Goal: Task Accomplishment & Management: Use online tool/utility

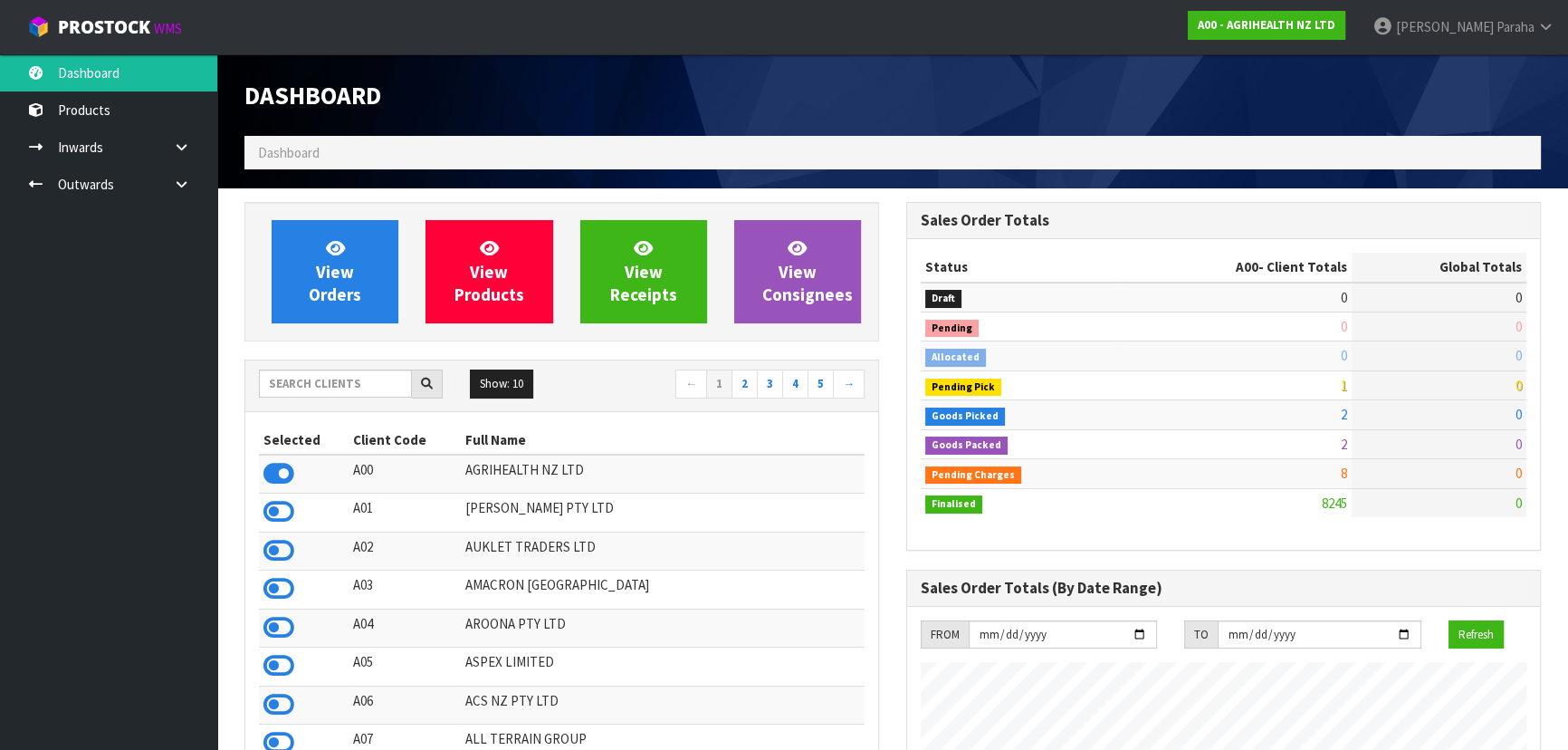
scroll to position [1370, 661]
click at [317, 379] on input "text" at bounding box center [336, 383] width 153 height 28
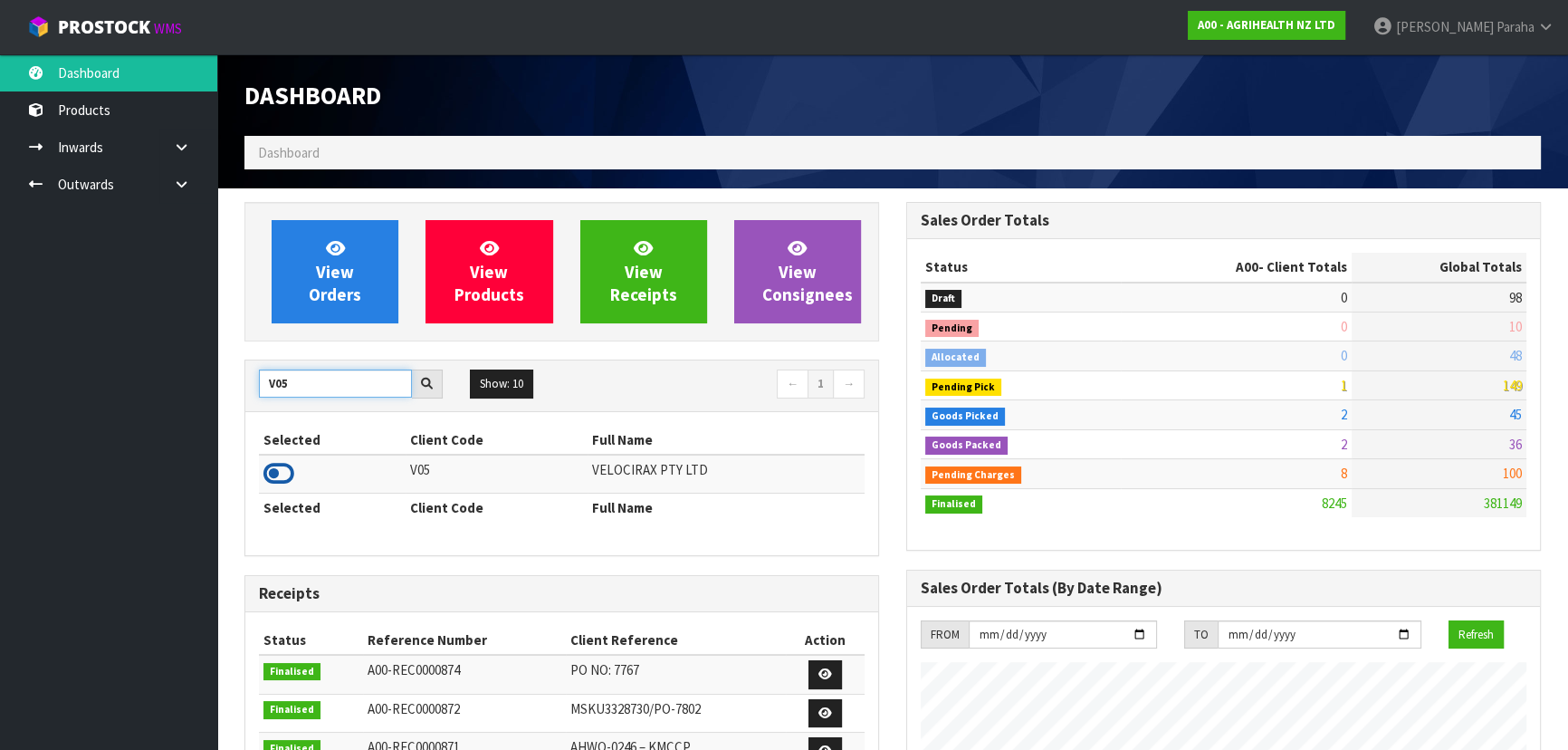
type input "V05"
click at [285, 462] on icon at bounding box center [279, 474] width 31 height 27
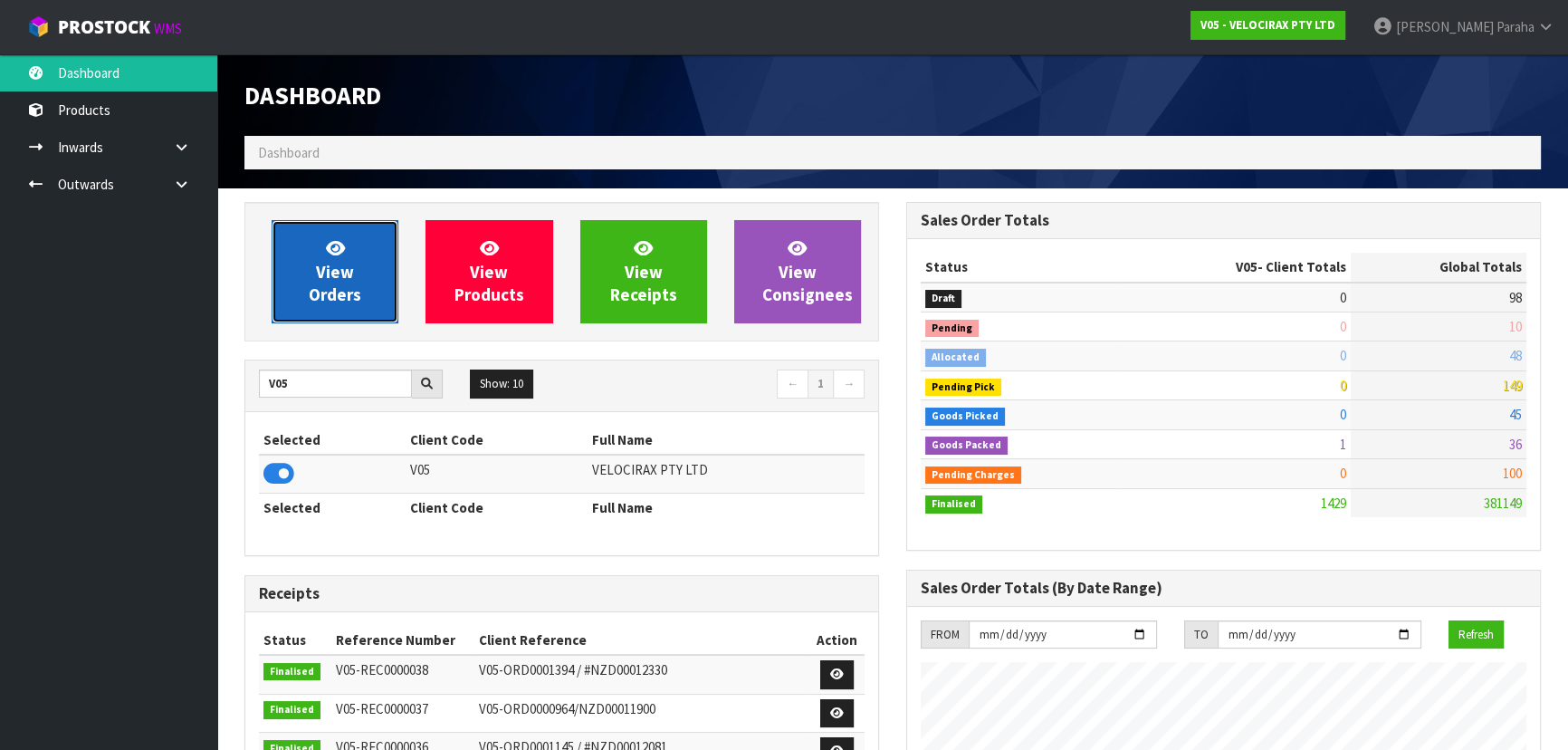
scroll to position [1409, 661]
click at [311, 307] on link "View Orders" at bounding box center [335, 272] width 127 height 103
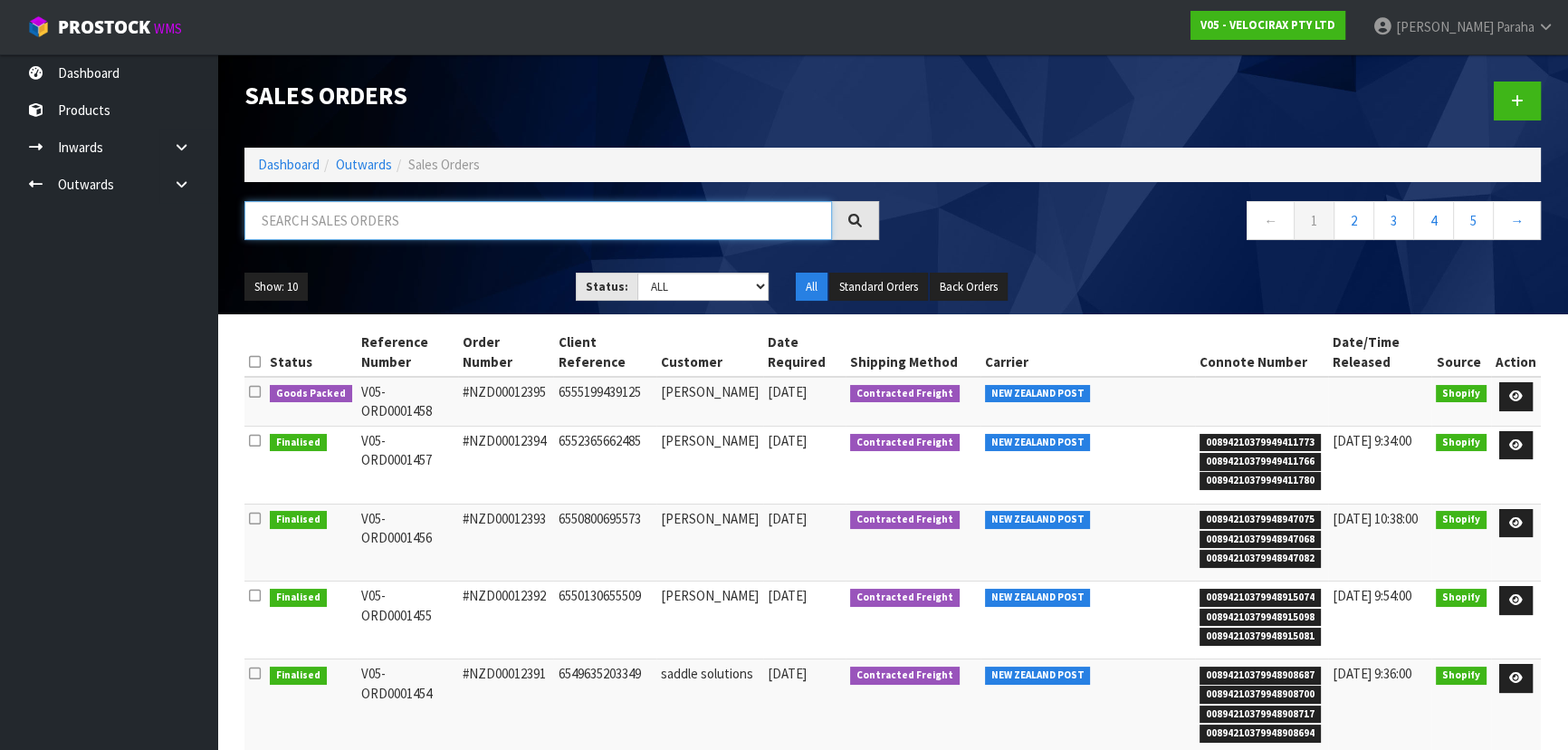
click at [346, 217] on input "text" at bounding box center [538, 221] width 587 height 39
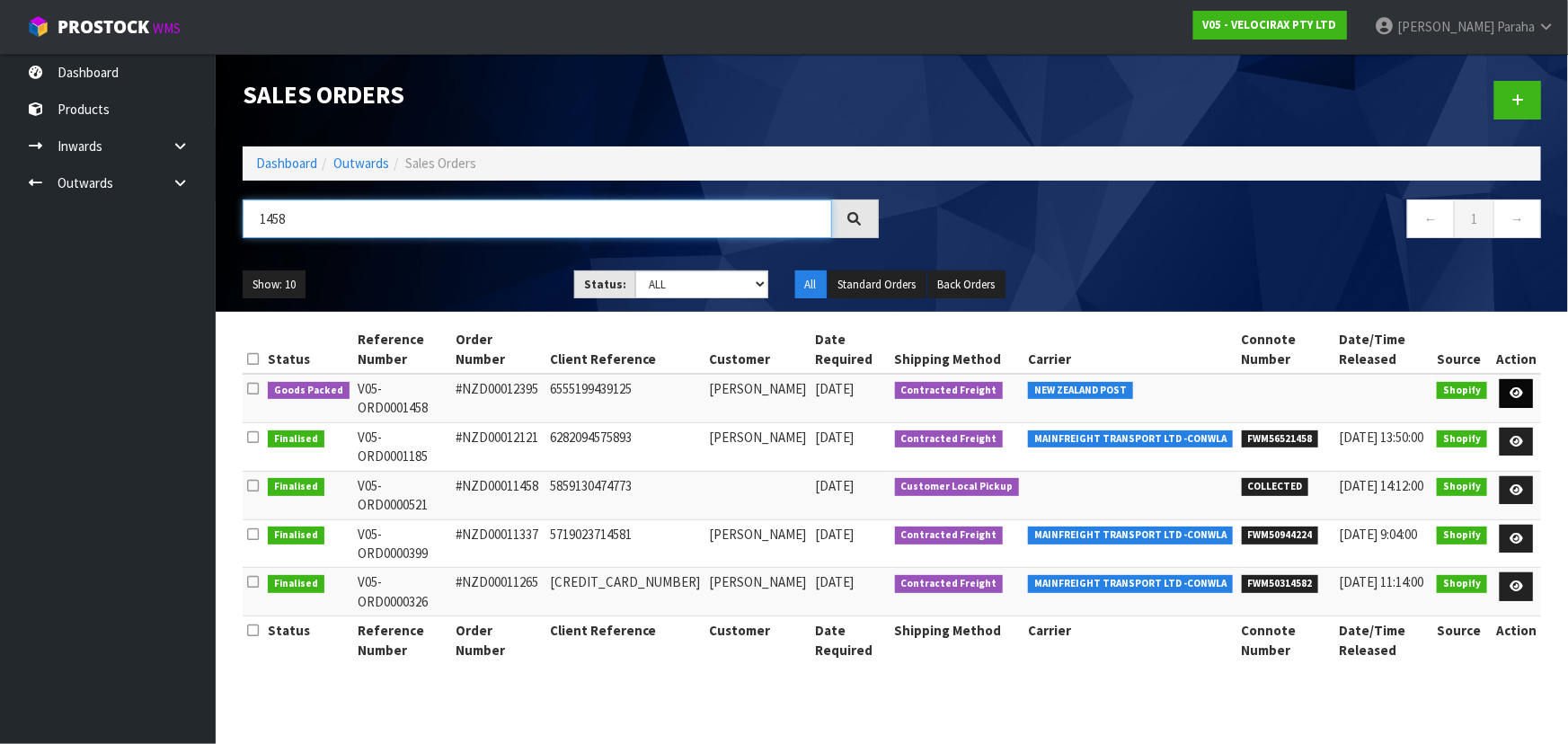
type input "1458"
click at [1519, 387] on icon at bounding box center [1516, 393] width 13 height 12
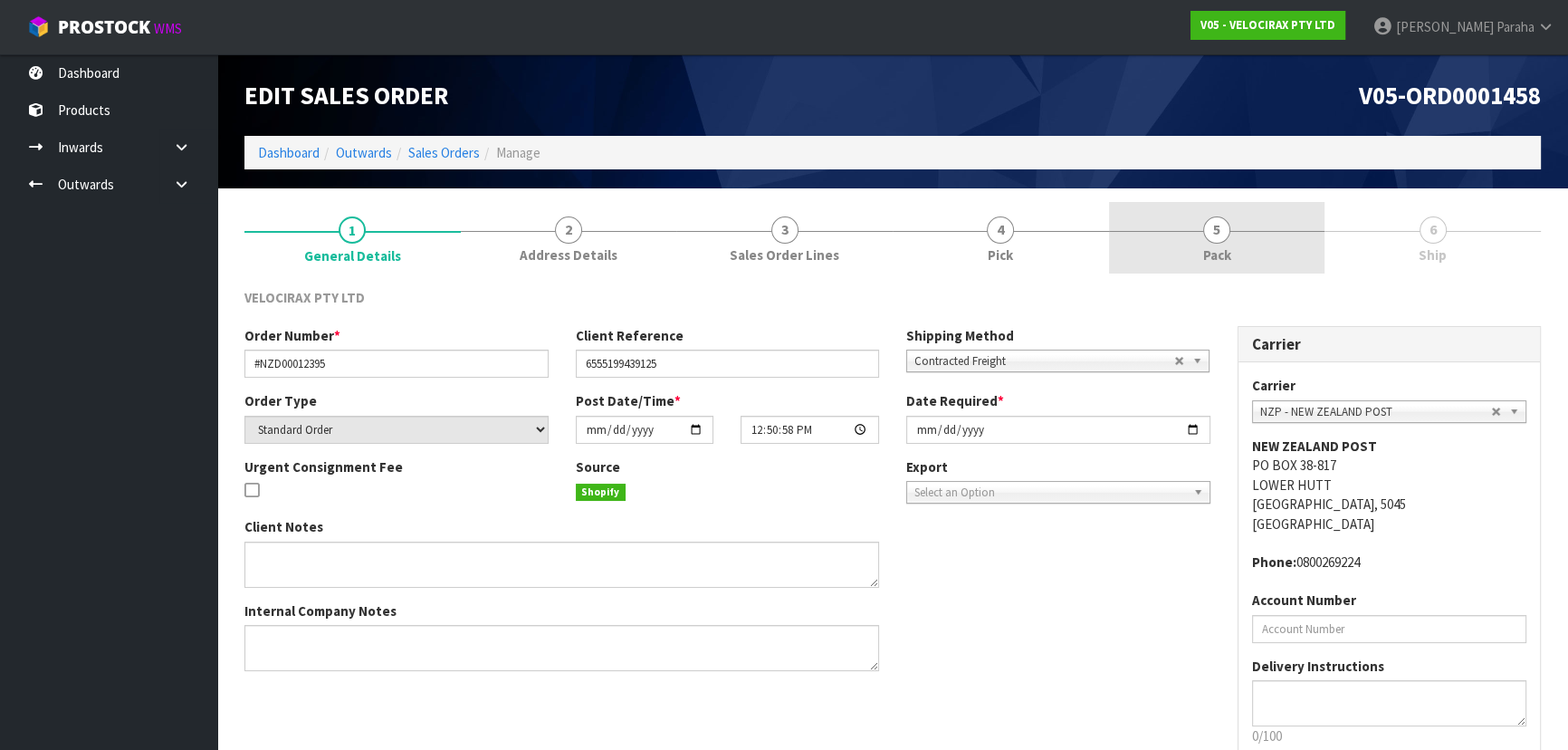
click at [1212, 235] on span "5" at bounding box center [1217, 230] width 27 height 27
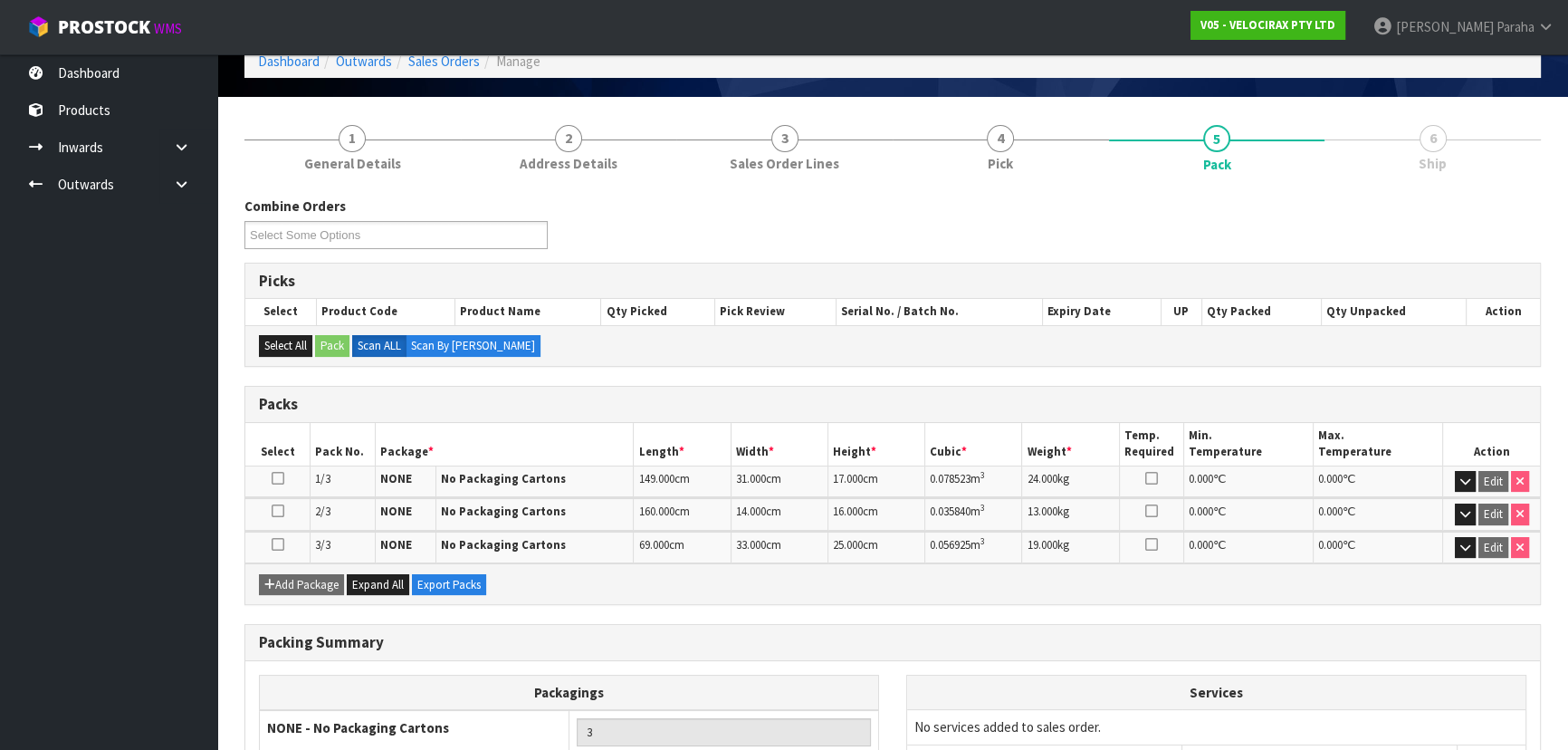
scroll to position [246, 0]
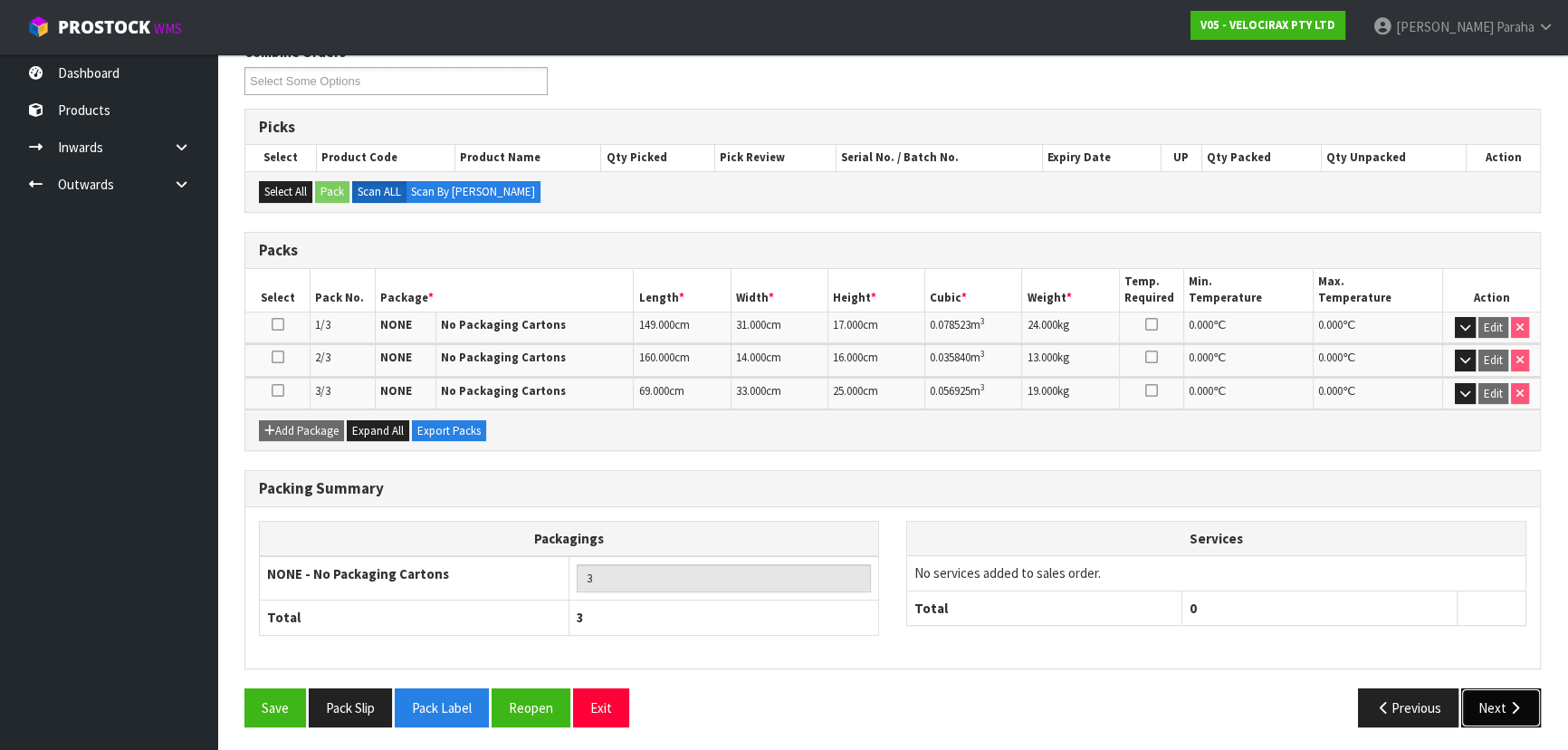
click at [1515, 713] on button "Next" at bounding box center [1501, 708] width 80 height 39
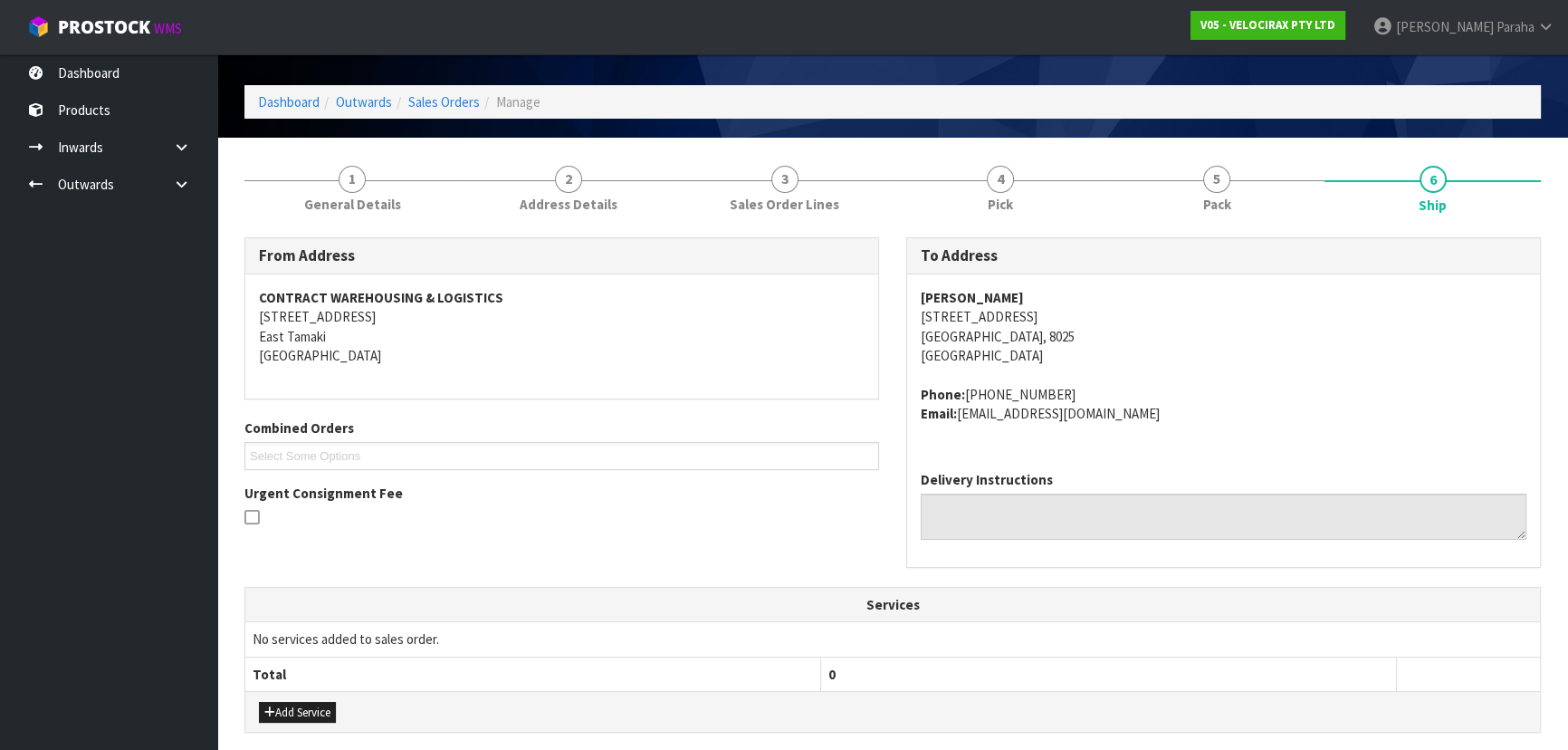
scroll to position [0, 0]
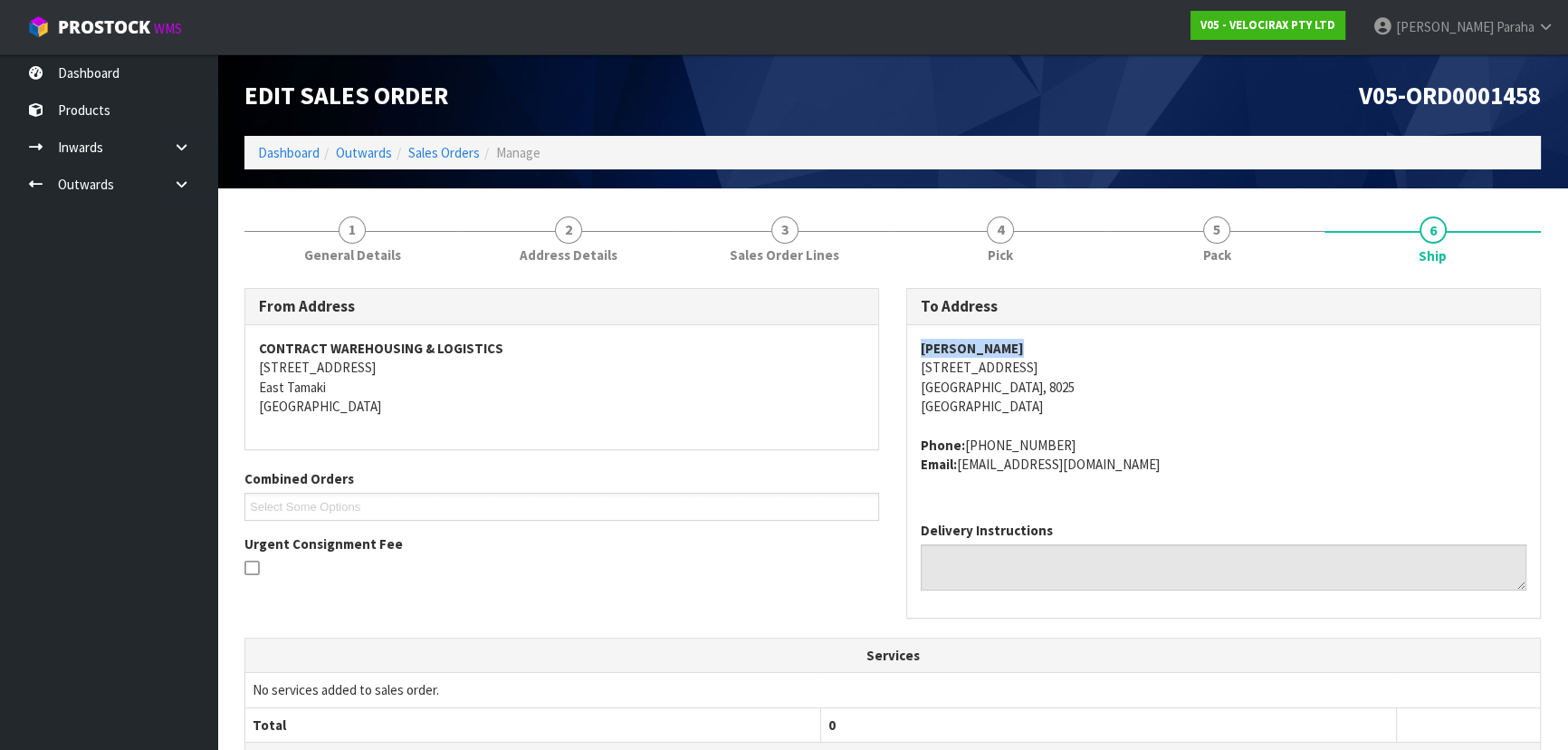
drag, startPoint x: 1011, startPoint y: 351, endPoint x: 911, endPoint y: 354, distance: 100.0
click at [911, 354] on div "Nathan Warren 252 Hendersons Rd, Christchurch, 8025 New Zealand Phone: +6421287…" at bounding box center [1223, 416] width 633 height 182
copy strong "Nathan Warren"
drag, startPoint x: 1031, startPoint y: 368, endPoint x: 914, endPoint y: 371, distance: 117.0
click at [917, 371] on div "Nathan Warren 252 Hendersons Rd, Christchurch, 8025 New Zealand Phone: +6421287…" at bounding box center [1223, 416] width 633 height 182
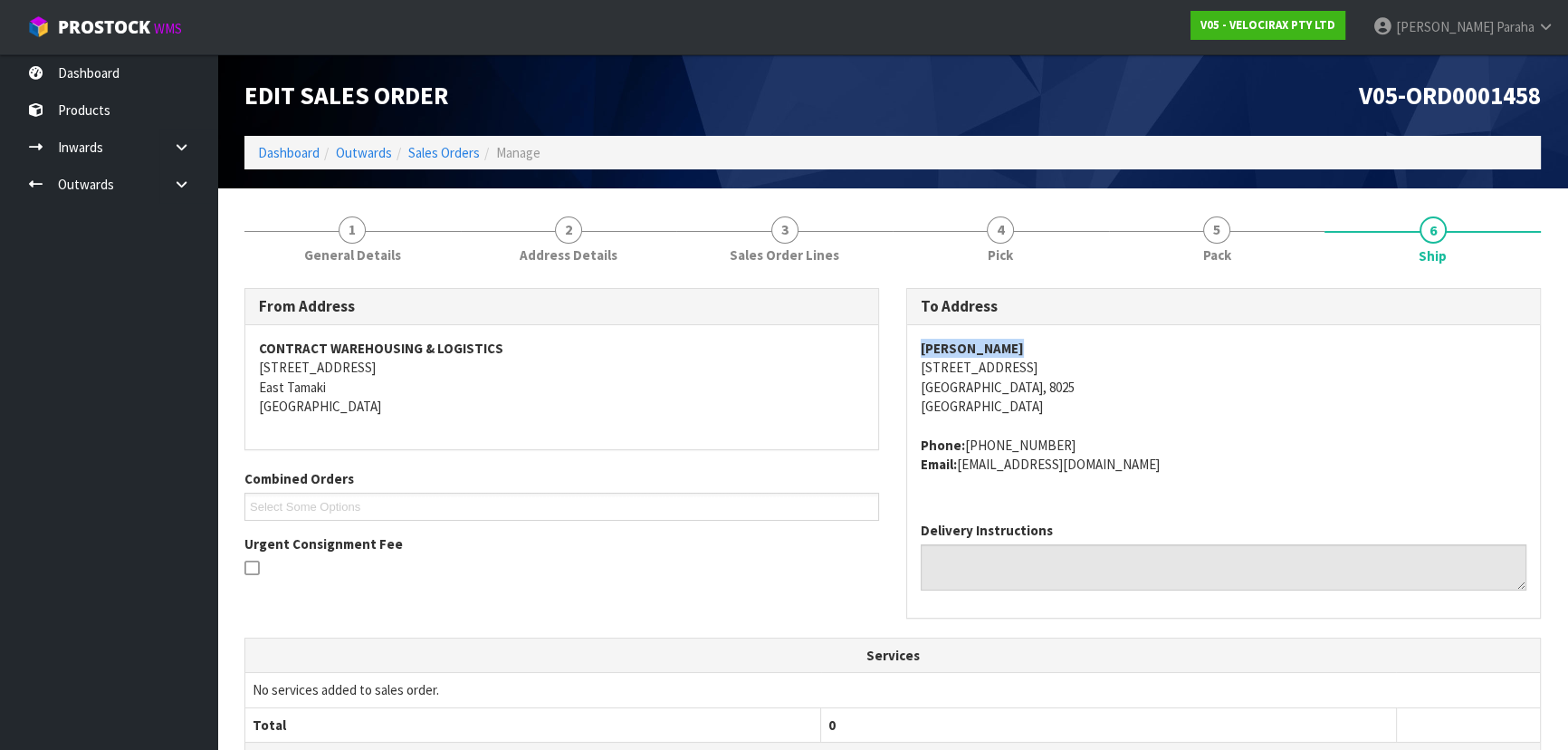
copy address "252 Hendersons Rd,"
drag, startPoint x: 1060, startPoint y: 436, endPoint x: 960, endPoint y: 450, distance: 101.0
click at [960, 450] on address "Phone: +64212874007 Email: nathanroywarren@gmail.com" at bounding box center [1223, 455] width 606 height 39
copy address "+64212874007"
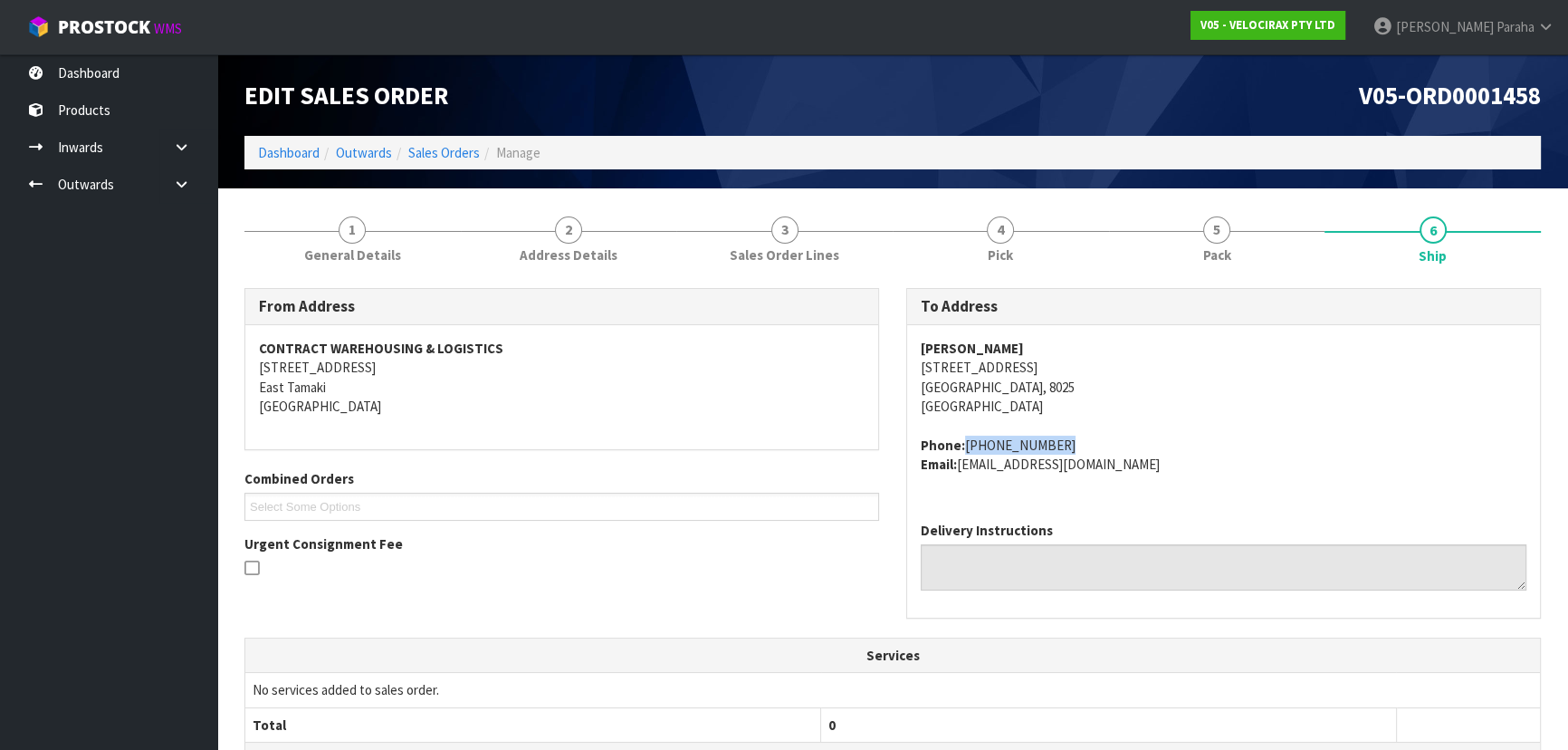
drag, startPoint x: 1118, startPoint y: 465, endPoint x: 1135, endPoint y: 465, distance: 17.0
click at [1118, 465] on address "Phone: +64212874007 Email: nathanroywarren@gmail.com" at bounding box center [1223, 455] width 606 height 39
drag, startPoint x: 1141, startPoint y: 468, endPoint x: 961, endPoint y: 466, distance: 180.0
click at [961, 466] on address "Phone: +64212874007 Email: nathanroywarren@gmail.com" at bounding box center [1223, 455] width 606 height 39
copy address "nathanroywarren@gmail.com"
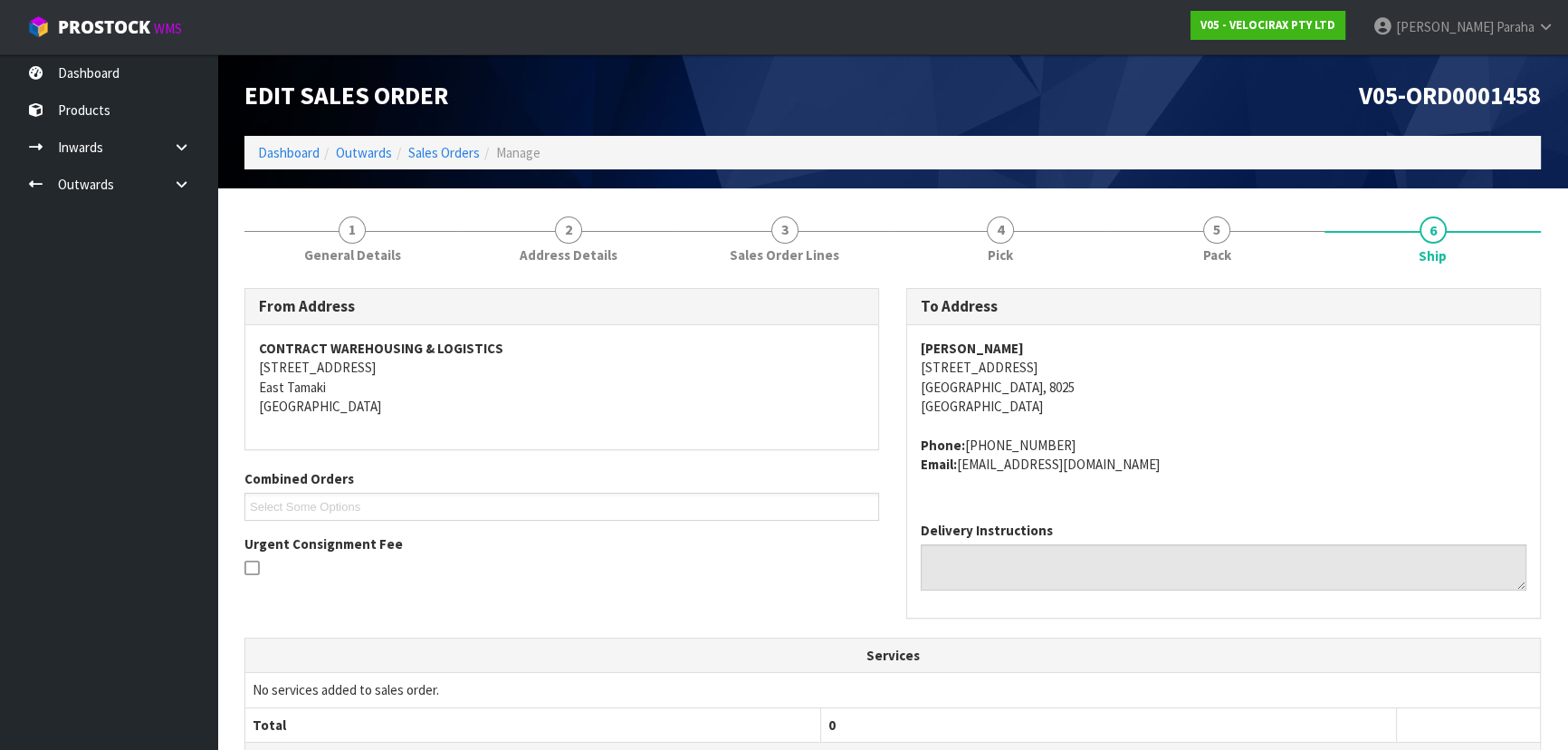
click at [1199, 445] on address "Phone: +64212874007 Email: nathanroywarren@gmail.com" at bounding box center [1223, 455] width 606 height 39
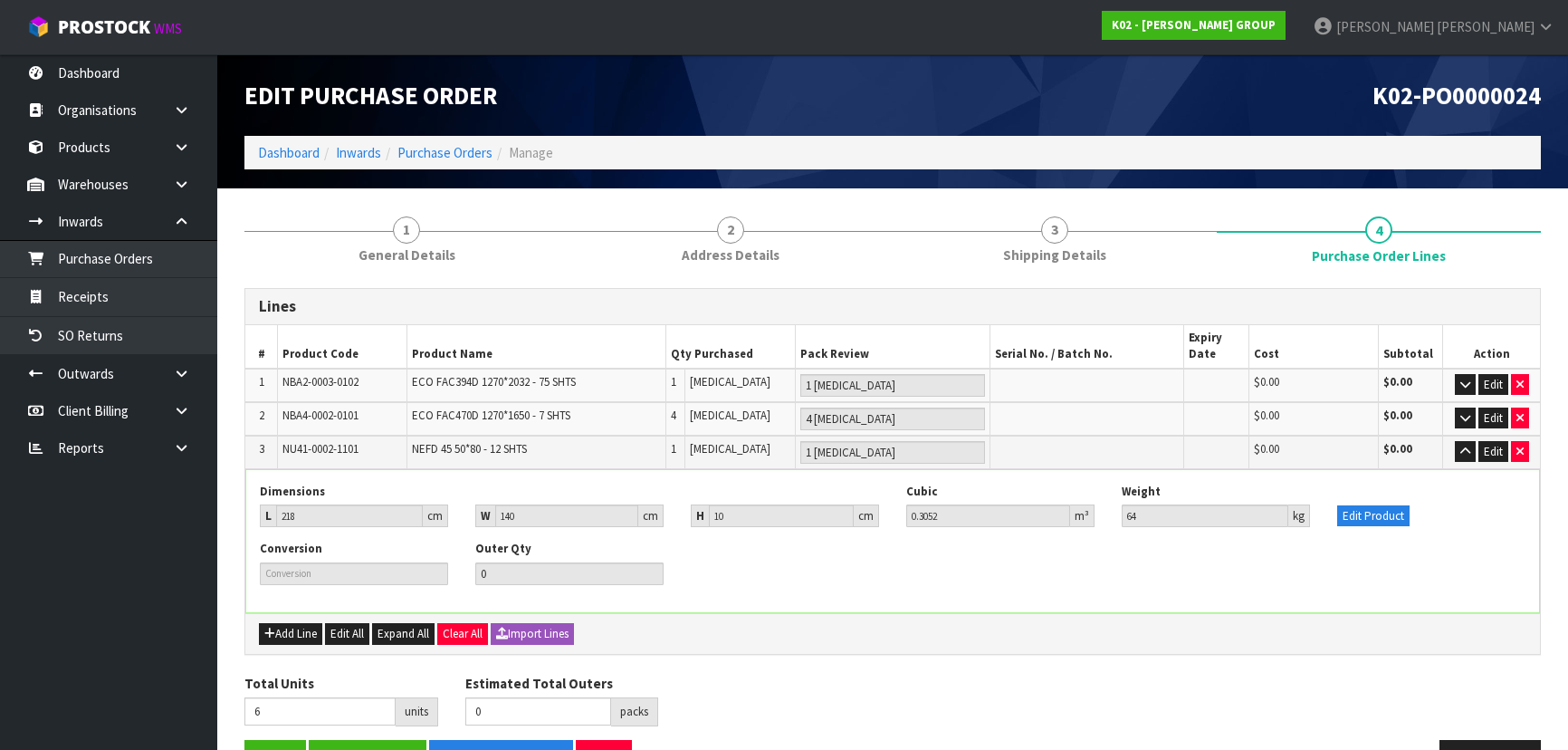
scroll to position [14, 0]
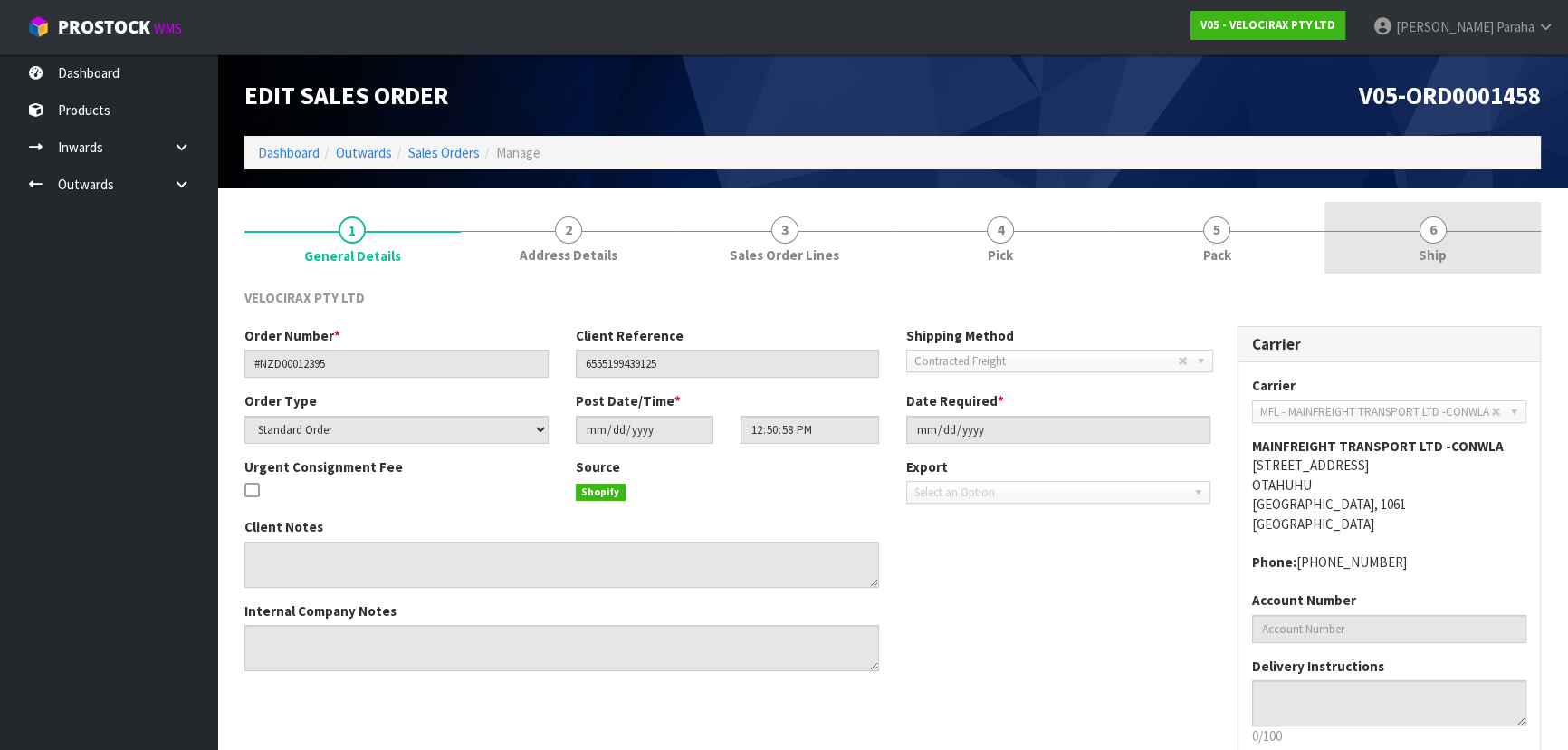
click at [1429, 230] on span "6" at bounding box center [1433, 230] width 27 height 27
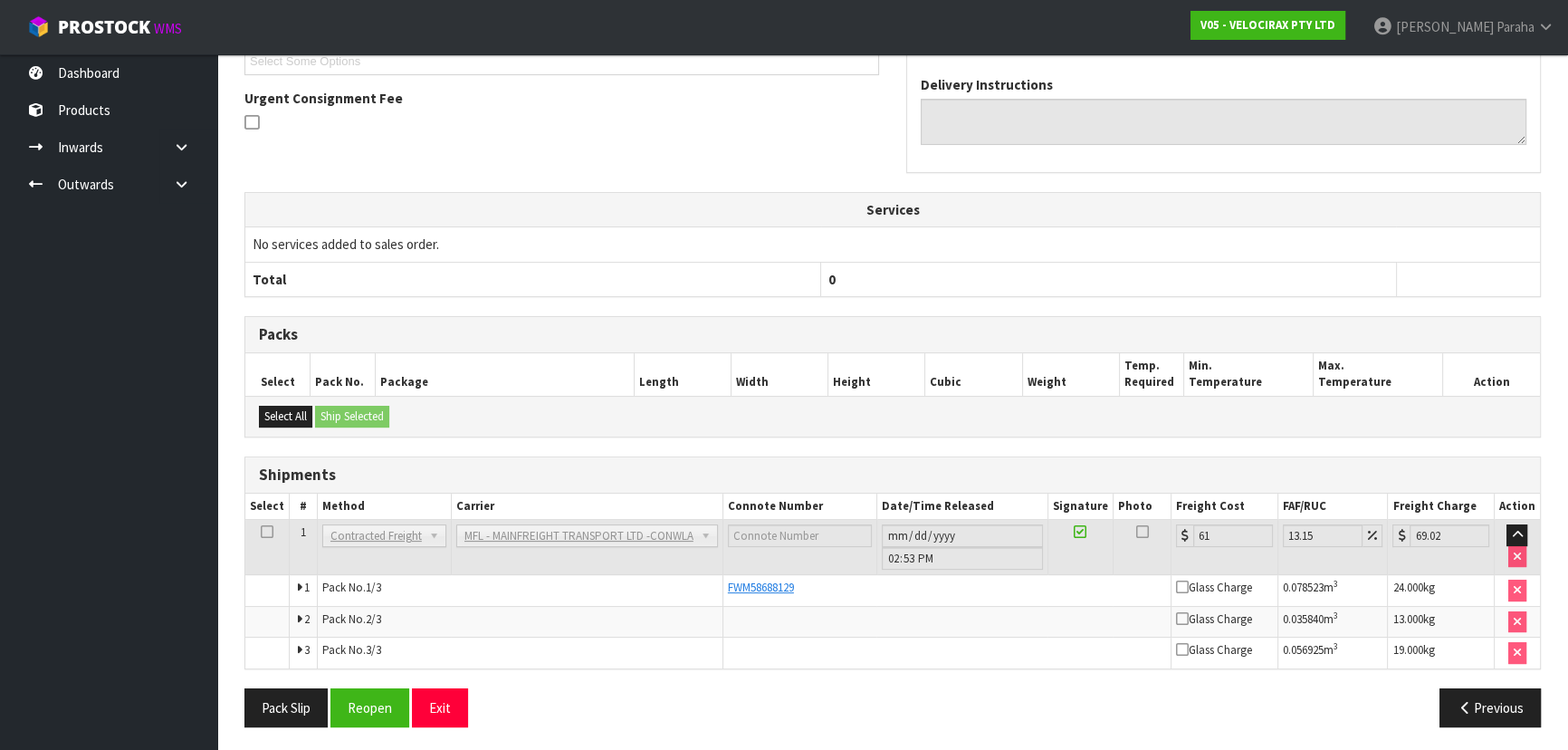
scroll to position [447, 0]
click at [1501, 706] on button "Previous" at bounding box center [1489, 707] width 101 height 39
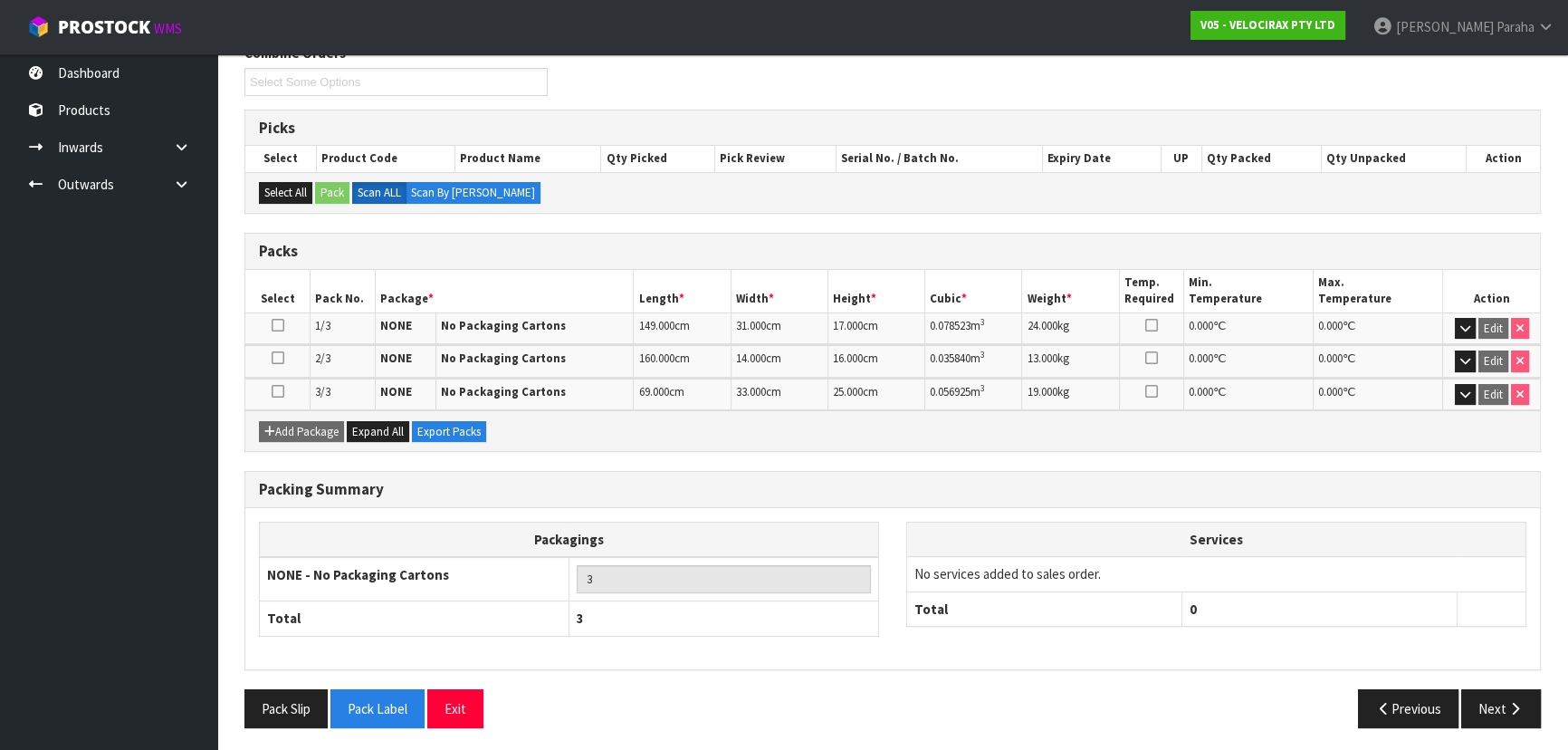
scroll to position [246, 0]
click at [390, 699] on button "Pack Label" at bounding box center [377, 708] width 94 height 39
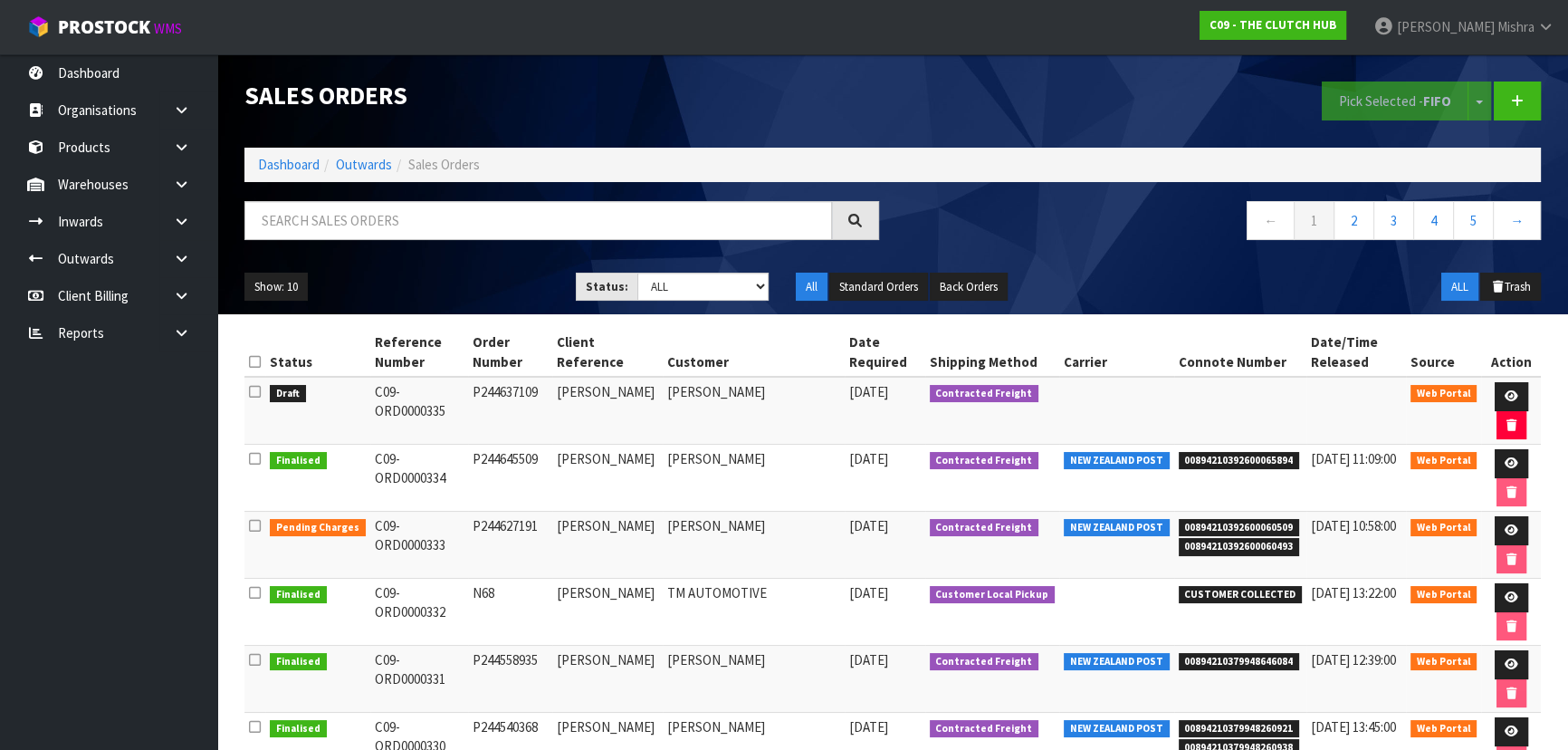
click at [299, 148] on ol "Dashboard Outwards Sales Orders" at bounding box center [892, 164] width 1296 height 33
click at [285, 148] on ol "Dashboard Outwards Sales Orders" at bounding box center [892, 164] width 1296 height 33
click at [291, 166] on link "Dashboard" at bounding box center [288, 164] width 61 height 17
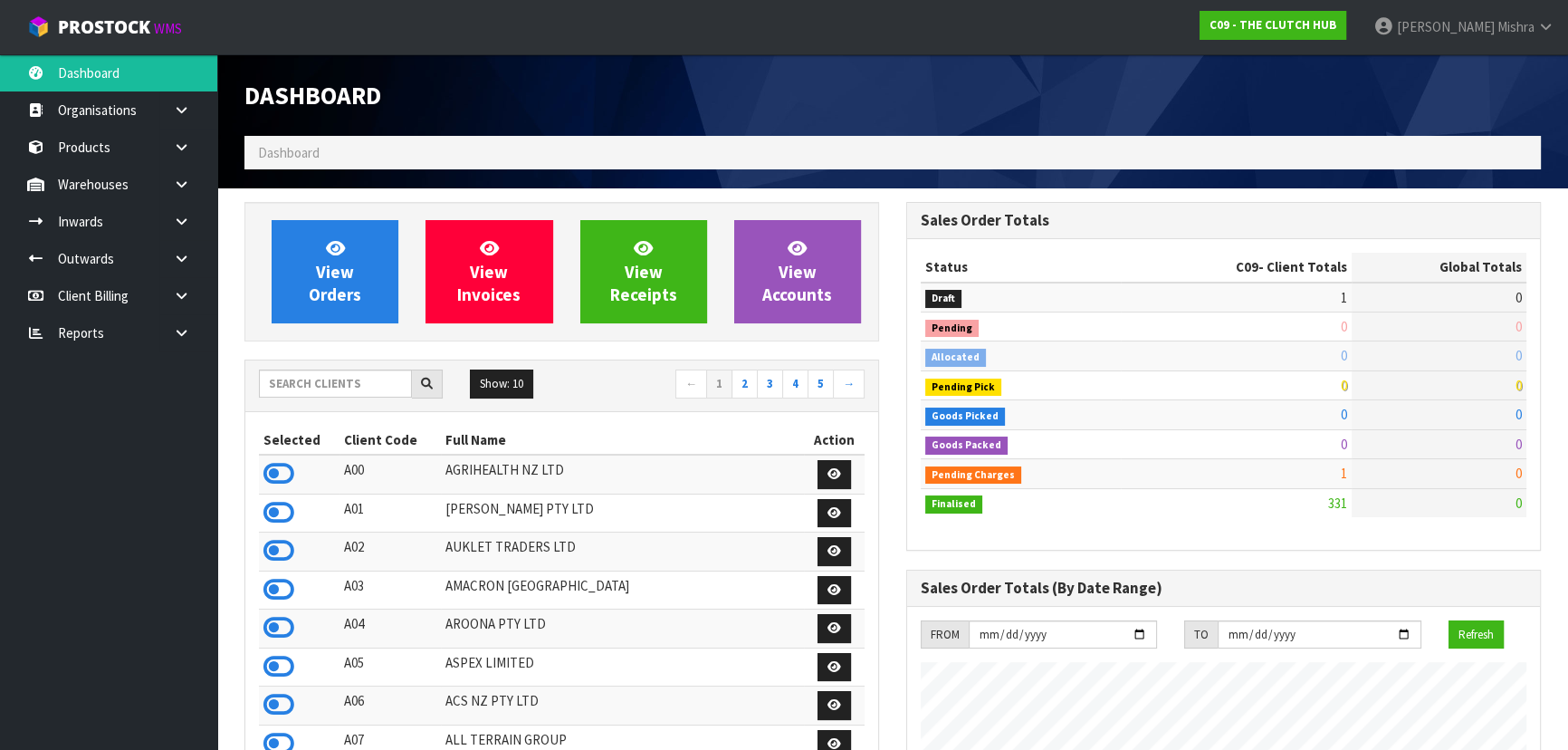
scroll to position [1506, 661]
click at [304, 387] on input "text" at bounding box center [336, 383] width 153 height 28
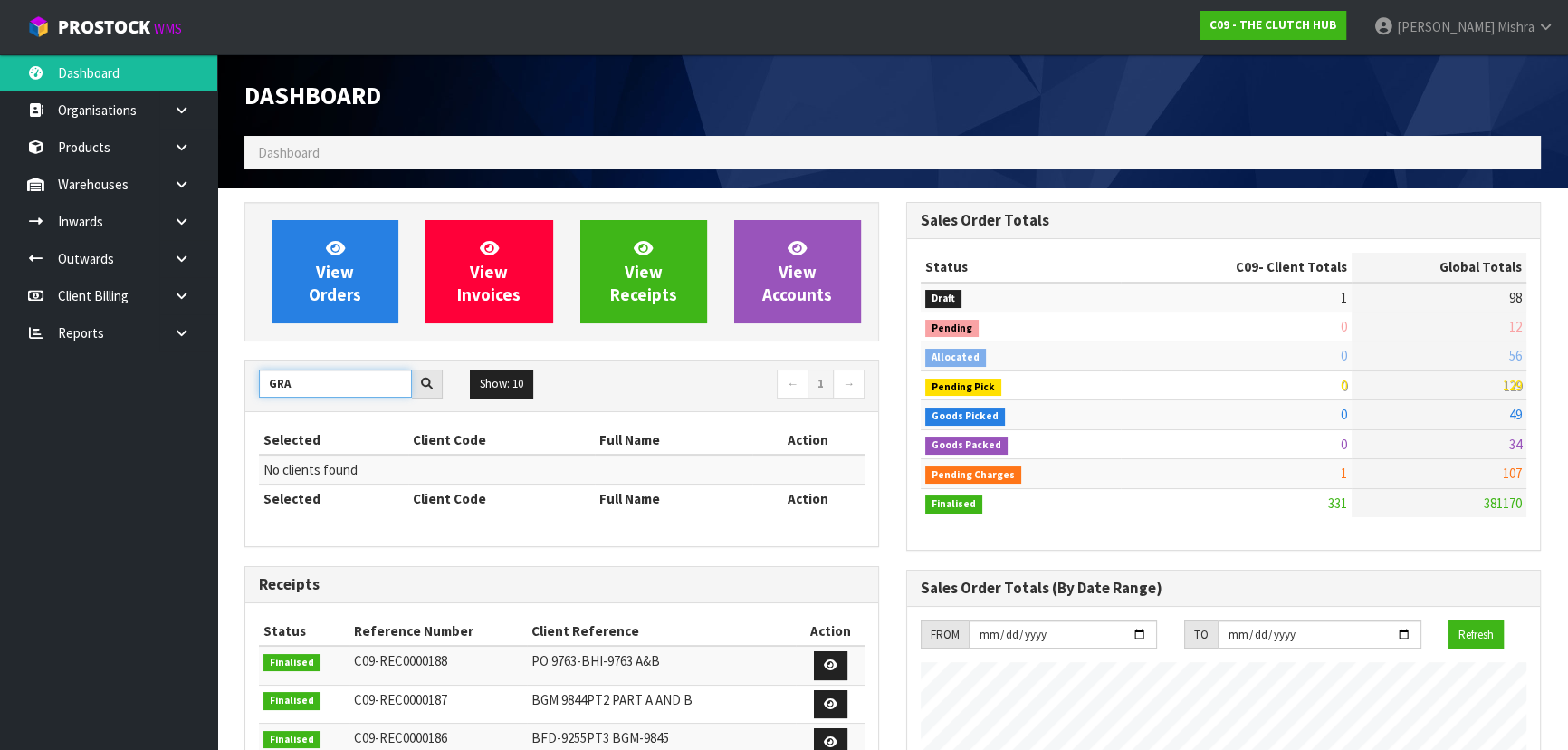
drag, startPoint x: 309, startPoint y: 383, endPoint x: 208, endPoint y: 381, distance: 101.0
click at [208, 381] on body "Toggle navigation ProStock WMS C09 - THE CLUTCH HUB Lalisha Mishra Logout Dashb…" at bounding box center [784, 375] width 1568 height 750
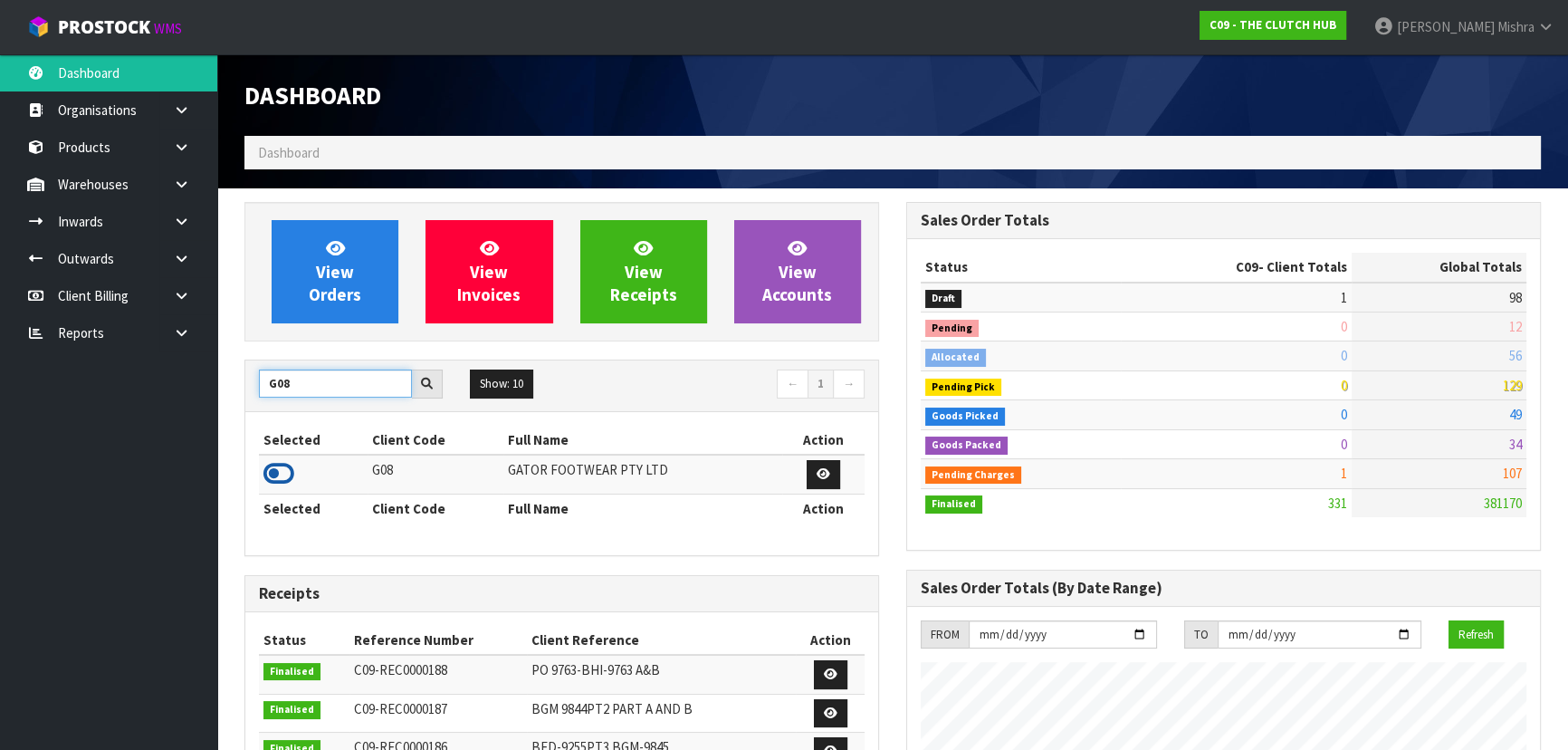
type input "G08"
click at [289, 464] on icon at bounding box center [279, 474] width 31 height 27
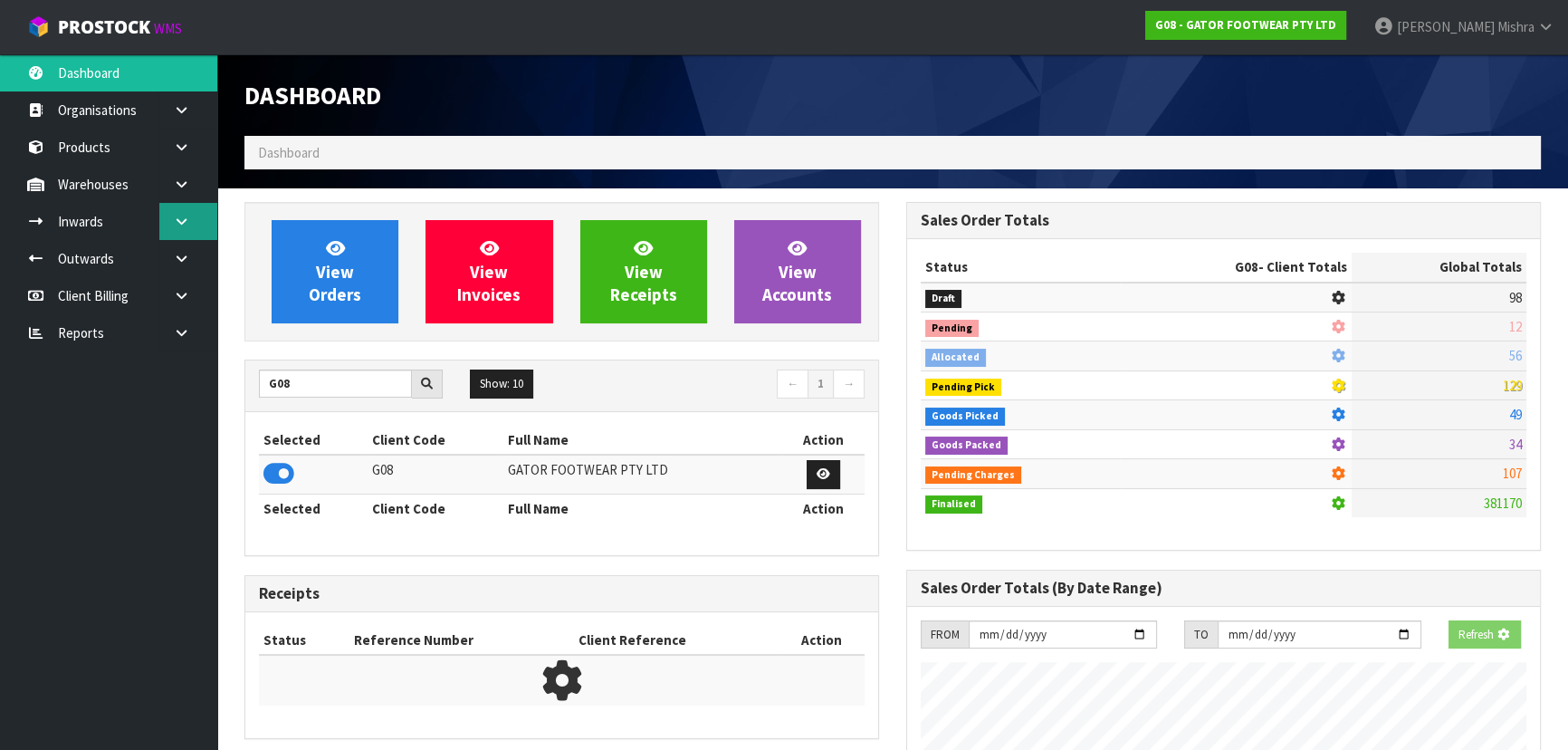
scroll to position [1232, 661]
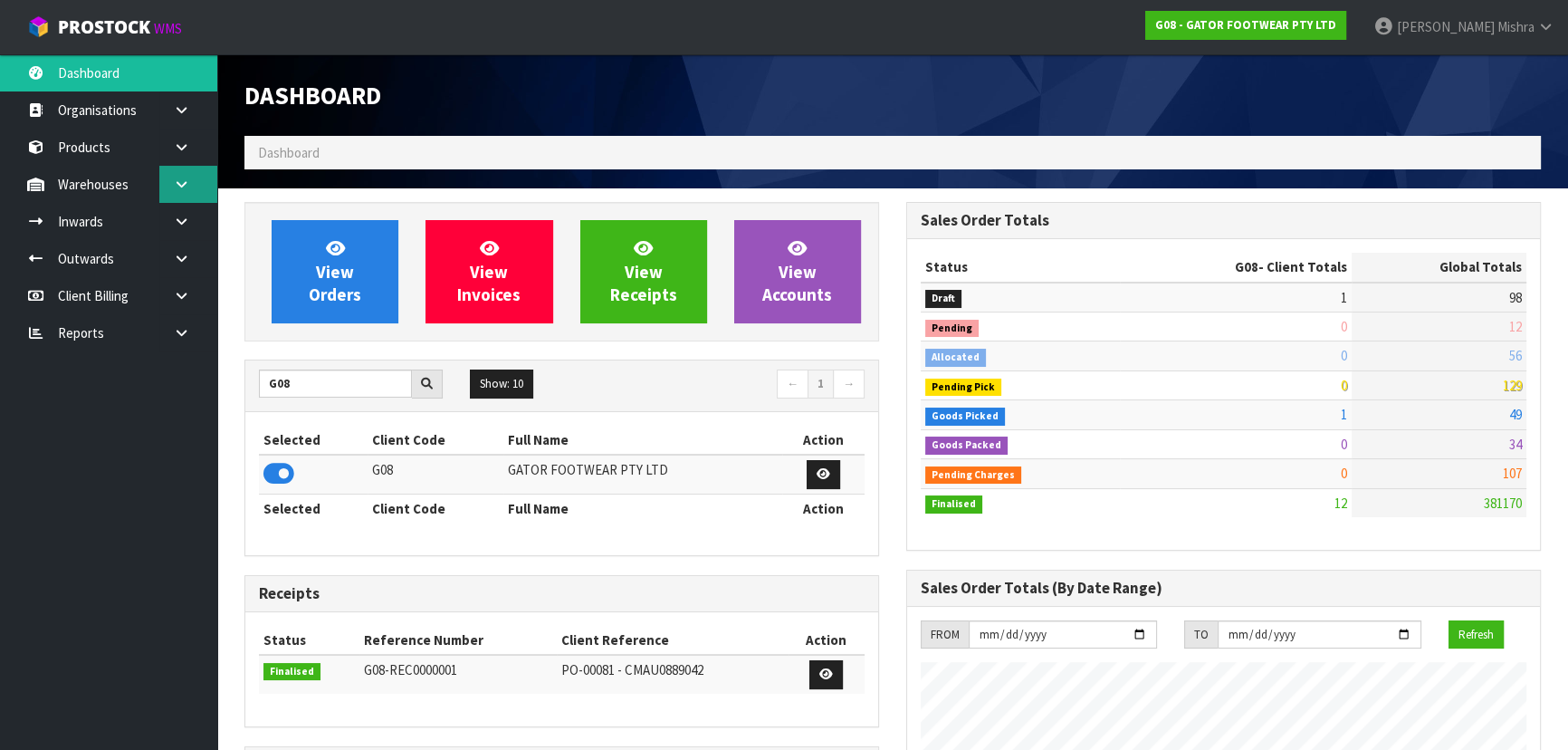
click at [184, 196] on link at bounding box center [188, 185] width 58 height 37
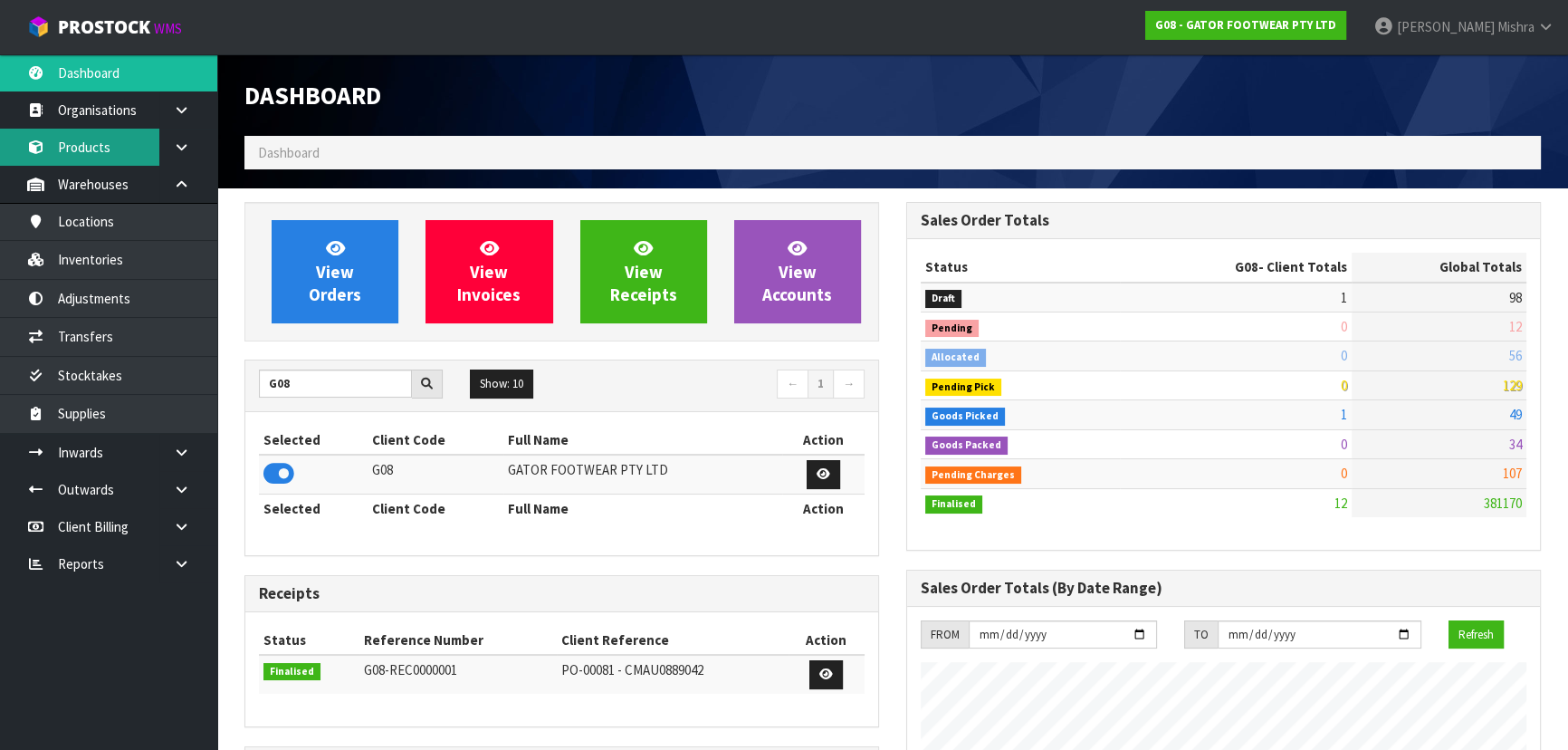
click at [129, 139] on link "Products" at bounding box center [109, 147] width 217 height 37
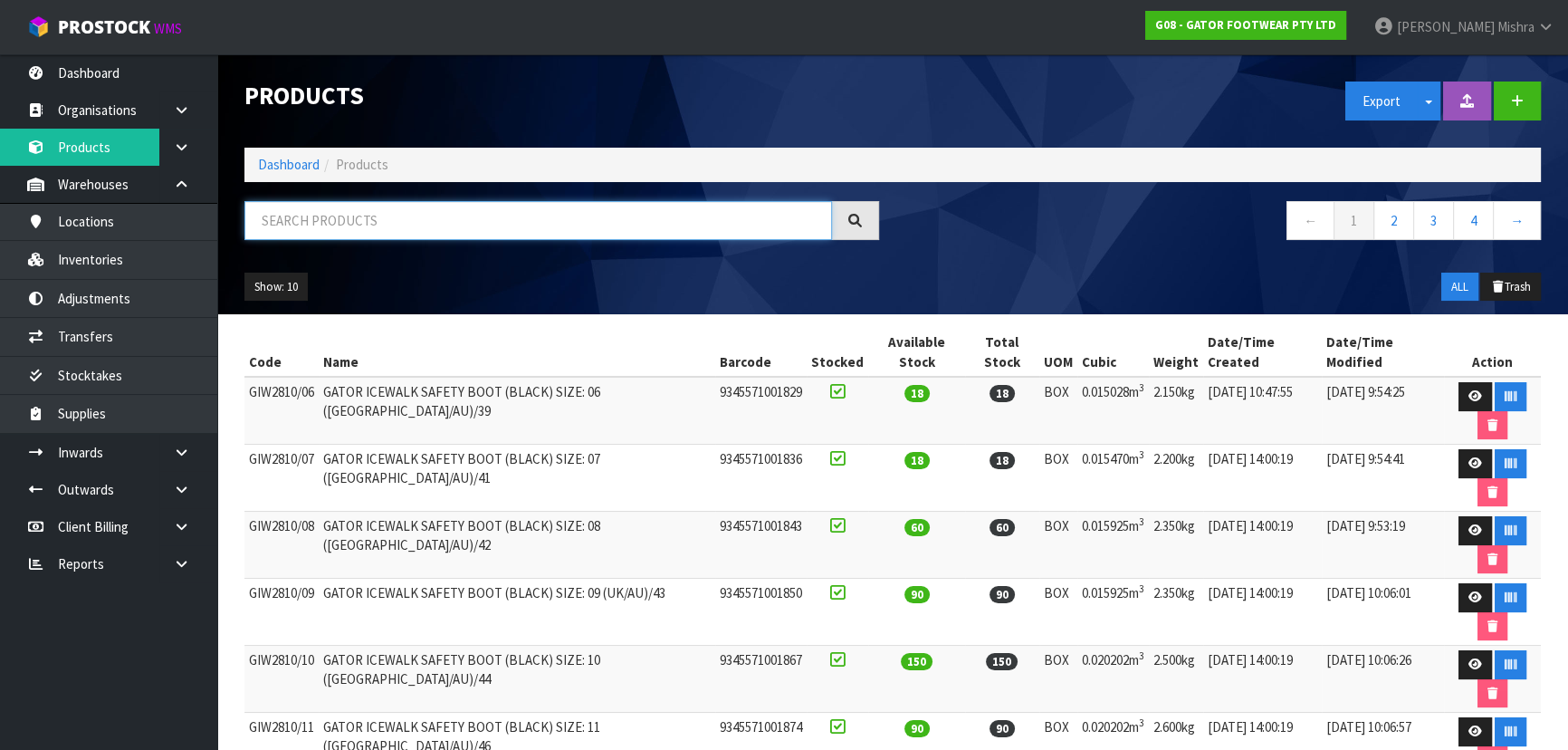
click at [282, 222] on input "text" at bounding box center [538, 221] width 587 height 39
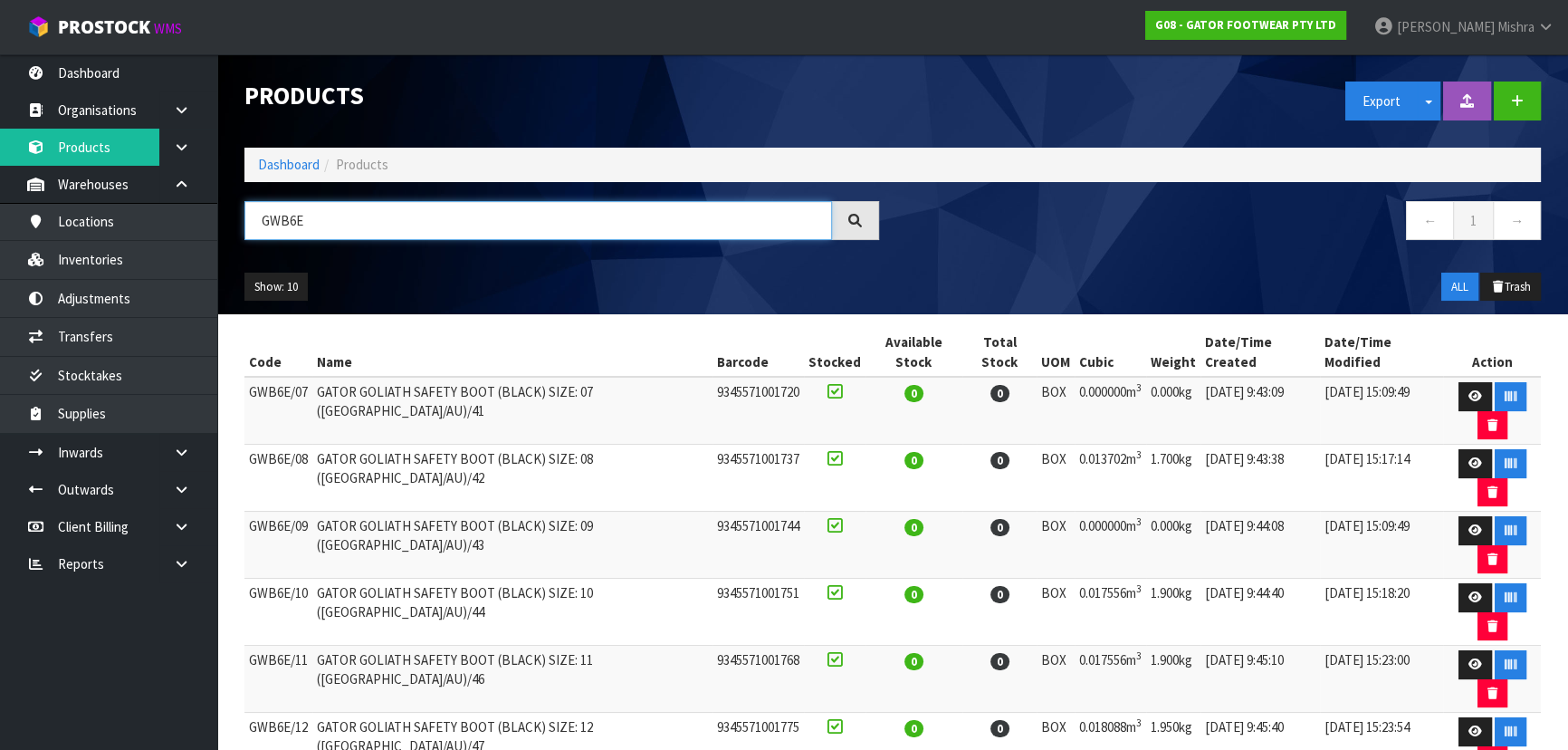
click at [335, 224] on input "GWB6E" at bounding box center [538, 221] width 587 height 39
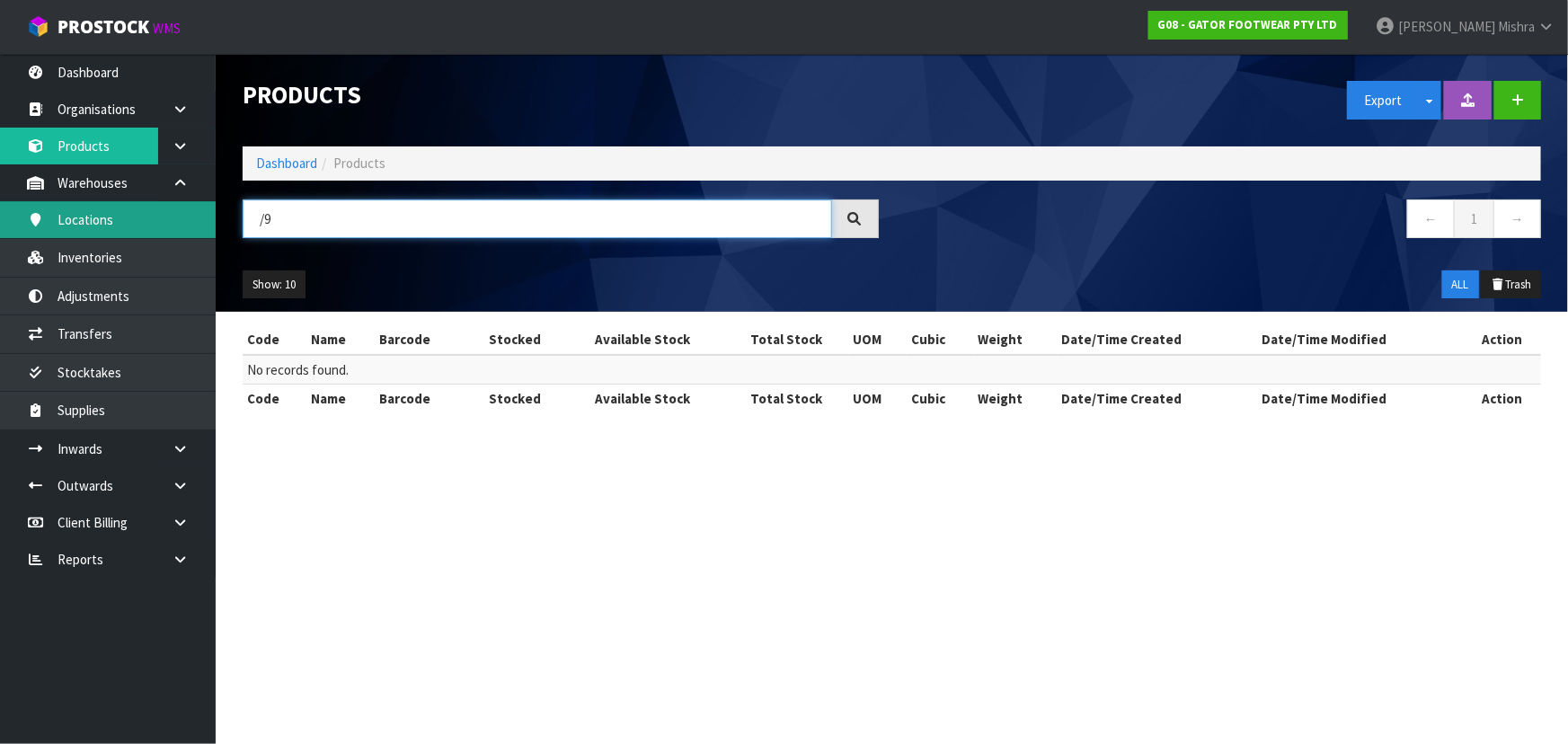
drag, startPoint x: 304, startPoint y: 217, endPoint x: 180, endPoint y: 222, distance: 124.1
click at [180, 222] on body "Toggle navigation ProStock WMS G08 - GATOR FOOTWEAR PTY LTD Lalisha Mishra Logo…" at bounding box center [784, 372] width 1568 height 744
paste input "GWB6E"
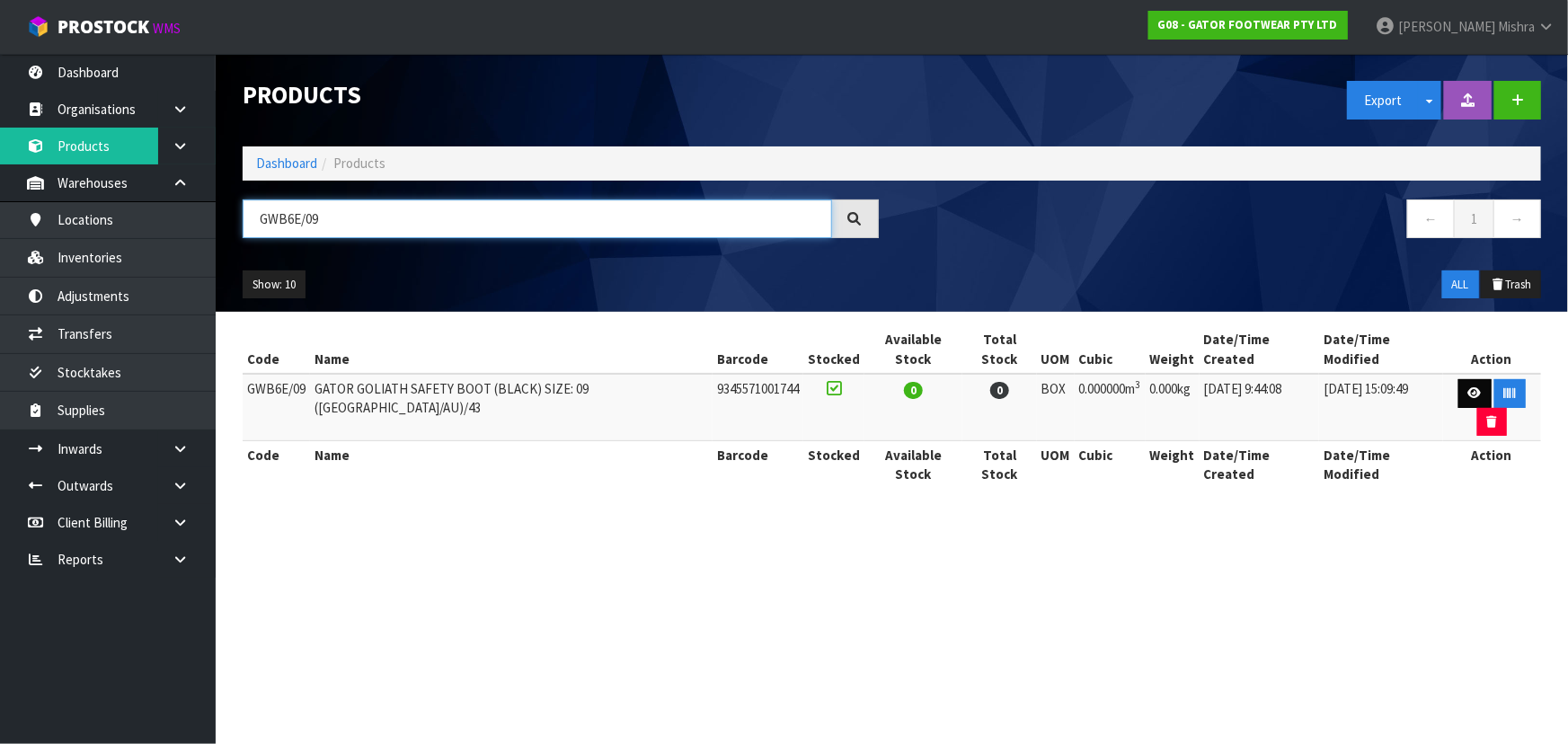
type input "GWB6E/09"
click at [1458, 379] on link at bounding box center [1475, 393] width 33 height 29
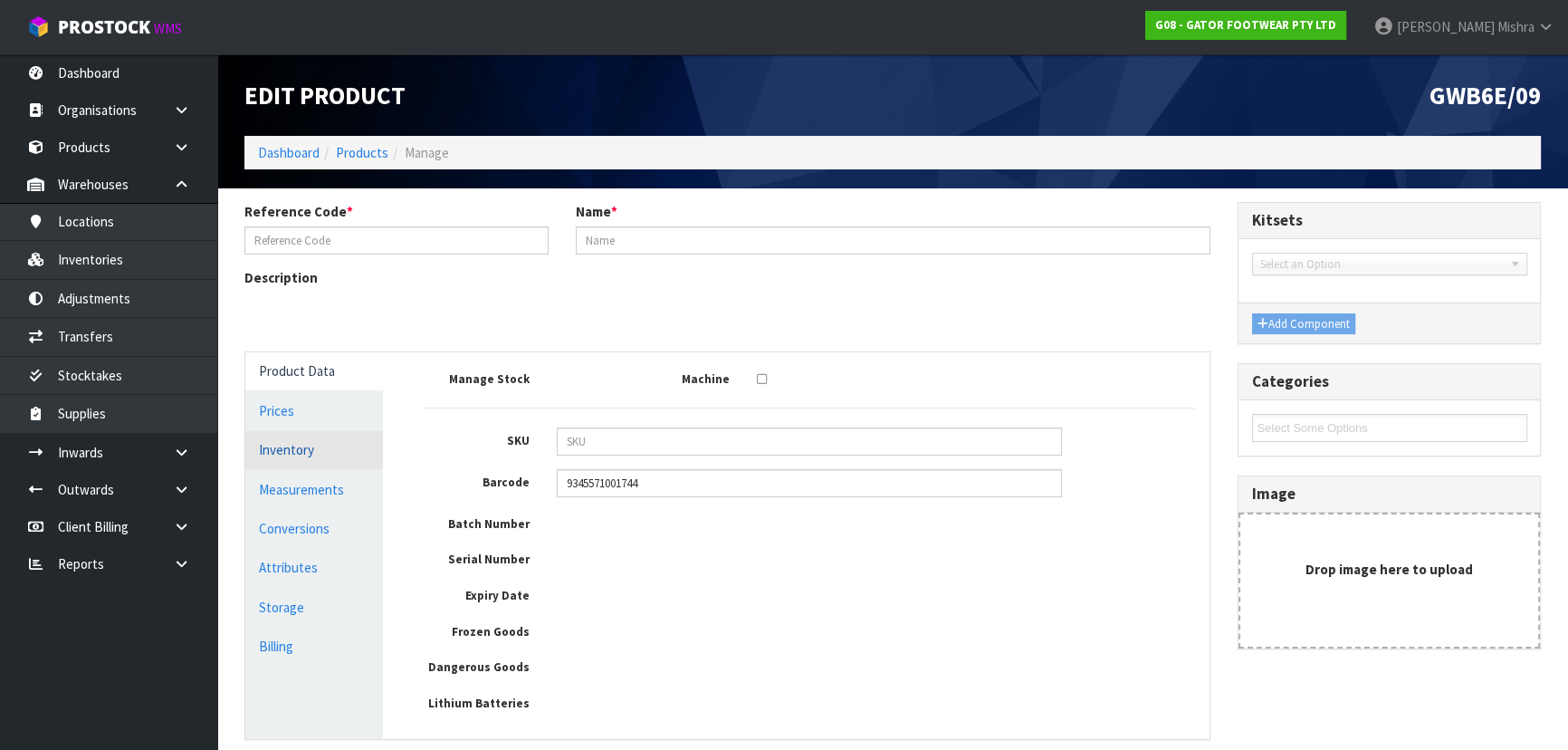
type input "GWB6E/09"
type input "GATOR GOLIATH SAFETY BOOT (BLACK) SIZE: 09 (UK/AU)/43"
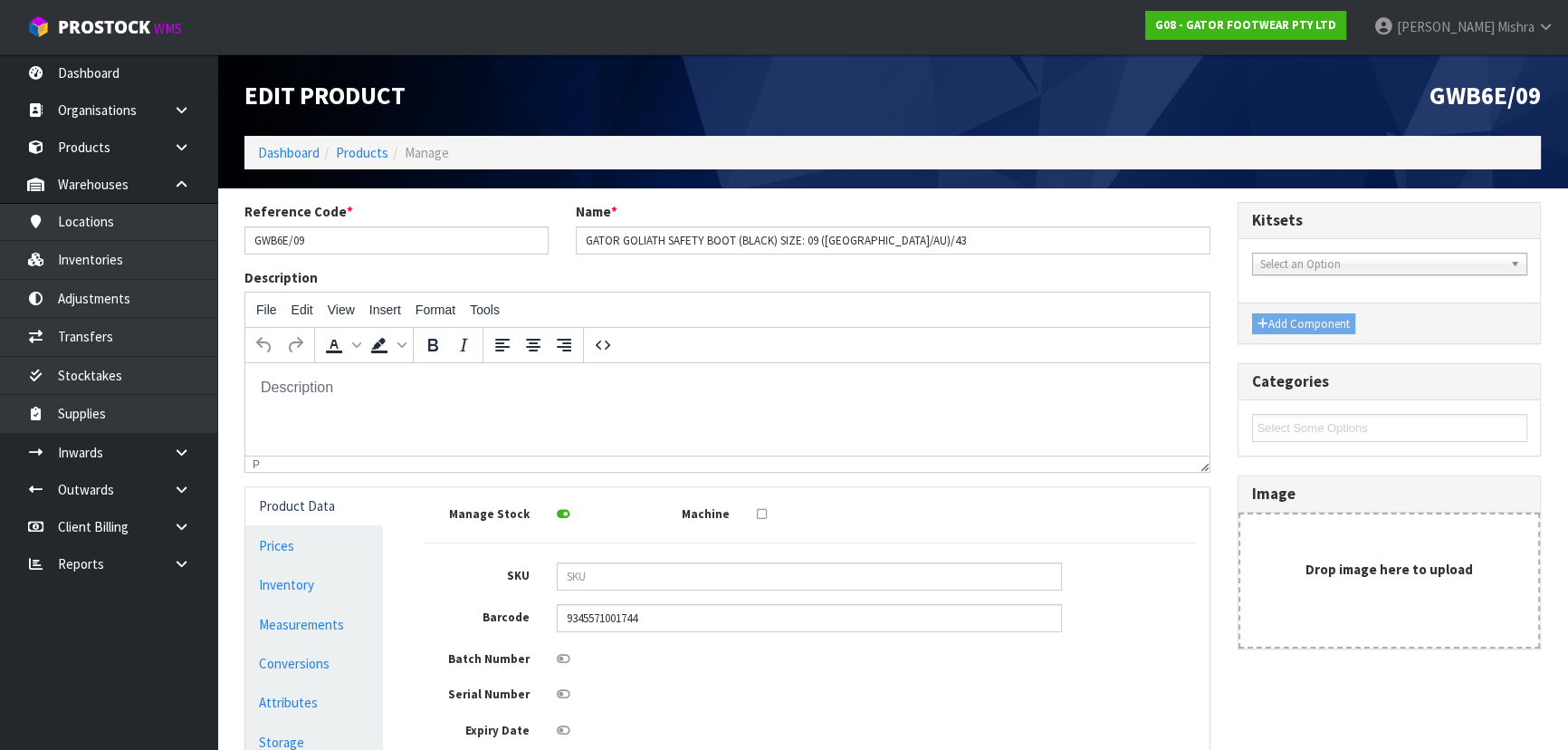
click at [353, 481] on div "Description File Edit View Insert Format Tools To open the popup, press Shift+E…" at bounding box center [727, 377] width 993 height 219
click at [315, 606] on link "Measurements" at bounding box center [315, 625] width 138 height 37
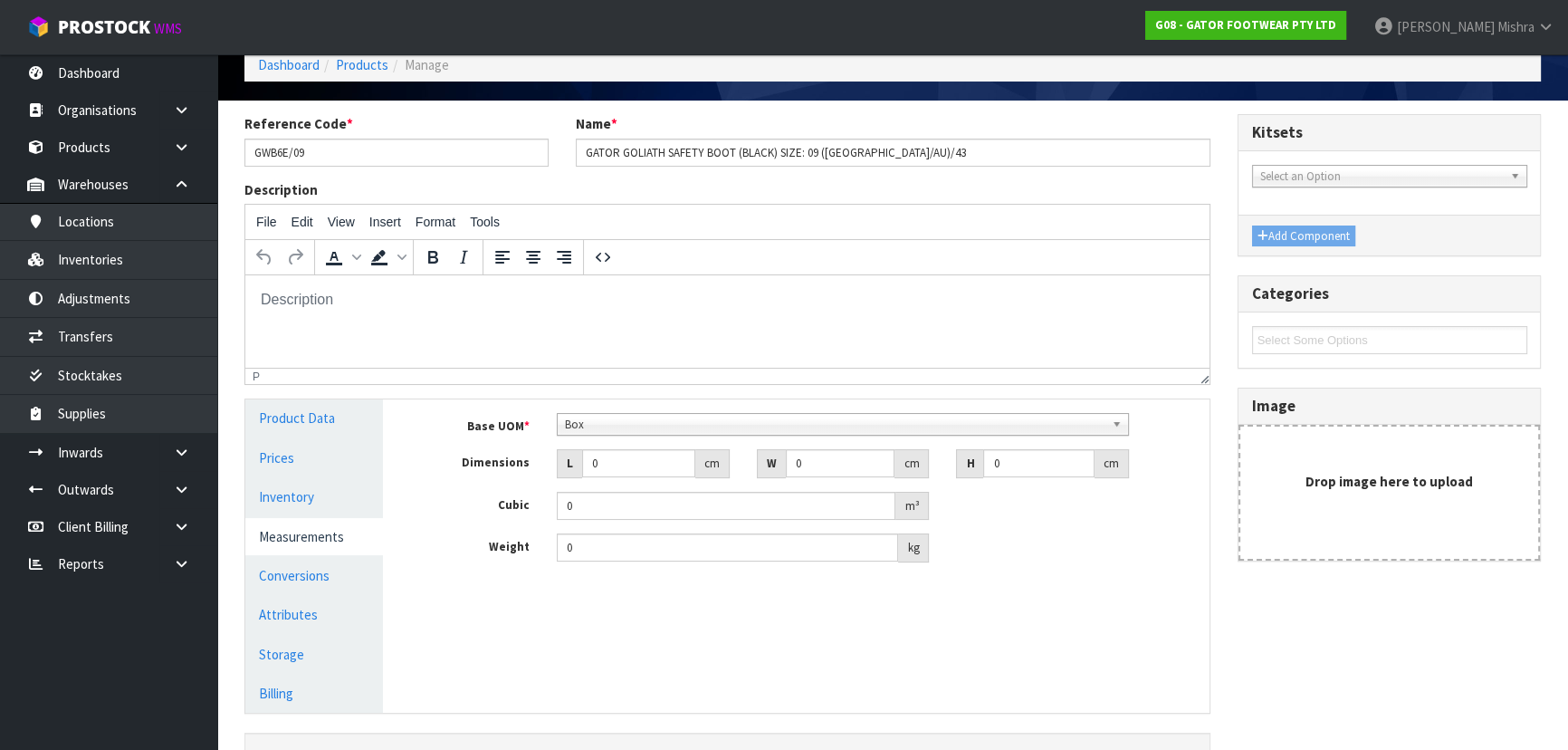
scroll to position [212, 0]
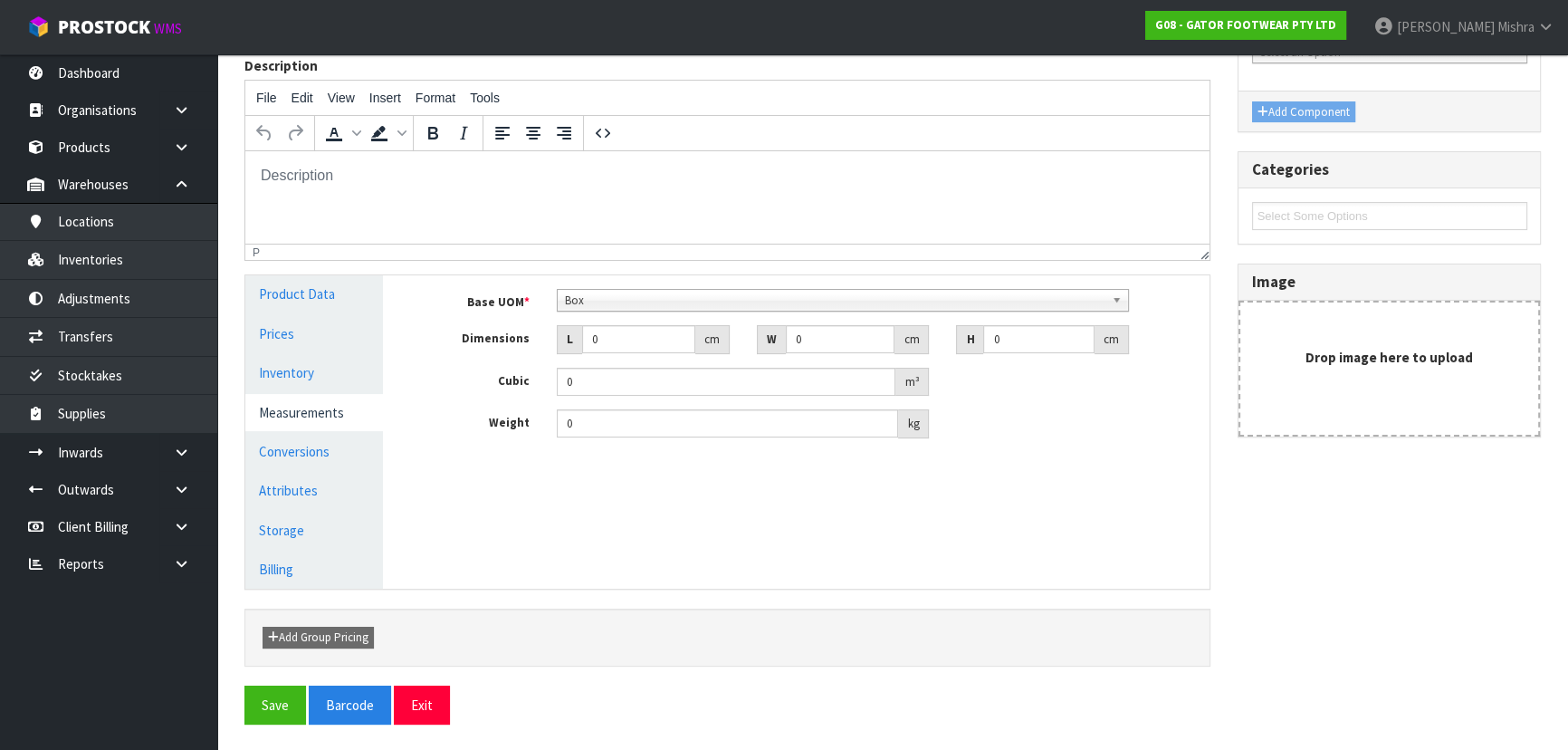
drag, startPoint x: 617, startPoint y: 316, endPoint x: 596, endPoint y: 339, distance: 31.1
click at [601, 329] on div "Base UOM * Bag Bar Basket Bin Bottle Box Bundle Cabinet Cage Carton Case Coil C…" at bounding box center [809, 363] width 771 height 150
drag, startPoint x: 628, startPoint y: 349, endPoint x: 454, endPoint y: 353, distance: 174.0
click at [455, 353] on div "Dimensions L 0 cm W 0 cm H 0 cm" at bounding box center [809, 340] width 798 height 29
type input "3"
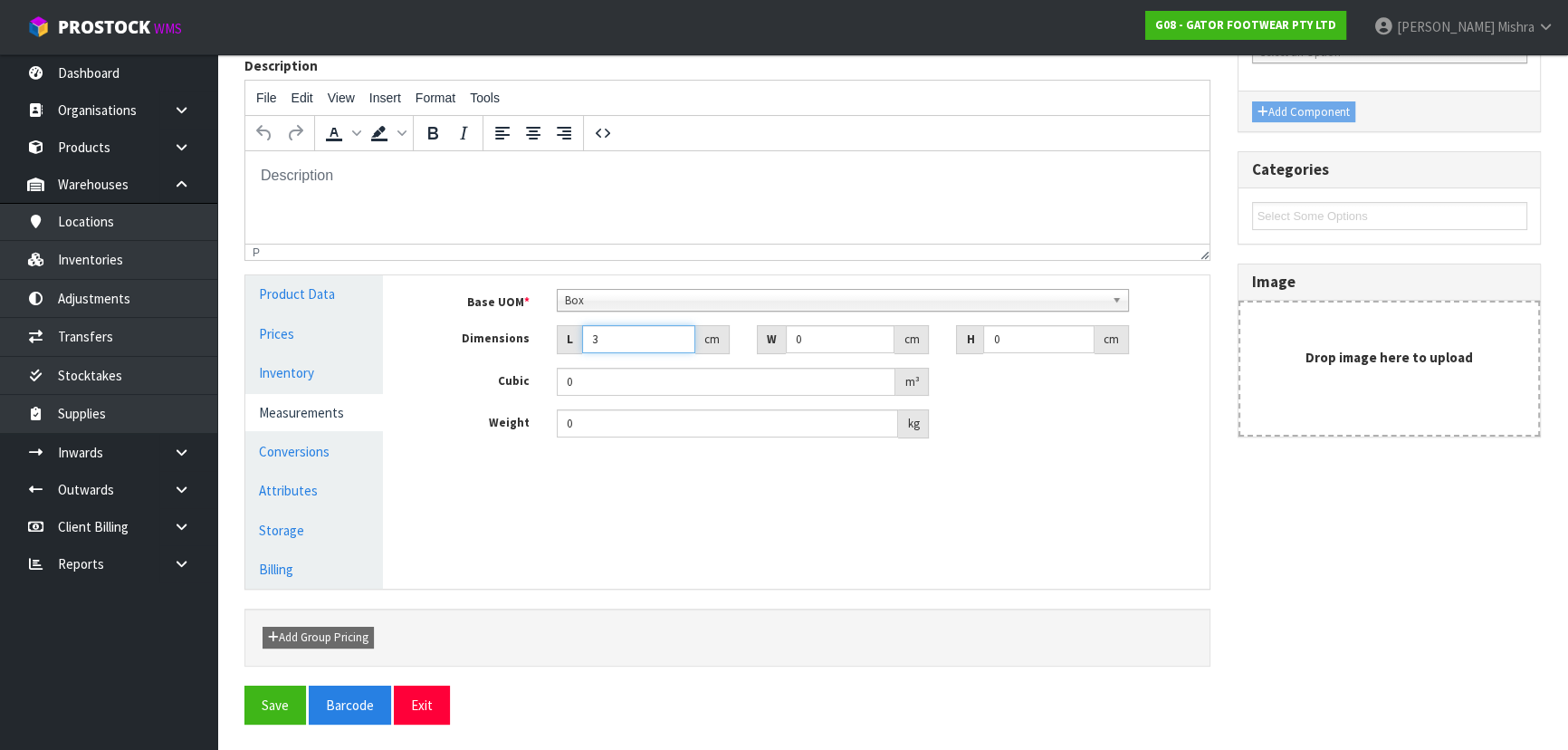
type input "0.000001"
type input "34"
type input "31"
type input "1"
type input "0.001054"
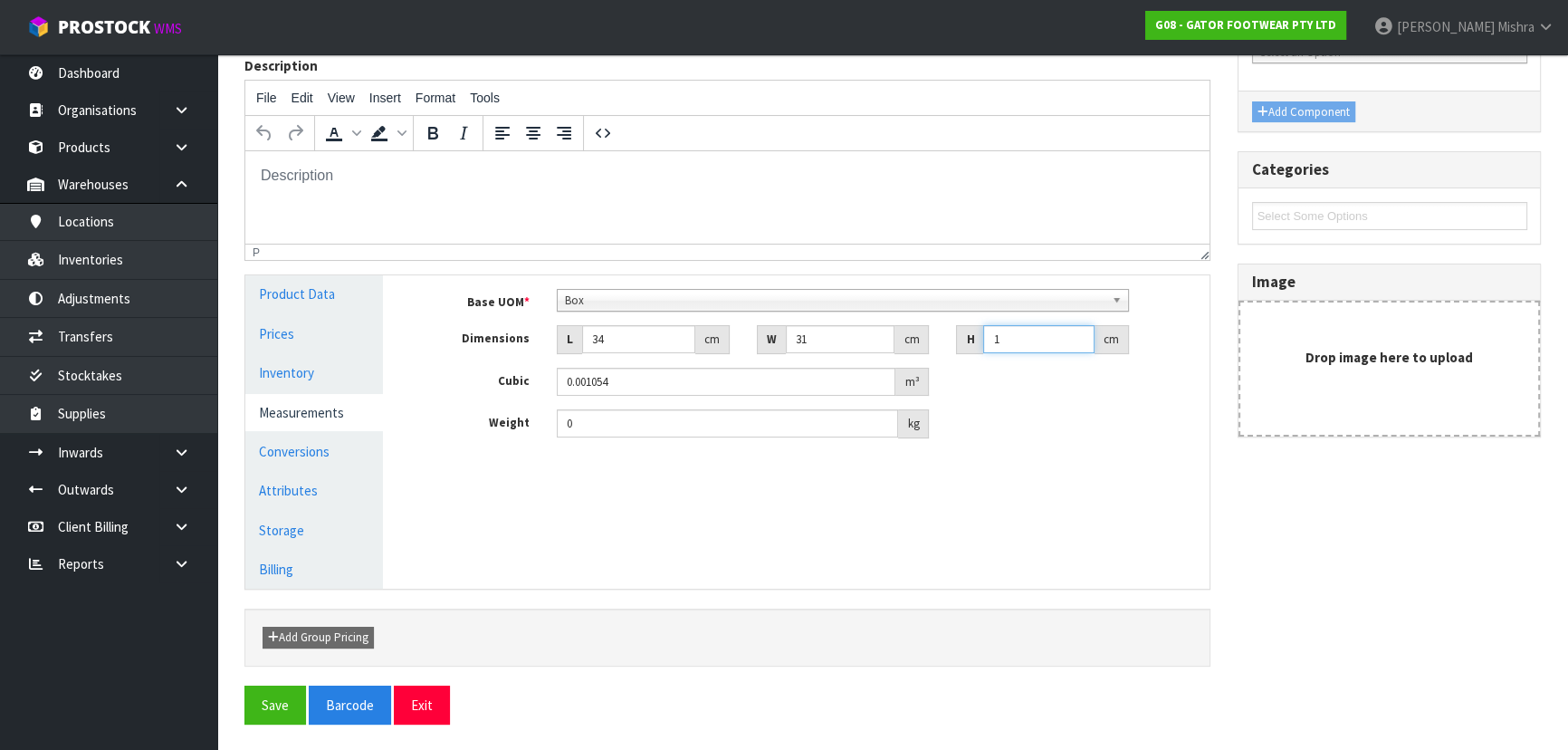
type input "13"
type input "0.013702"
type input "13"
type input "1.75"
click at [330, 459] on link "Conversions" at bounding box center [315, 452] width 138 height 37
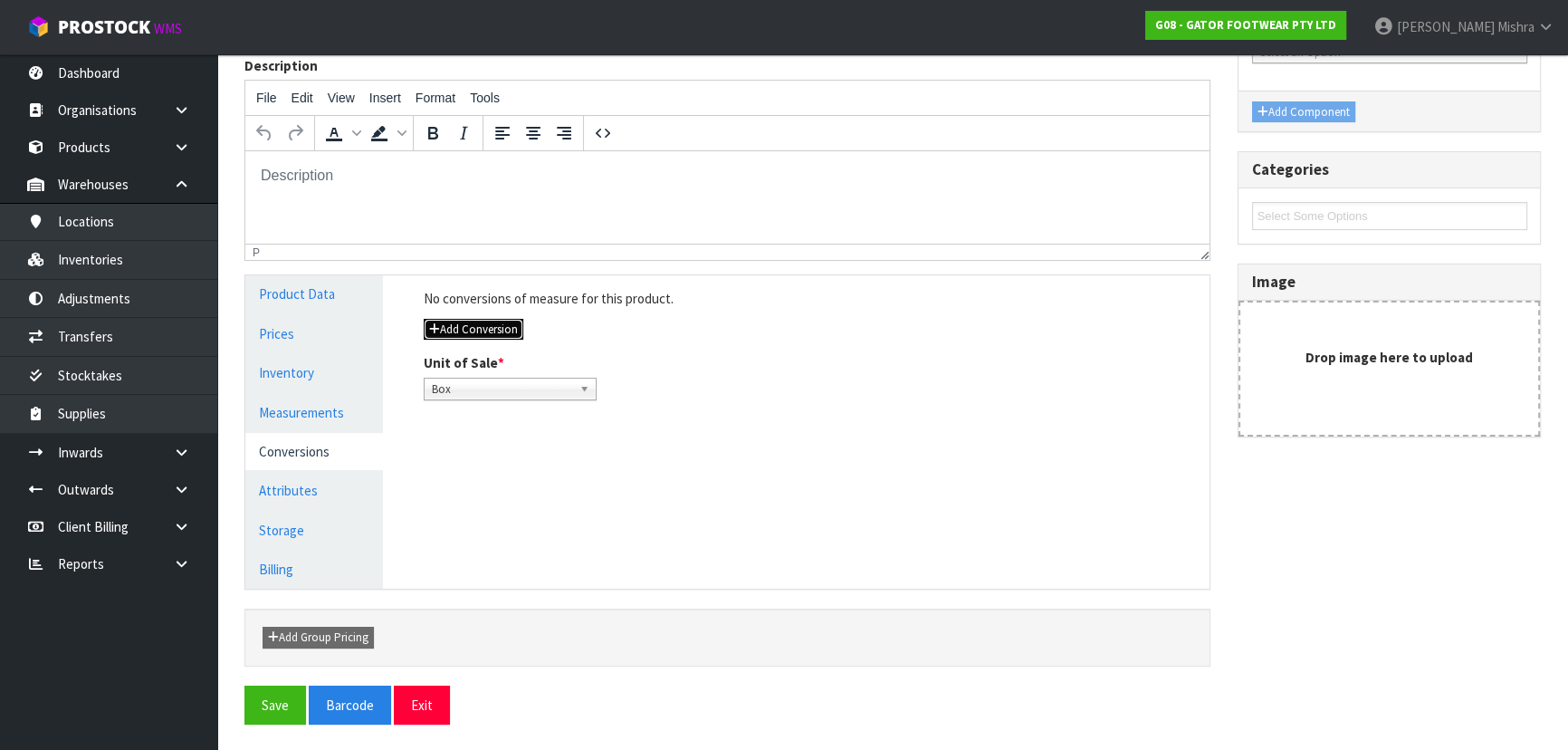
click at [446, 325] on button "Add Conversion" at bounding box center [473, 329] width 100 height 21
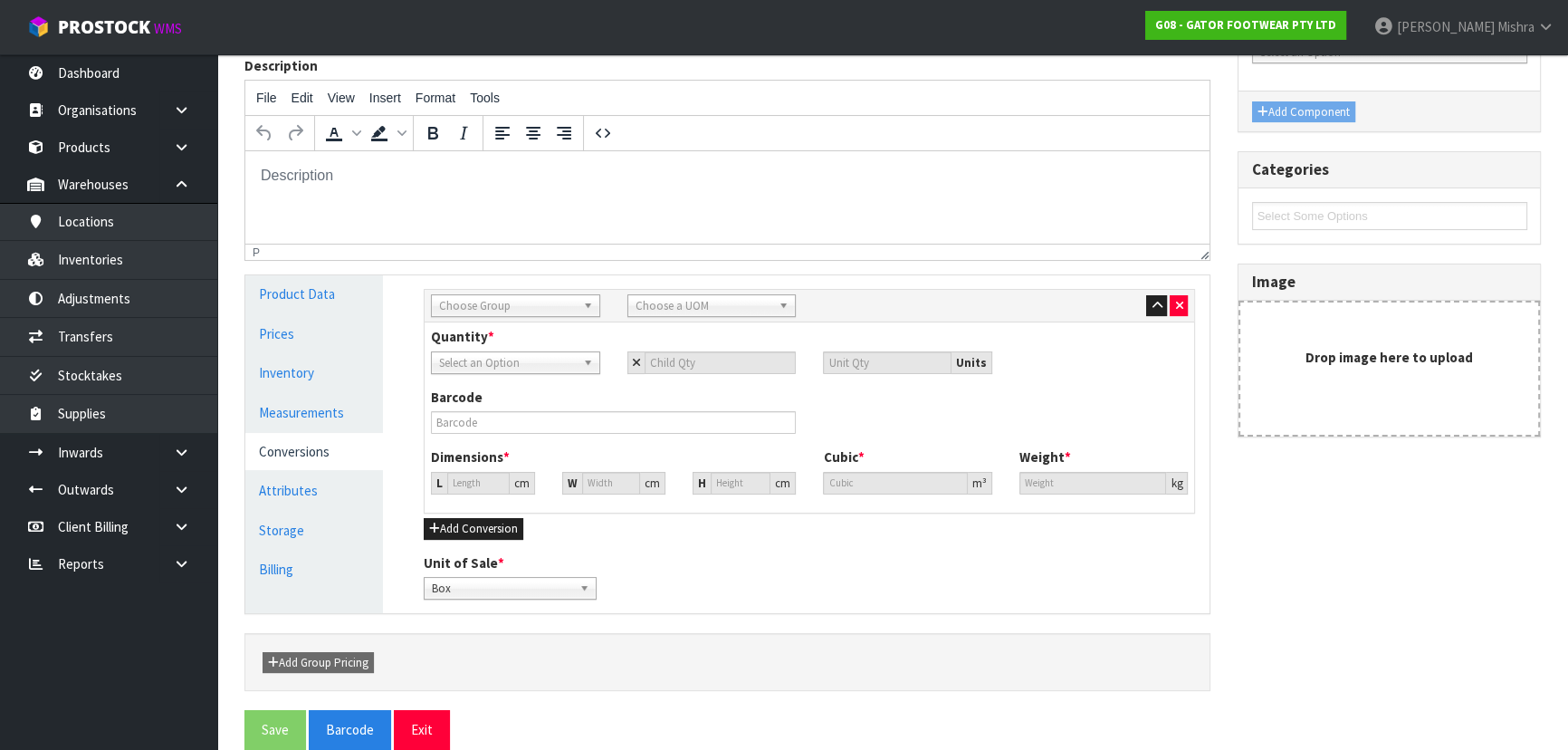
click at [482, 309] on span "Choose Group" at bounding box center [507, 306] width 137 height 21
click at [545, 383] on li "Inner" at bounding box center [515, 379] width 160 height 22
click at [480, 307] on span "Inner" at bounding box center [507, 306] width 137 height 21
drag, startPoint x: 513, startPoint y: 395, endPoint x: 640, endPoint y: 359, distance: 132.0
click at [514, 395] on li "Outer" at bounding box center [515, 402] width 160 height 22
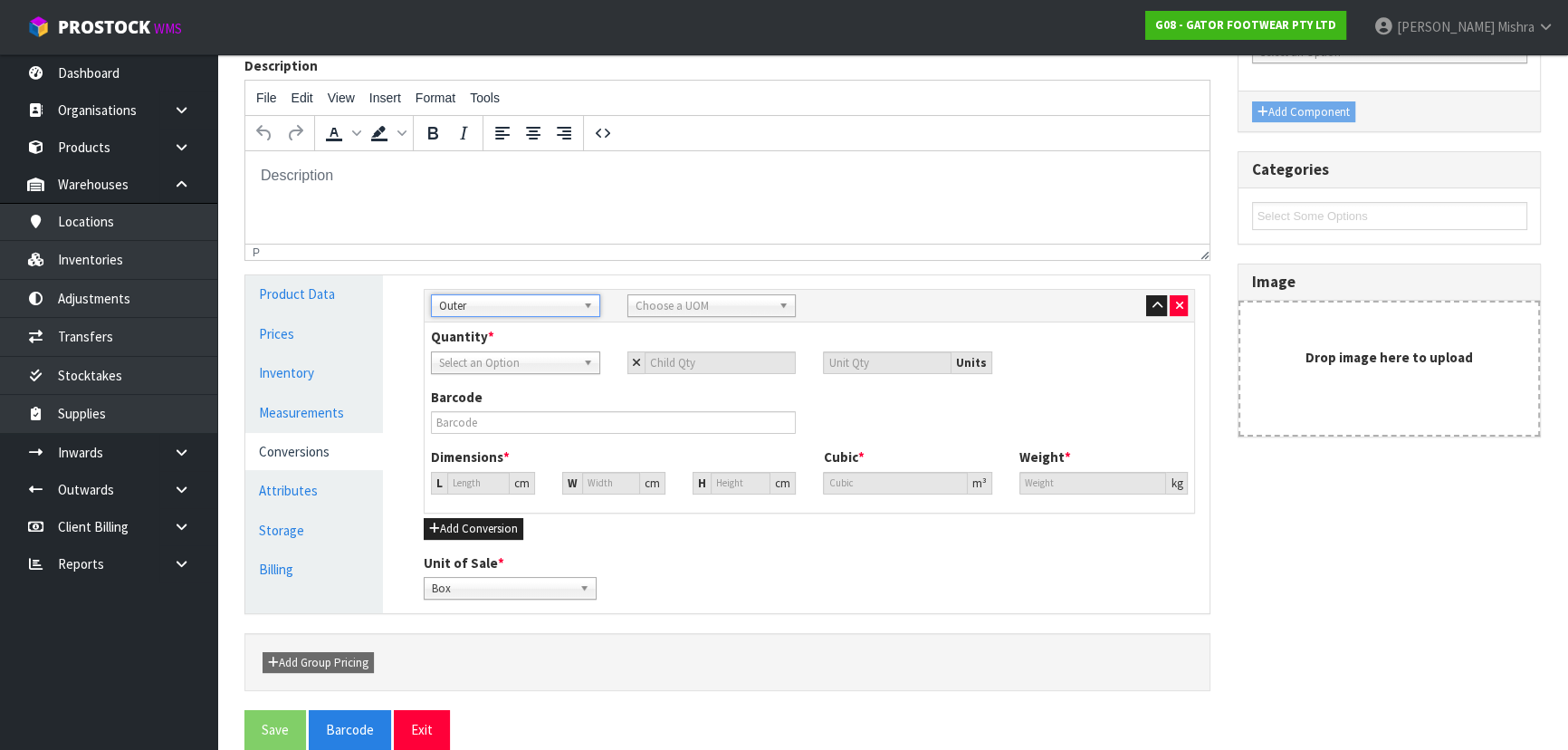
click at [651, 301] on span "Choose a UOM" at bounding box center [704, 306] width 137 height 21
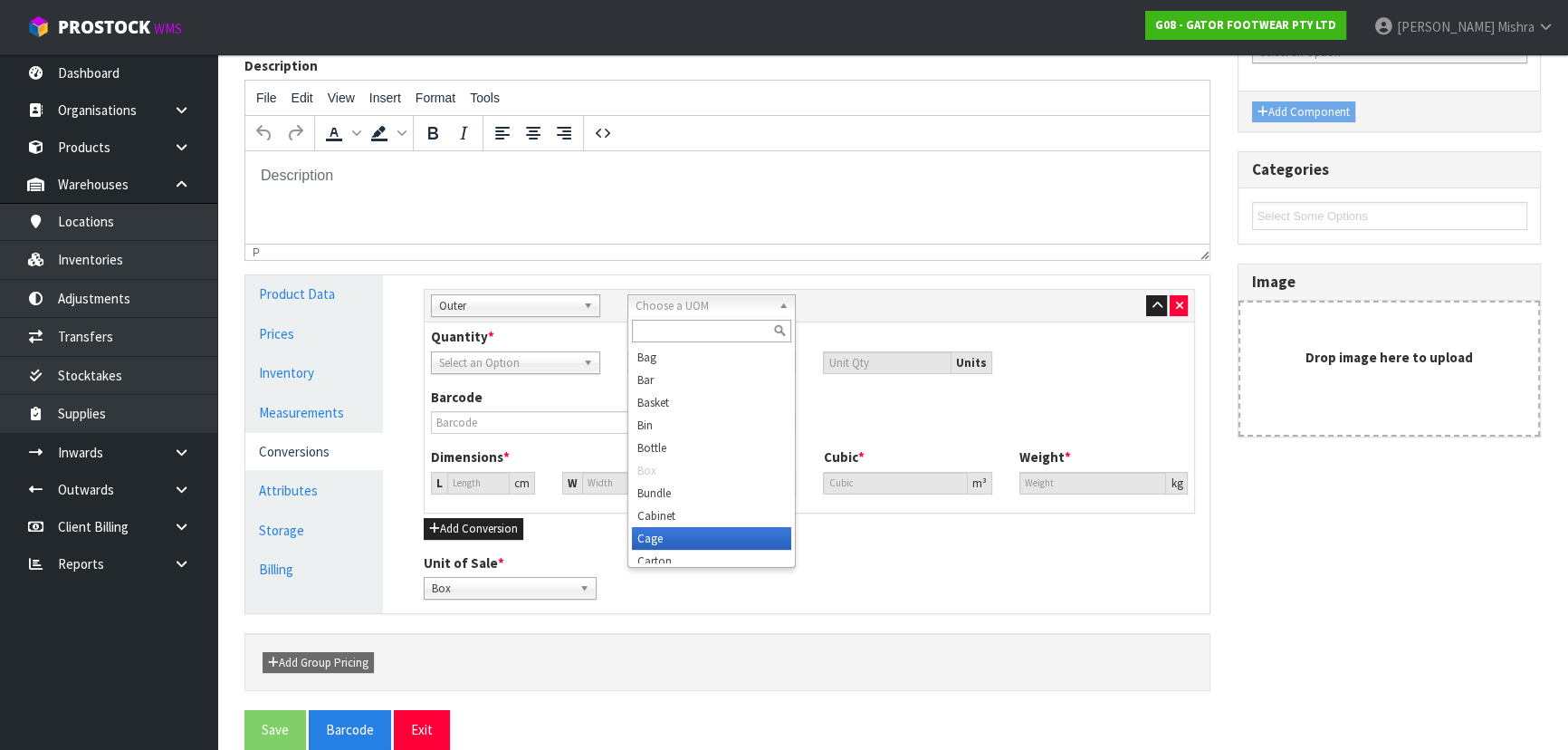
scroll to position [9, 0]
click at [690, 552] on li "Carton" at bounding box center [712, 552] width 160 height 22
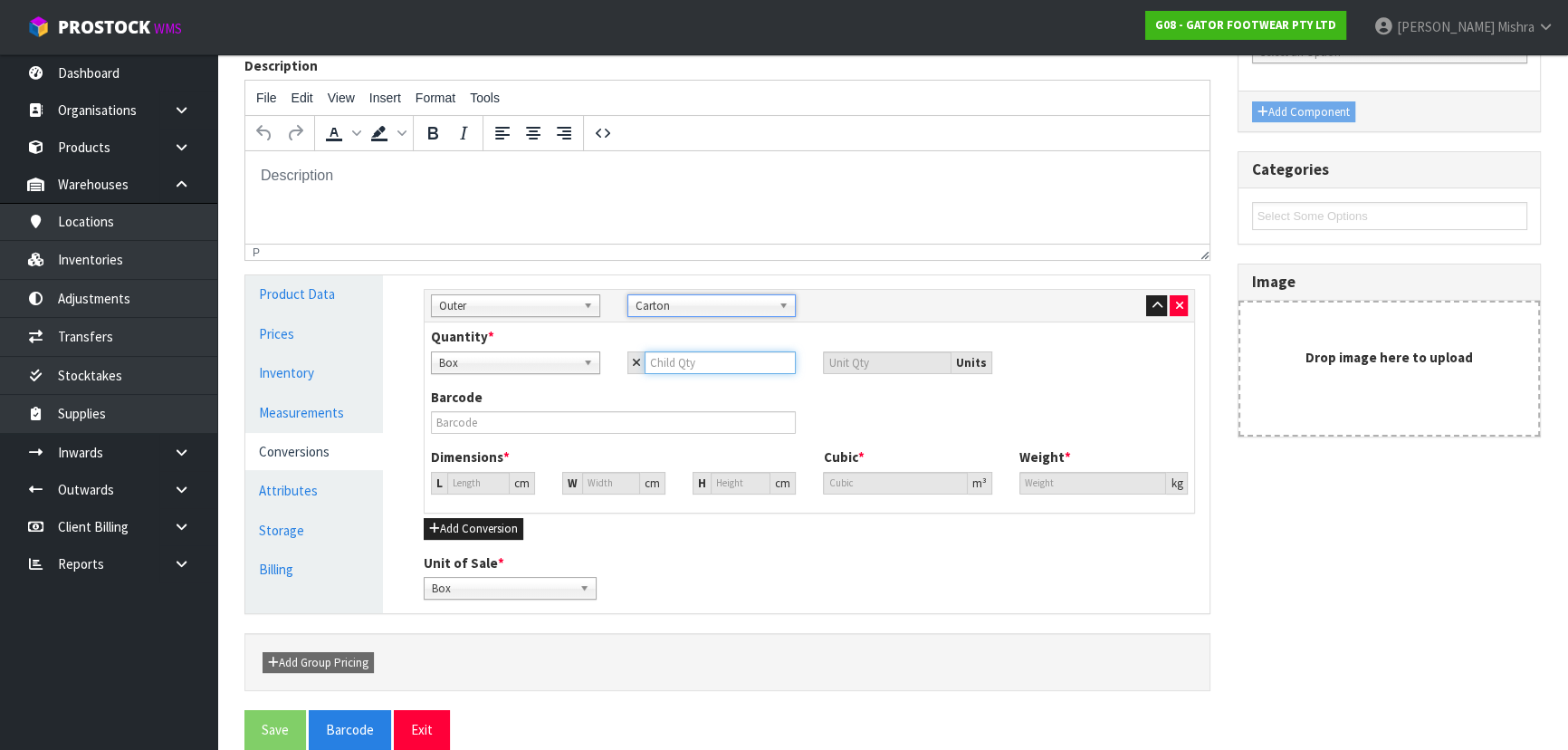
click at [682, 359] on input "number" at bounding box center [720, 362] width 152 height 22
type input "6"
type input "43.482"
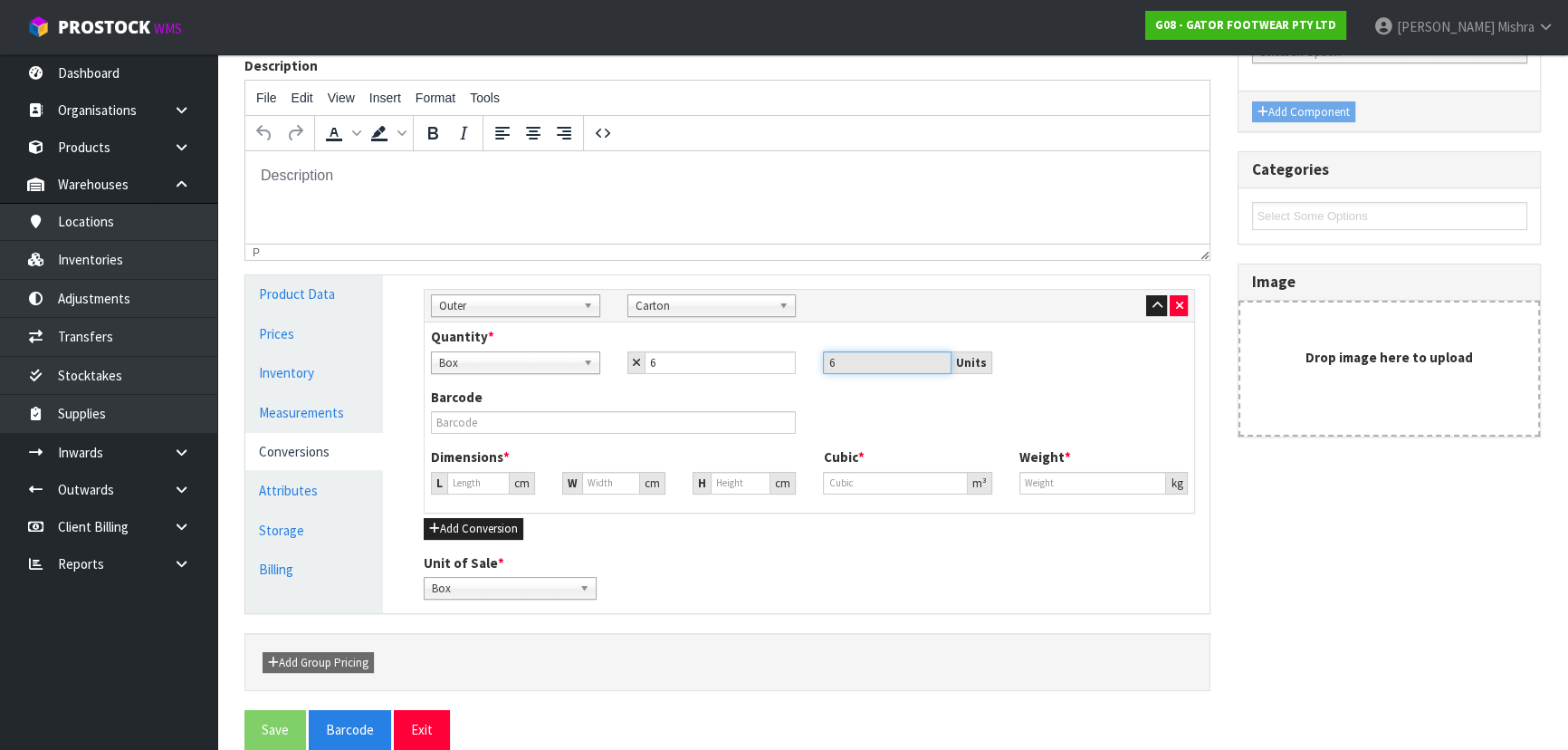
type input "43.482"
type input "0.082212"
type input "10.5"
type input "7"
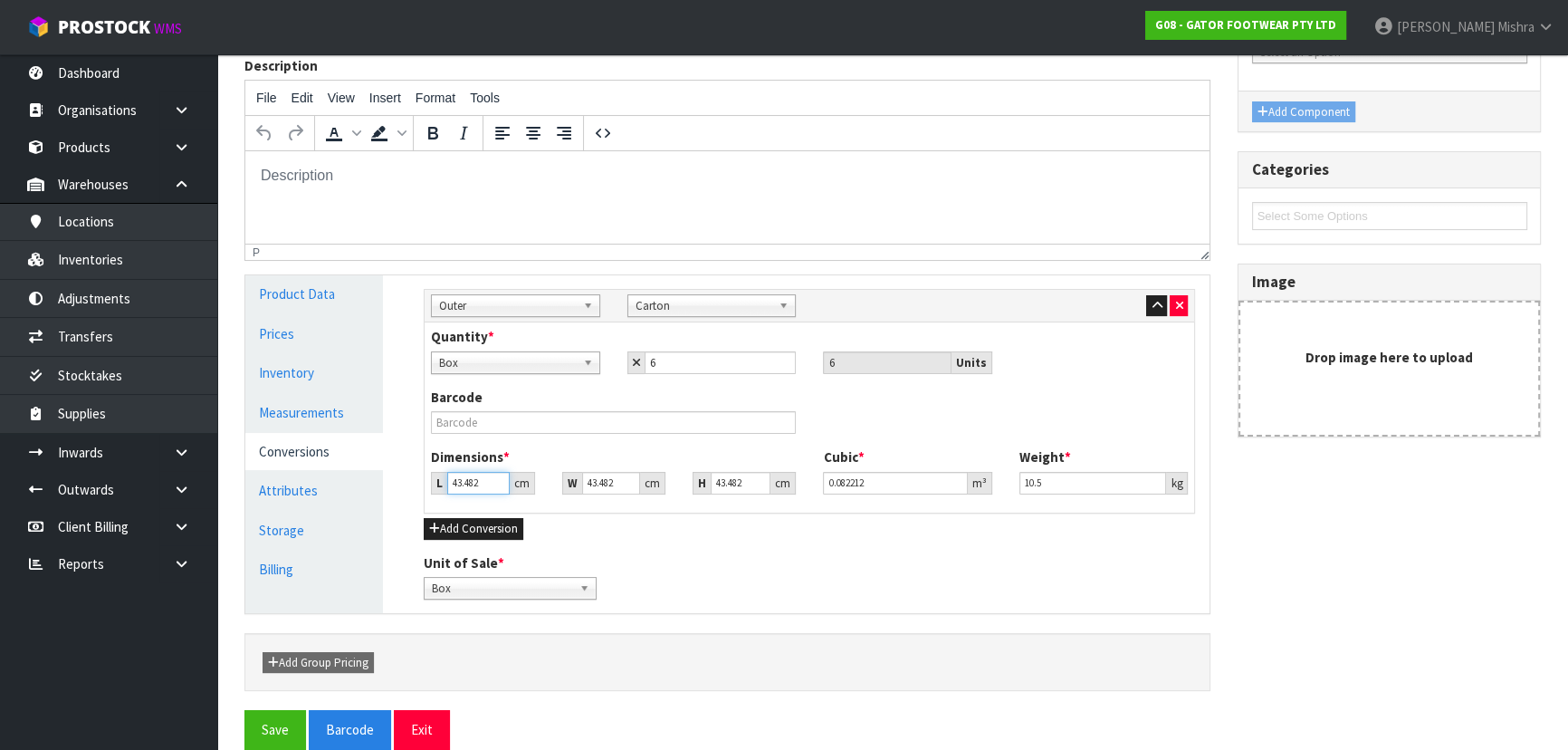
type input "0.013235"
type input "77"
type input "0.145583"
type input "77"
type input "3"
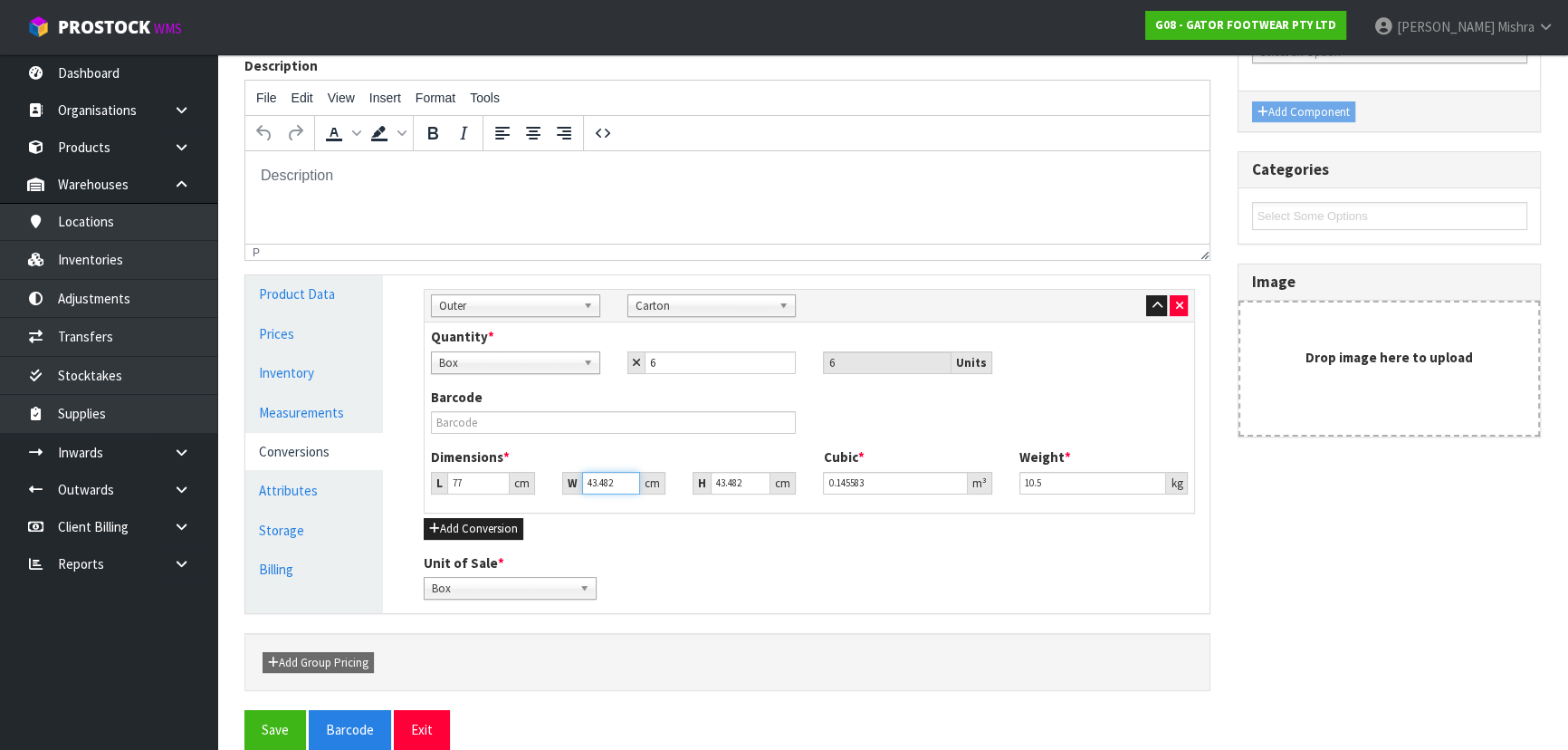
type input "0.010044"
type input "34"
type input "0.113836"
type input "34"
type input "3"
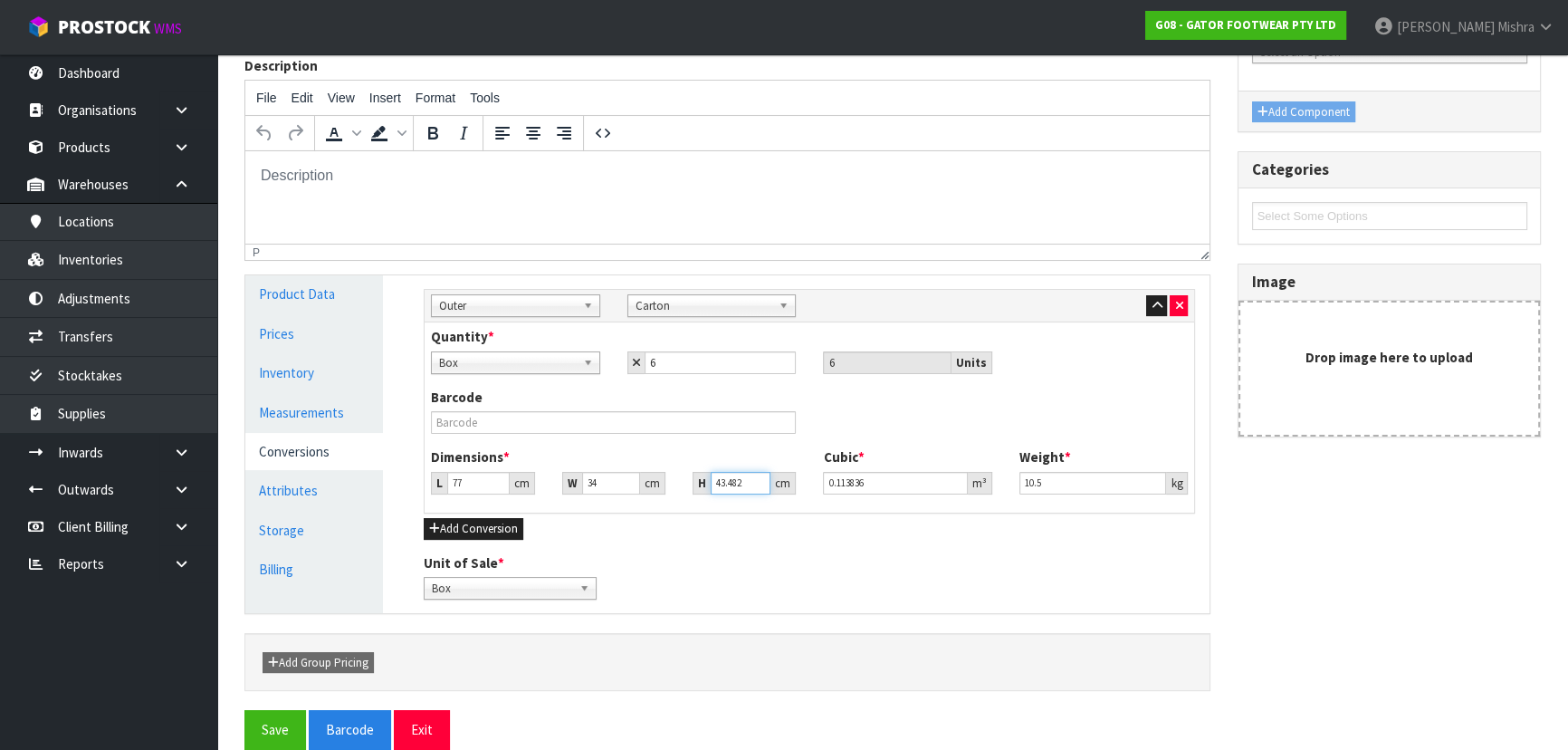
type input "0.007854"
type input "37"
type input "0.096866"
type input "37"
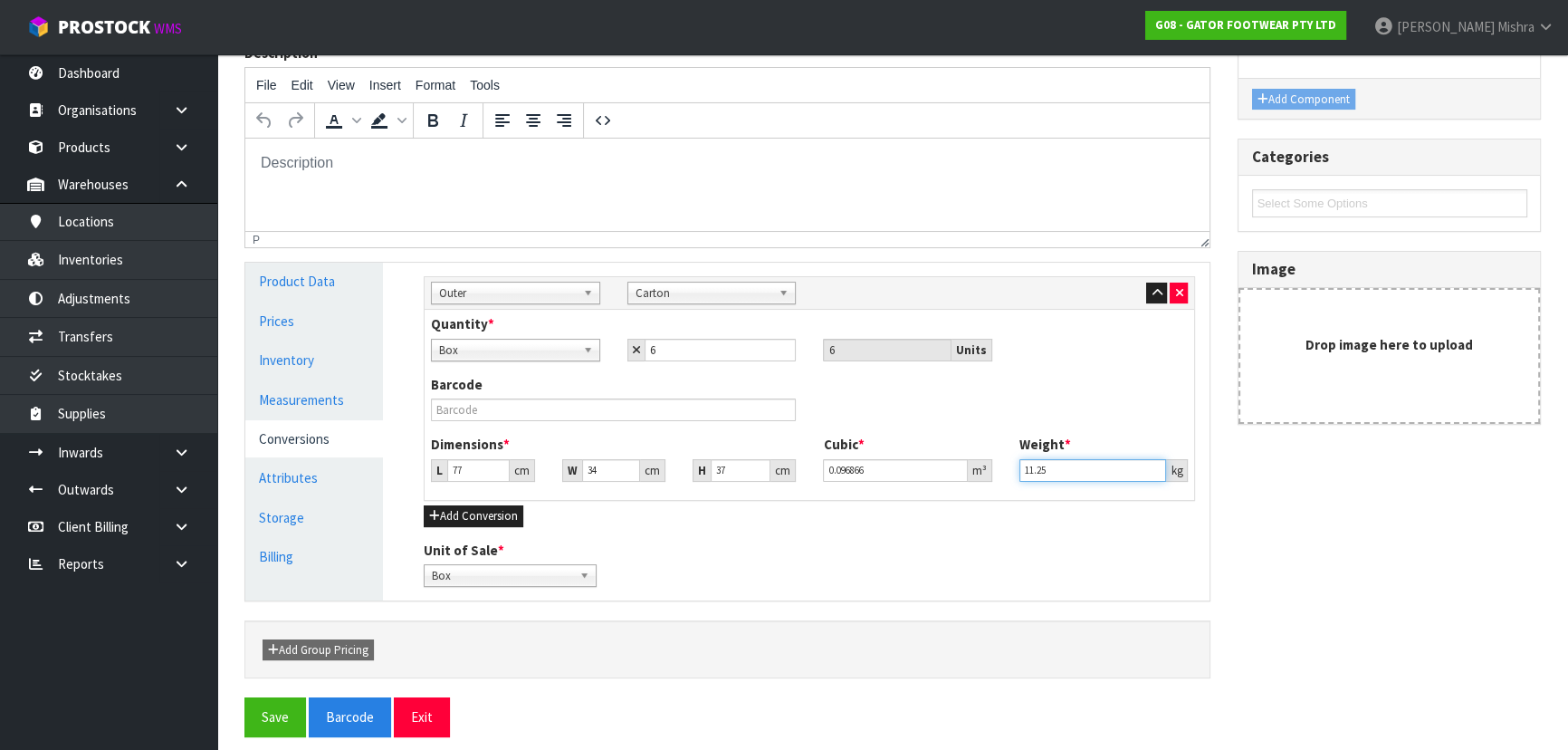
scroll to position [235, 0]
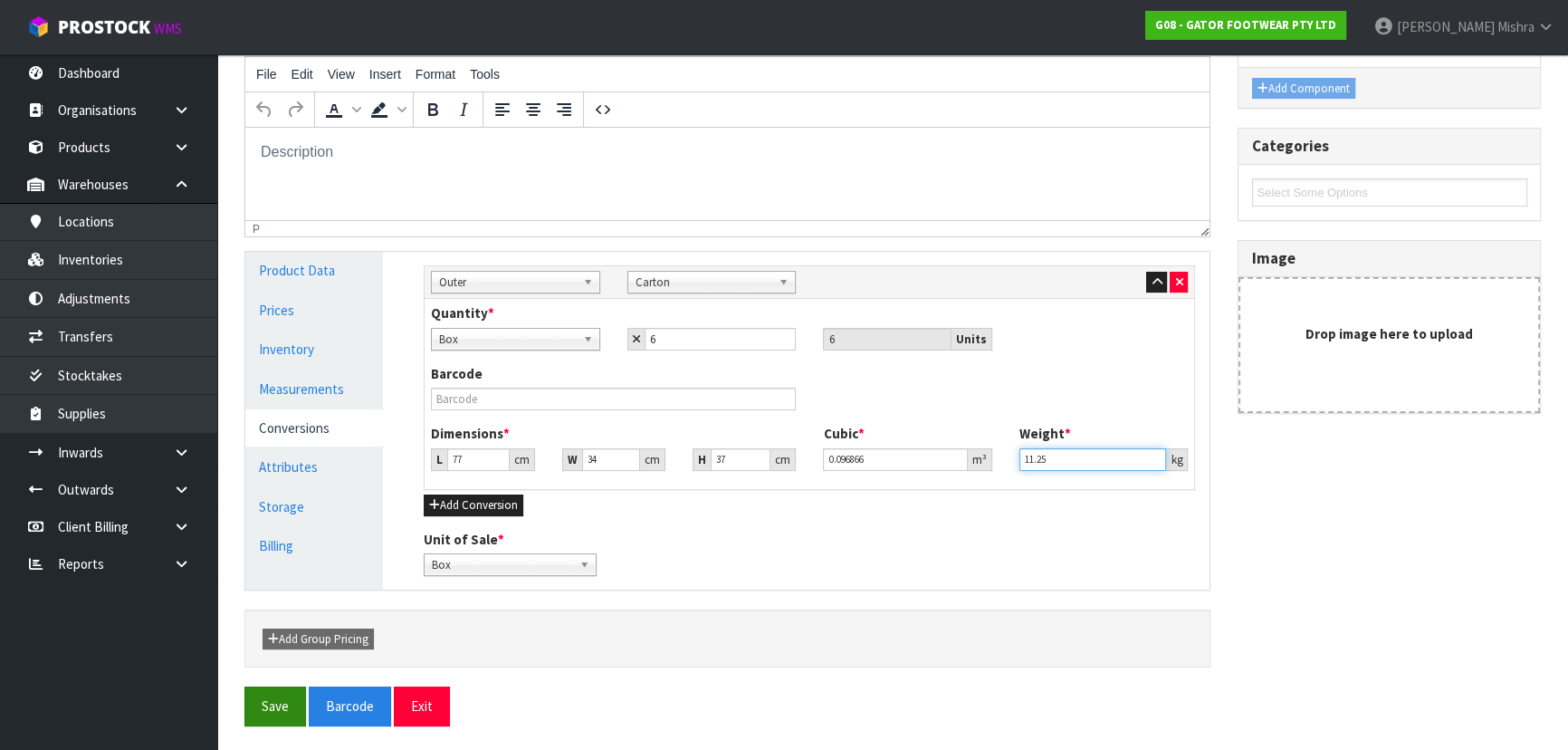
type input "11.25"
click at [284, 703] on button "Save" at bounding box center [275, 706] width 61 height 39
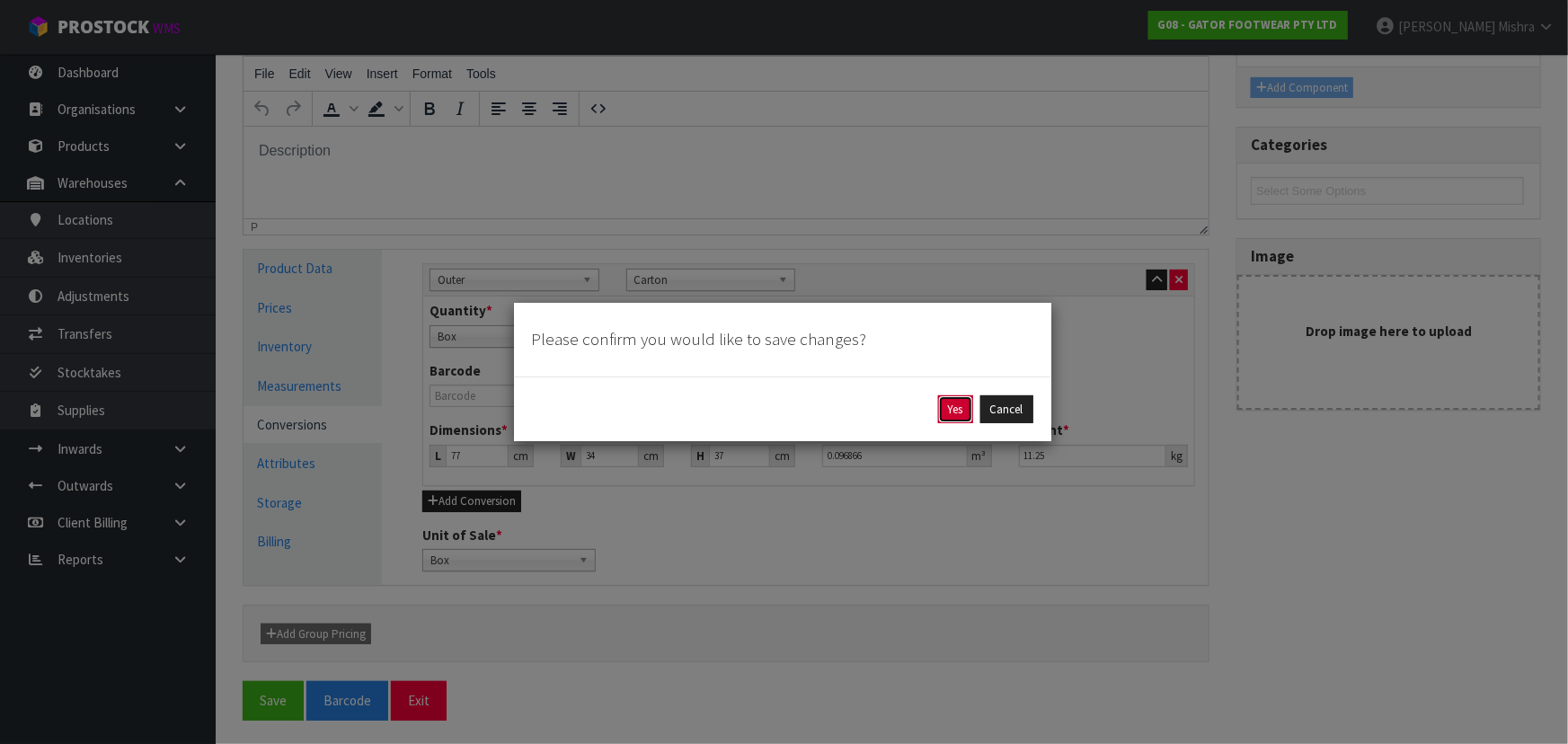
click at [945, 412] on button "Yes" at bounding box center [955, 410] width 35 height 29
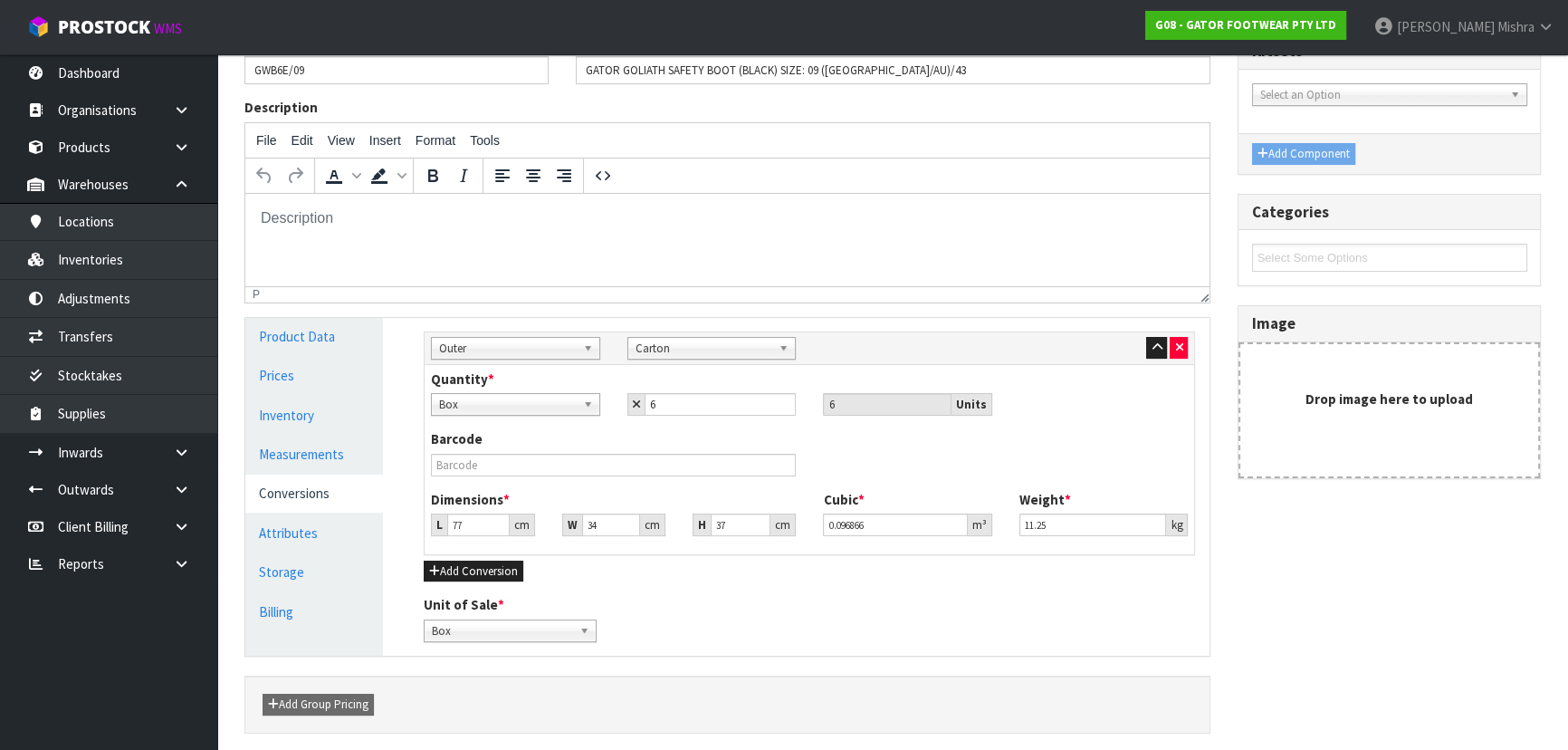
scroll to position [0, 0]
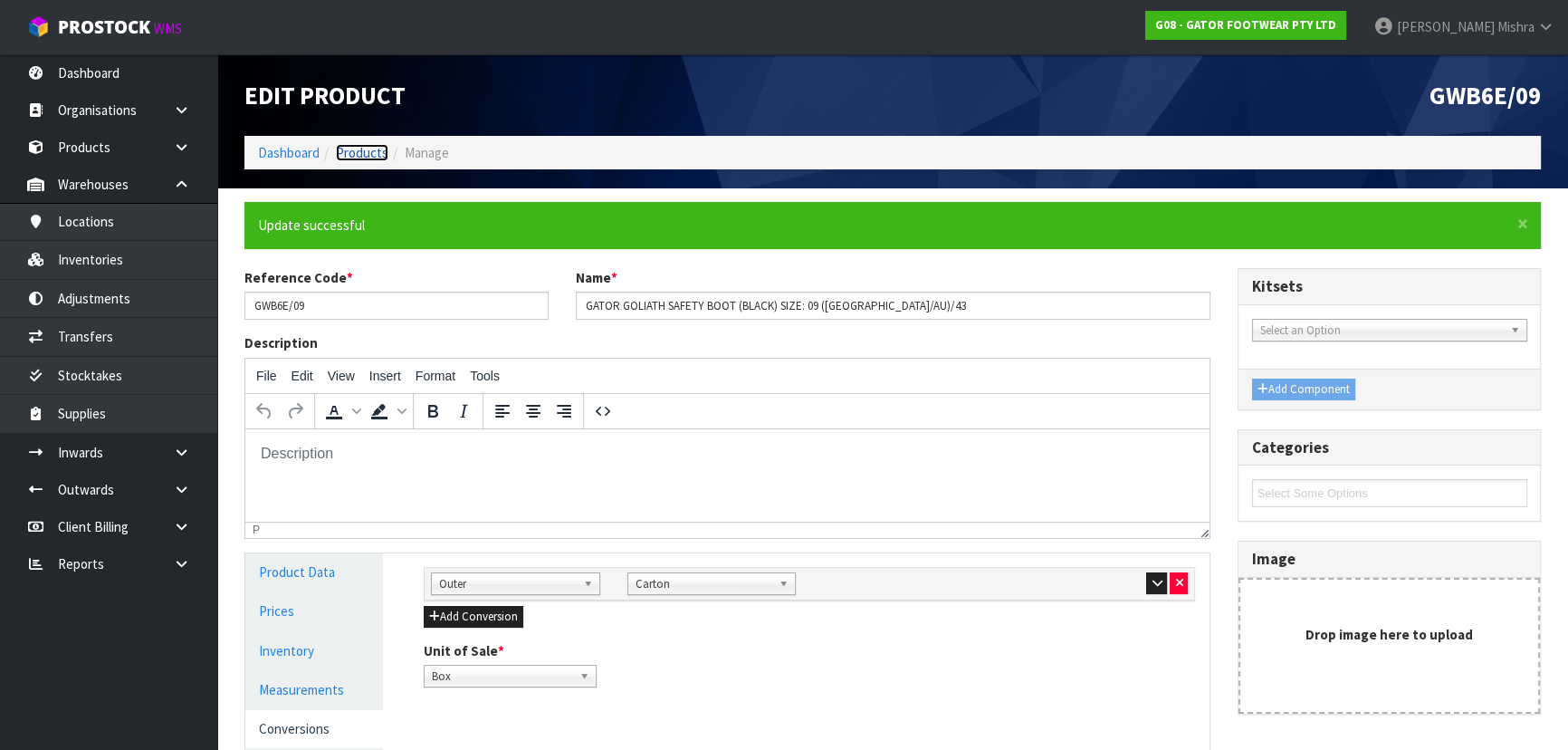
click at [371, 154] on link "Products" at bounding box center [362, 153] width 52 height 17
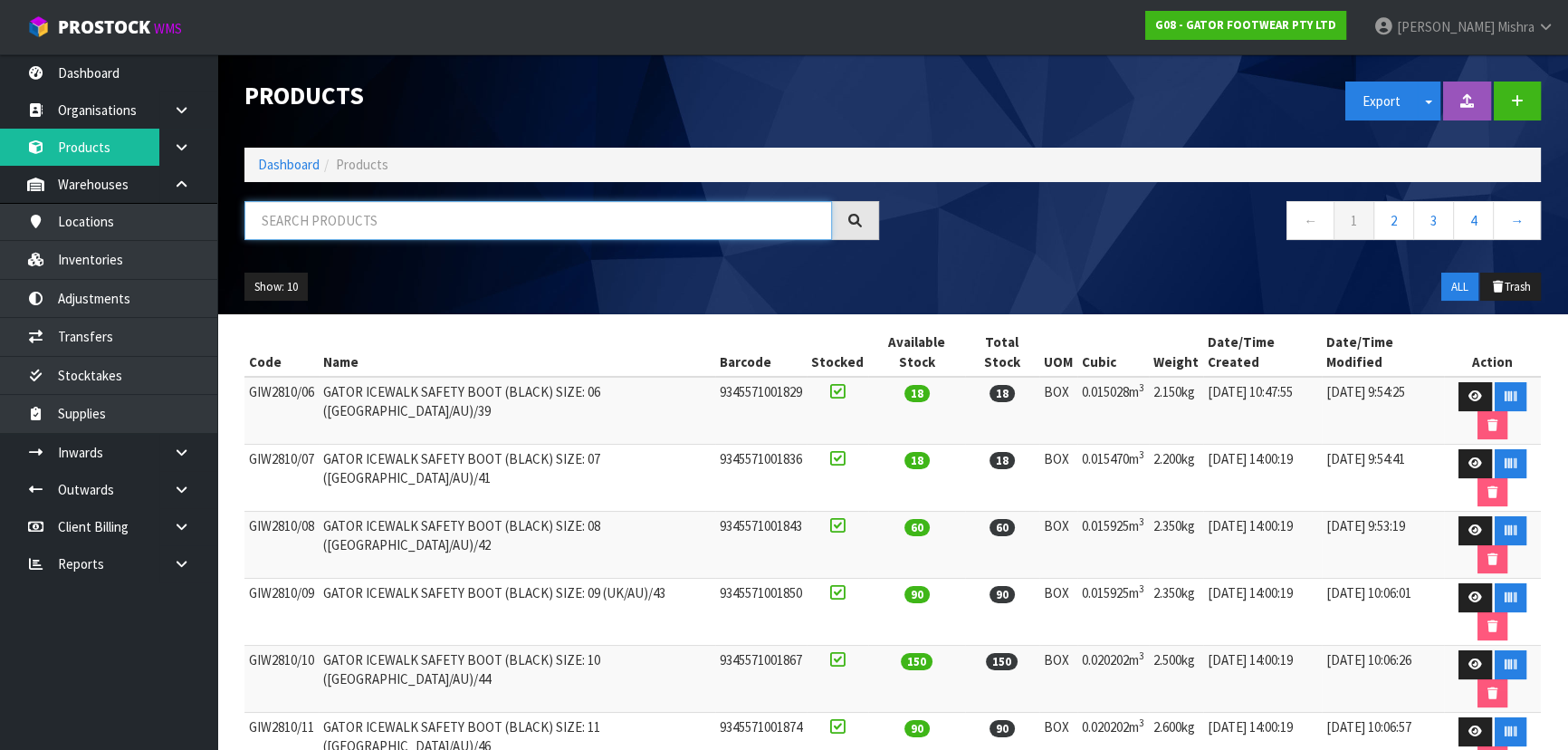
click at [376, 226] on input "text" at bounding box center [538, 221] width 587 height 39
paste input "GWB6E"
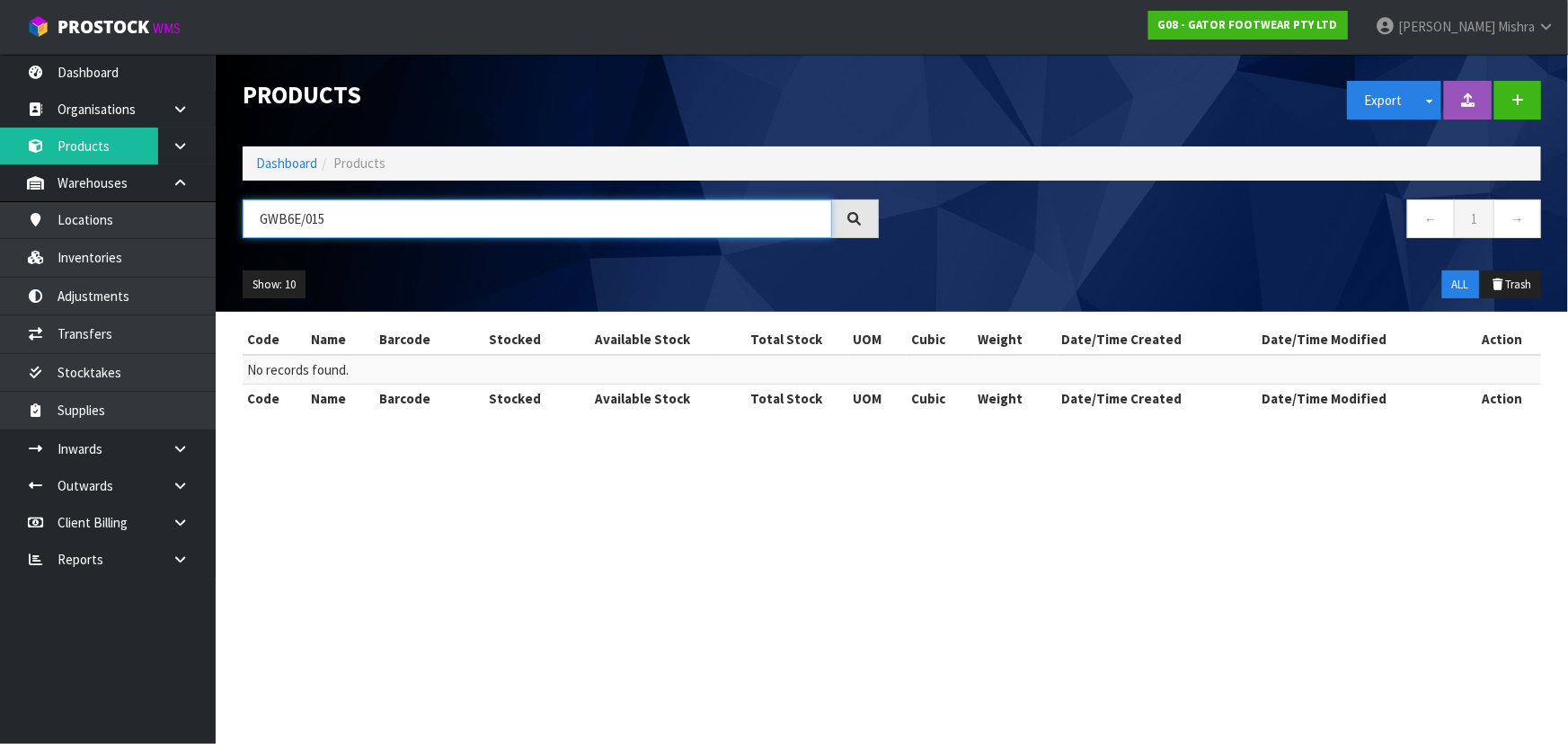
click at [311, 217] on input "GWB6E/015" at bounding box center [538, 219] width 590 height 39
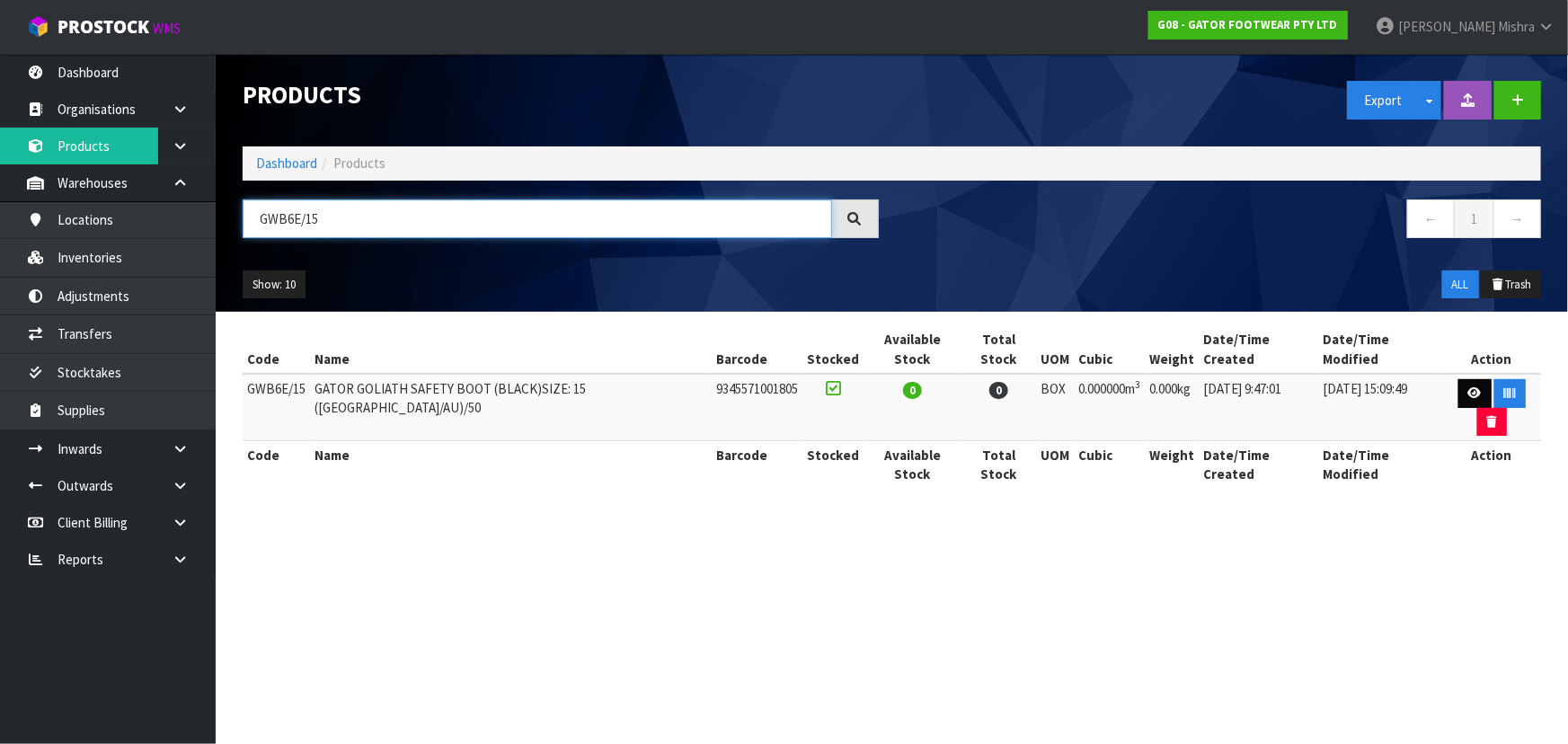
type input "GWB6E/15"
click at [1458, 379] on link at bounding box center [1475, 393] width 33 height 29
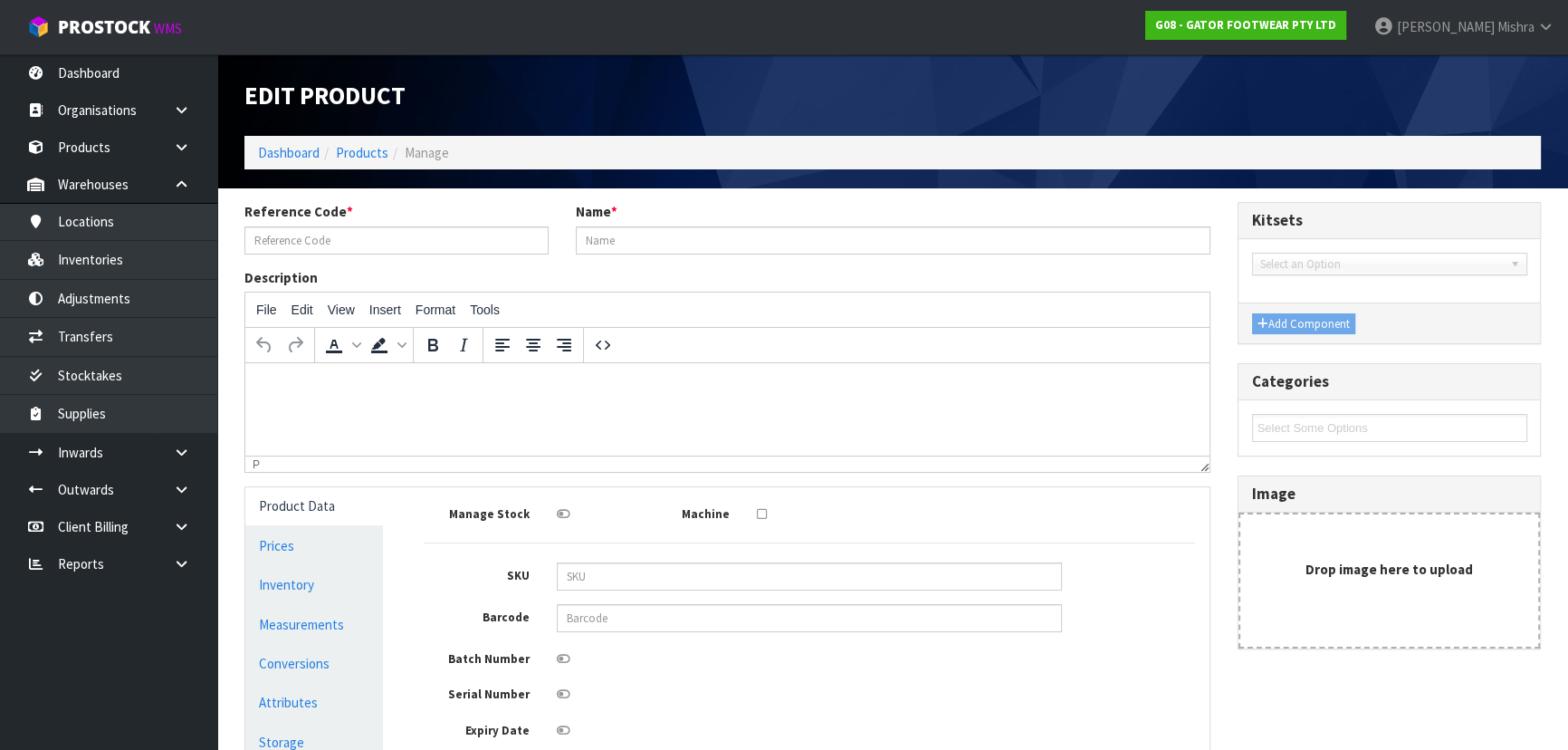
type input "GWB6E/15"
type input "GATOR GOLIATH SAFETY BOOT (BLACK)SIZE: 15 (UK/AU)/50"
type input "9345571001805"
type input "0"
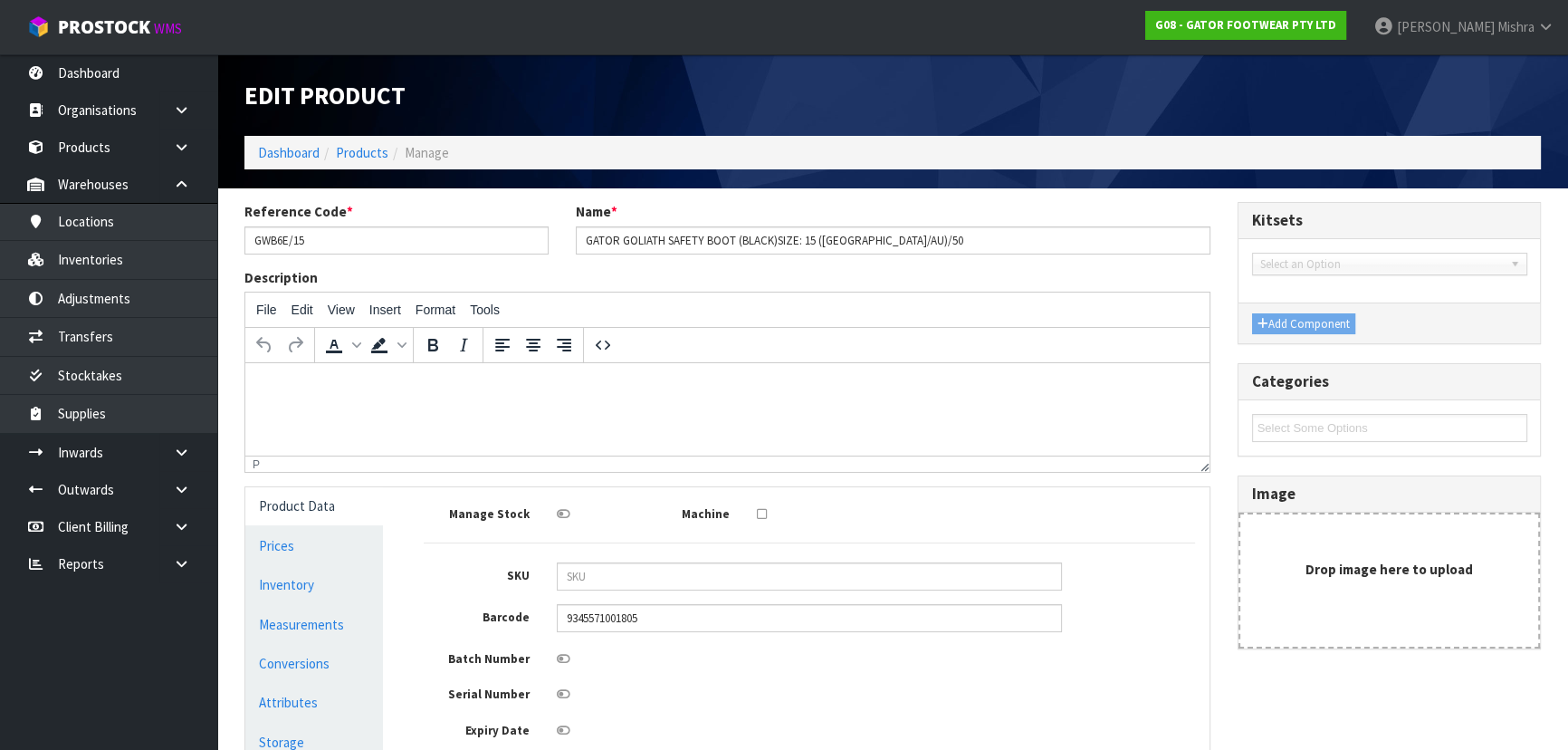
type input "0"
click at [370, 621] on link "Measurements" at bounding box center [315, 625] width 138 height 37
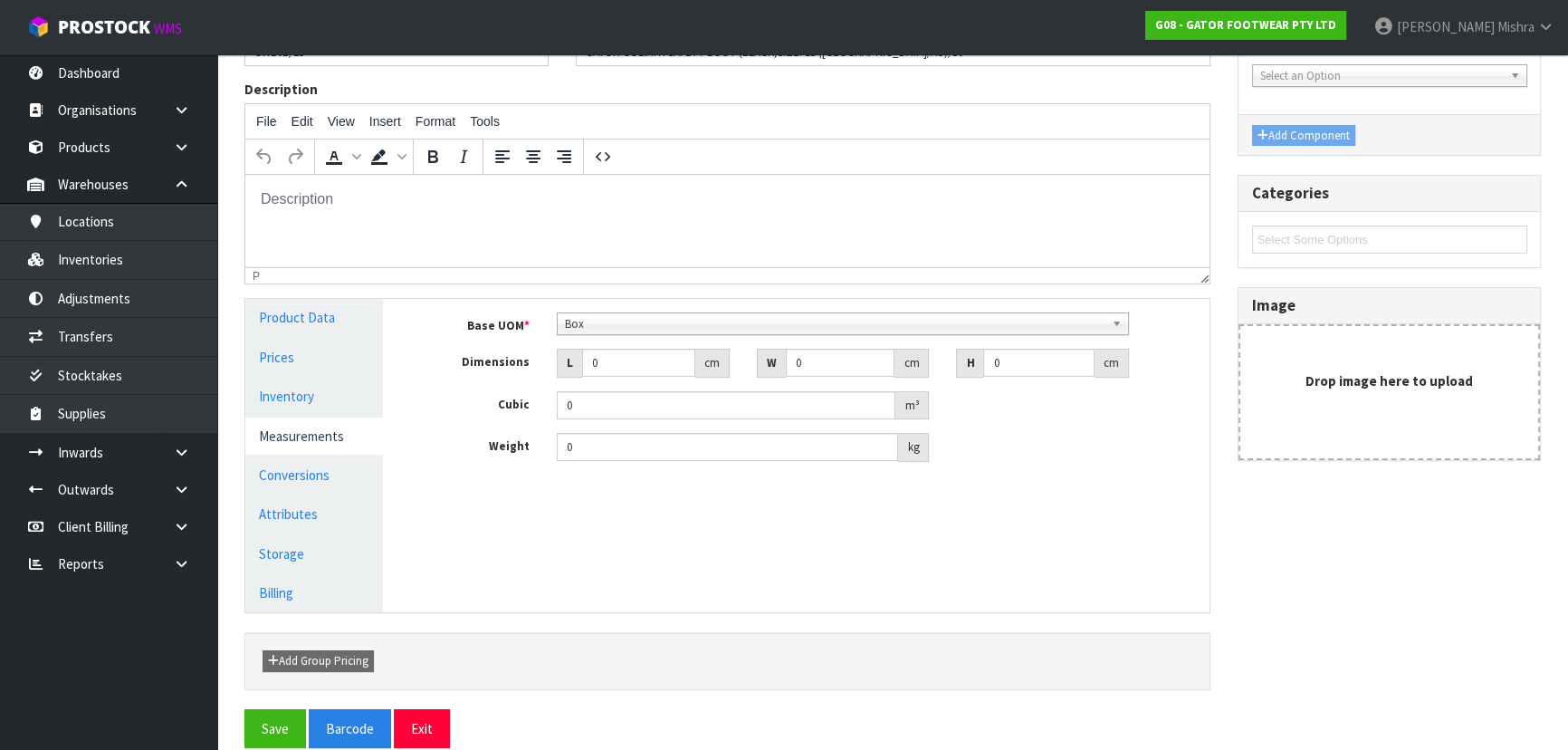
scroll to position [212, 0]
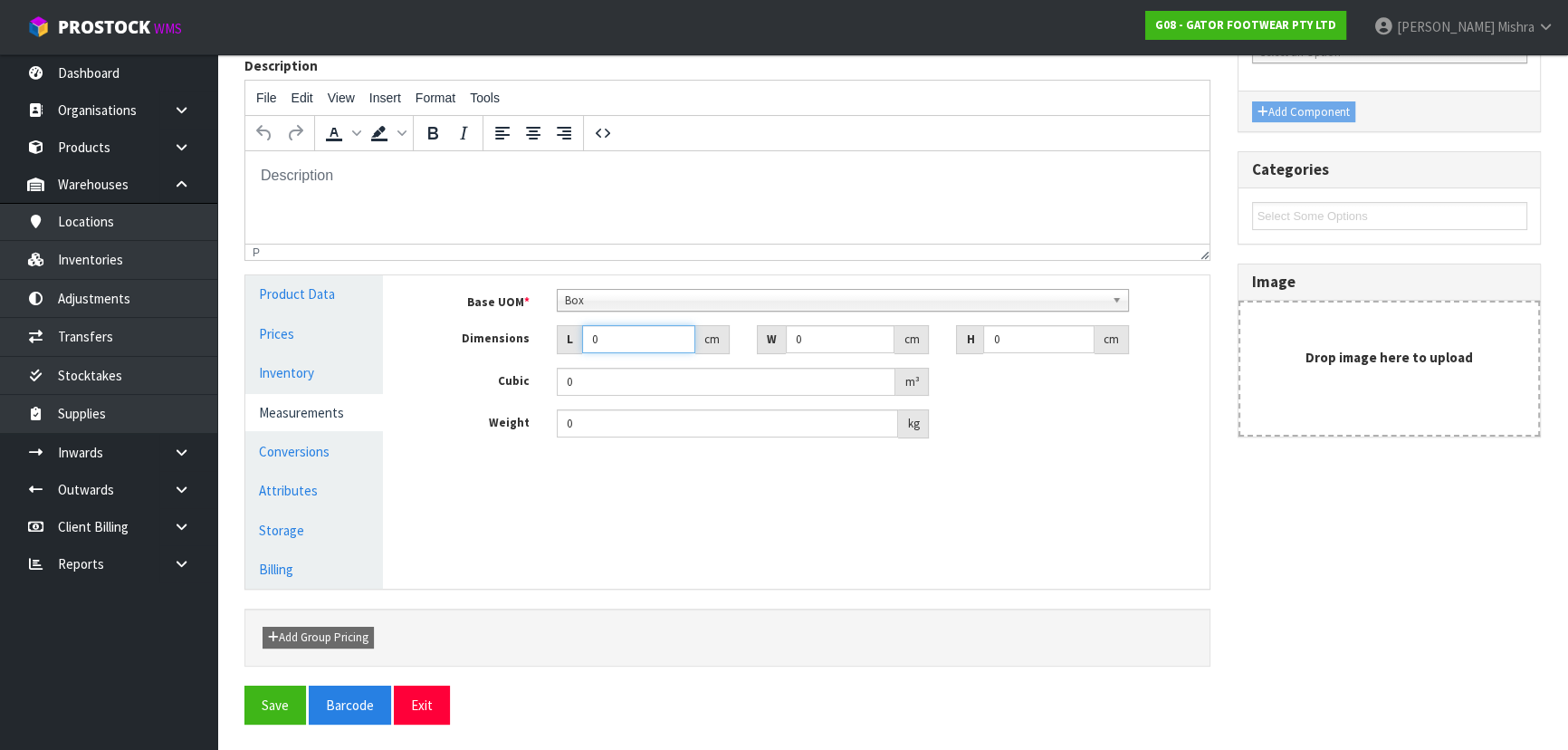
click at [650, 340] on input "0" at bounding box center [639, 339] width 114 height 28
type input "0.000001"
type input "38"
type input "33"
type input "1"
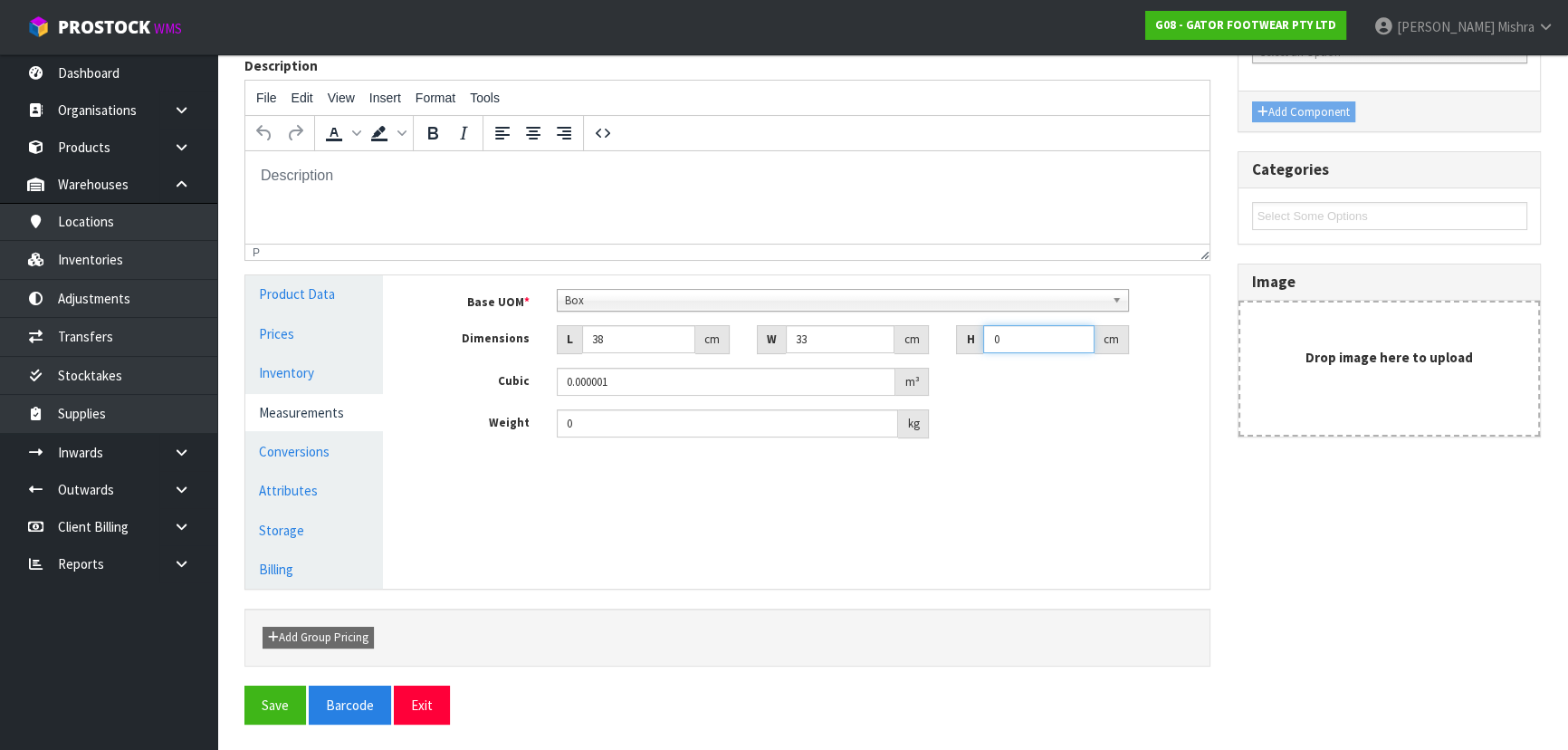
type input "0.001254"
type input "13"
type input "0.016302"
type input "13"
type input "2.15"
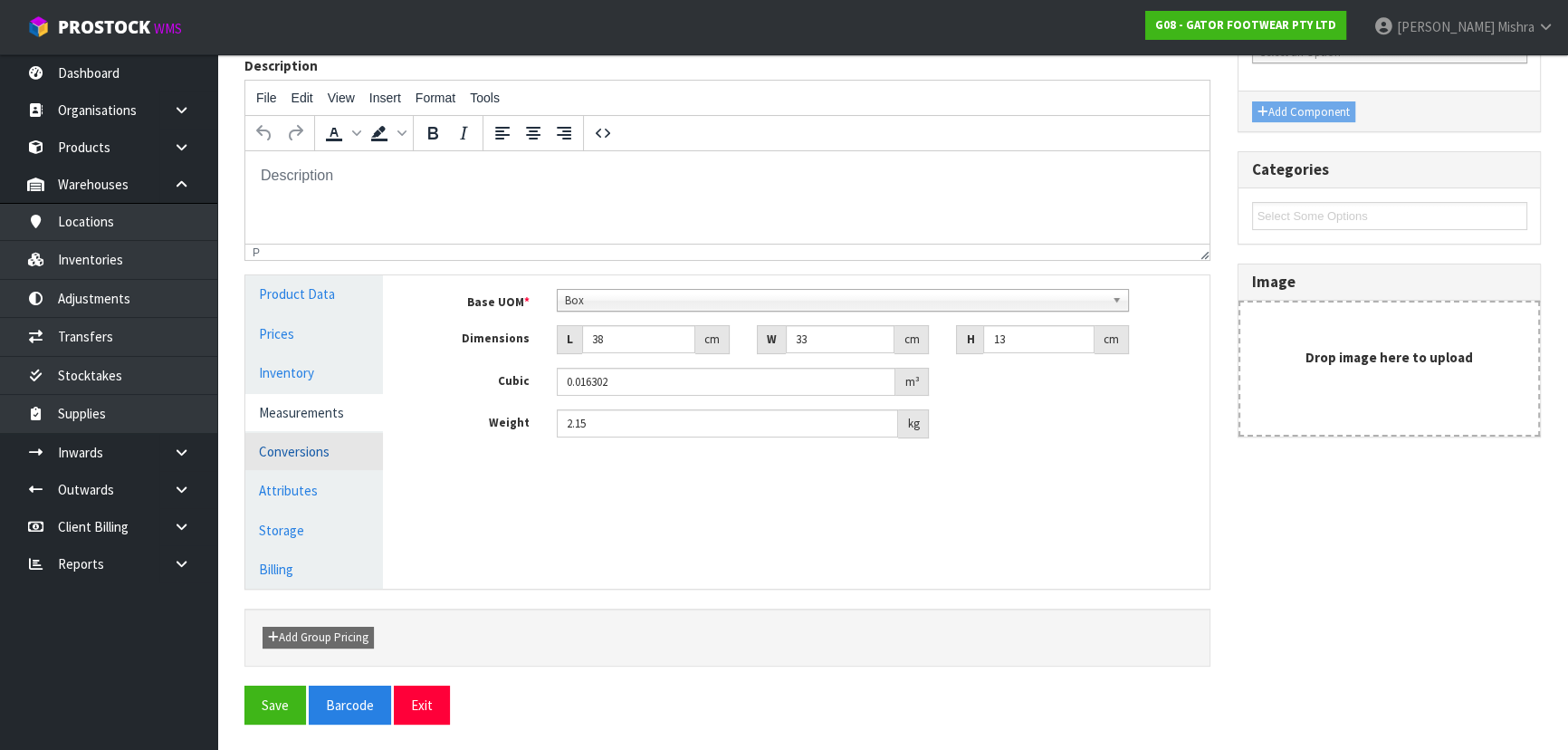
click at [337, 451] on link "Conversions" at bounding box center [315, 452] width 138 height 37
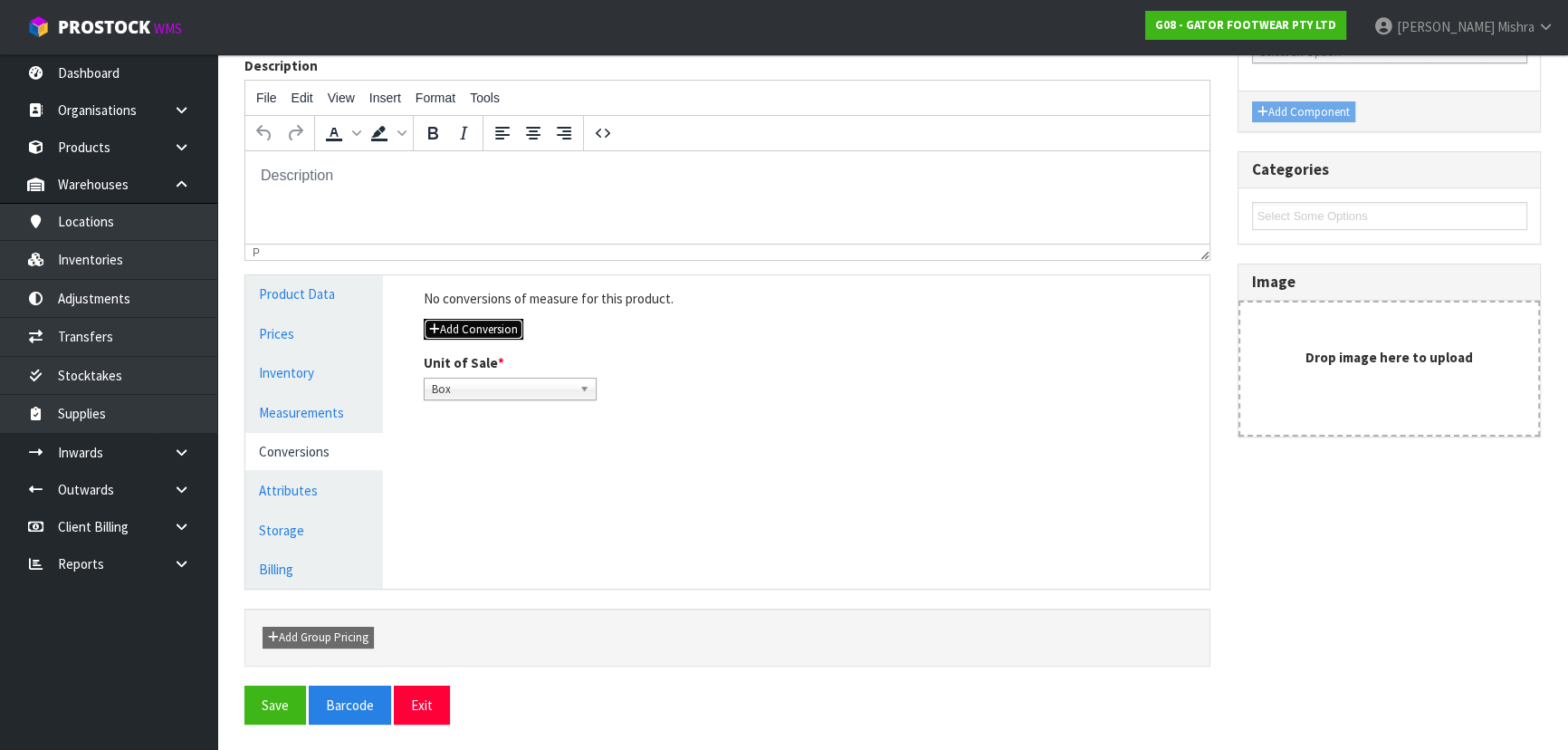
click at [461, 338] on button "Add Conversion" at bounding box center [473, 329] width 100 height 21
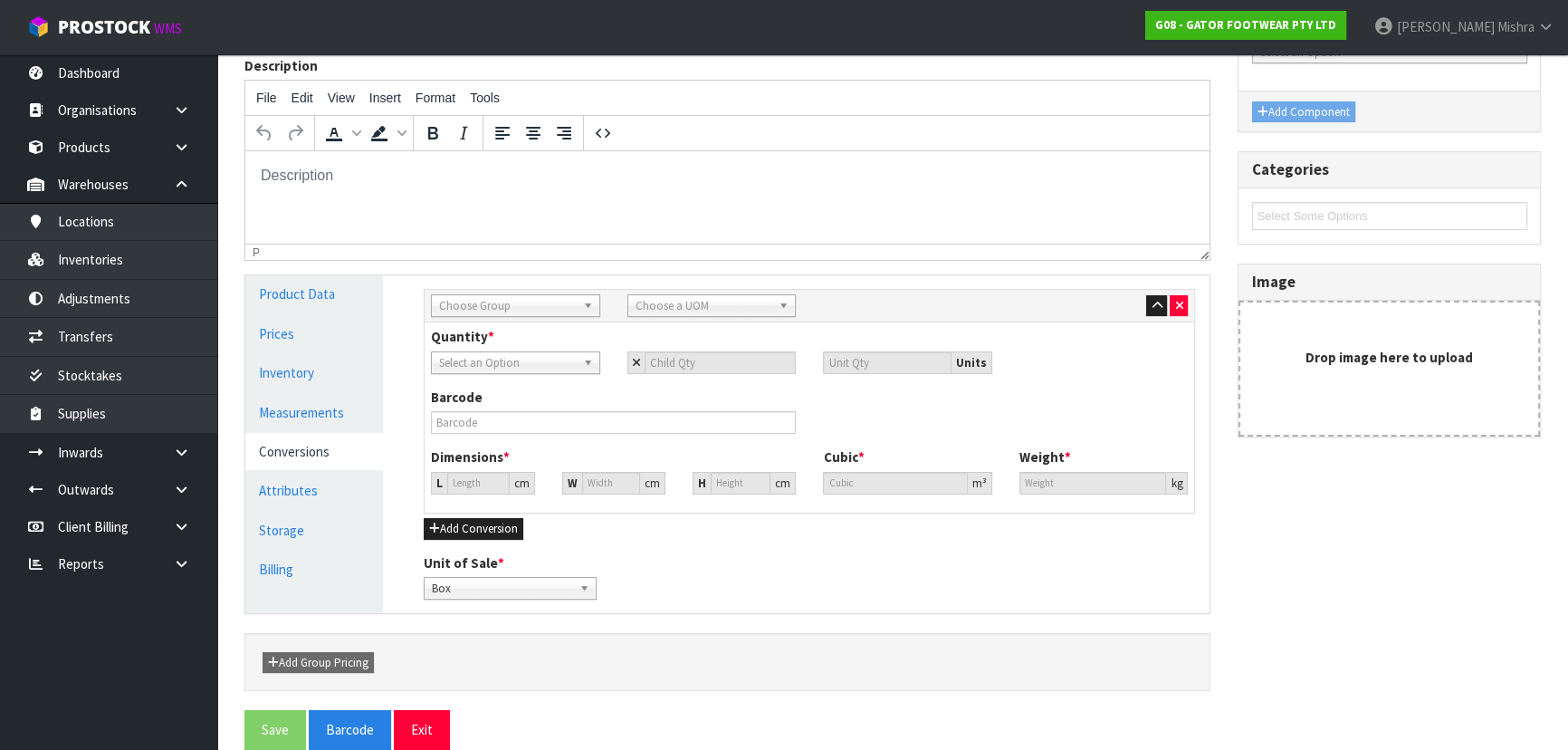
click at [488, 295] on div "Sub Inner Inner Outer Pallet Choose Group Bag Bar Basket Bin Bottle Box Bundle …" at bounding box center [809, 306] width 770 height 33
click at [490, 307] on span "Choose Group" at bounding box center [507, 306] width 137 height 21
drag, startPoint x: 493, startPoint y: 394, endPoint x: 507, endPoint y: 390, distance: 14.6
click at [493, 394] on li "Outer" at bounding box center [515, 402] width 160 height 22
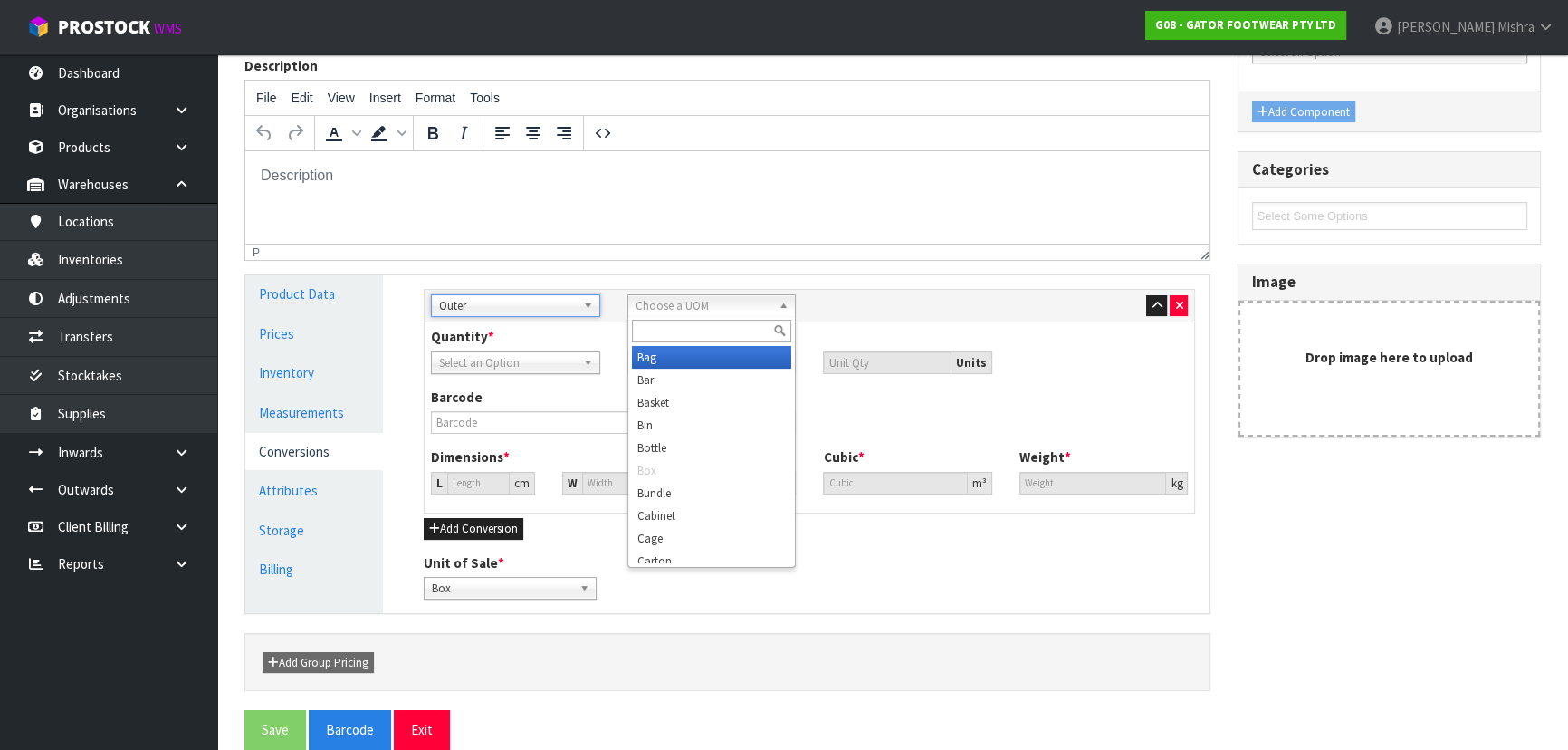
click at [681, 299] on span "Choose a UOM" at bounding box center [704, 306] width 137 height 21
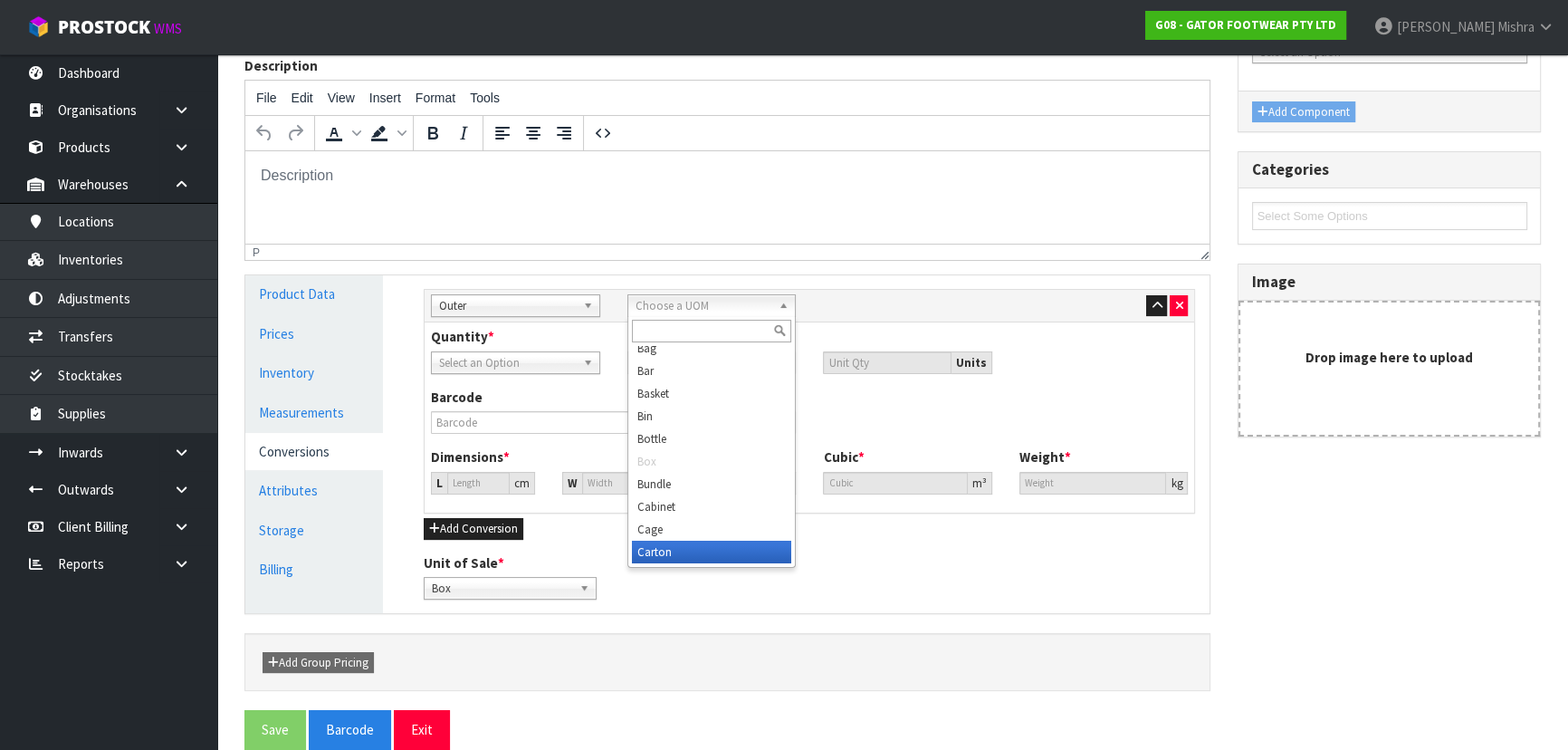
click at [675, 550] on li "Carton" at bounding box center [712, 552] width 160 height 22
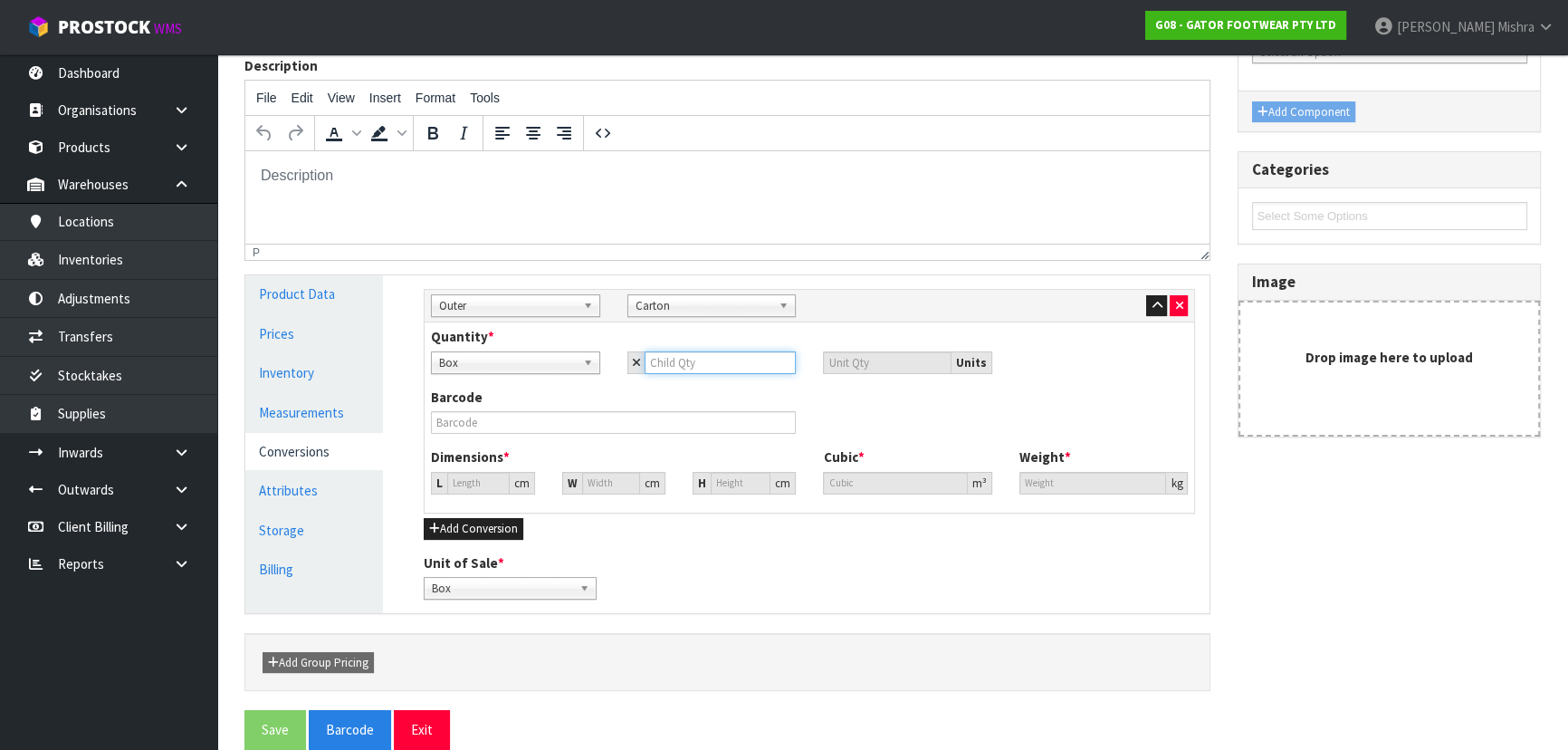
click at [686, 363] on input "number" at bounding box center [720, 362] width 152 height 22
type input "6"
type input "46.075"
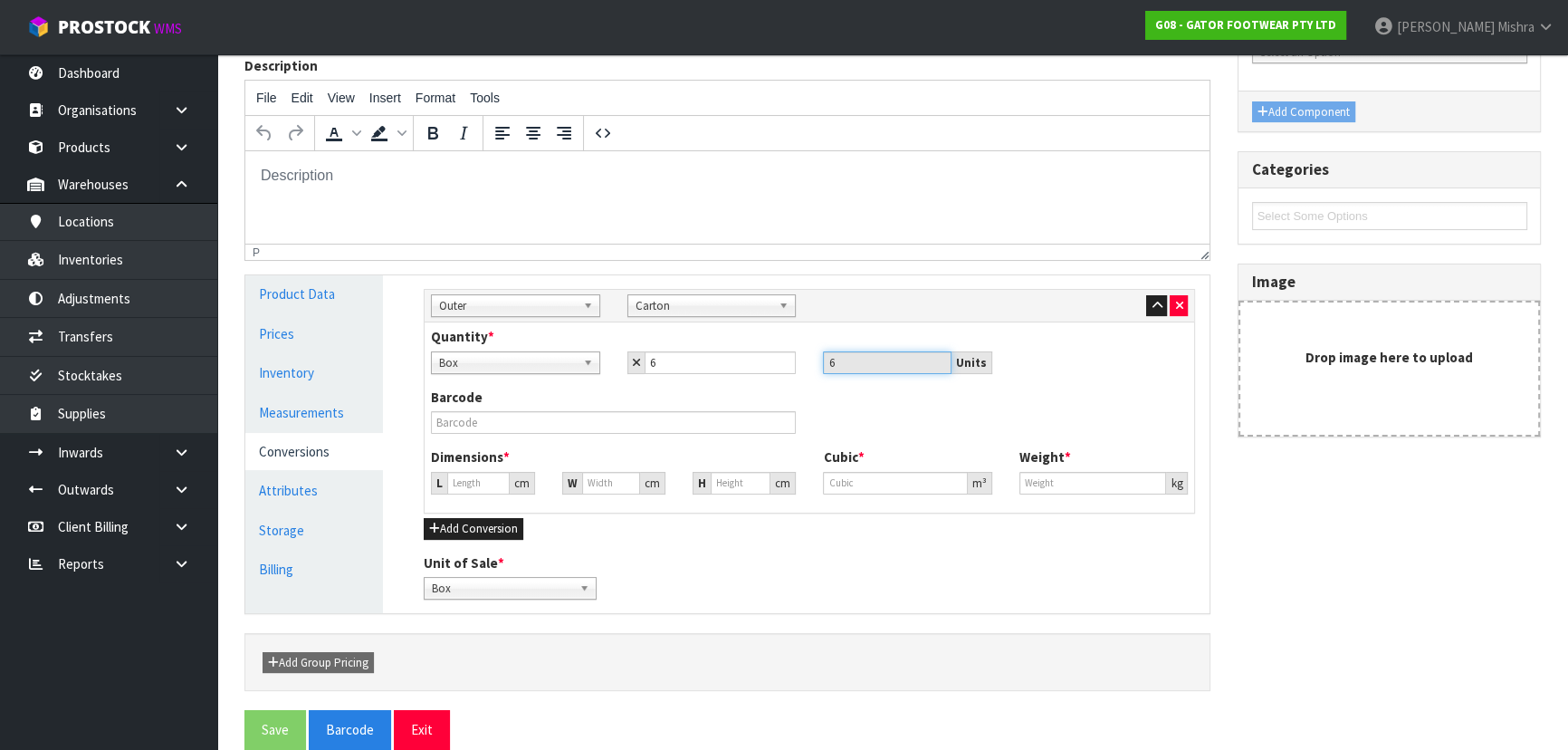
type input "46.075"
type input "0.097812"
type input "12.9"
type input "8"
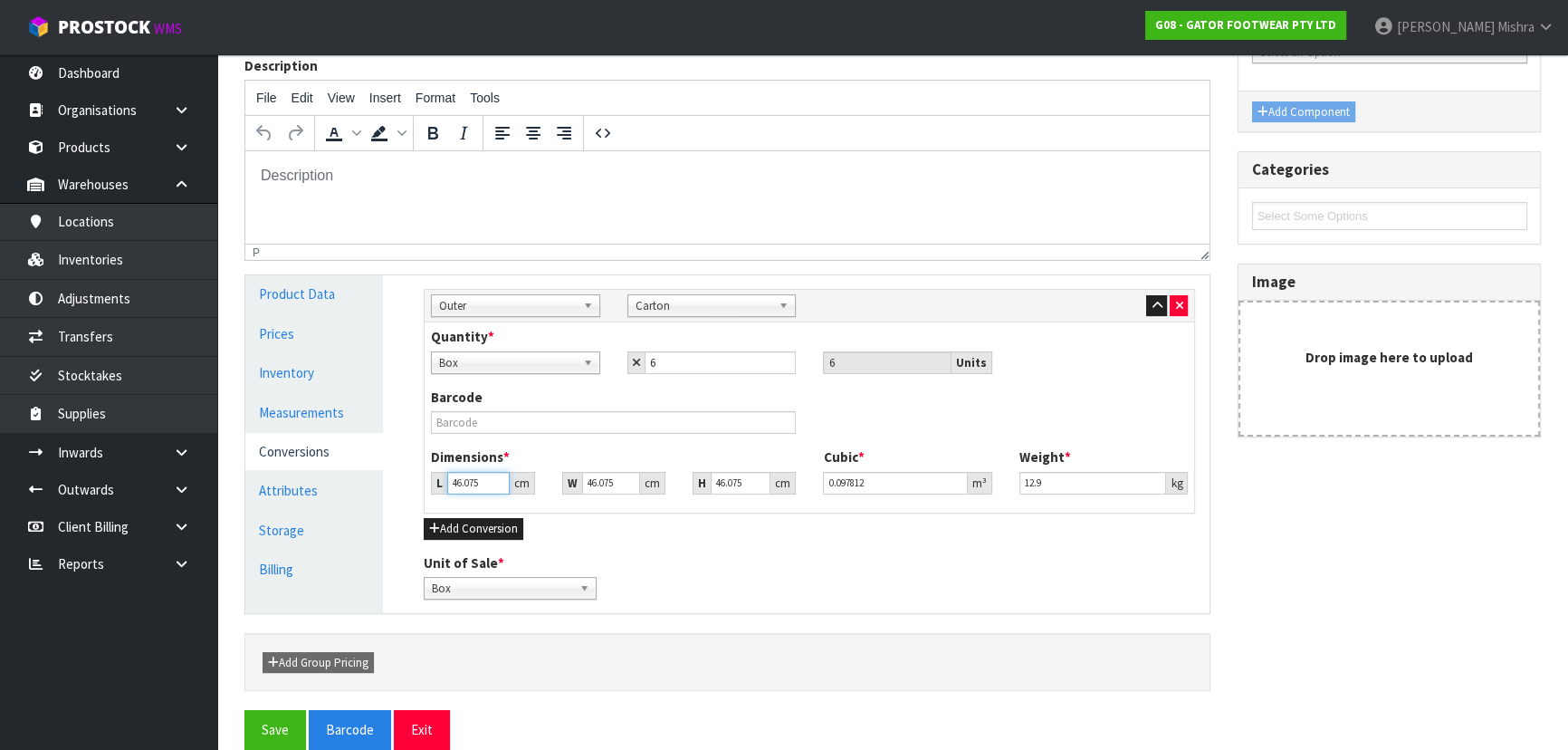
type input "0.016983"
type input "82"
type input "0.174078"
type input "82"
type input "3"
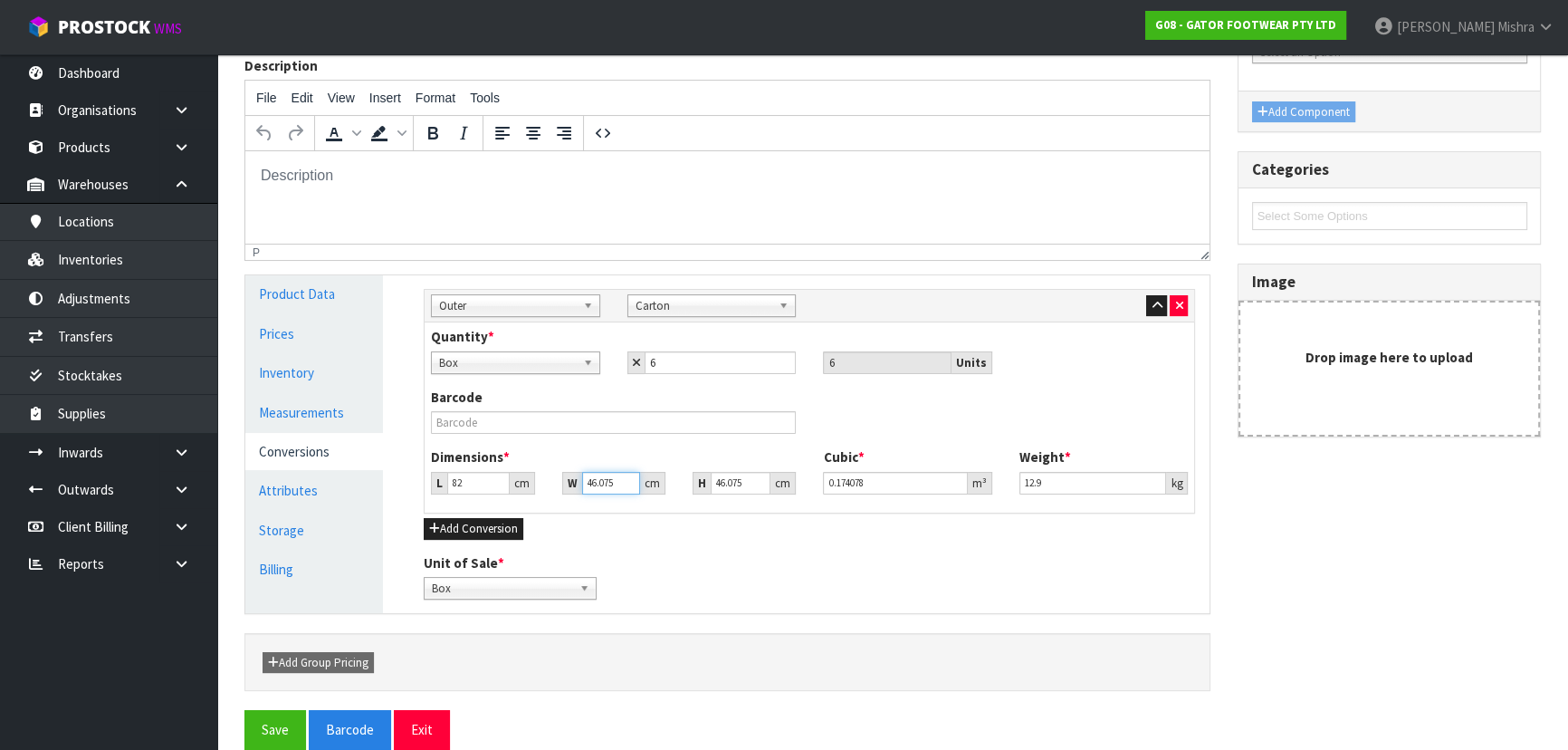
type input "0.011334"
type input "36"
type input "0.136013"
type input "36"
type input "4"
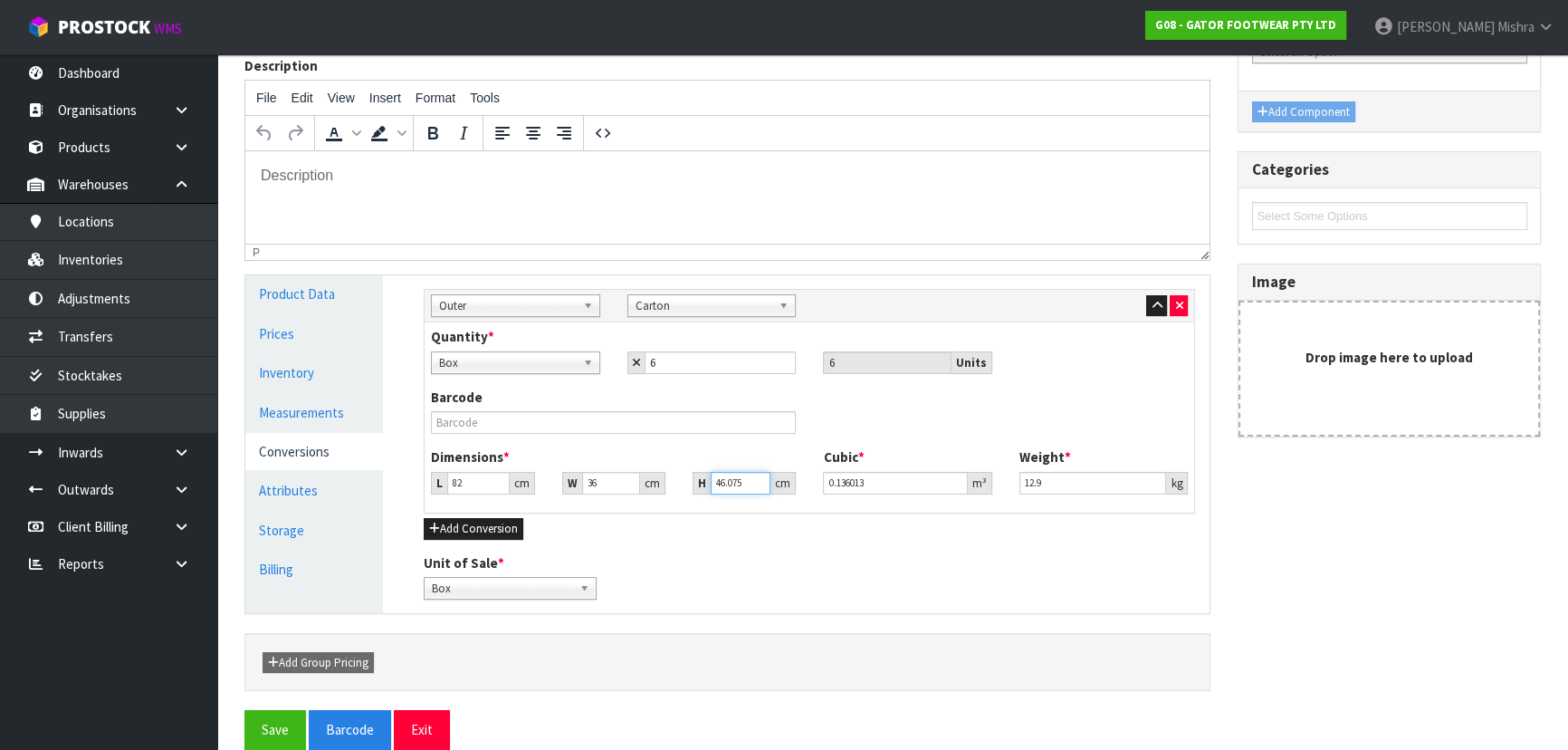
type input "0.011808"
type input "40"
type input "0.11808"
type input "40"
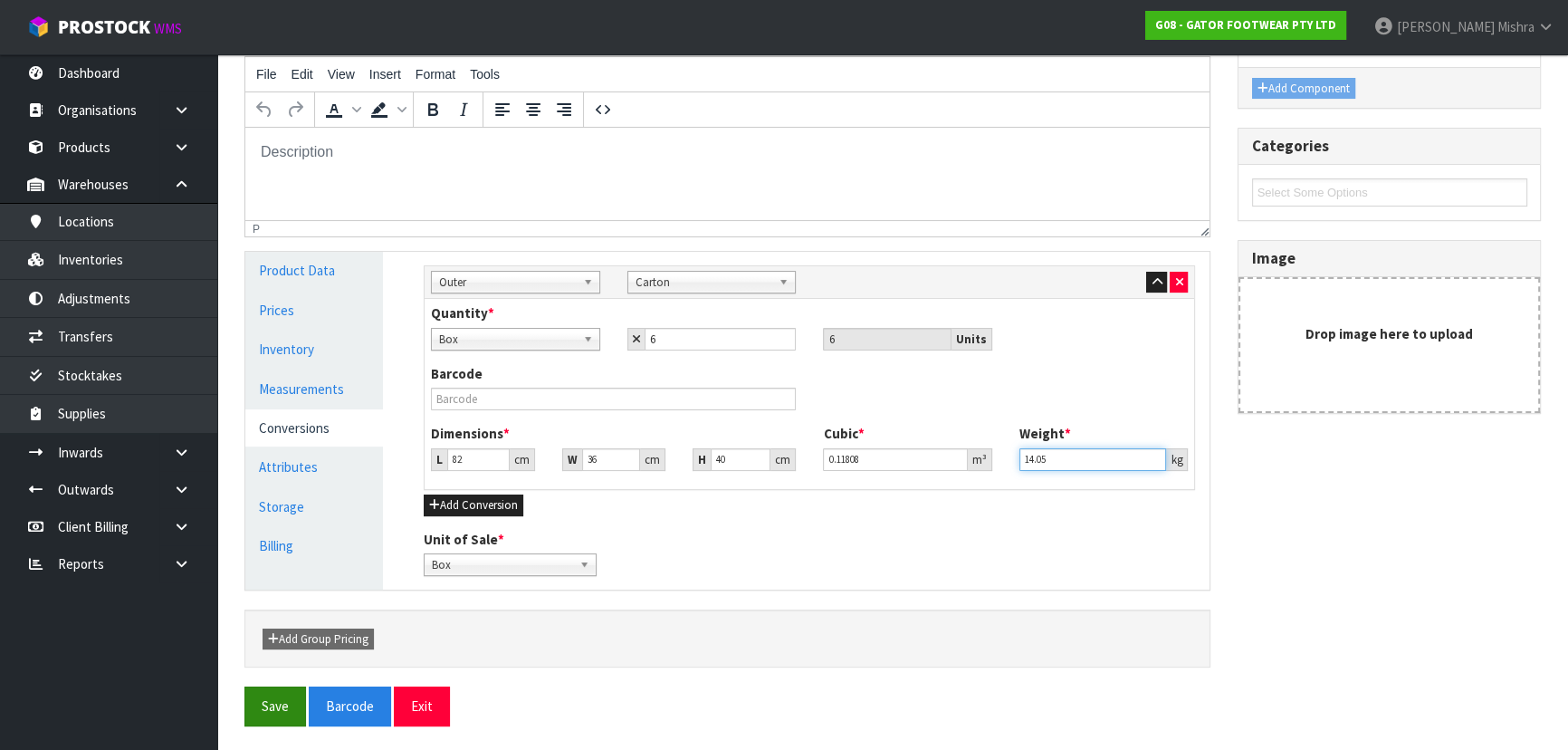
type input "14.05"
click at [261, 711] on button "Save" at bounding box center [275, 706] width 61 height 39
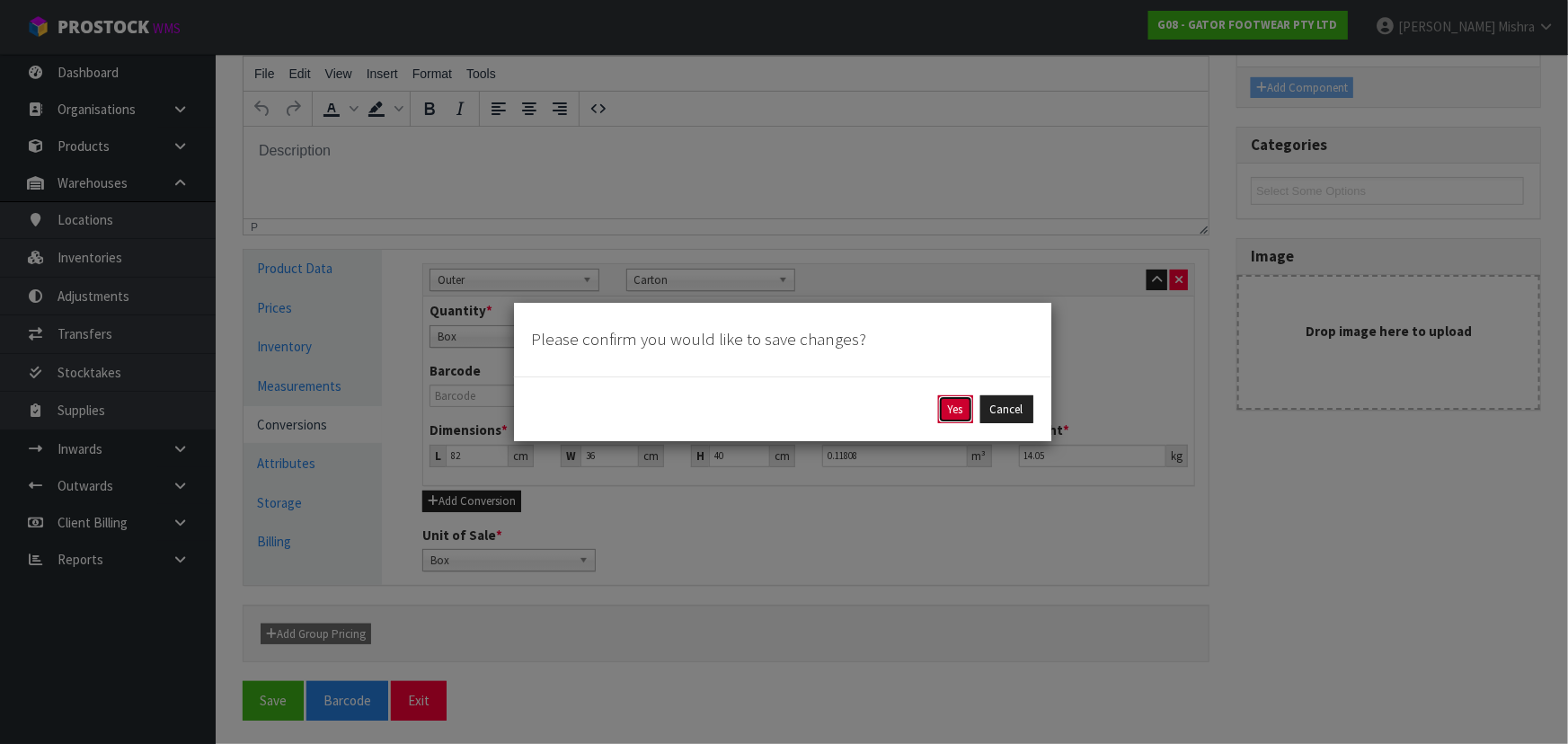
click at [951, 410] on button "Yes" at bounding box center [955, 410] width 35 height 29
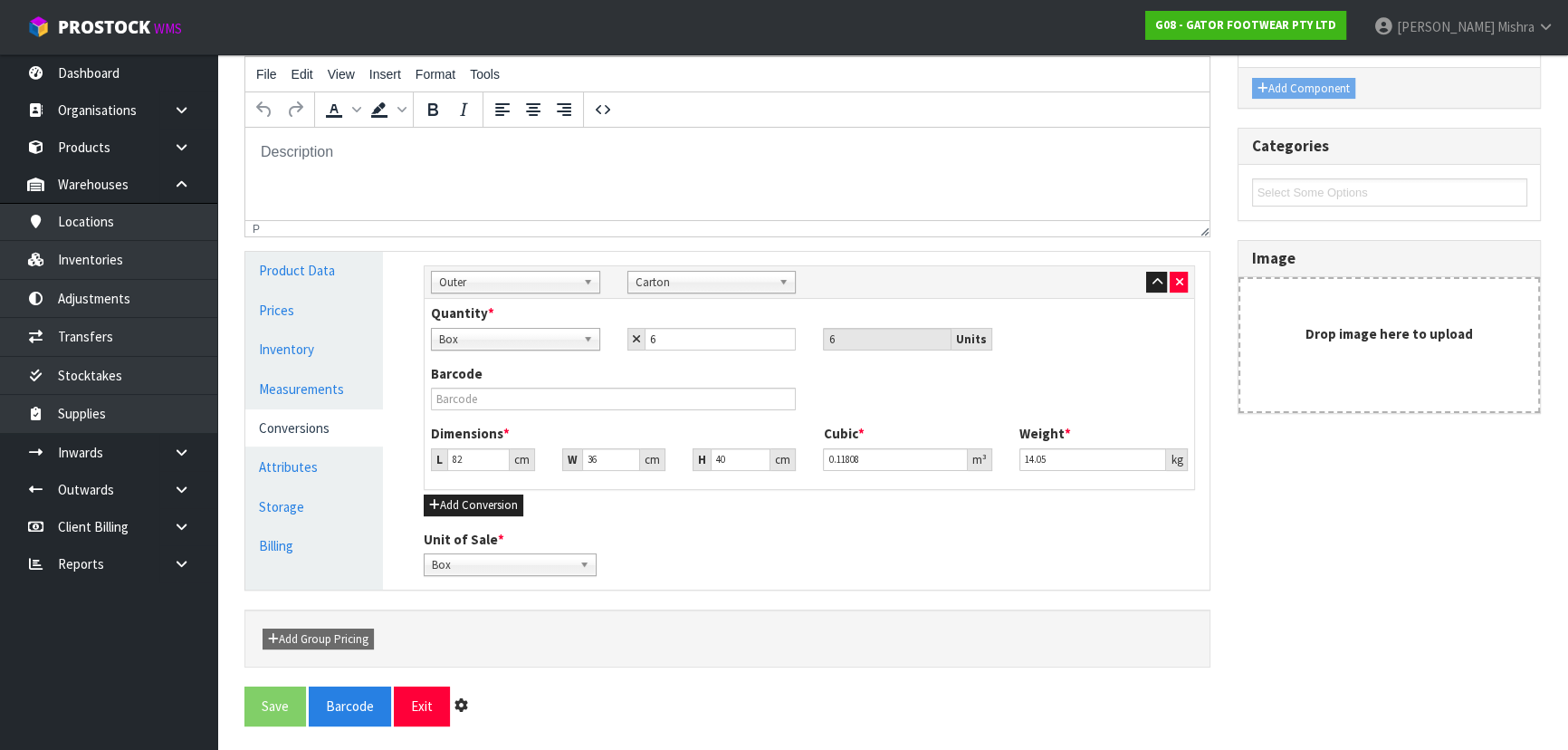
scroll to position [0, 0]
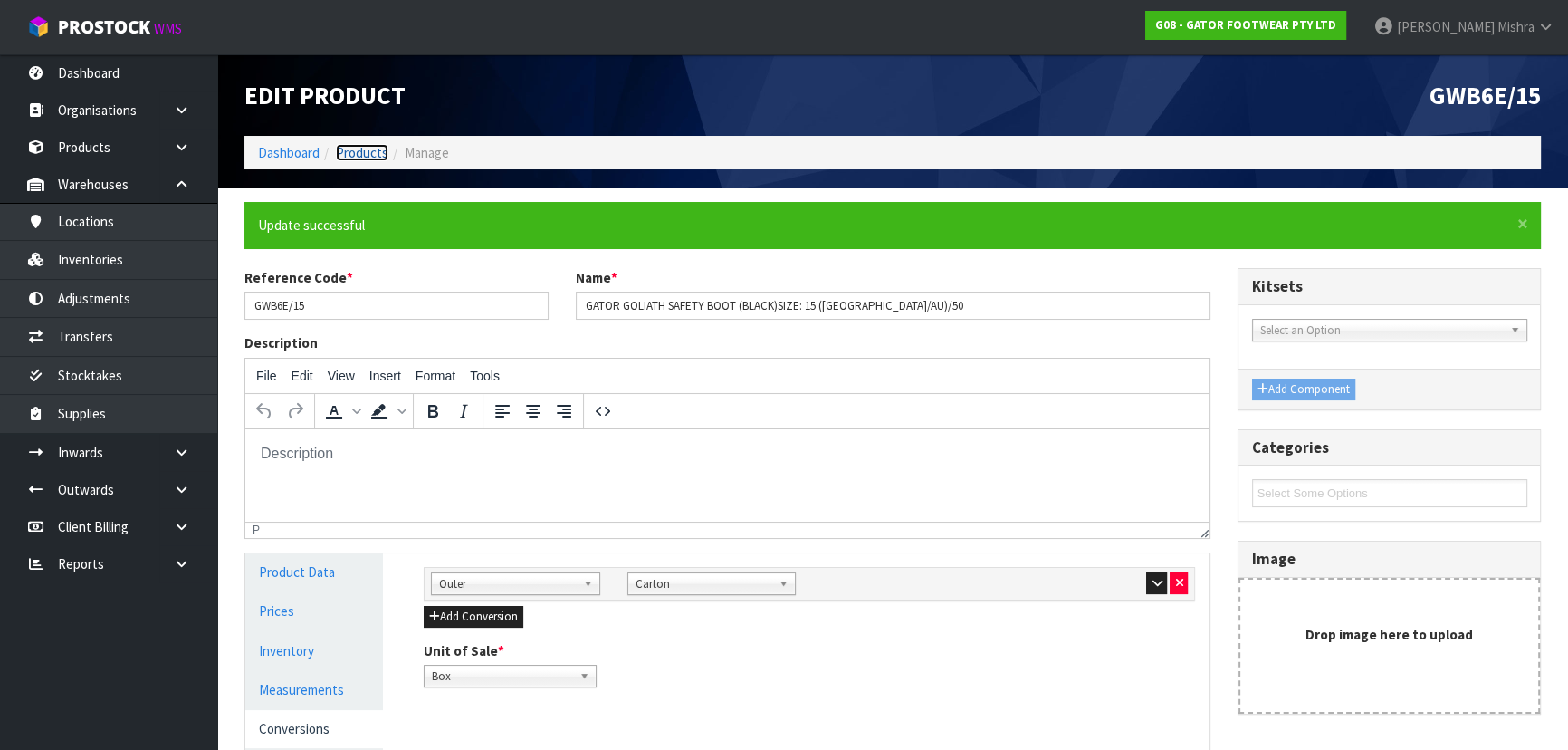
click at [362, 155] on link "Products" at bounding box center [362, 153] width 52 height 17
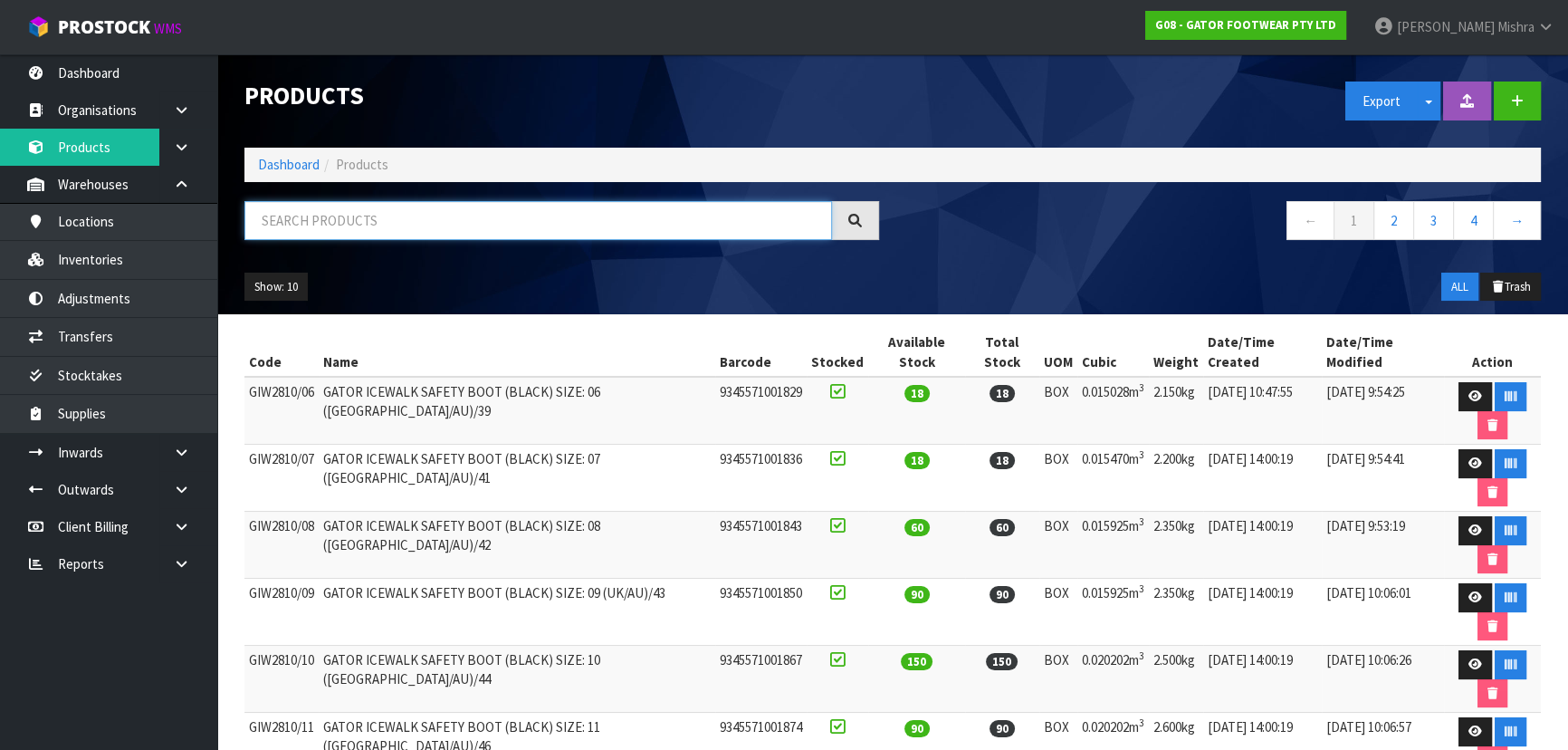
click at [362, 217] on input "text" at bounding box center [538, 221] width 587 height 39
paste input "GWB6E"
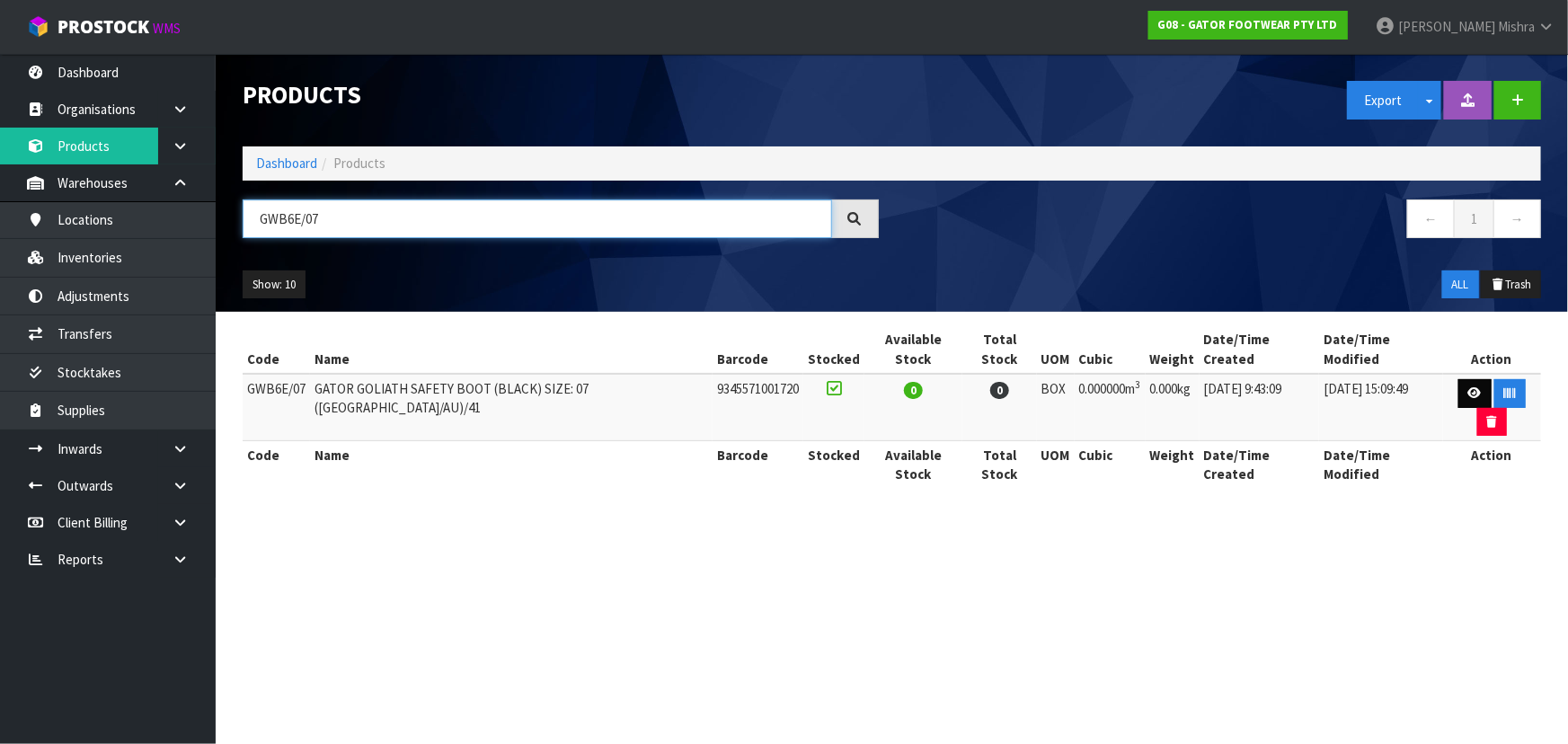
type input "GWB6E/07"
drag, startPoint x: 1448, startPoint y: 373, endPoint x: 1339, endPoint y: 359, distance: 109.9
click at [1469, 387] on icon at bounding box center [1475, 393] width 13 height 12
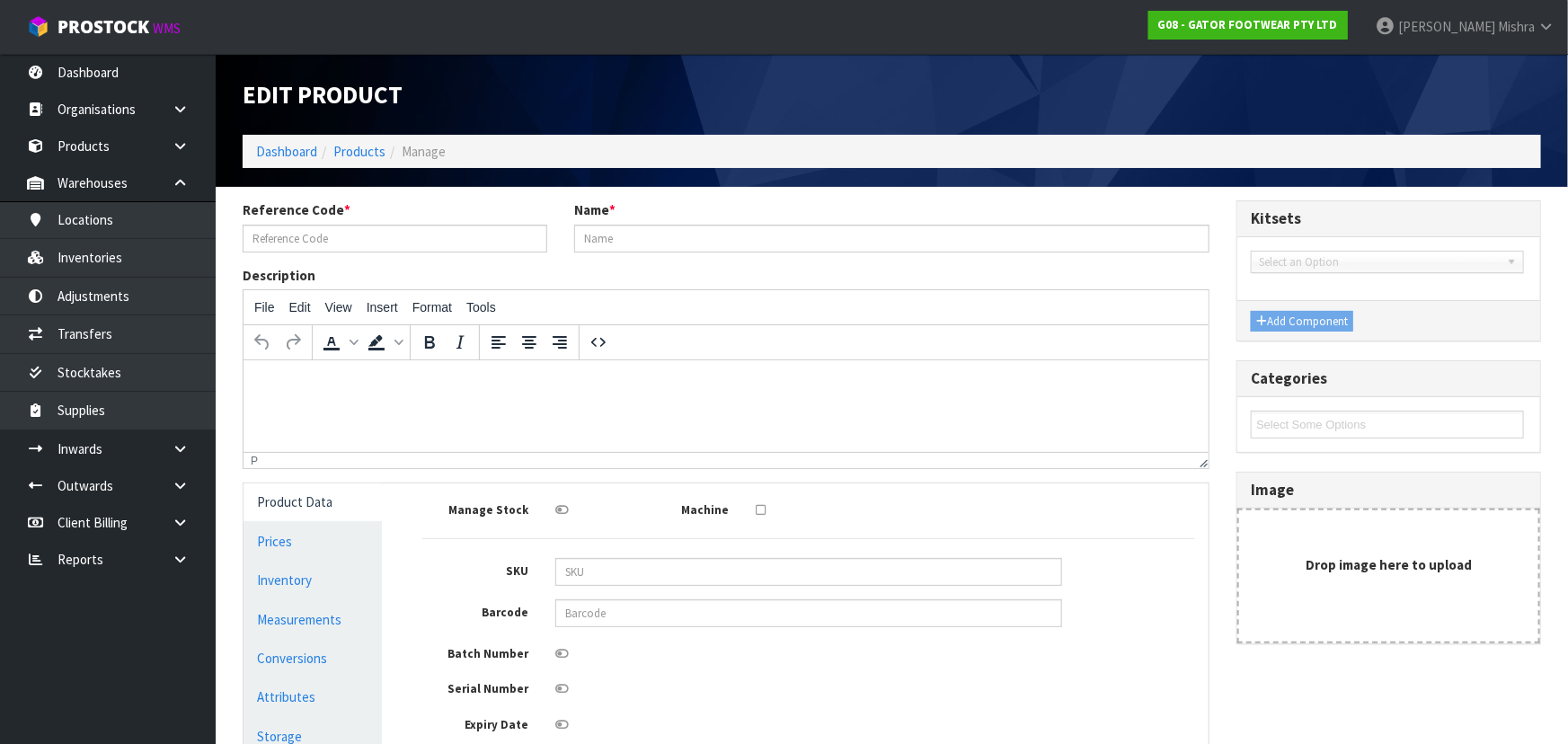
type input "GWB6E/07"
type input "GATOR GOLIATH SAFETY BOOT (BLACK) SIZE: 07 (UK/AU)/41"
type input "9345571001720"
type input "0"
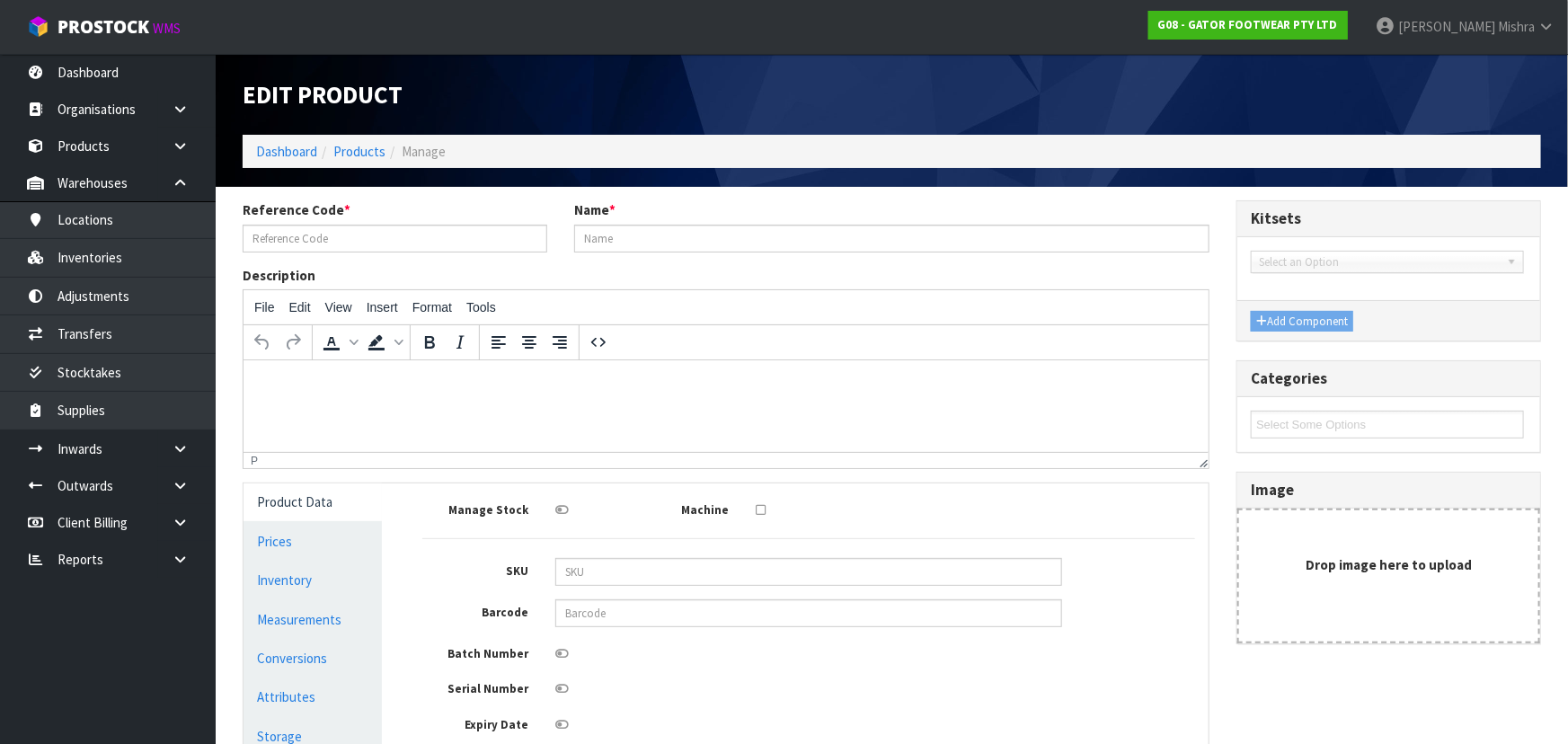
type input "0"
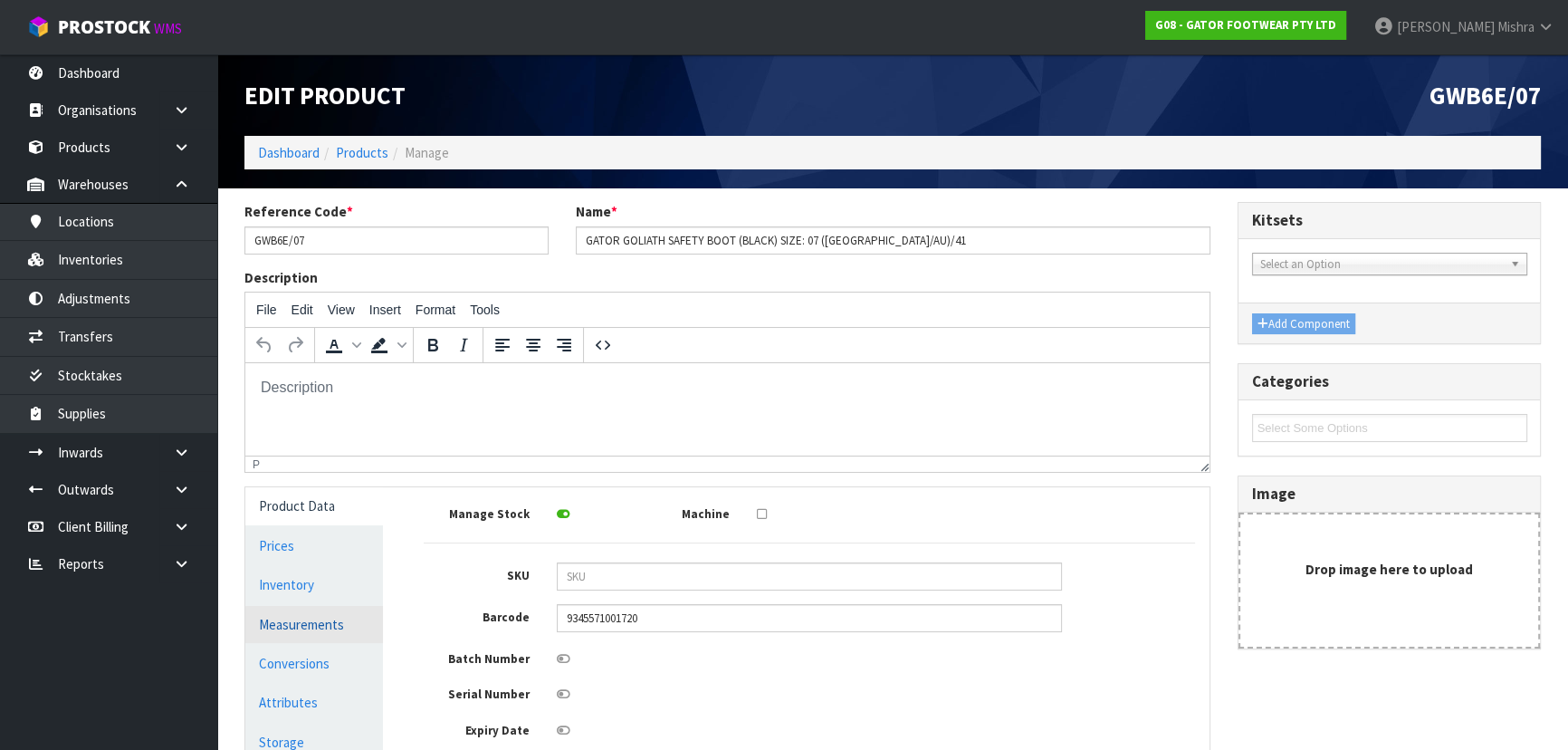
click at [363, 609] on link "Measurements" at bounding box center [315, 625] width 138 height 37
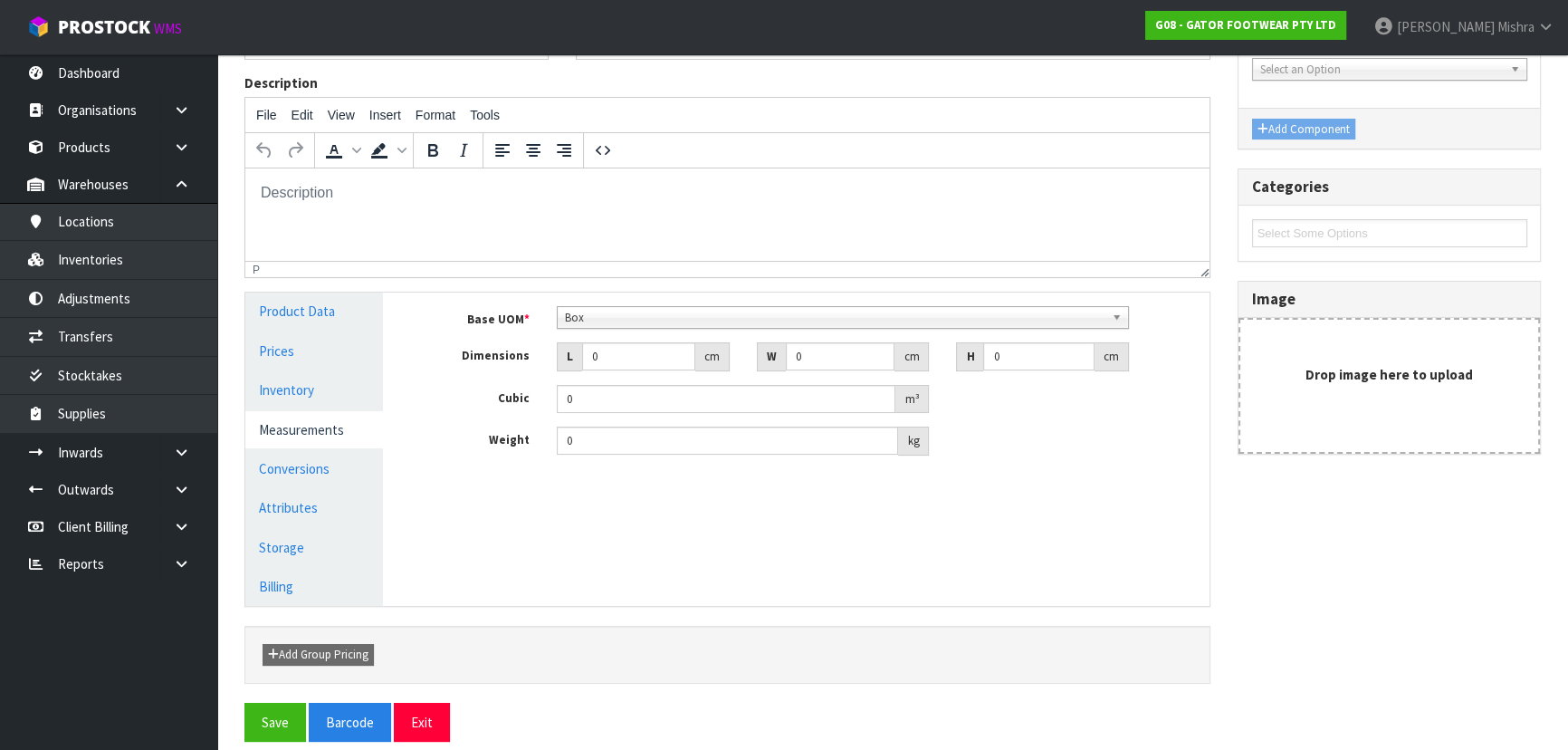
scroll to position [212, 0]
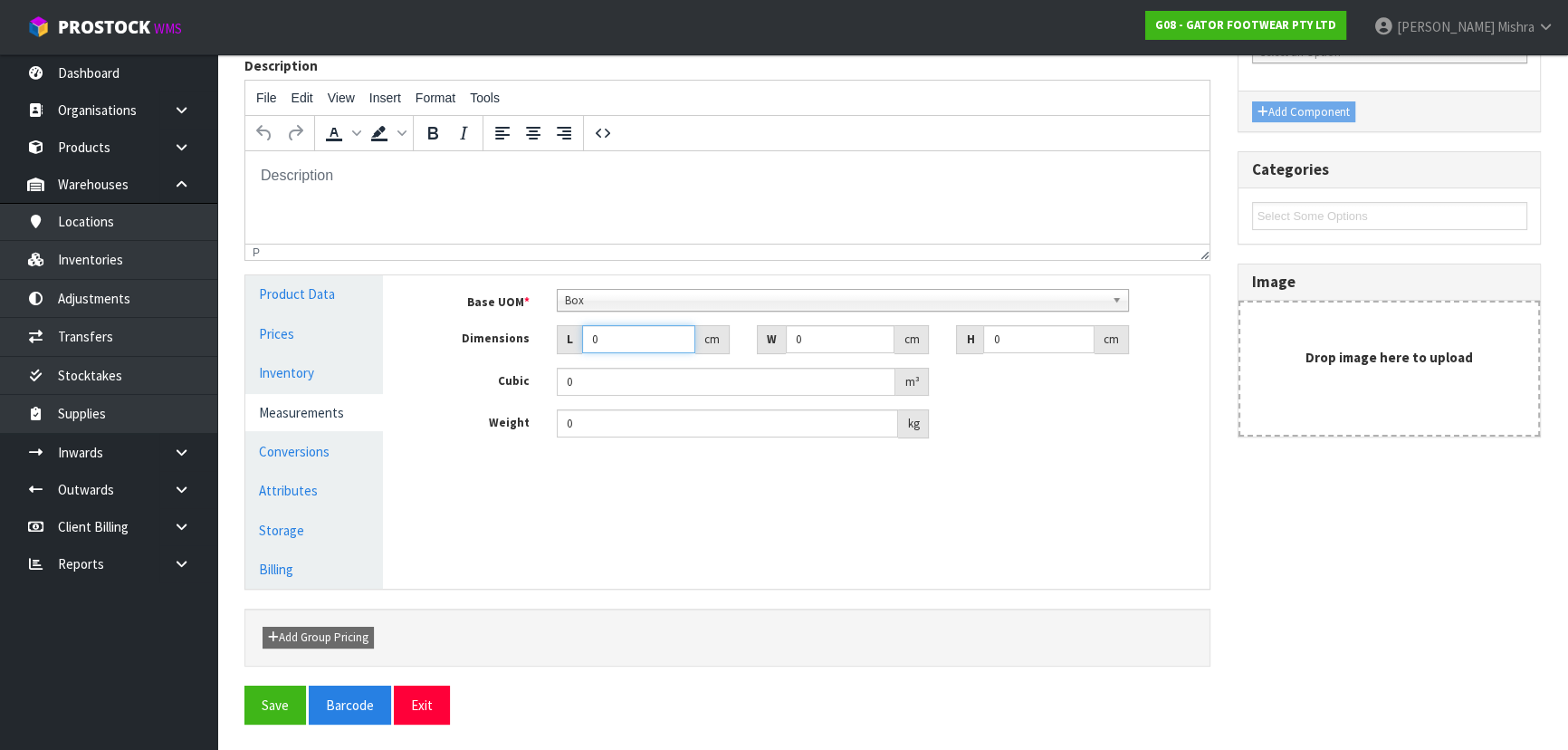
drag, startPoint x: 621, startPoint y: 336, endPoint x: 534, endPoint y: 317, distance: 89.1
click at [534, 317] on div "Base UOM * Bag Bar Basket Bin Bottle Box Bundle Cabinet Cage Carton Case Coil C…" at bounding box center [809, 363] width 771 height 150
type input "3"
type input "0.000001"
type input "34"
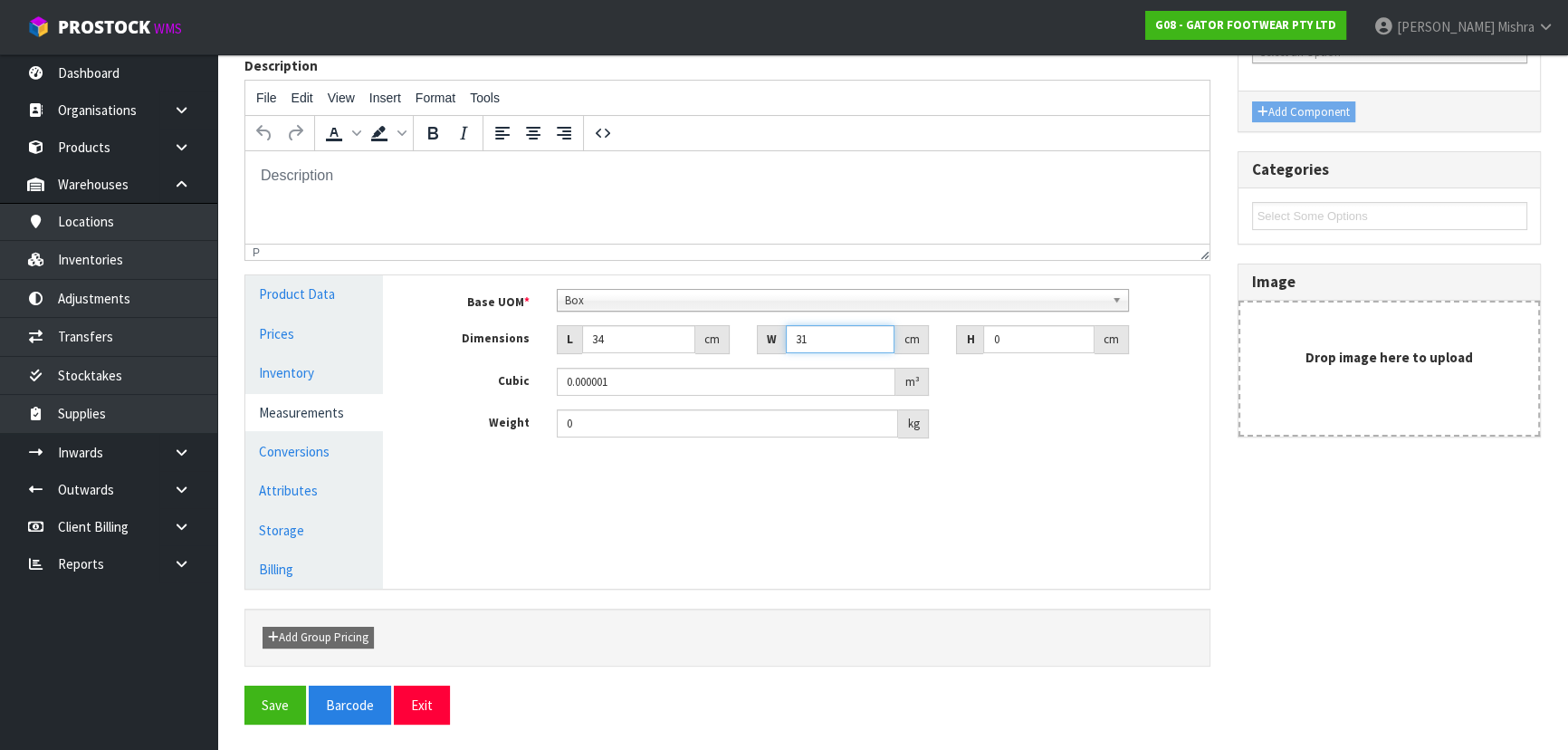
type input "31"
type input "1"
type input "0.001054"
type input "13"
type input "0.013702"
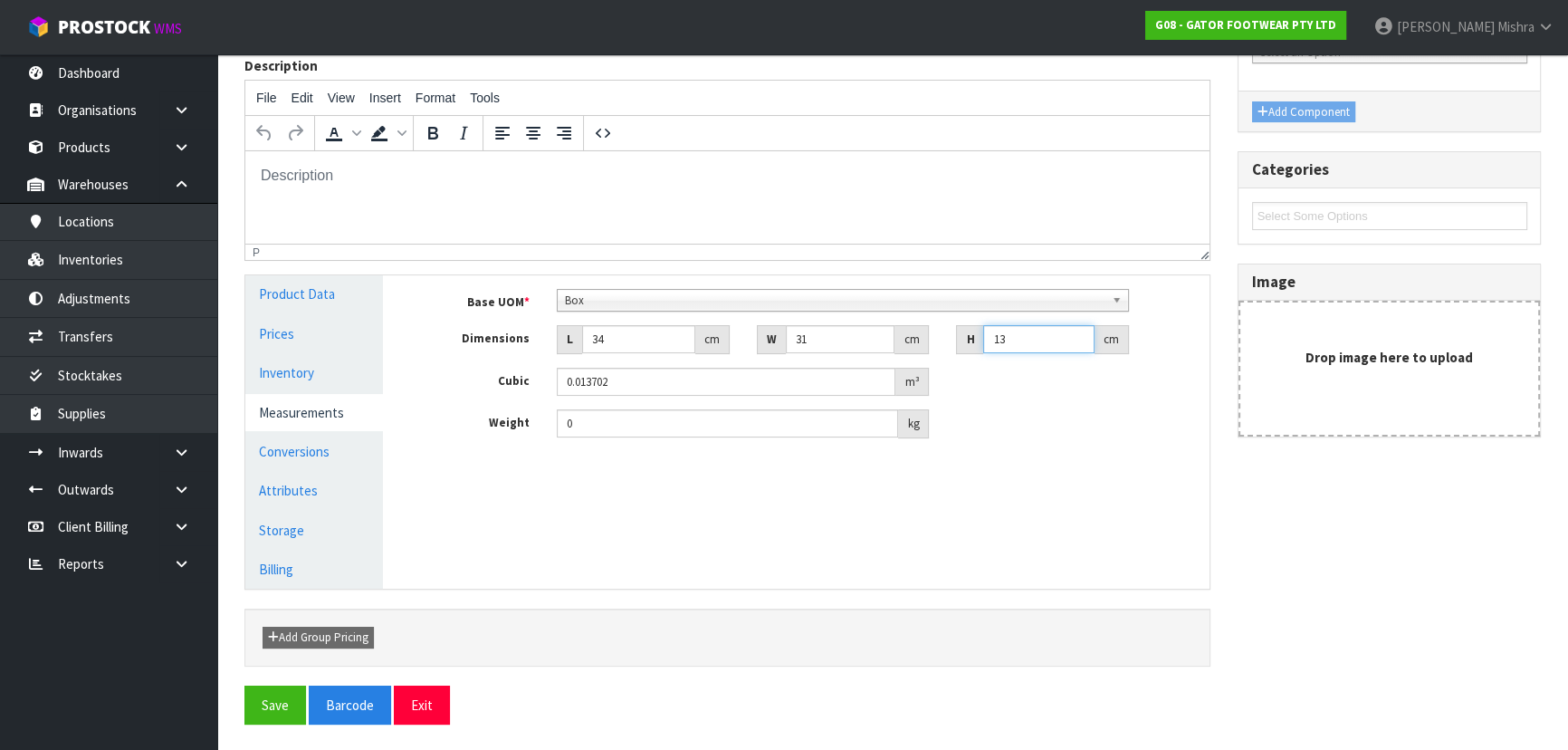
type input "13"
type input "1.65"
click at [283, 696] on button "Save" at bounding box center [275, 705] width 61 height 39
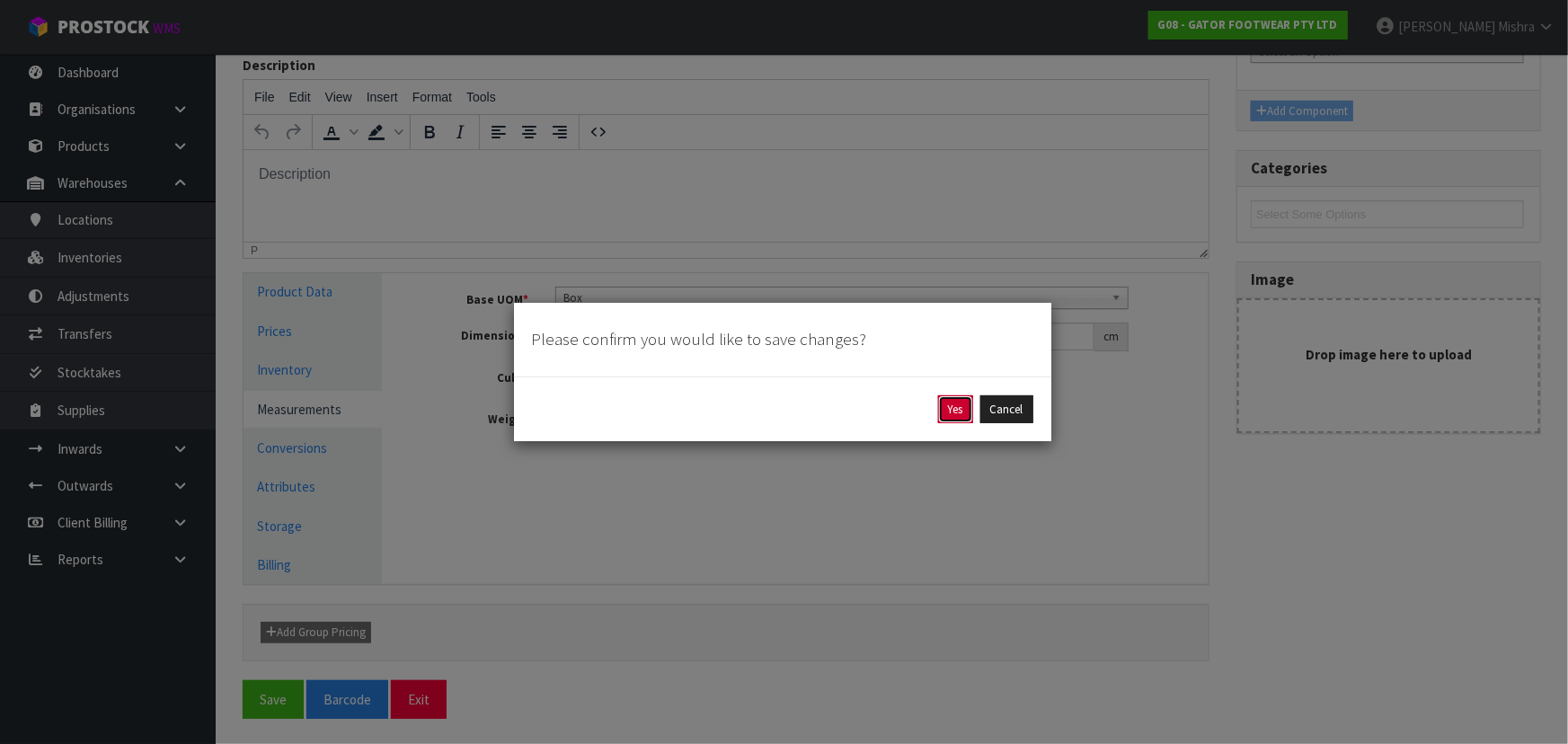
click at [961, 406] on button "Yes" at bounding box center [955, 410] width 35 height 29
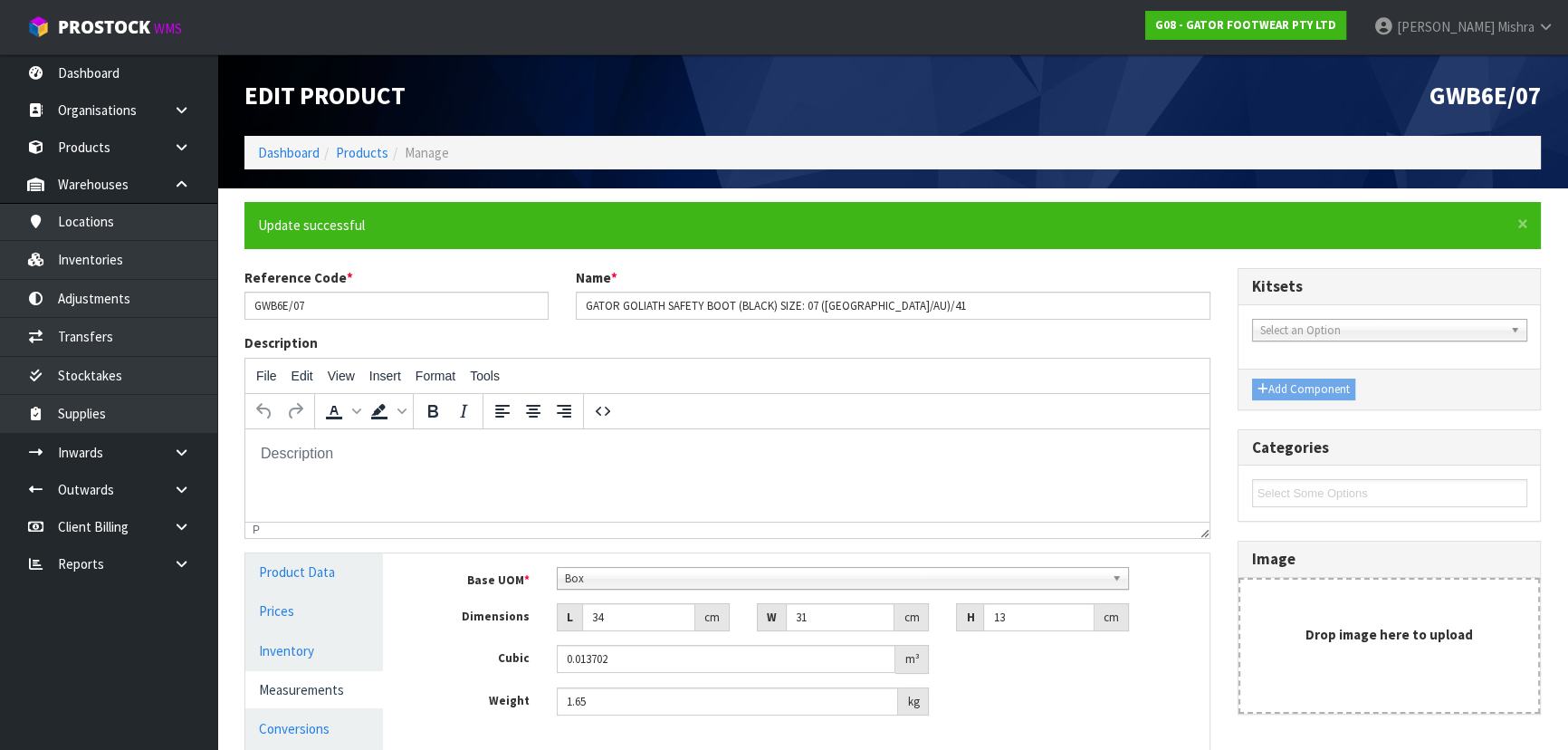
scroll to position [0, 0]
click at [353, 155] on link "Products" at bounding box center [362, 153] width 52 height 17
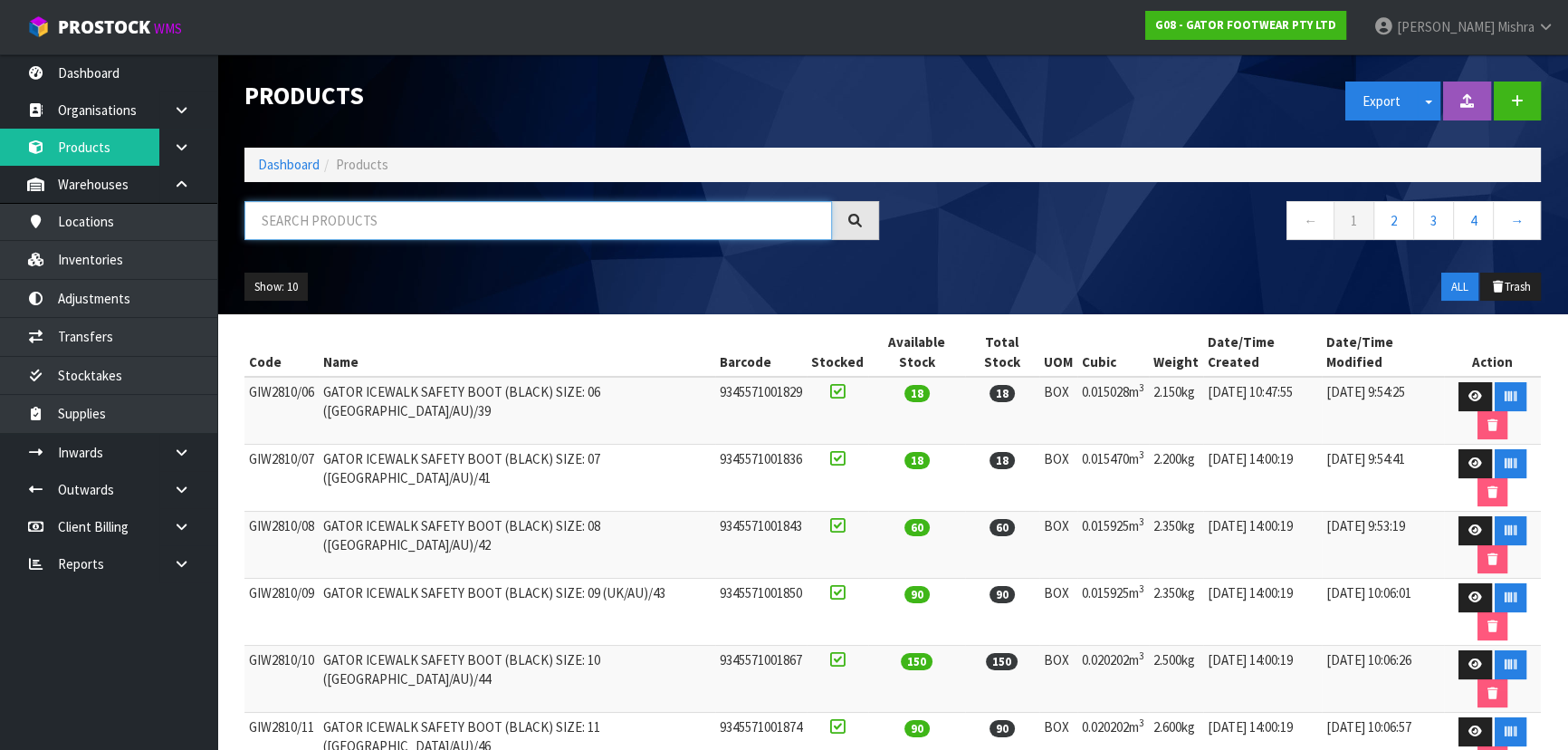
click at [527, 224] on input "text" at bounding box center [538, 221] width 587 height 39
type input "3660542693008"
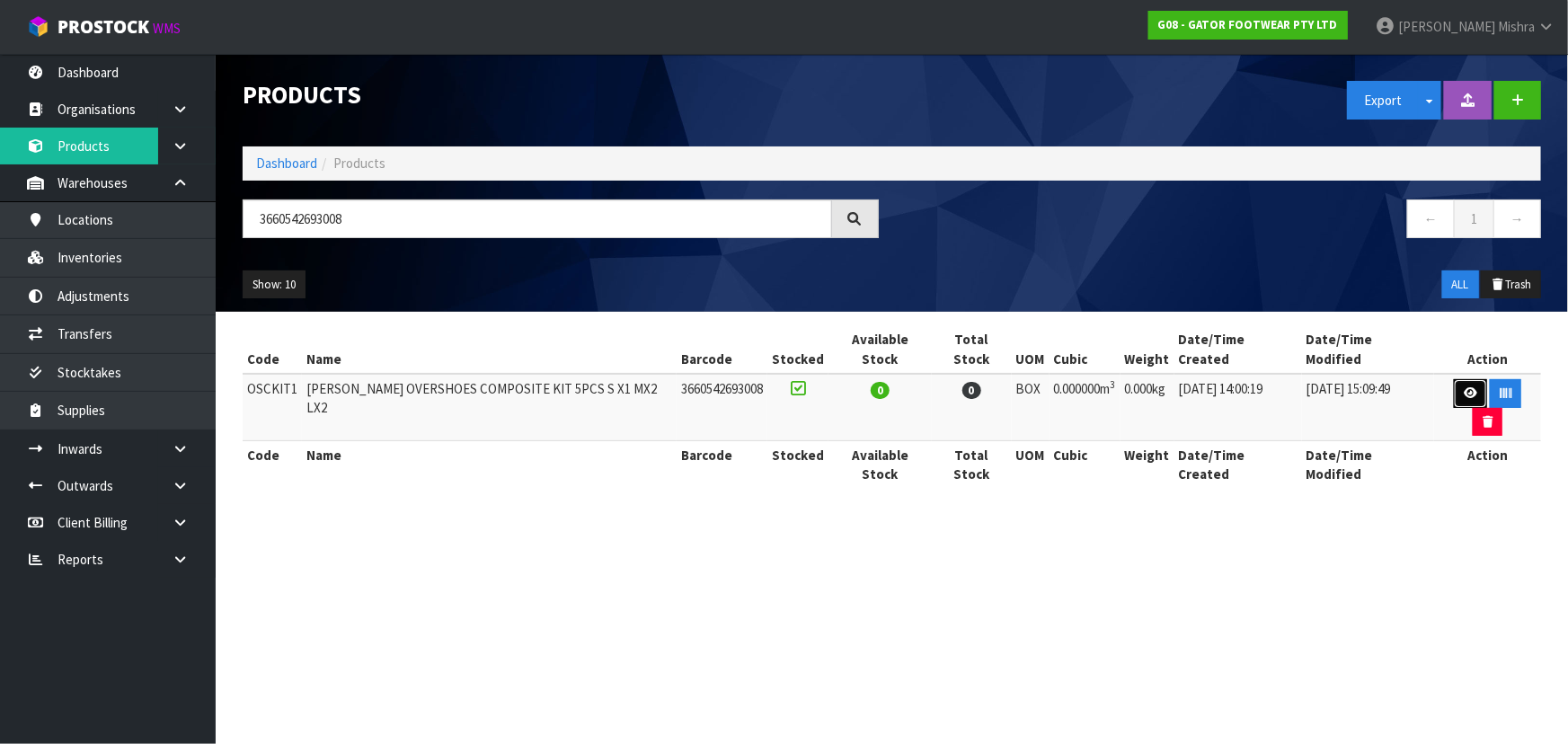
click at [1454, 379] on link at bounding box center [1471, 393] width 33 height 29
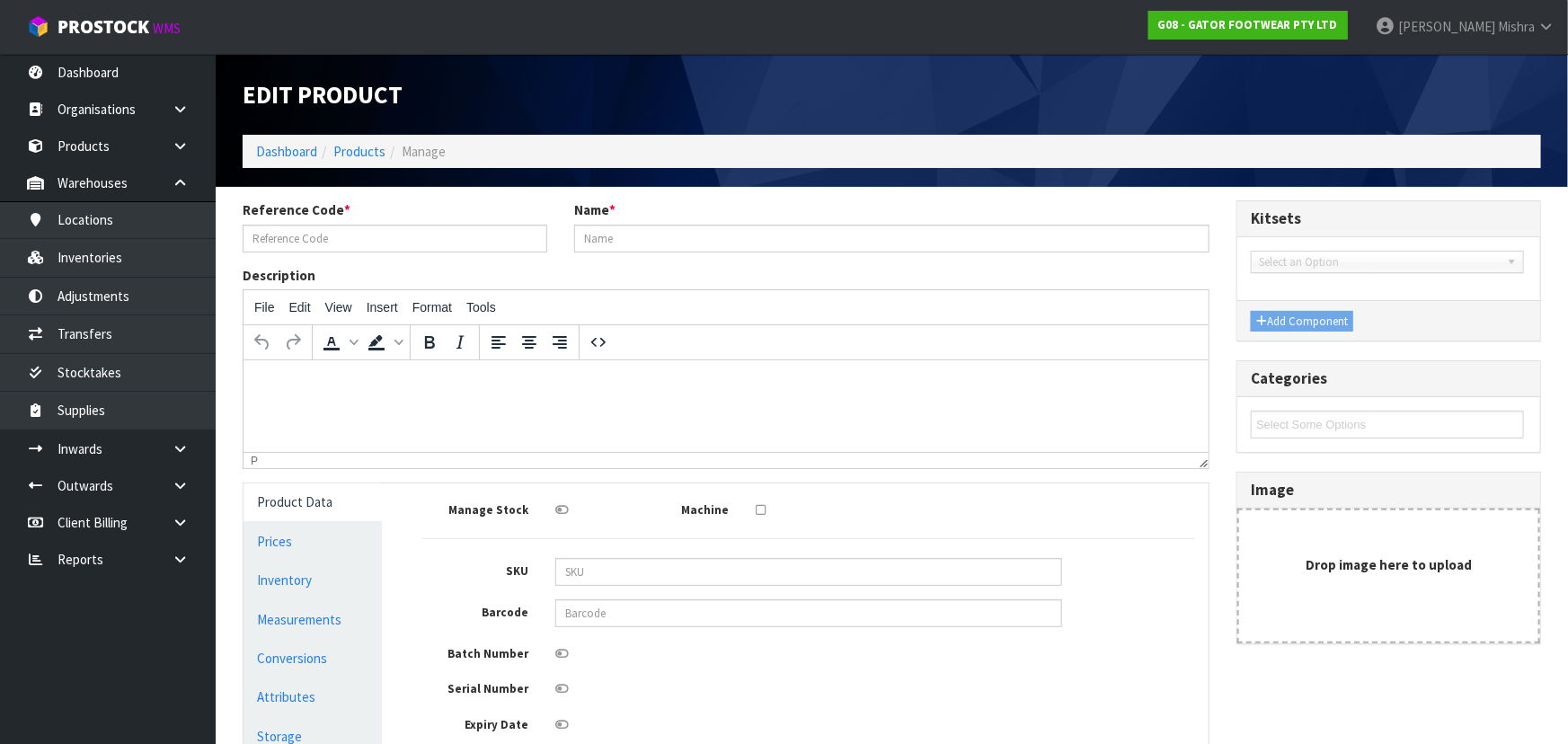
type input "OSCKIT1"
type input "GASTON MILLE OVERSHOES COMPOSITE KIT 5PCS S X1 MX2 LX2"
type input "3660542693008"
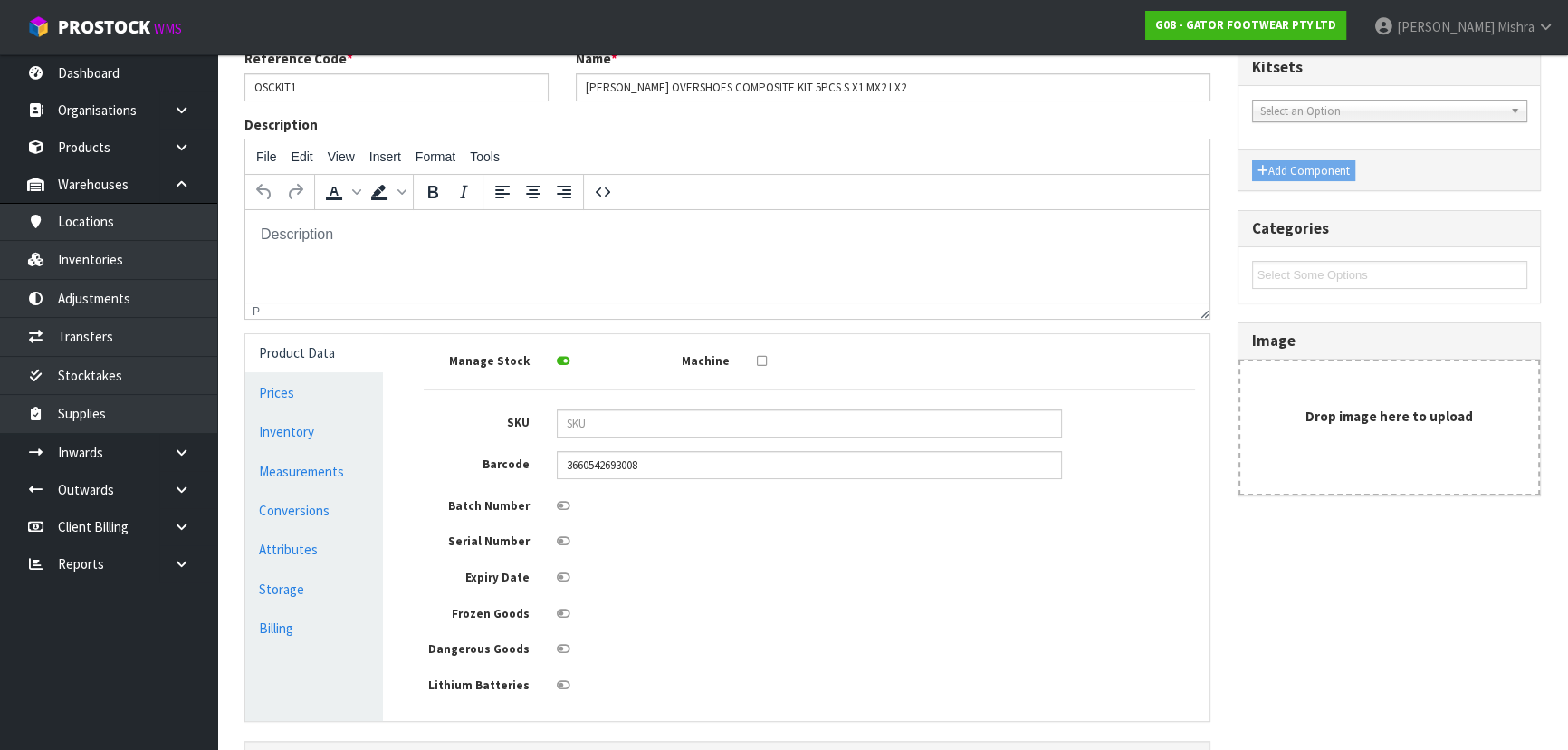
scroll to position [164, 0]
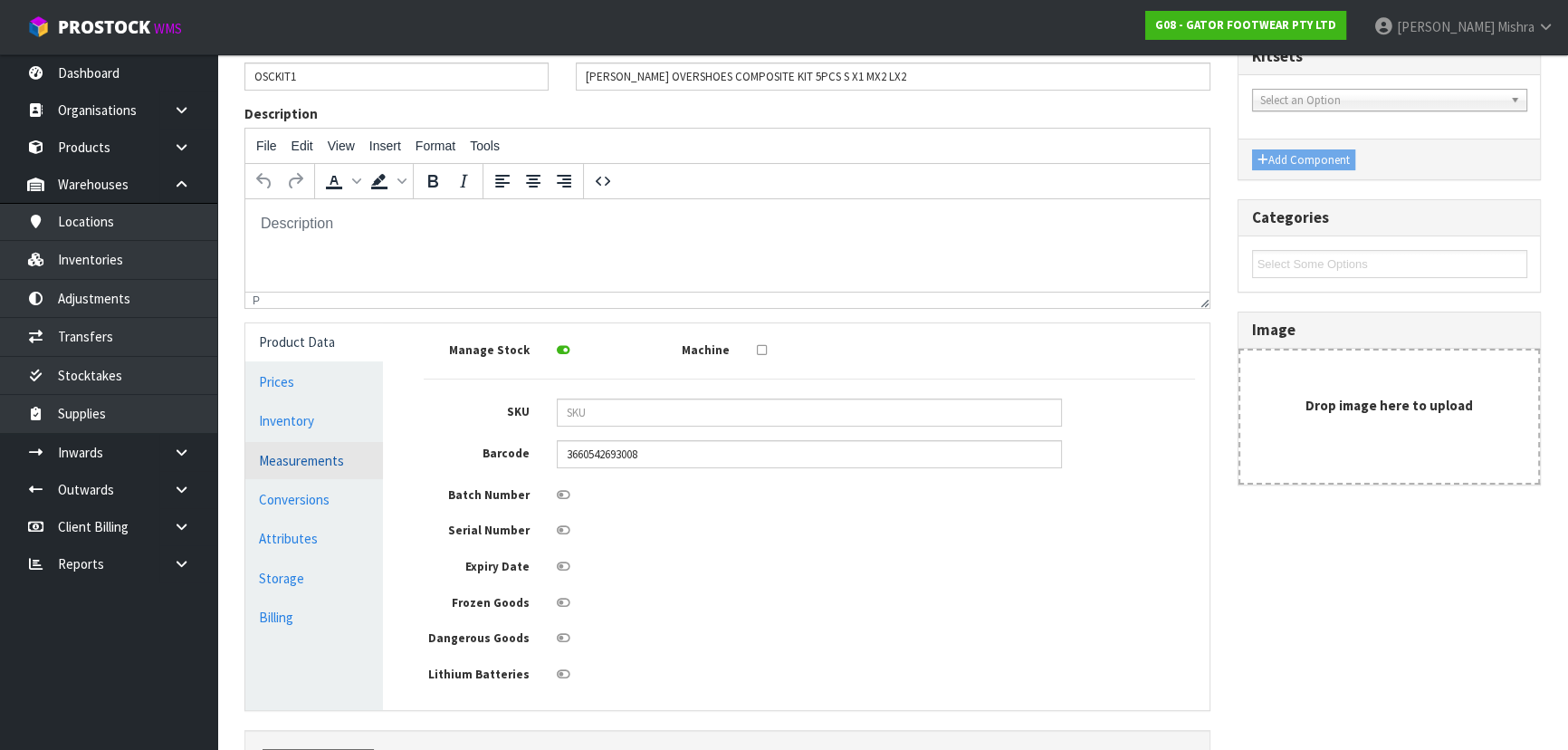
click at [304, 465] on link "Measurements" at bounding box center [315, 460] width 138 height 37
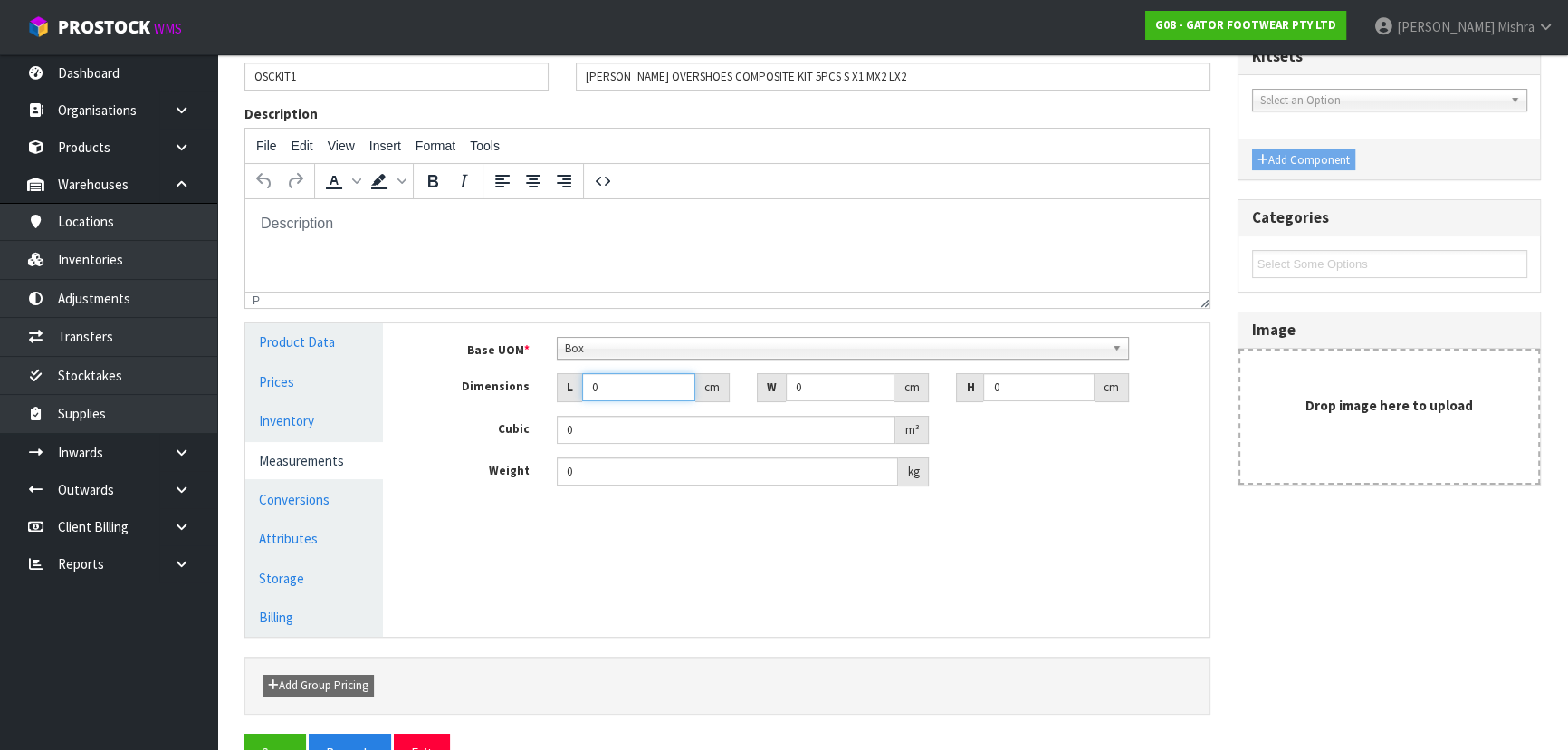
drag, startPoint x: 651, startPoint y: 386, endPoint x: 570, endPoint y: 387, distance: 81.0
click at [570, 387] on div "L 0 cm" at bounding box center [643, 388] width 173 height 29
type input "3"
type input "0.000001"
type input "37"
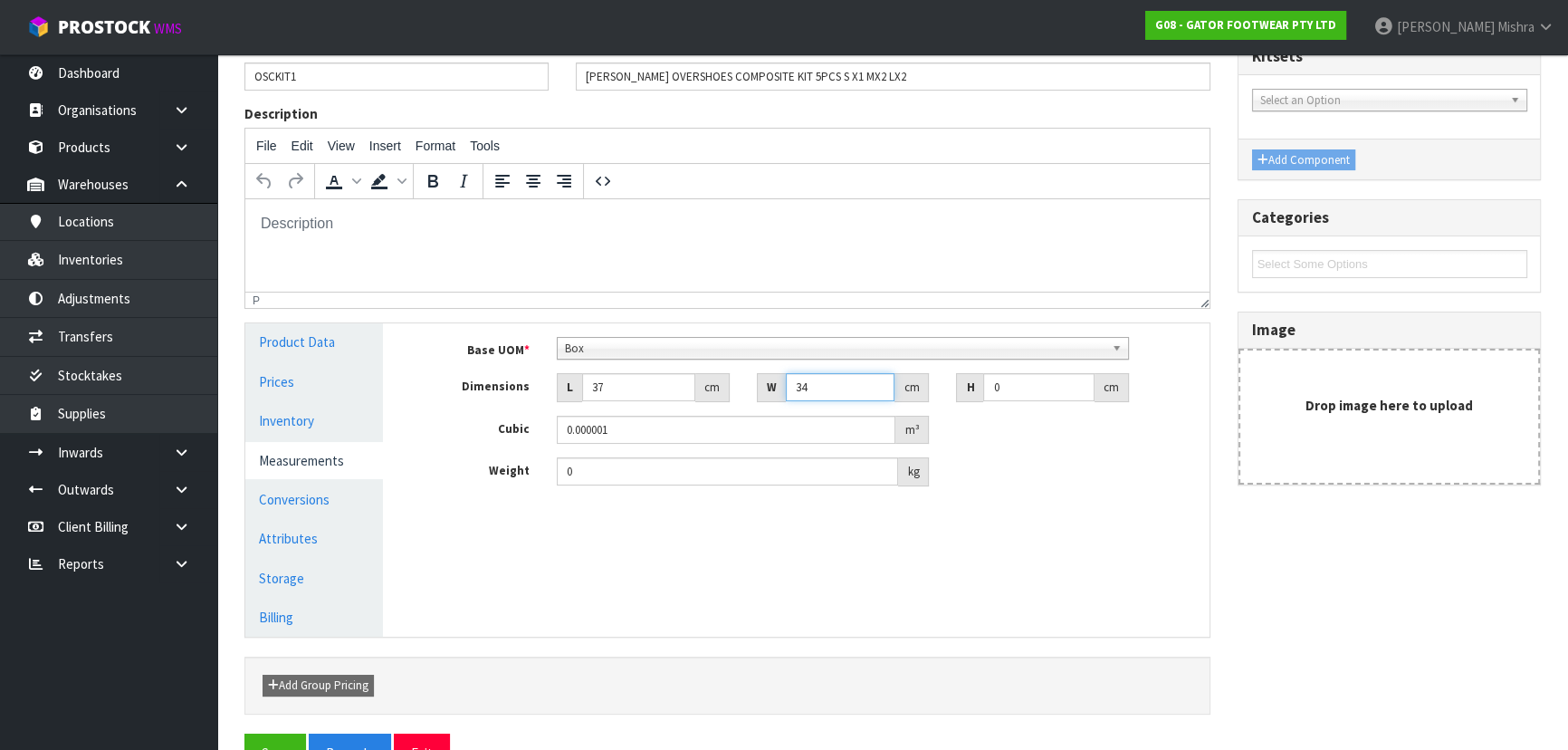
type input "34"
type input "1"
type input "0.001258"
type input "13"
type input "0.016354"
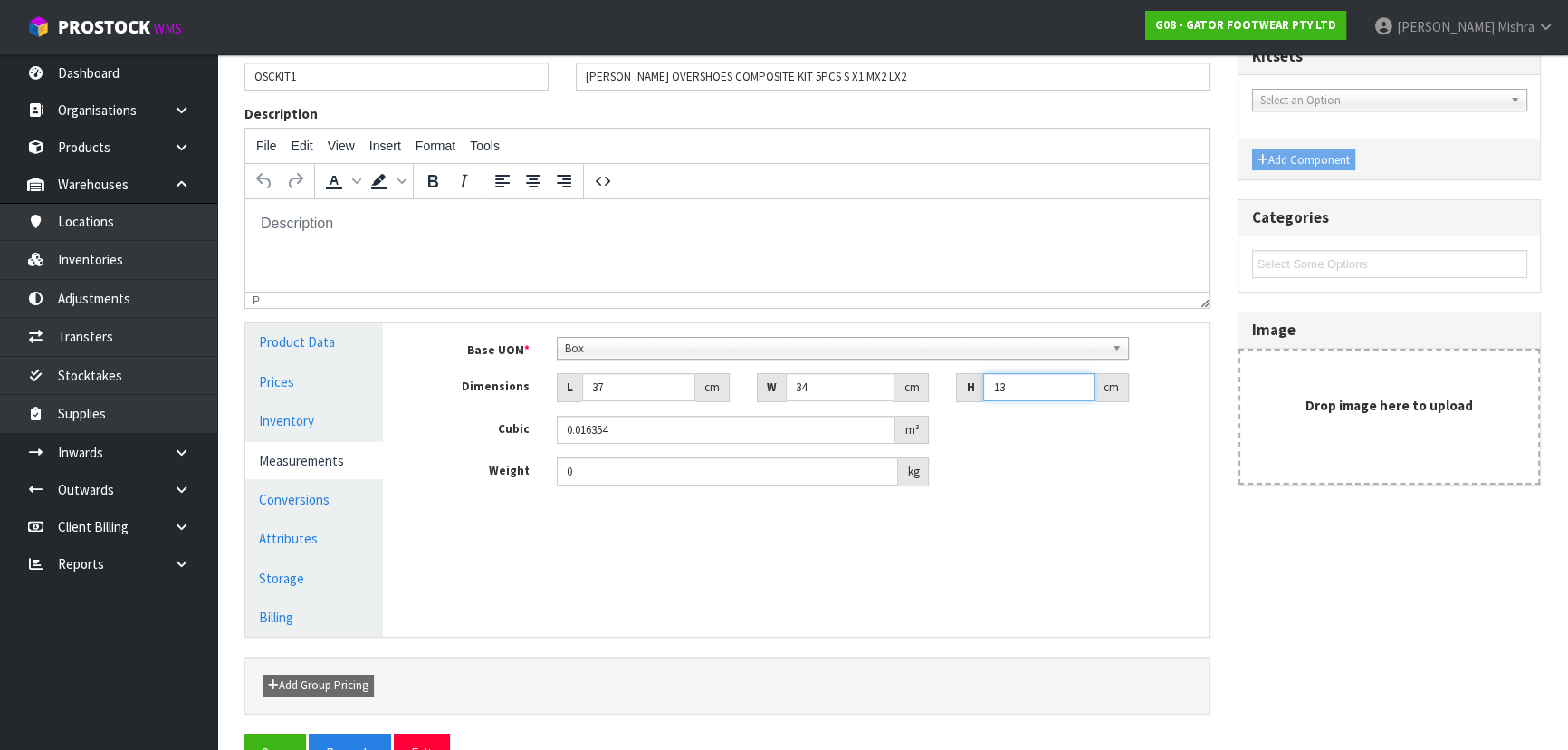
type input "13"
type input "3.97"
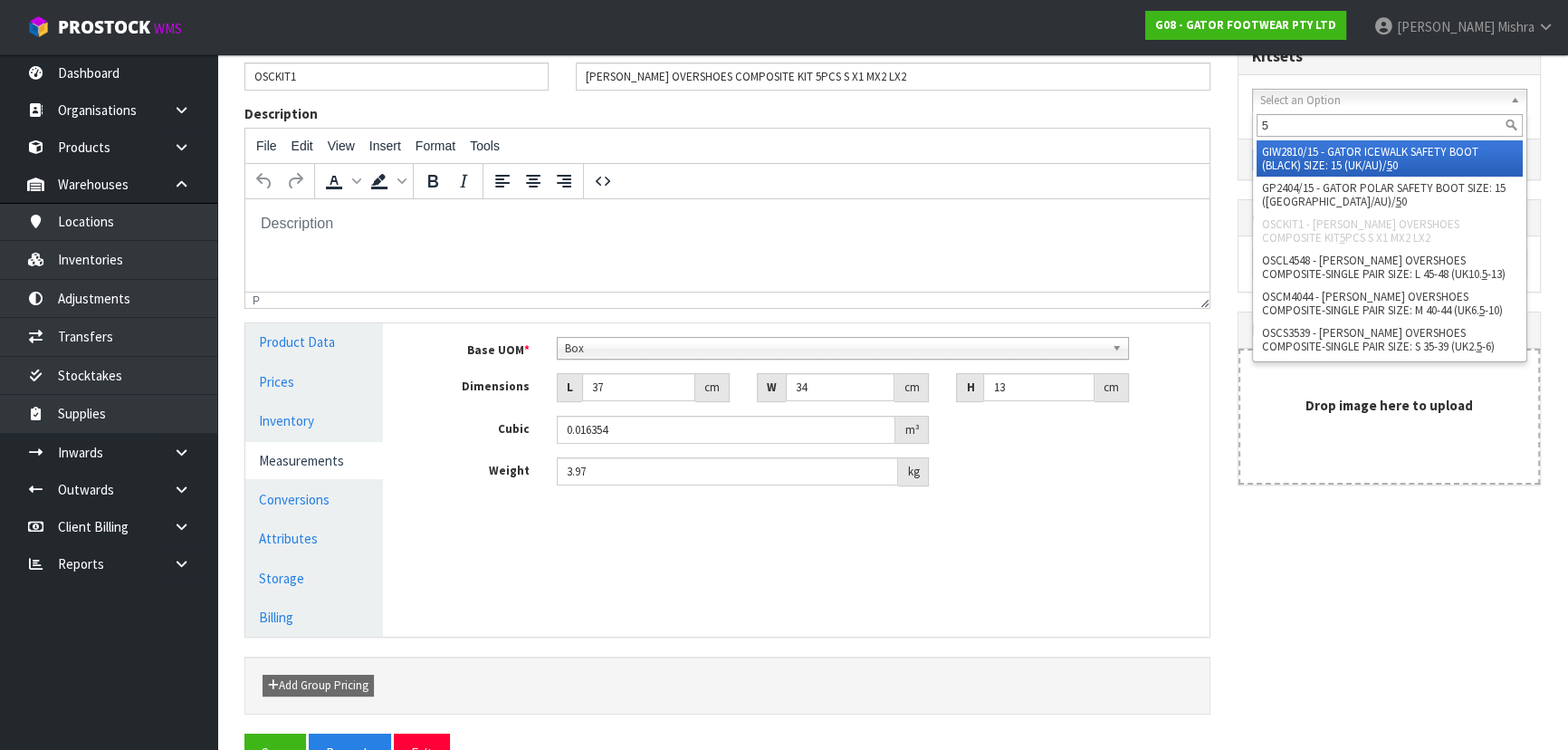
type input "5"
click at [649, 479] on input "3.97" at bounding box center [727, 471] width 342 height 28
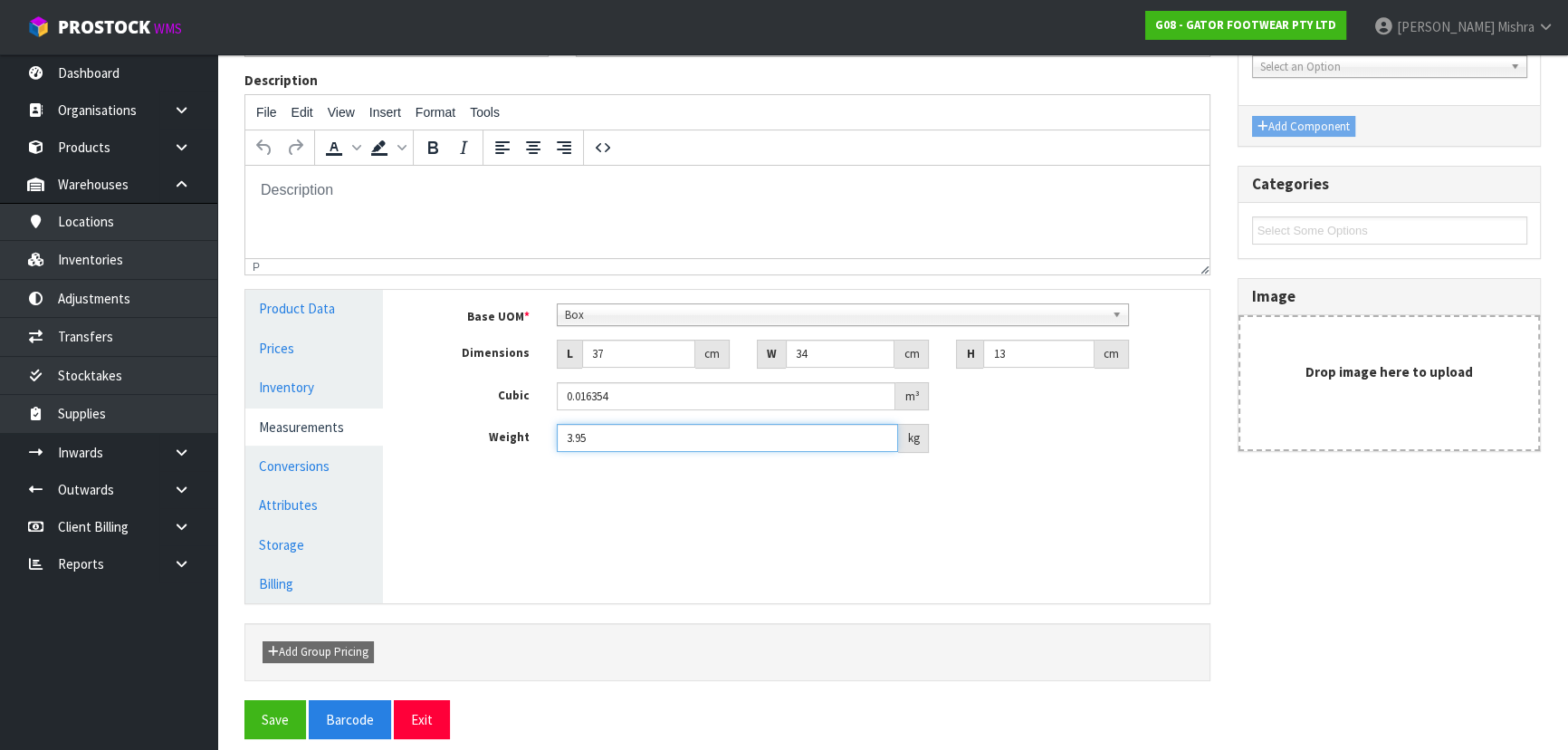
scroll to position [212, 0]
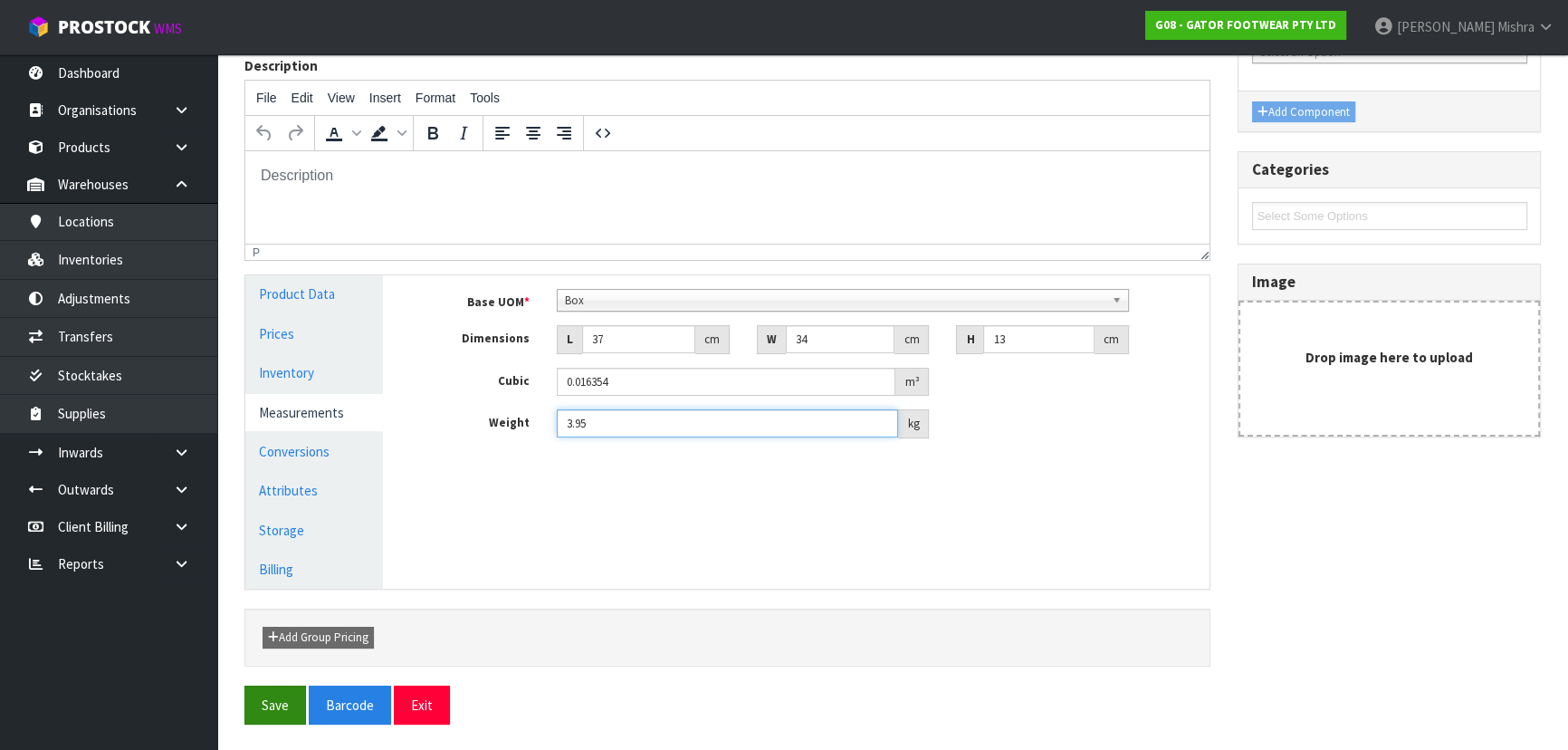
type input "3.95"
click at [269, 703] on button "Save" at bounding box center [275, 705] width 61 height 39
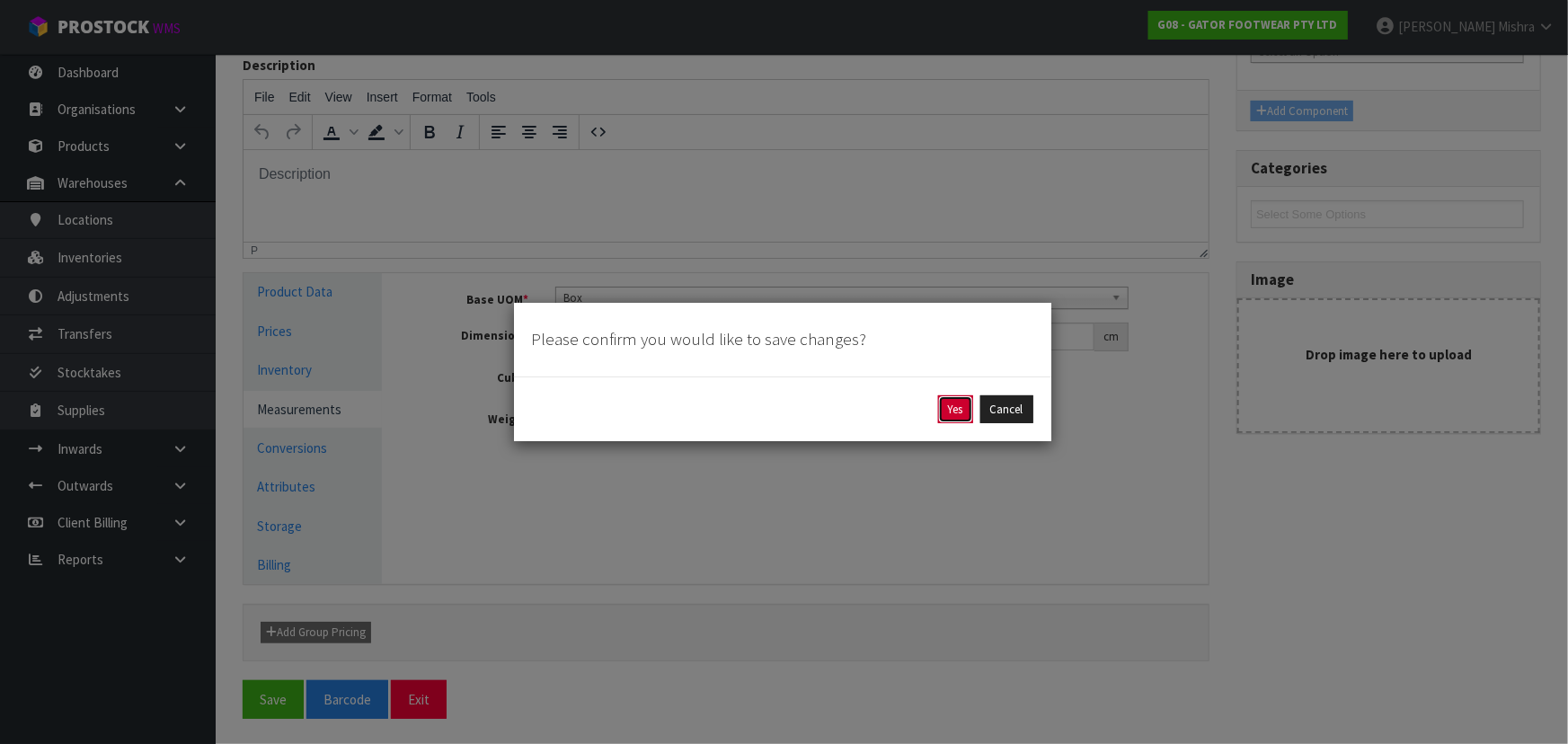
click at [955, 410] on button "Yes" at bounding box center [955, 410] width 35 height 29
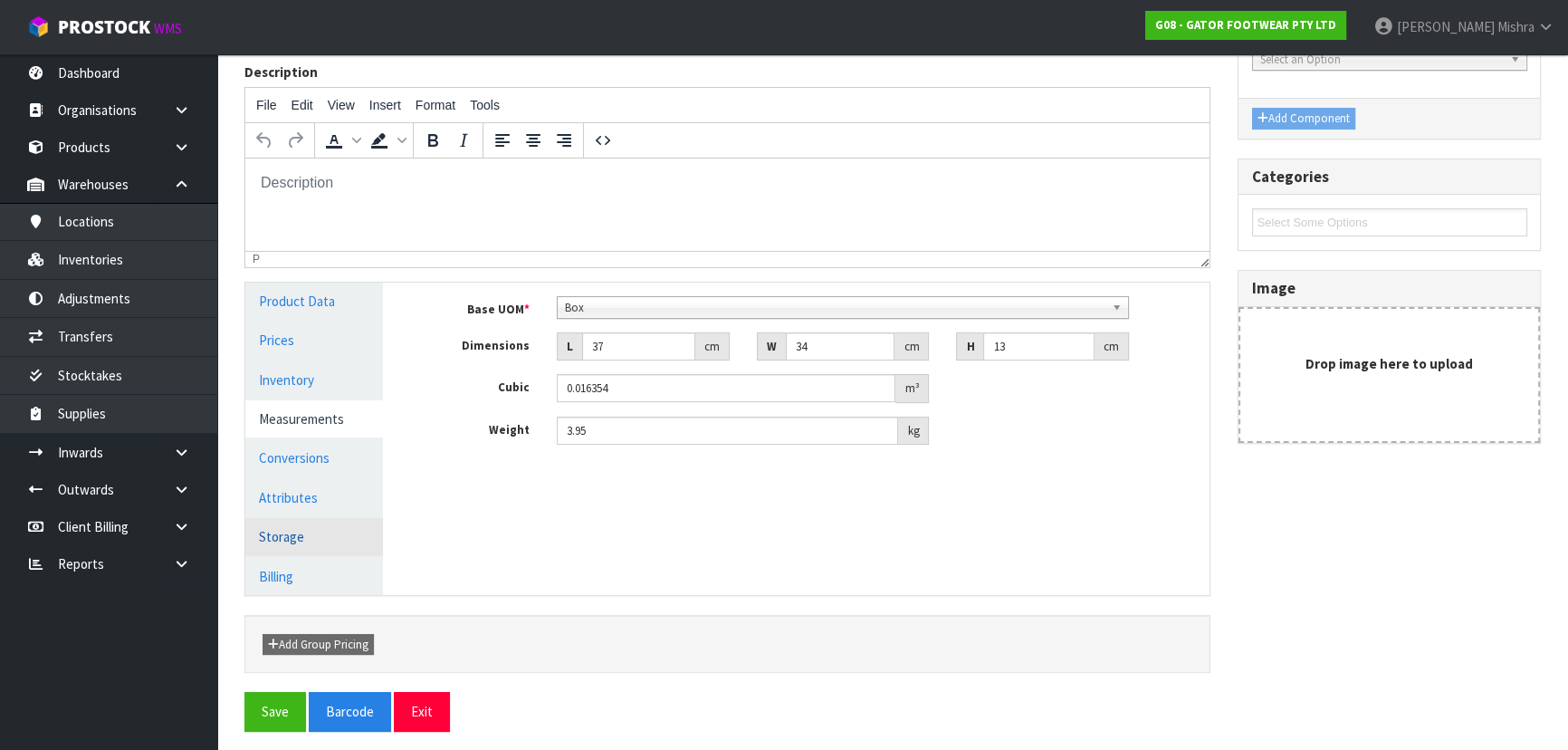
scroll to position [278, 0]
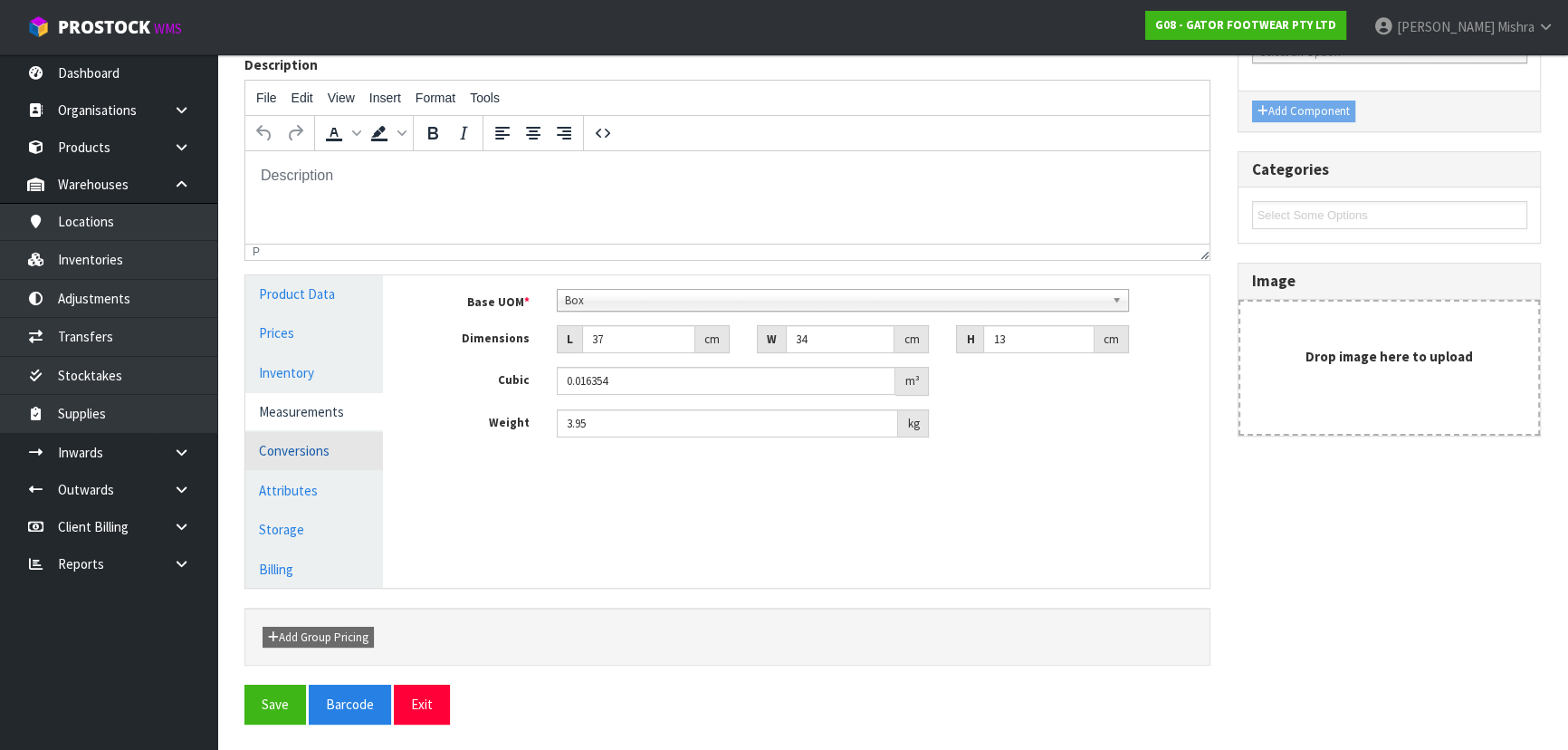
click at [329, 452] on link "Conversions" at bounding box center [315, 451] width 138 height 37
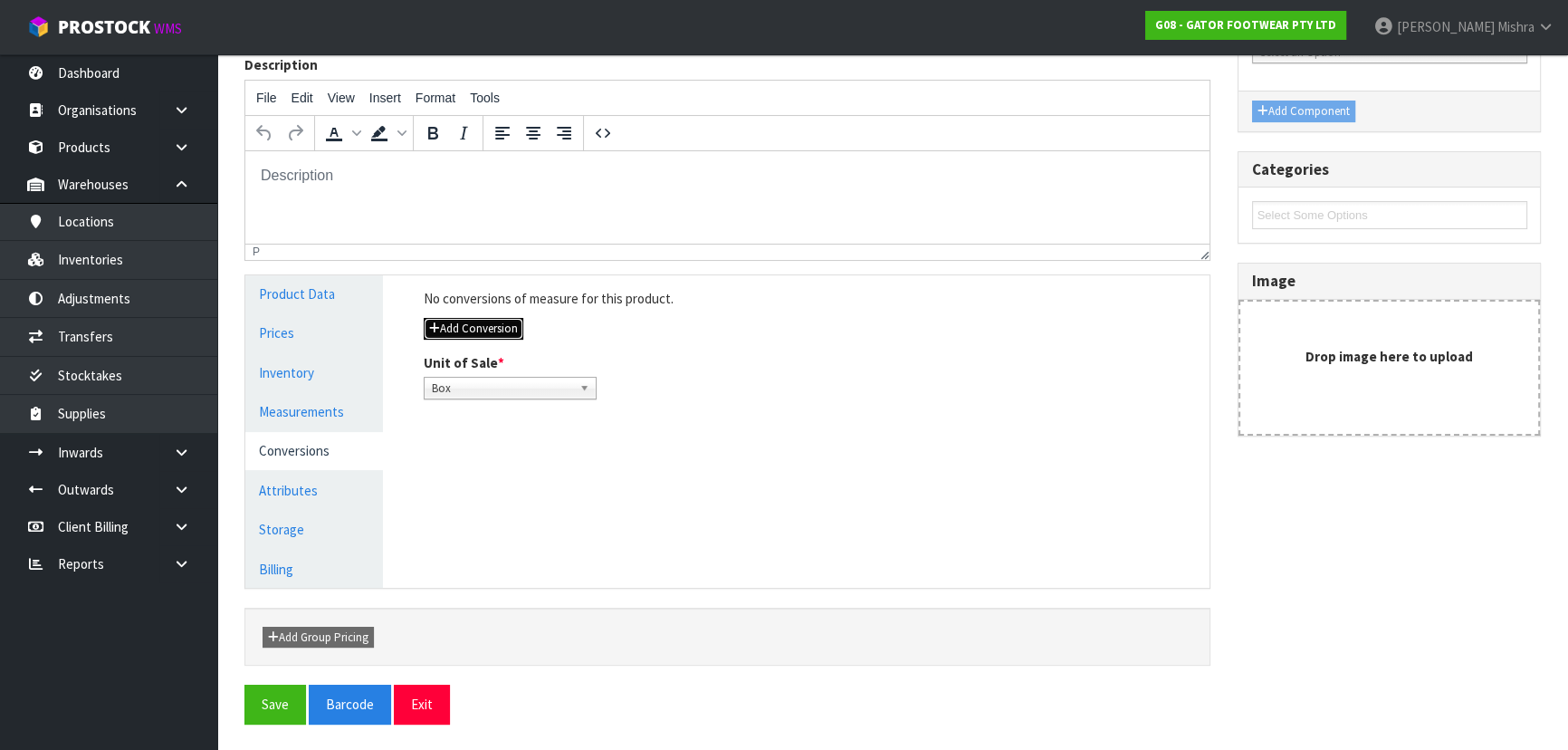
click at [467, 325] on button "Add Conversion" at bounding box center [473, 328] width 100 height 21
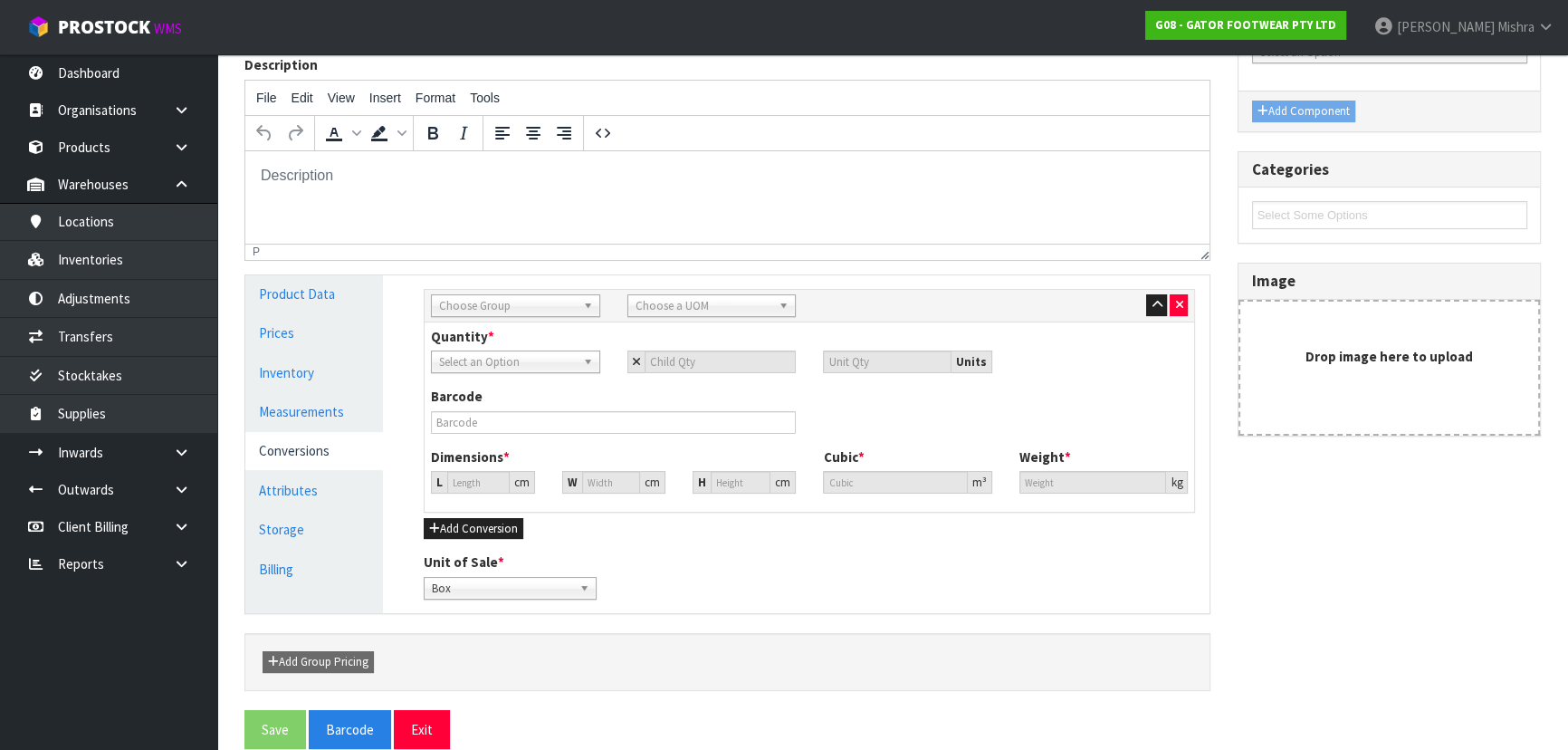
click at [558, 312] on span "Choose Group" at bounding box center [507, 306] width 137 height 21
click at [515, 401] on li "Outer" at bounding box center [515, 402] width 160 height 22
click at [678, 310] on span "Choose a UOM" at bounding box center [704, 306] width 137 height 21
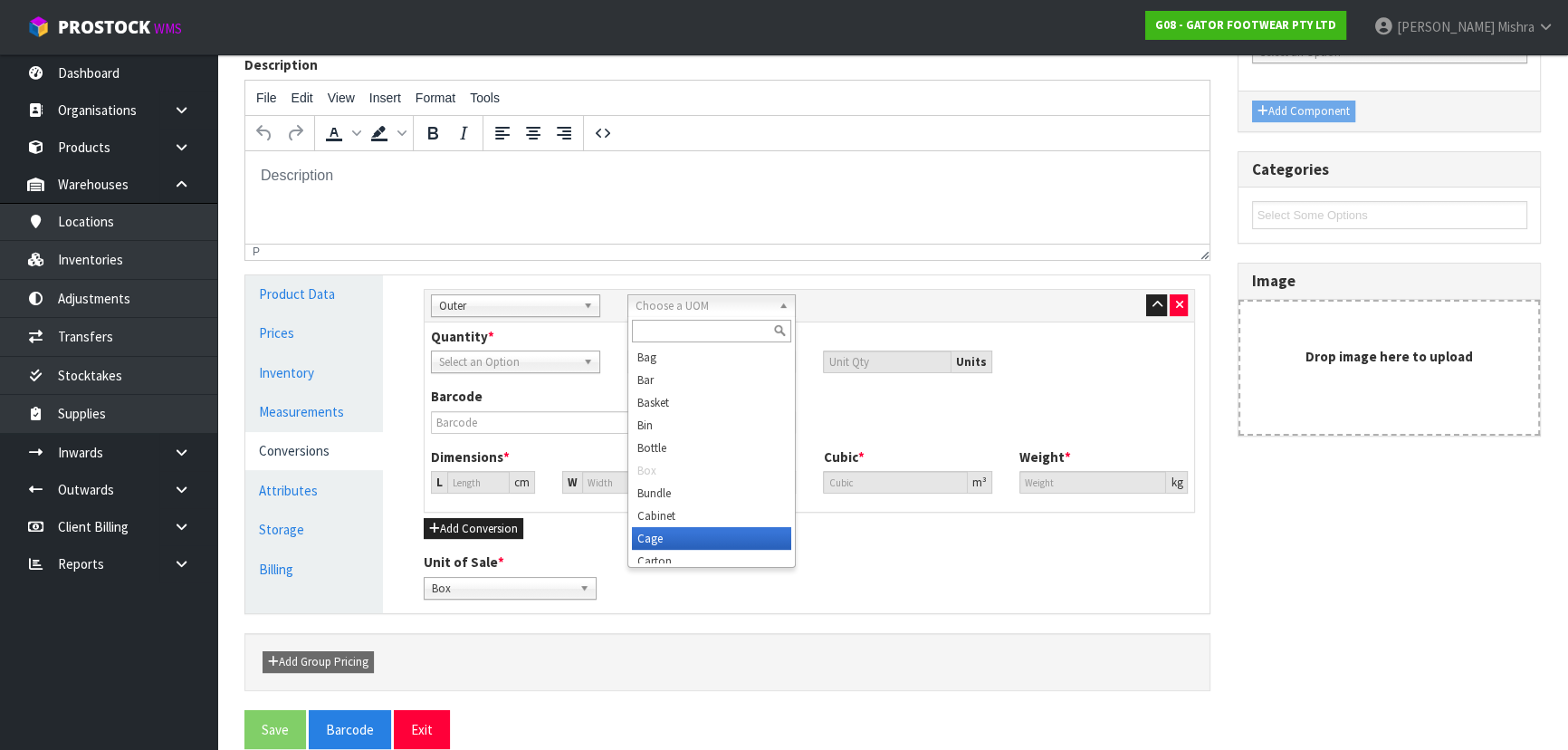
scroll to position [9, 0]
click at [653, 550] on li "Carton" at bounding box center [712, 552] width 160 height 22
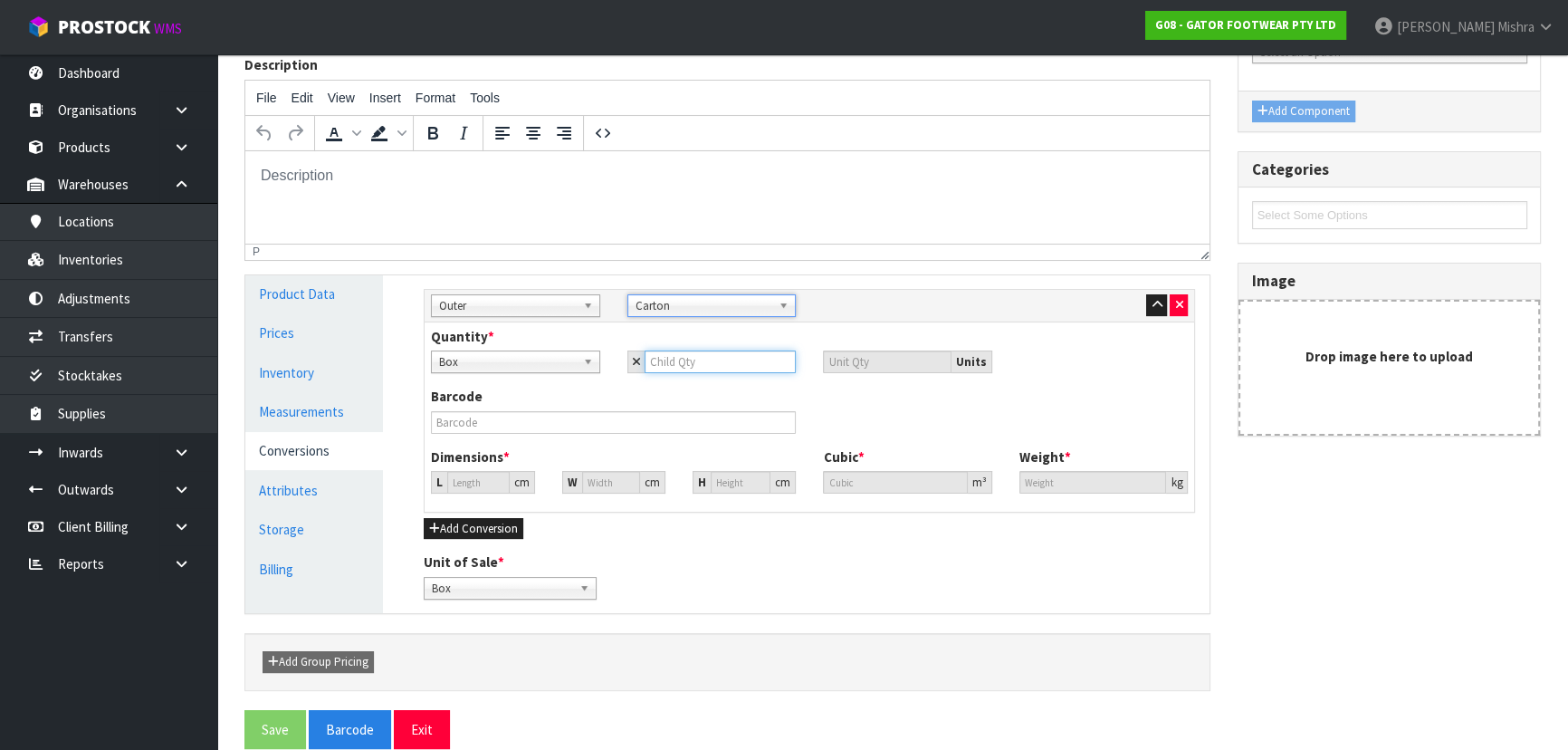
click at [689, 367] on input "number" at bounding box center [720, 361] width 152 height 22
type input "6"
type input "46.124"
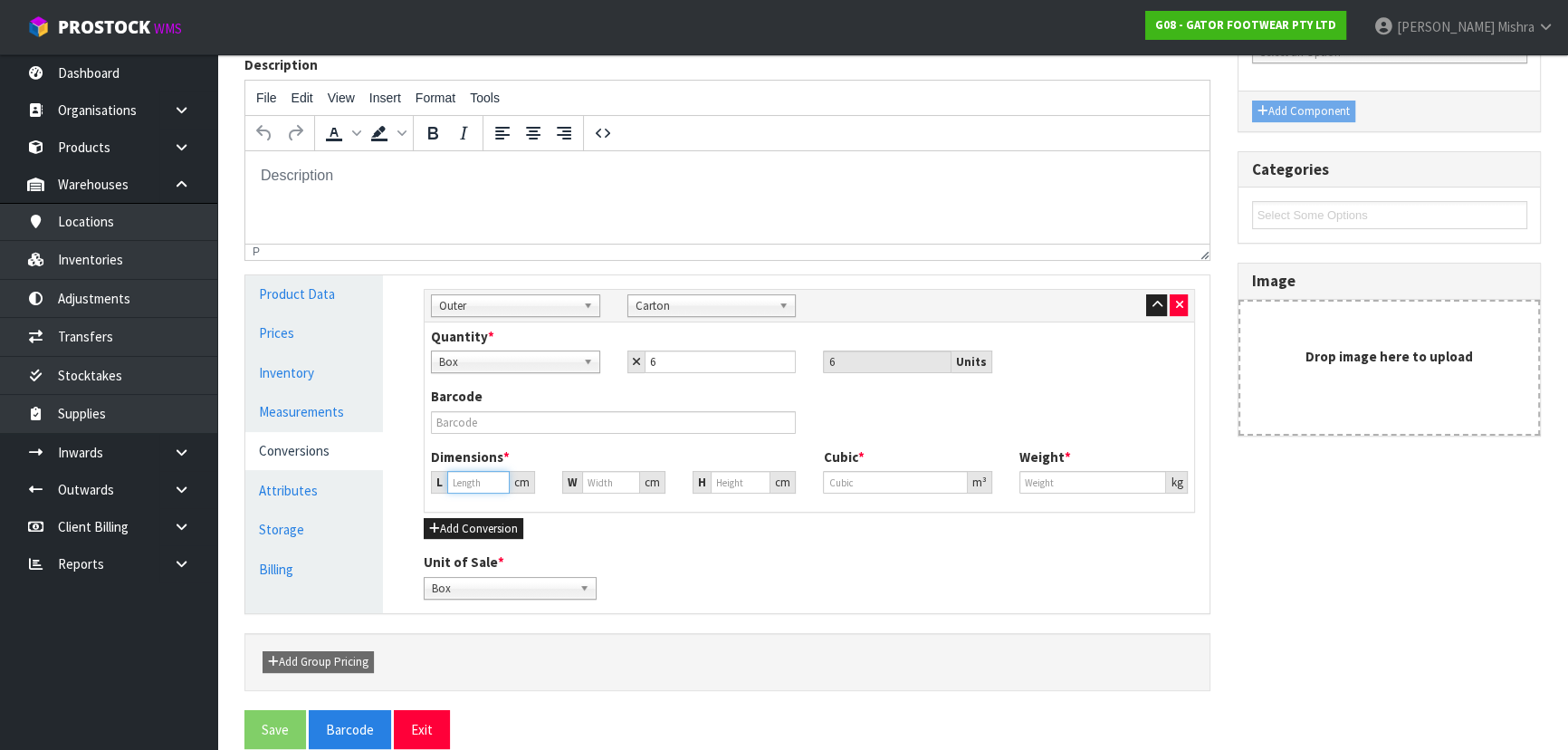
type input "46.124"
type input "0.098124"
type input "23.7"
click at [461, 484] on input "46.124" at bounding box center [478, 482] width 61 height 22
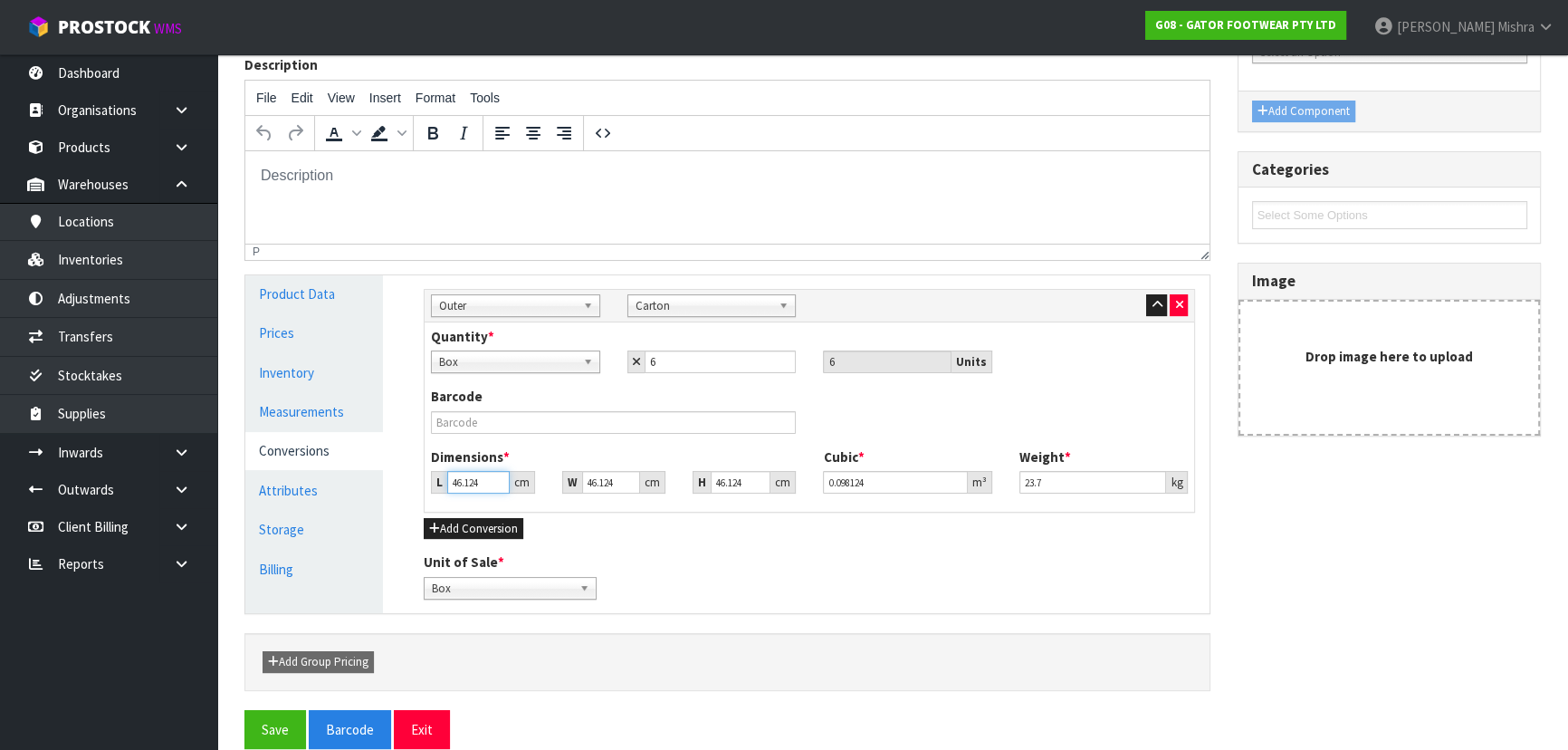
drag, startPoint x: 480, startPoint y: 486, endPoint x: 446, endPoint y: 490, distance: 34.2
click at [446, 490] on div "L 46.124 cm" at bounding box center [483, 482] width 103 height 22
type input "6"
type input "0.012765"
type input "68"
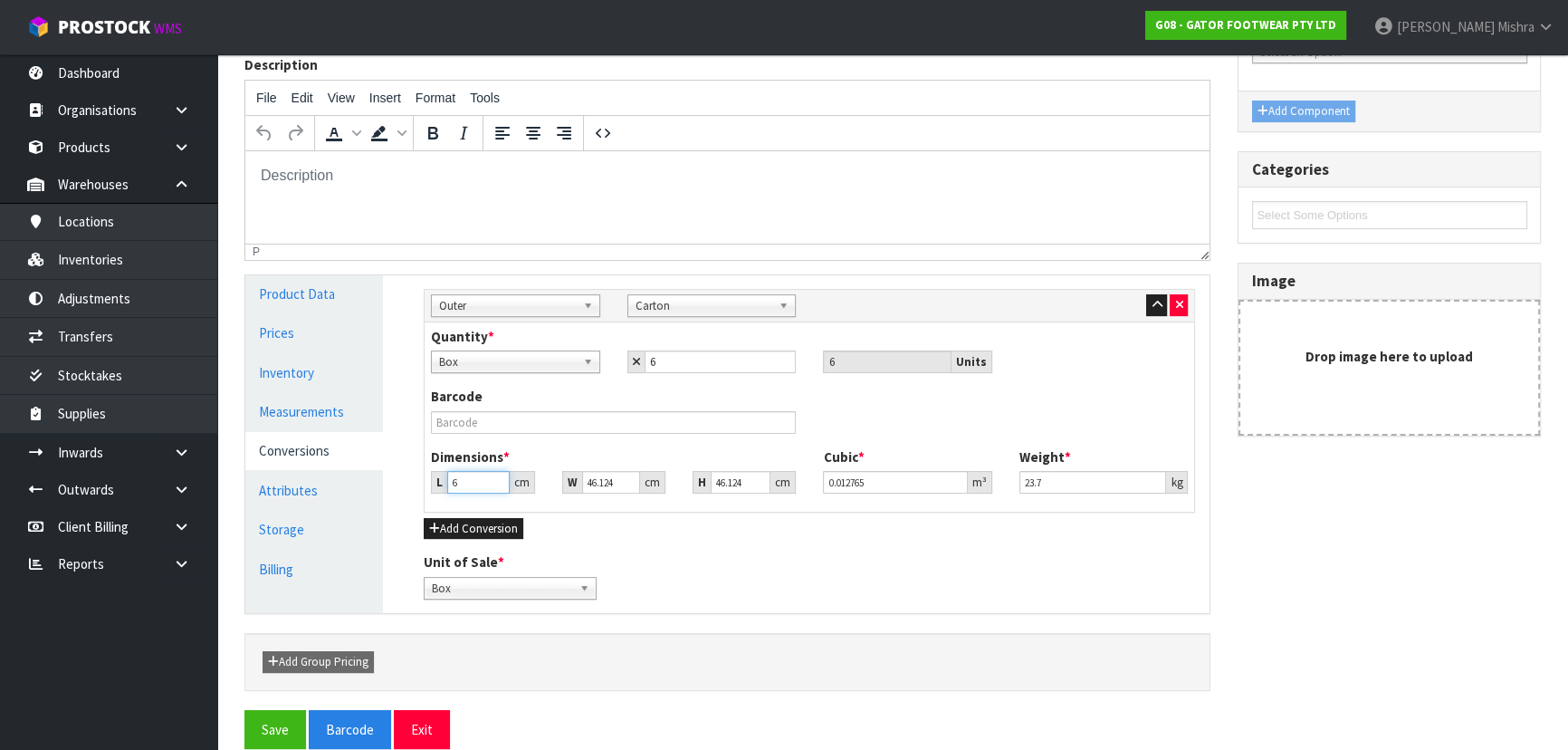
type input "0.144665"
type input "68"
type input "3"
type input "0.009409"
type input "38"
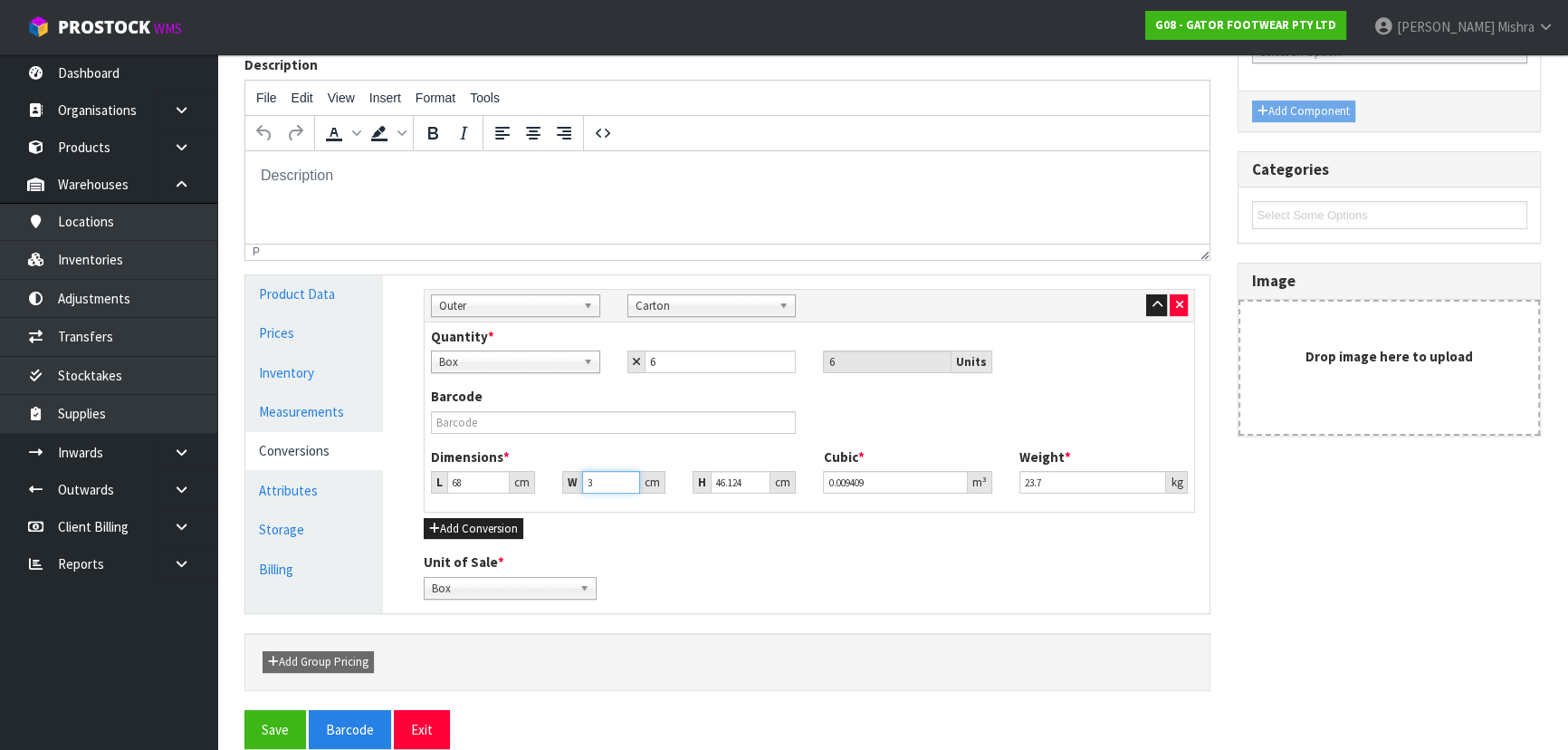
type input "0.119184"
type input "38"
type input "3"
type input "0.007752"
type input "35"
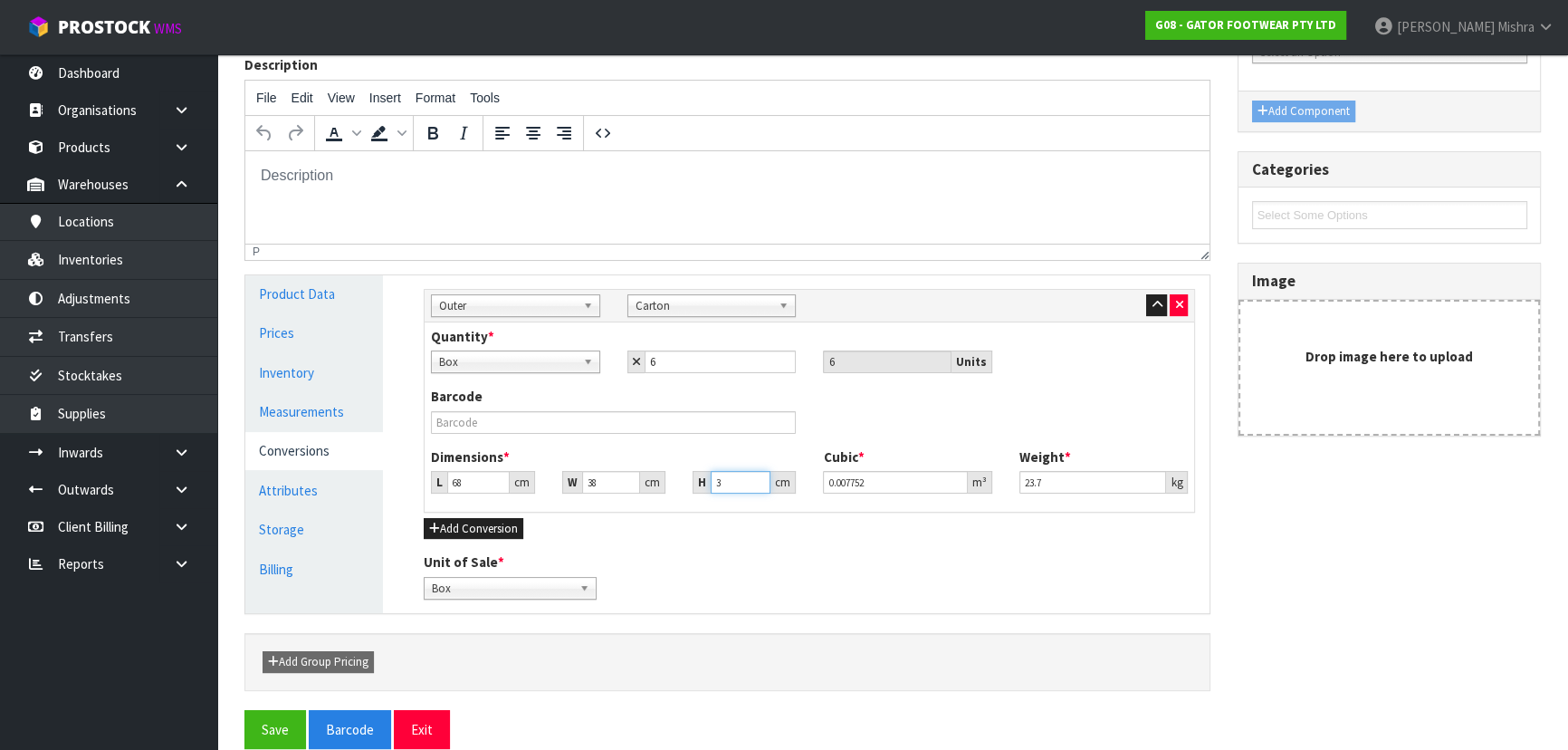
type input "0.09044"
type input "35"
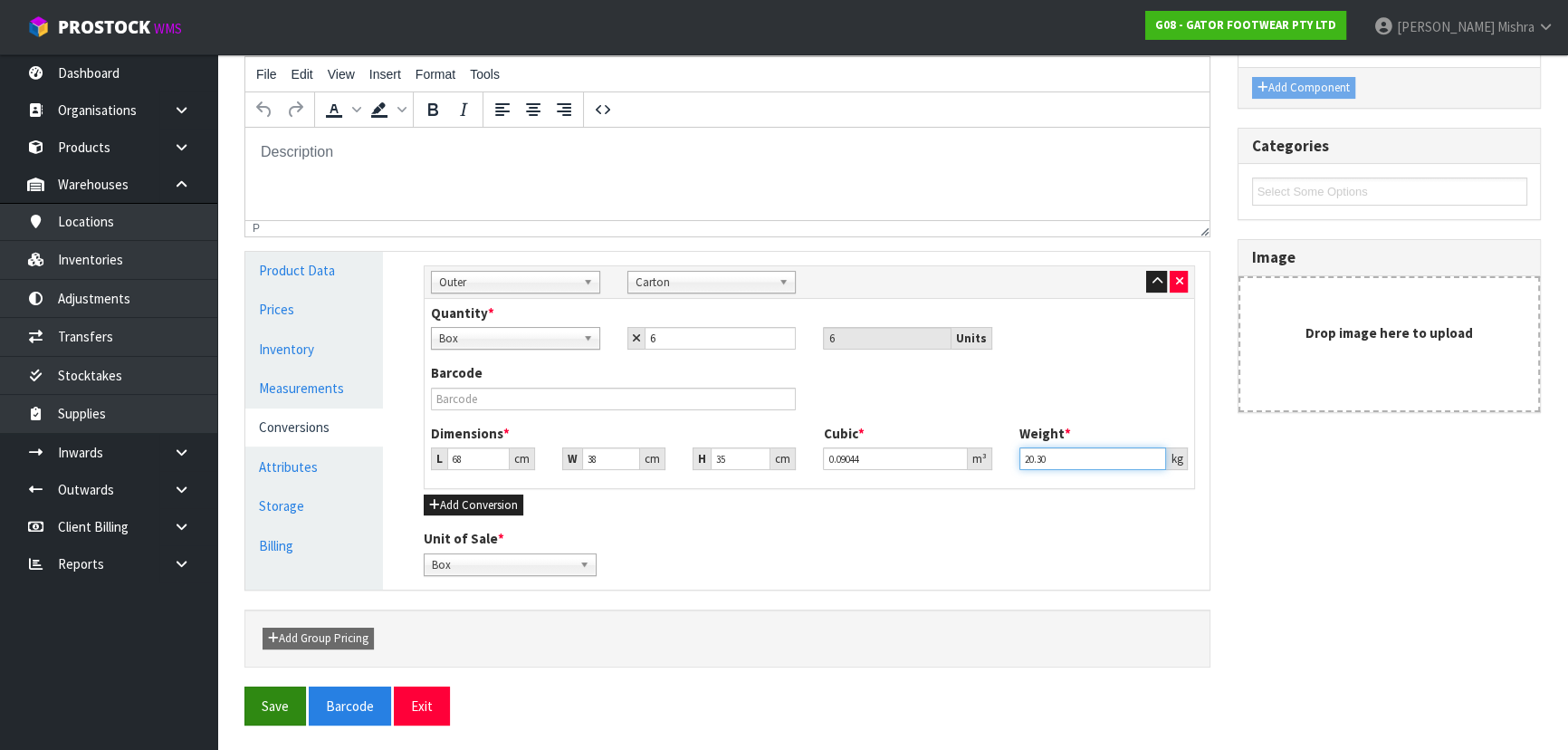
type input "20.30"
click at [266, 705] on button "Save" at bounding box center [275, 706] width 61 height 39
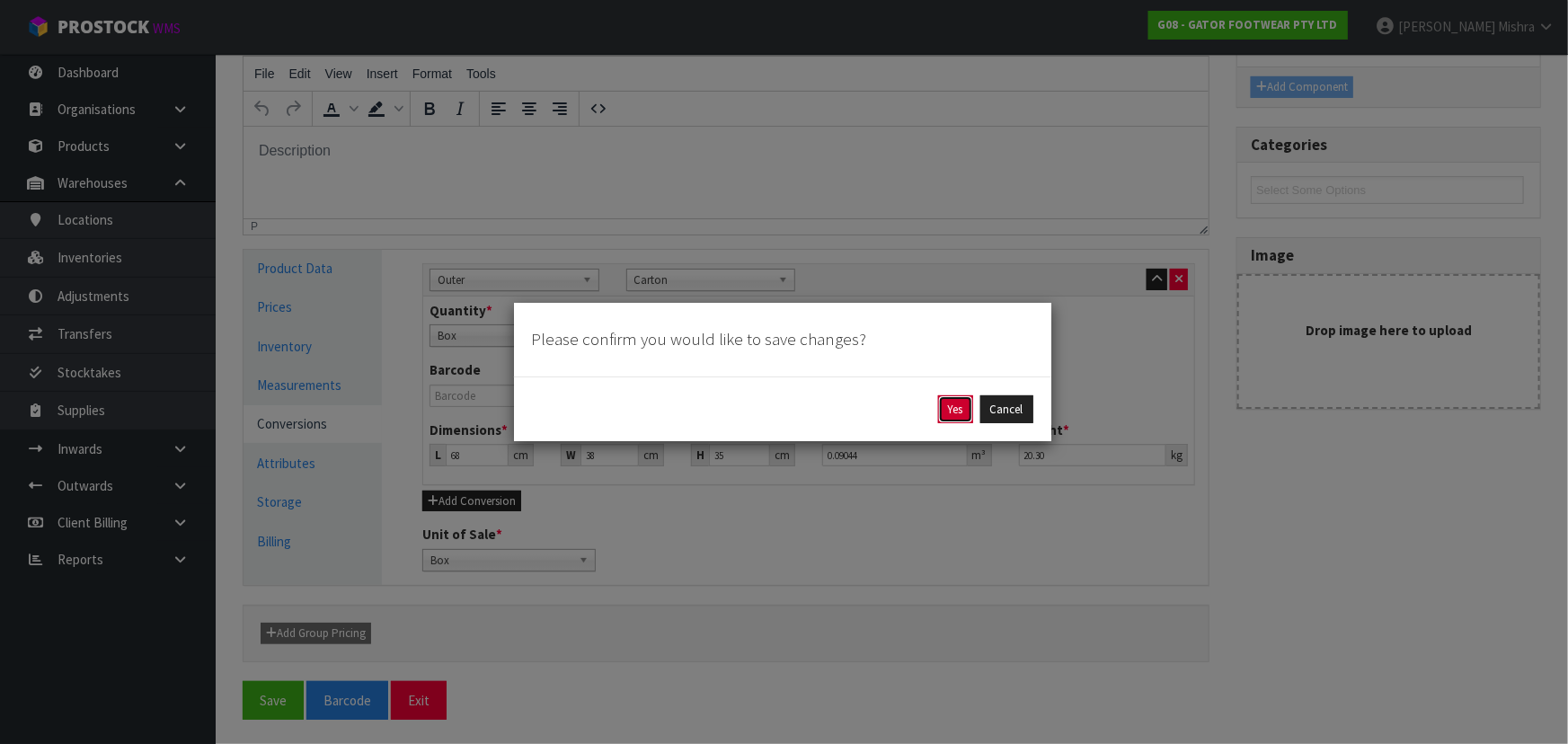
click at [952, 412] on button "Yes" at bounding box center [955, 410] width 35 height 29
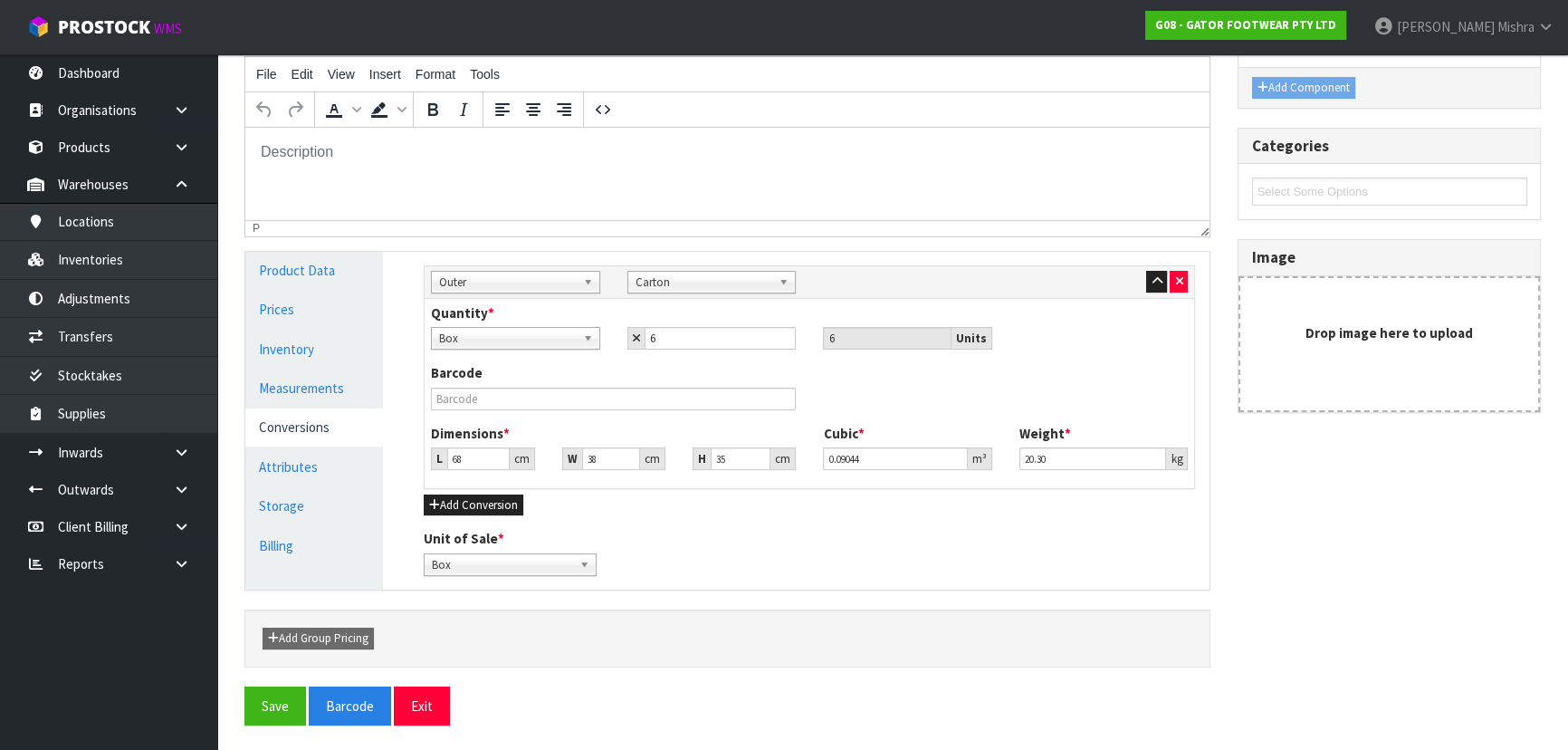
scroll to position [0, 0]
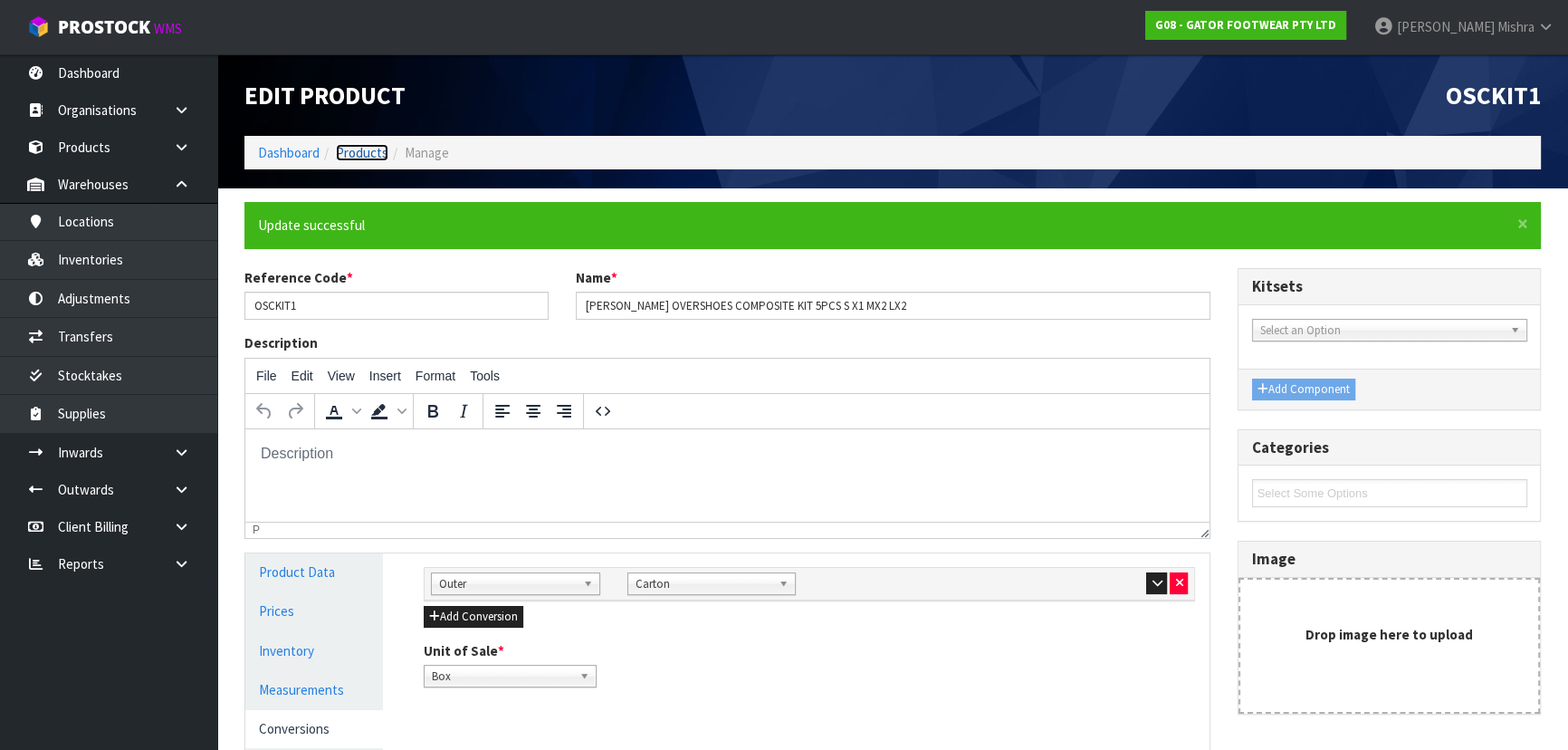
click at [345, 154] on link "Products" at bounding box center [362, 153] width 52 height 17
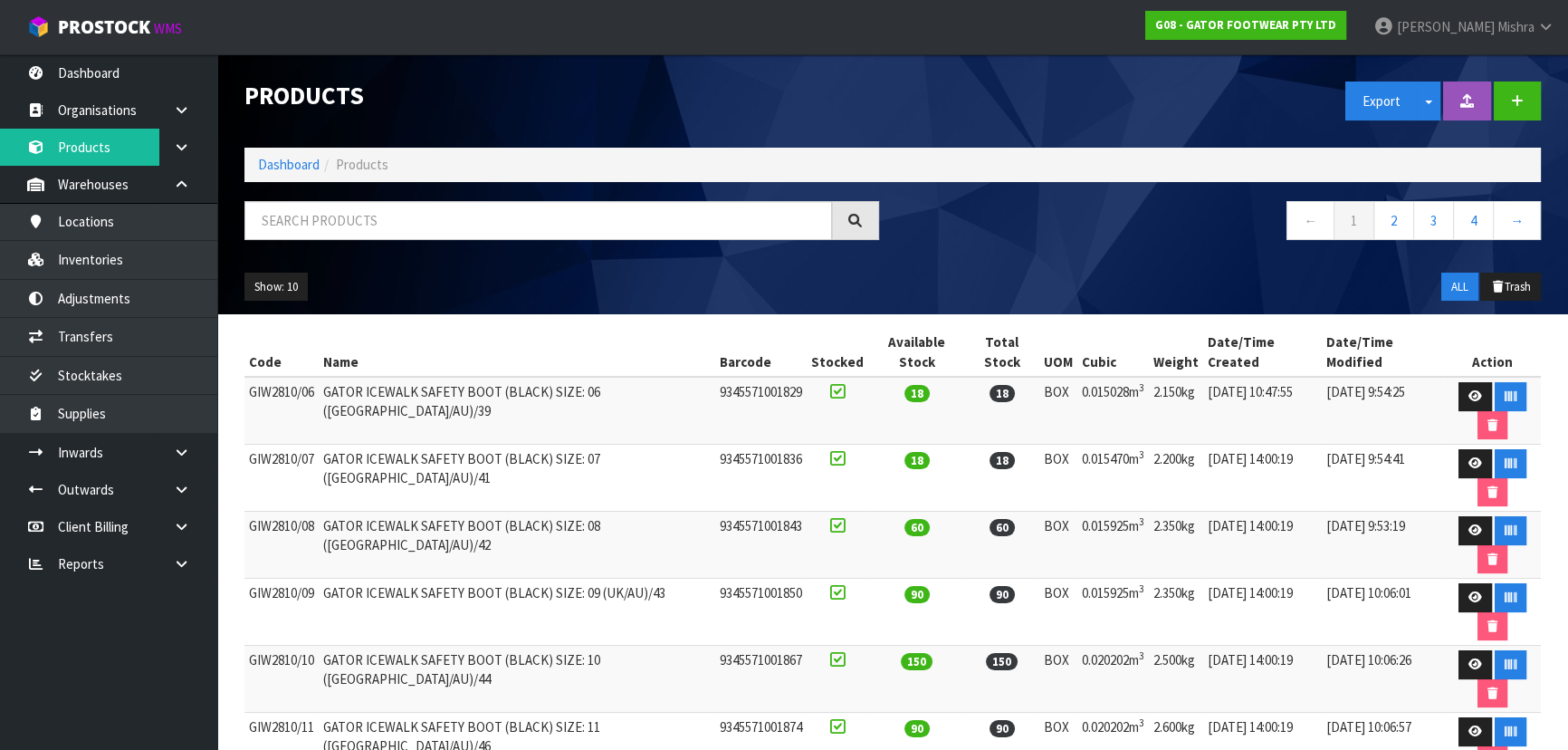
click at [908, 261] on div "Show: 10 5 10 25 50 ALL Trash" at bounding box center [892, 288] width 1323 height 56
click at [575, 201] on input "text" at bounding box center [538, 221] width 587 height 39
type input "3660542693008"
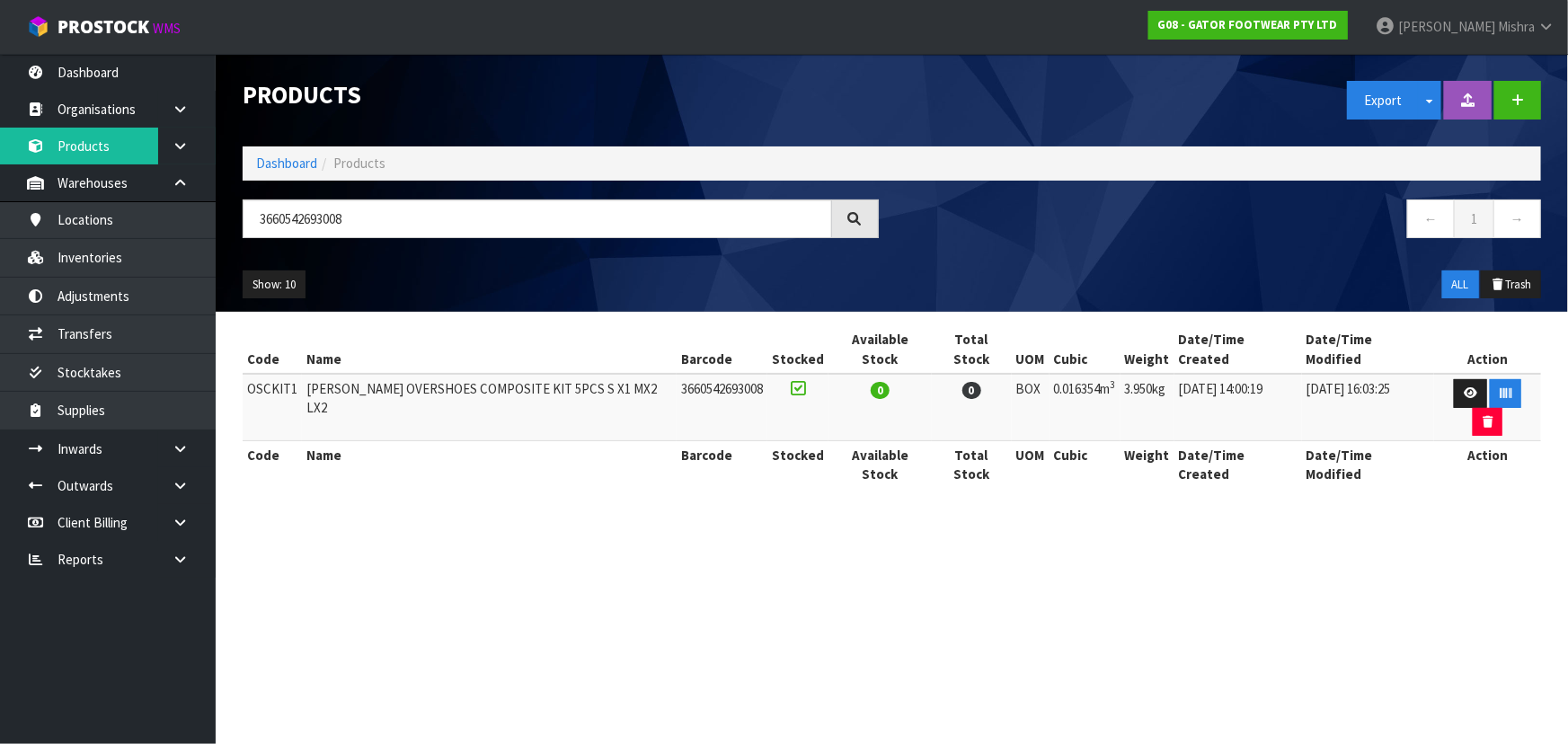
drag, startPoint x: 1186, startPoint y: 387, endPoint x: 1445, endPoint y: 395, distance: 259.1
click at [1443, 441] on th "Action" at bounding box center [1487, 465] width 107 height 47
click at [1454, 379] on link at bounding box center [1471, 393] width 33 height 29
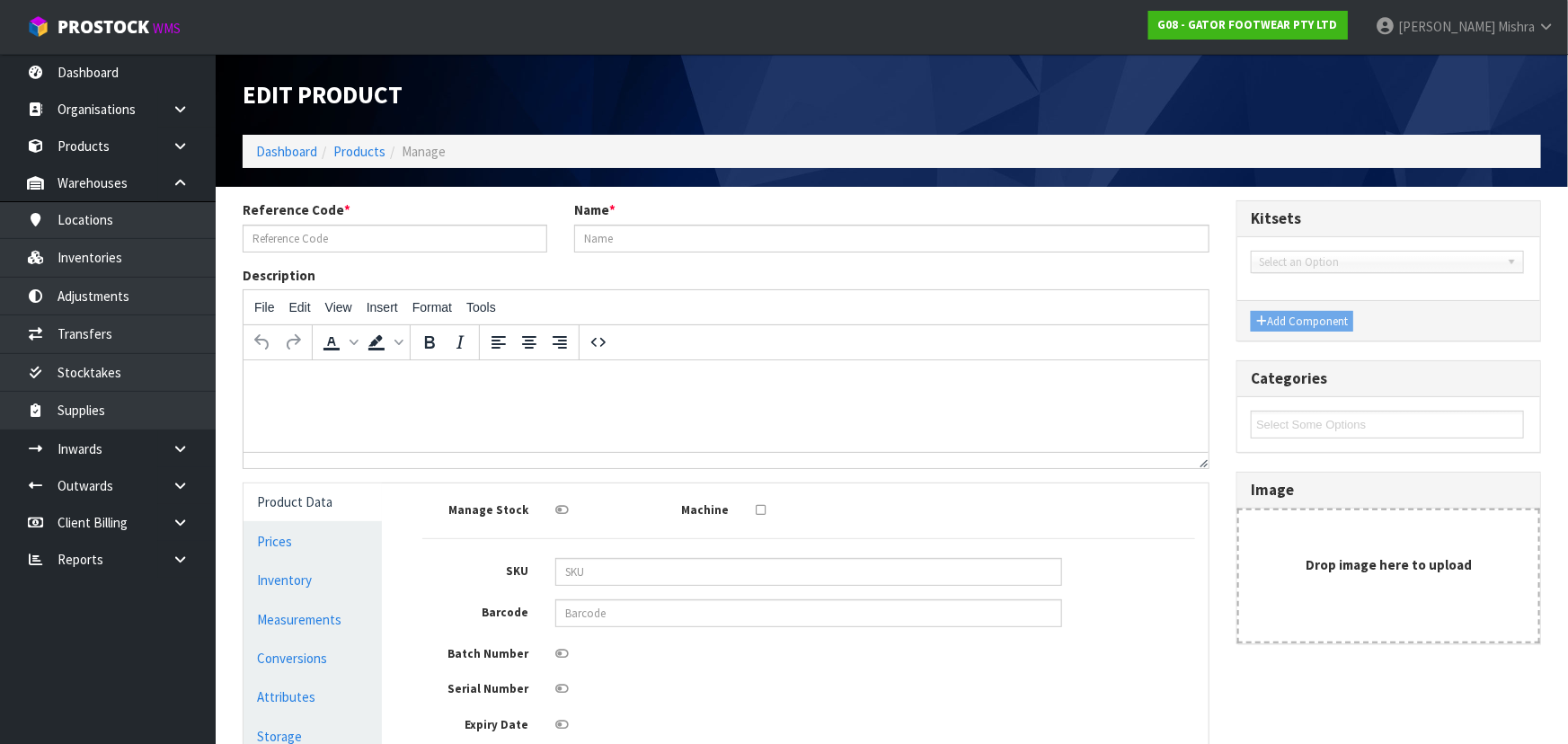
type input "OSCKIT1"
type input "GASTON MILLE OVERSHOES COMPOSITE KIT 5PCS S X1 MX2 LX2"
type input "3660542693008"
type input "37"
type input "34"
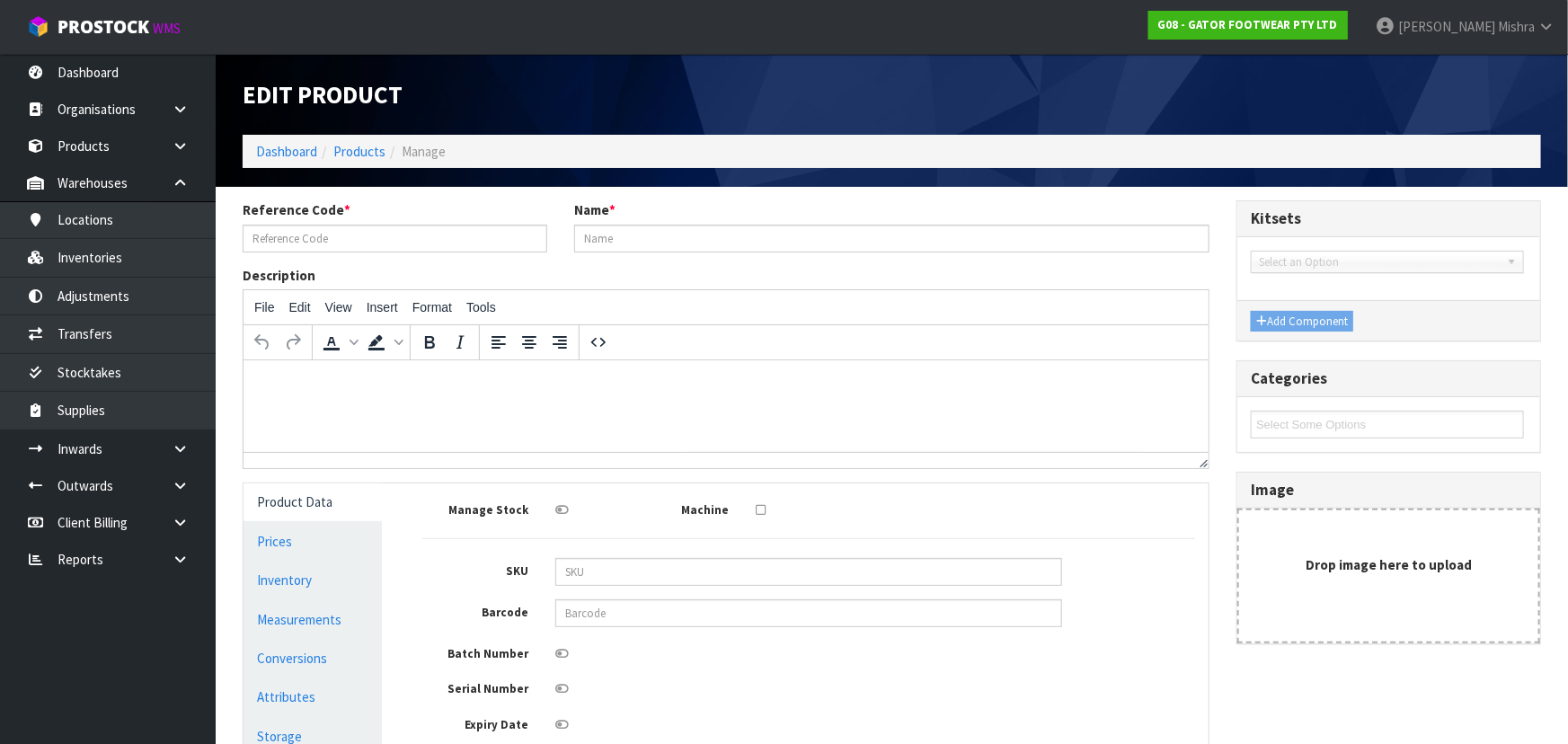
type input "13"
type input "0.016354"
type input "3.95"
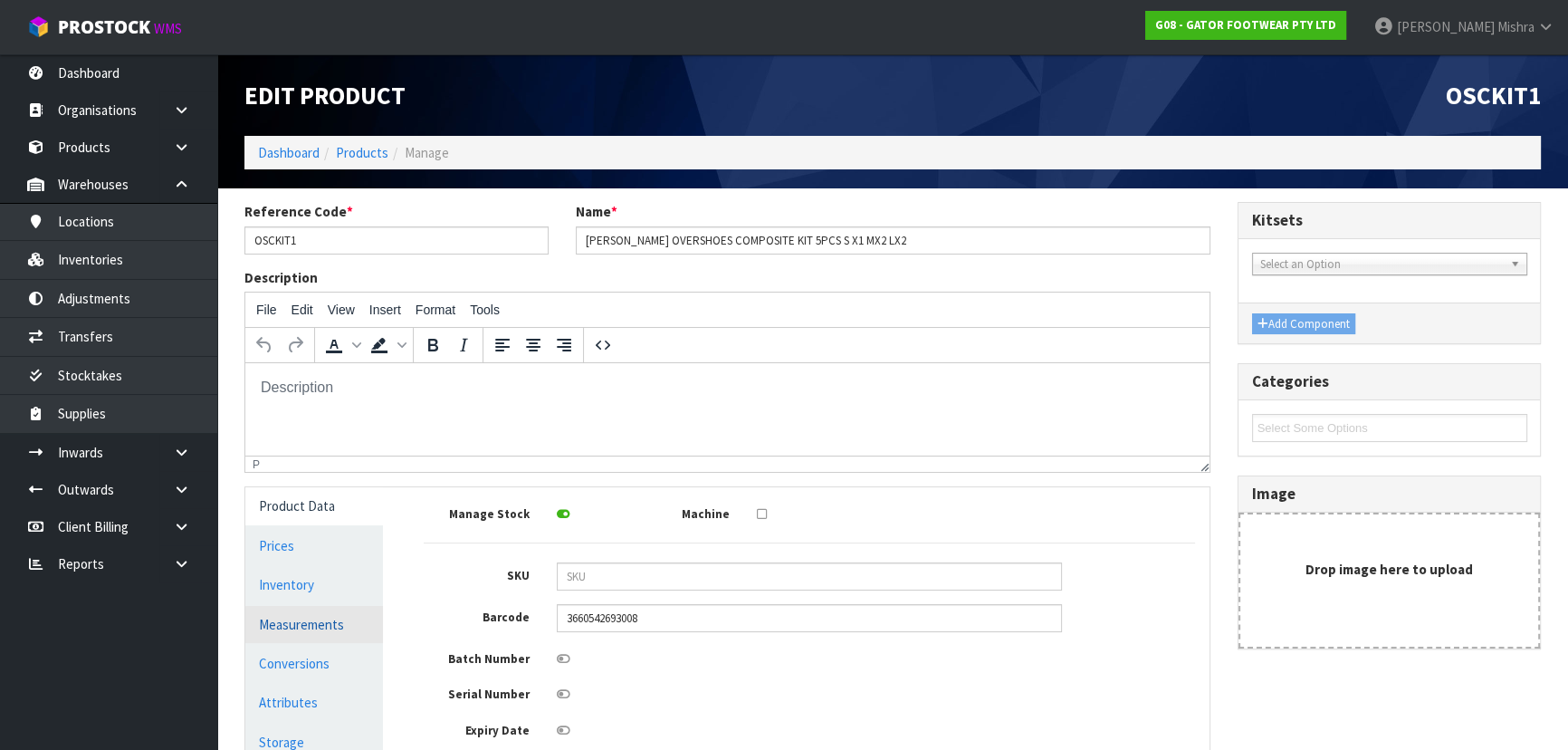
click at [315, 634] on link "Measurements" at bounding box center [315, 625] width 138 height 37
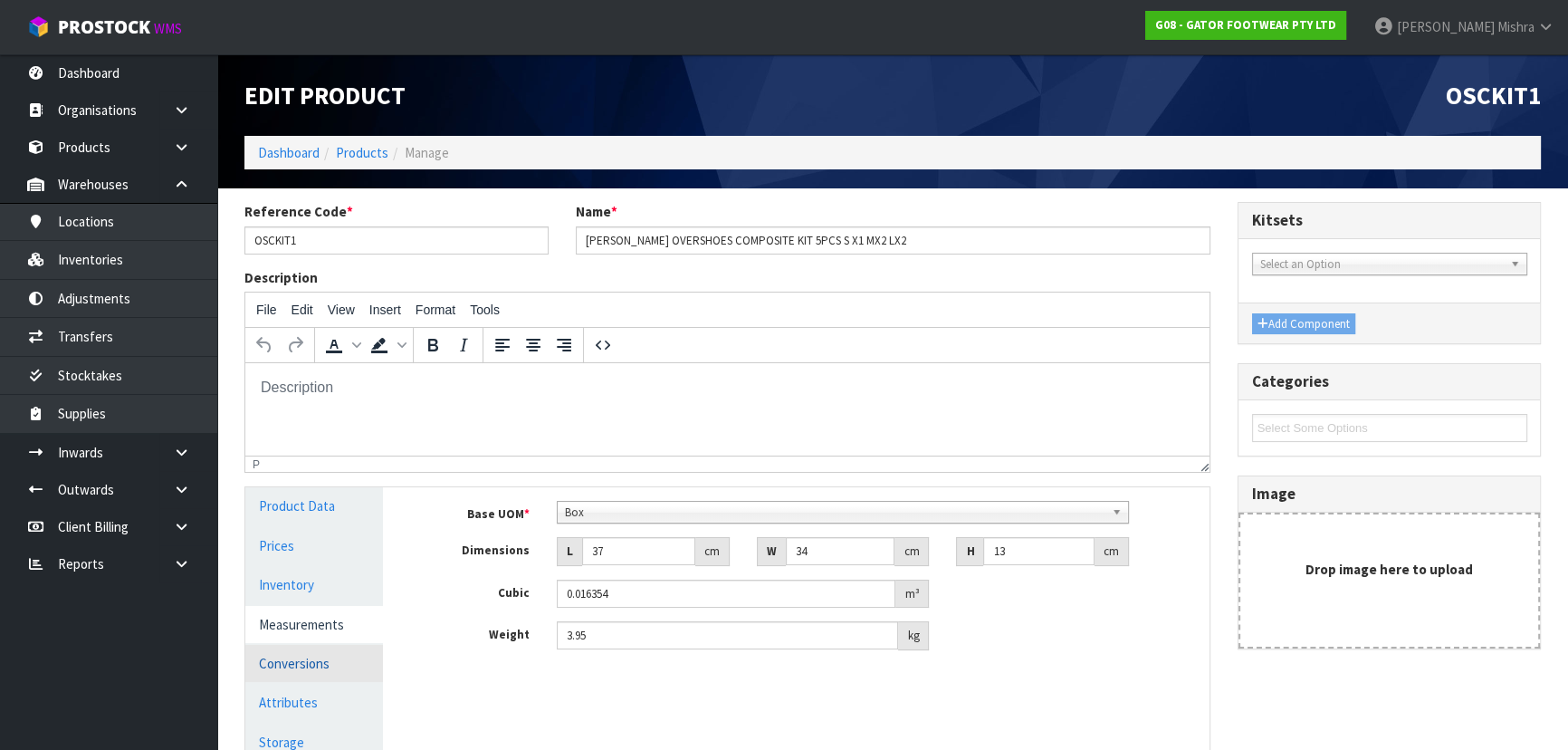
click at [308, 661] on link "Conversions" at bounding box center [315, 664] width 138 height 37
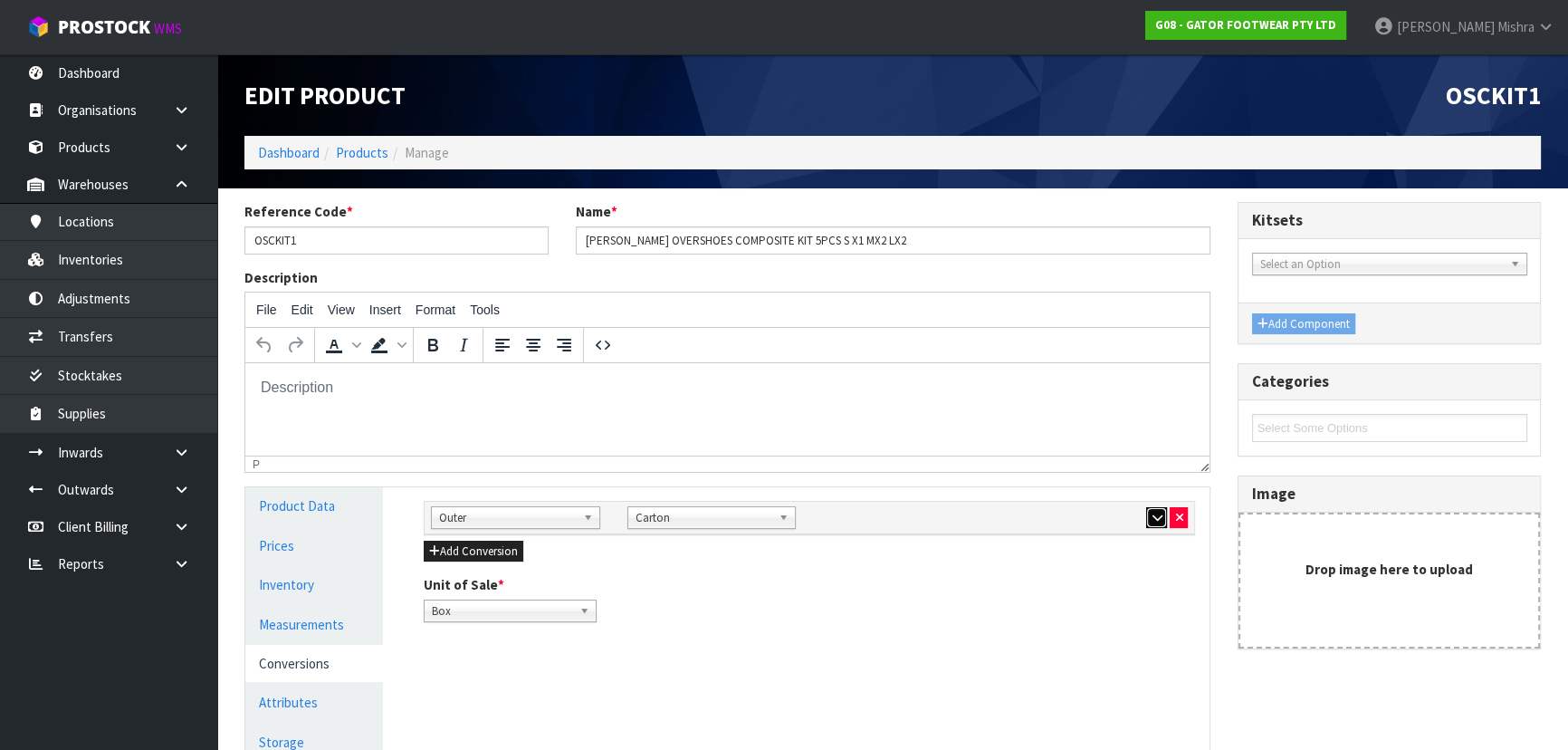
click at [1157, 523] on button "button" at bounding box center [1155, 518] width 20 height 21
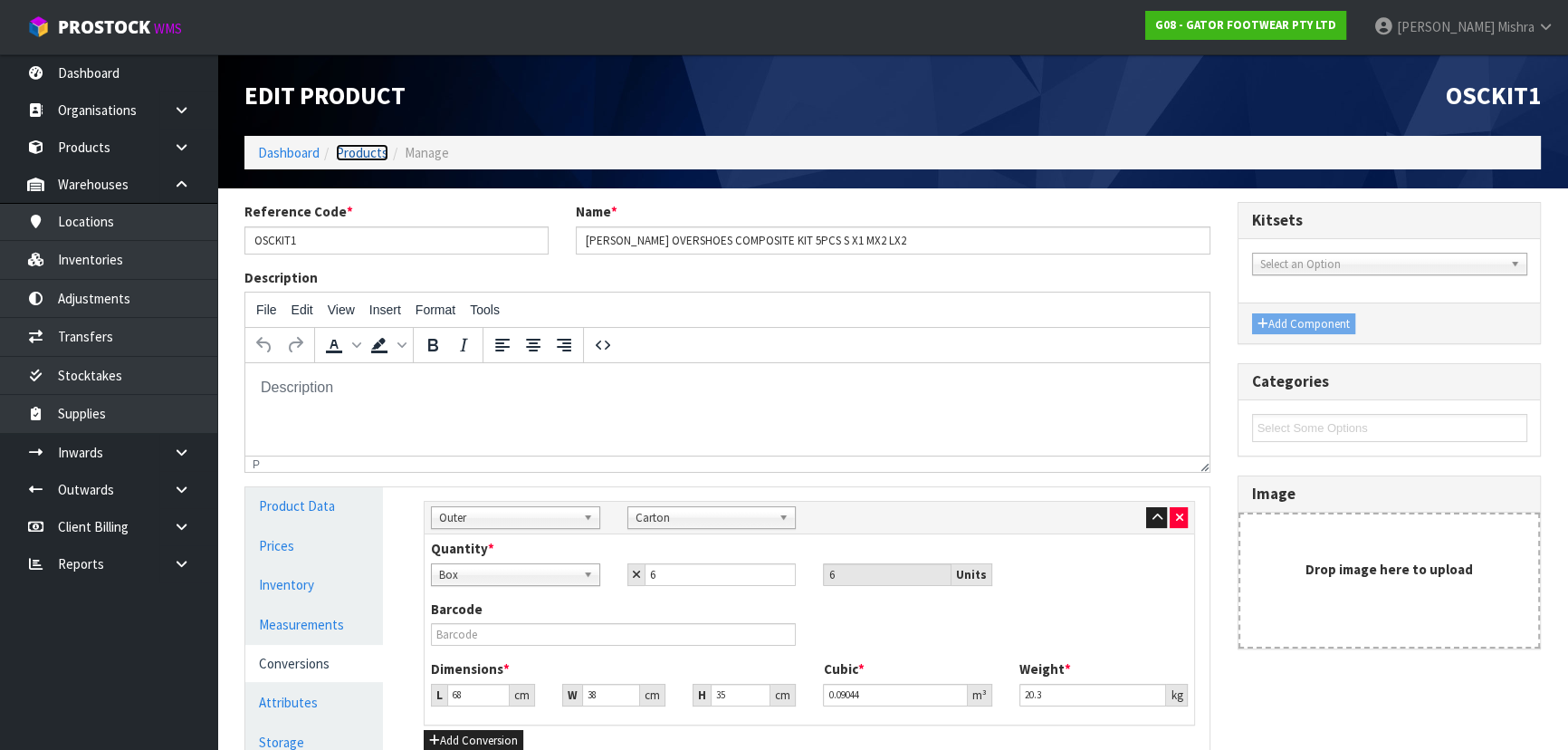
click at [374, 154] on link "Products" at bounding box center [362, 153] width 52 height 17
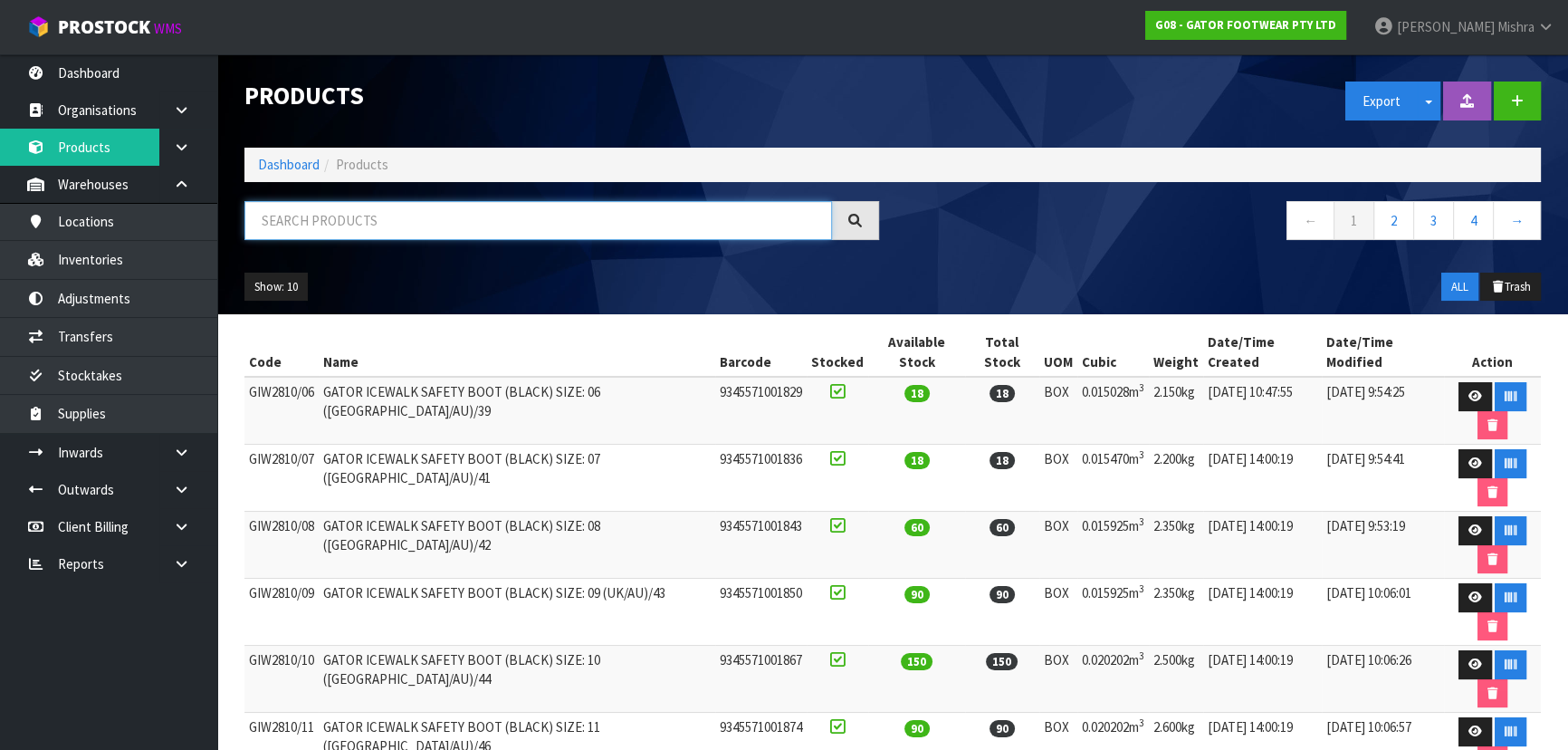
click at [414, 226] on input "text" at bounding box center [538, 221] width 587 height 39
type input "3660542693008"
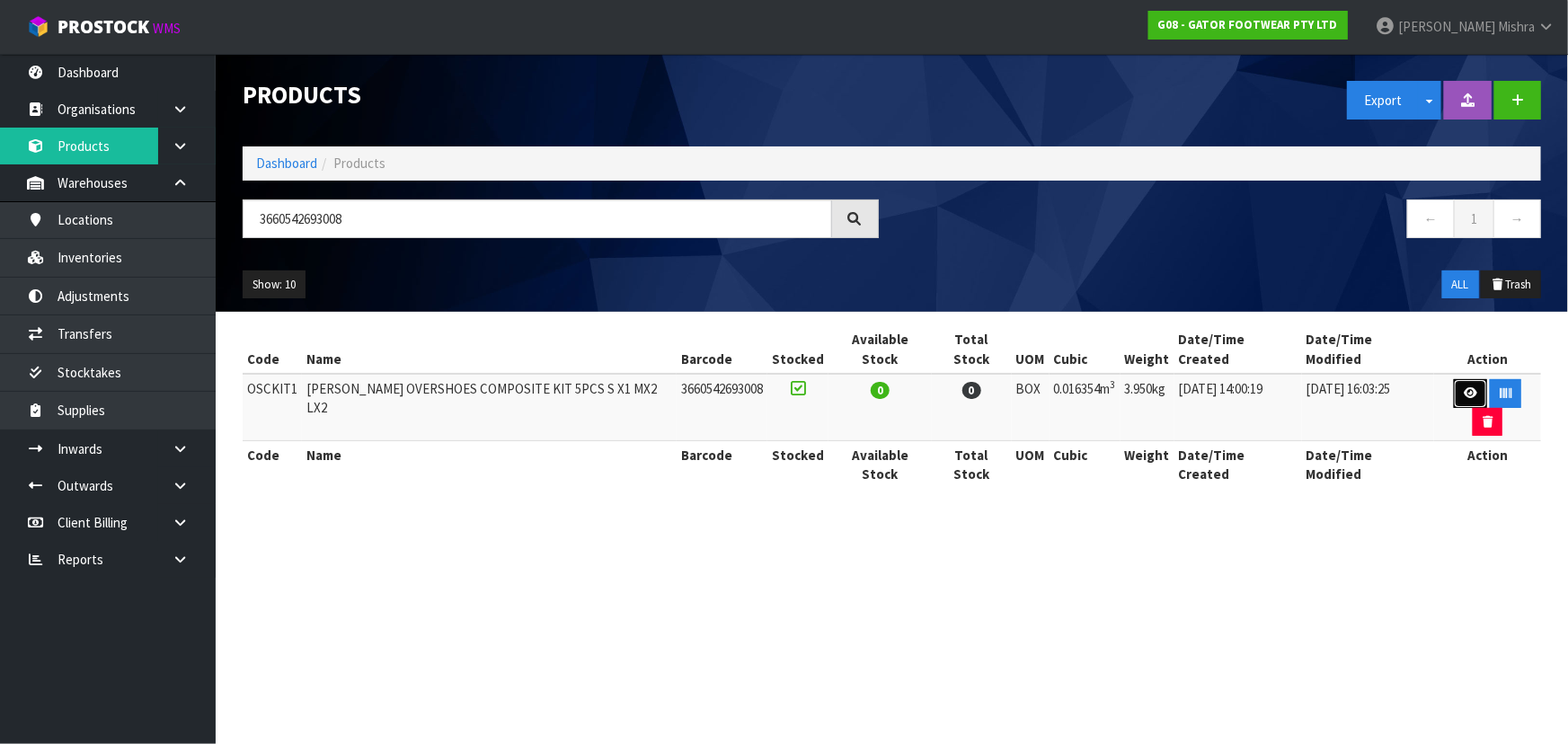
click at [1454, 379] on link at bounding box center [1471, 393] width 33 height 29
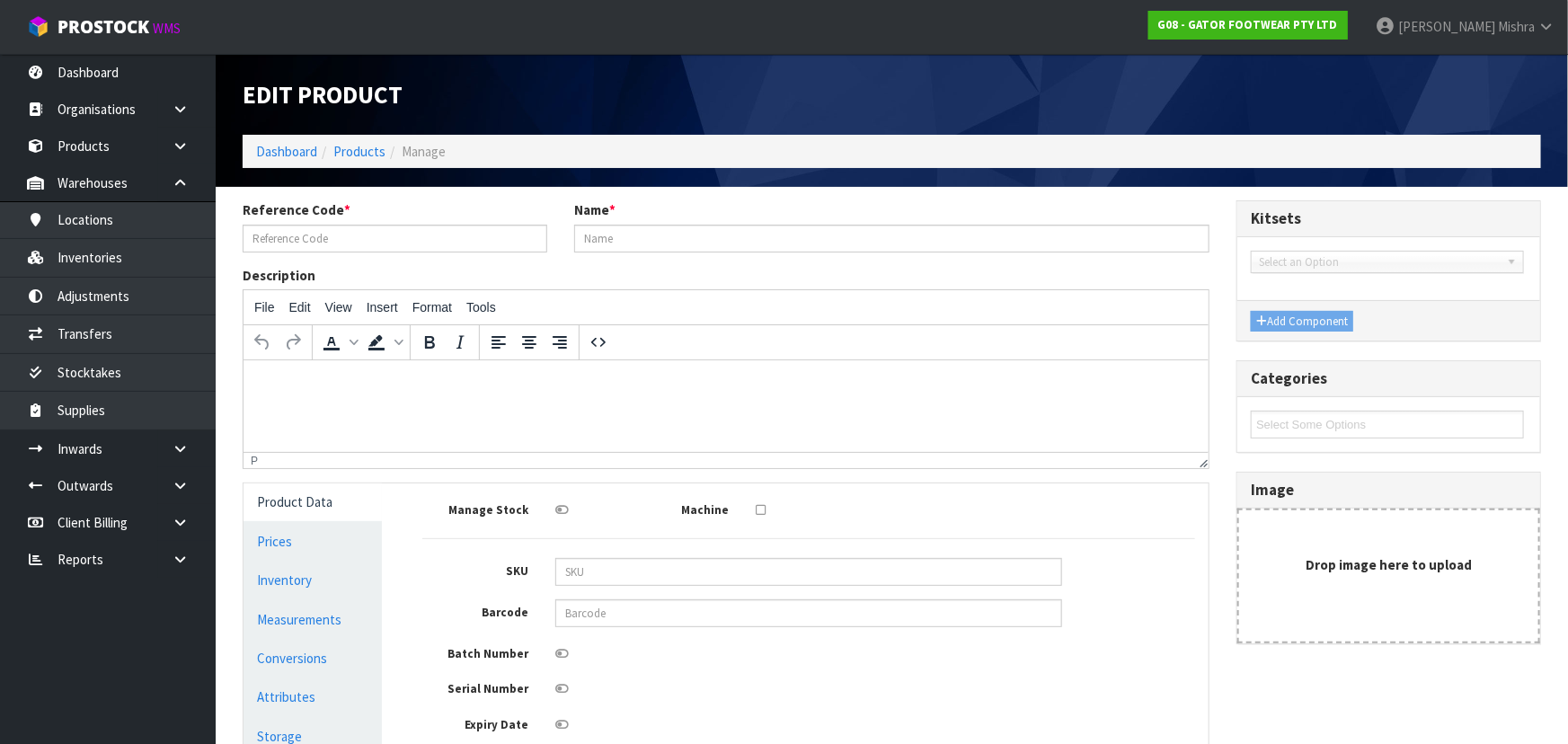
type input "OSCKIT1"
type input "GASTON MILLE OVERSHOES COMPOSITE KIT 5PCS S X1 MX2 LX2"
type input "3660542693008"
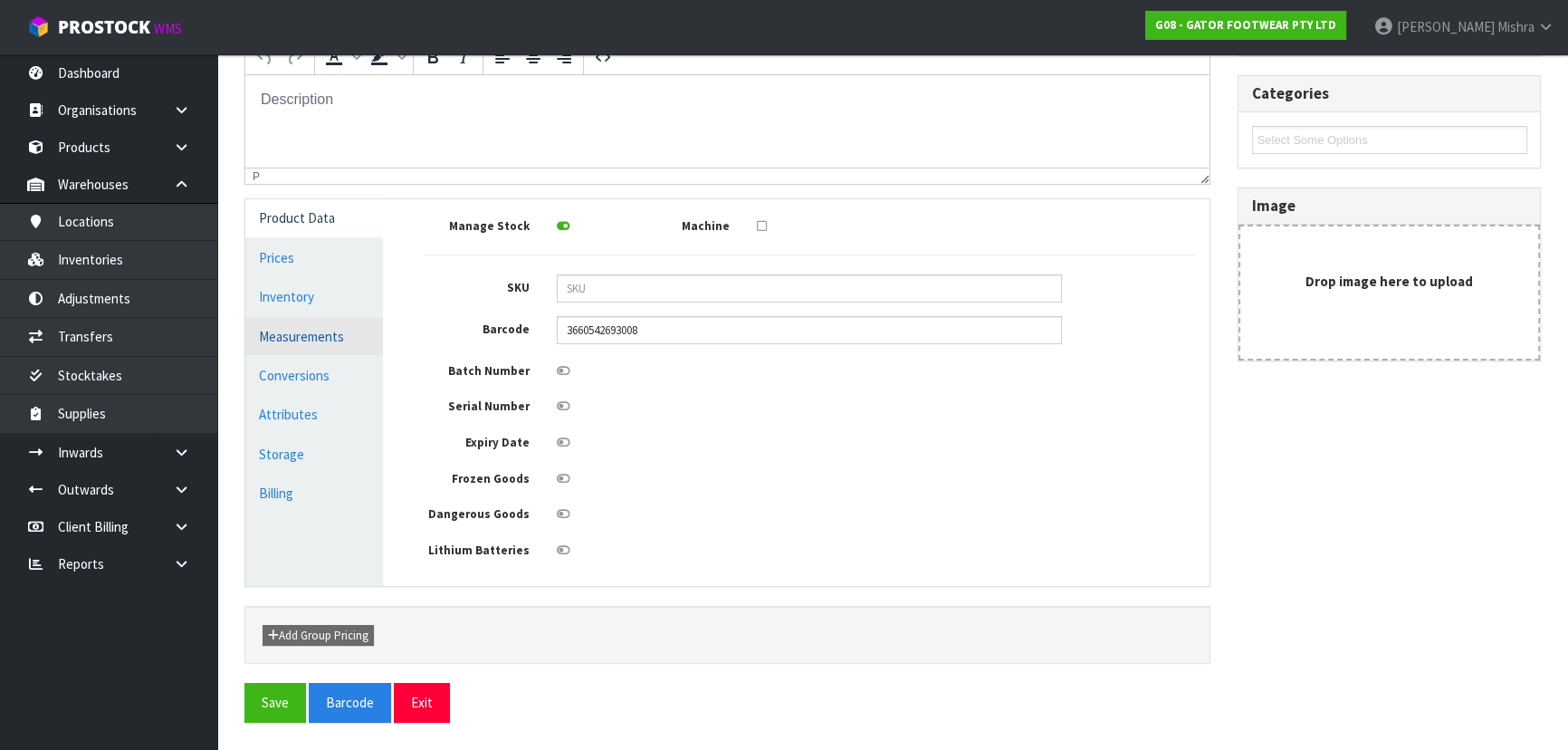
click at [295, 334] on link "Measurements" at bounding box center [315, 336] width 138 height 37
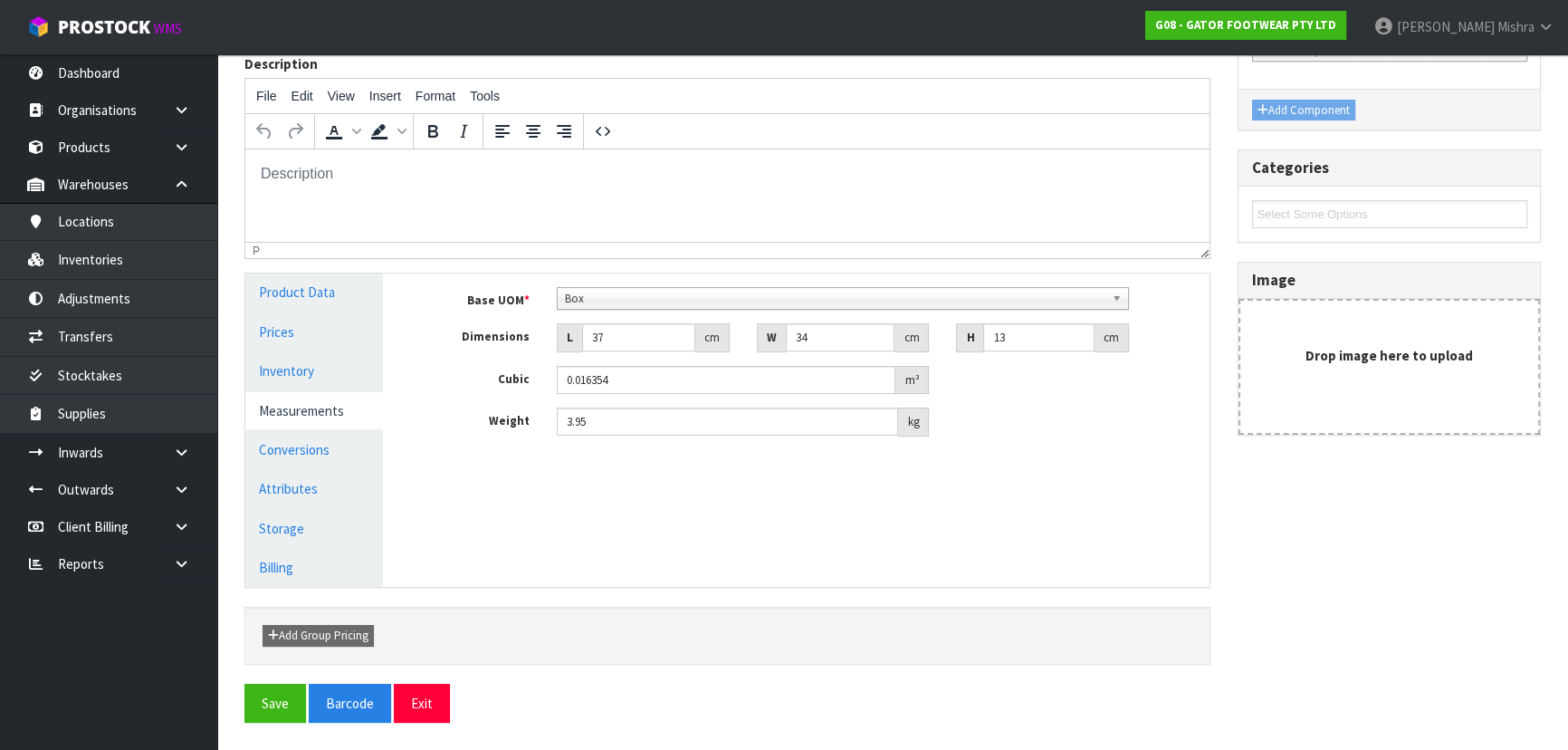
scroll to position [212, 0]
click at [301, 443] on link "Conversions" at bounding box center [315, 452] width 138 height 37
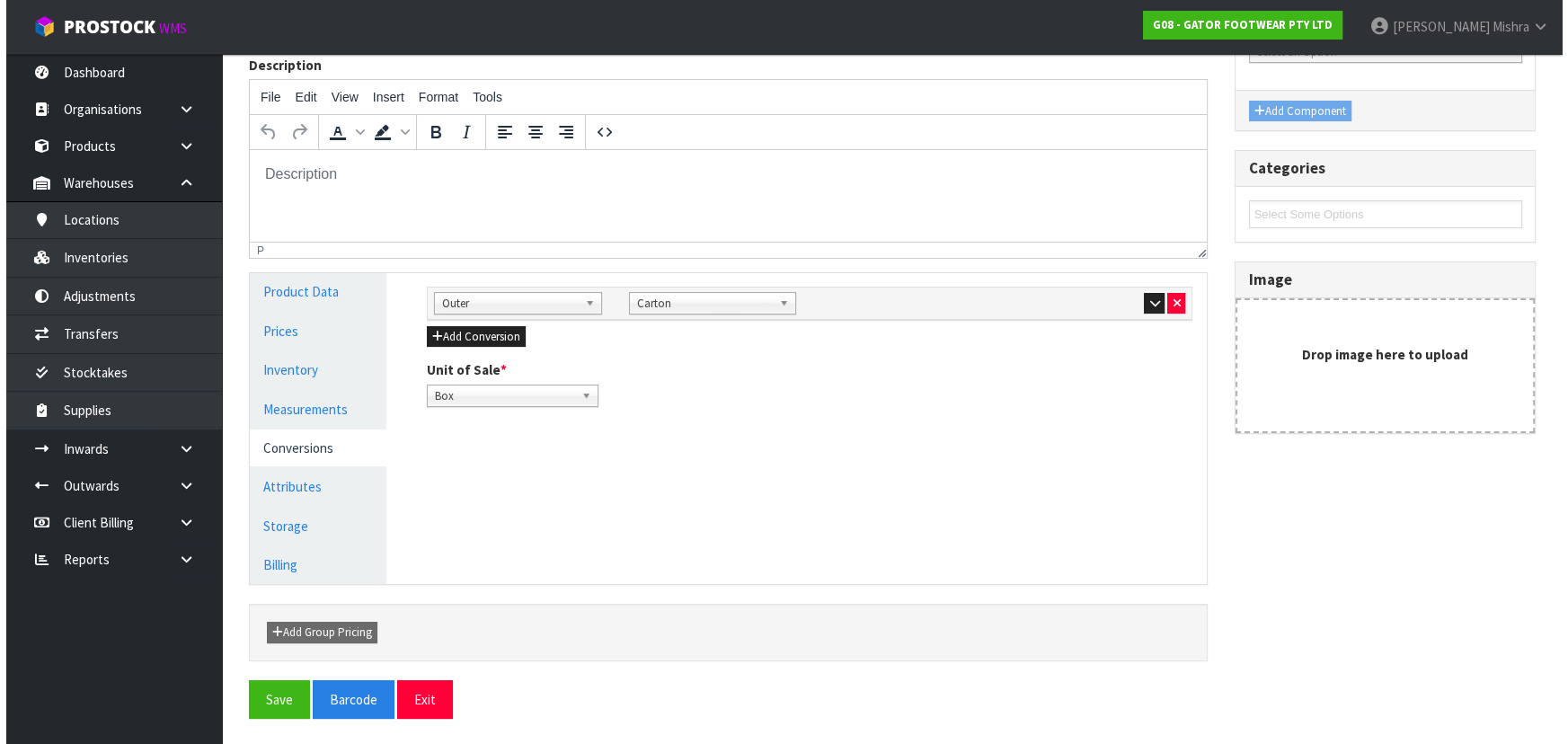
scroll to position [0, 0]
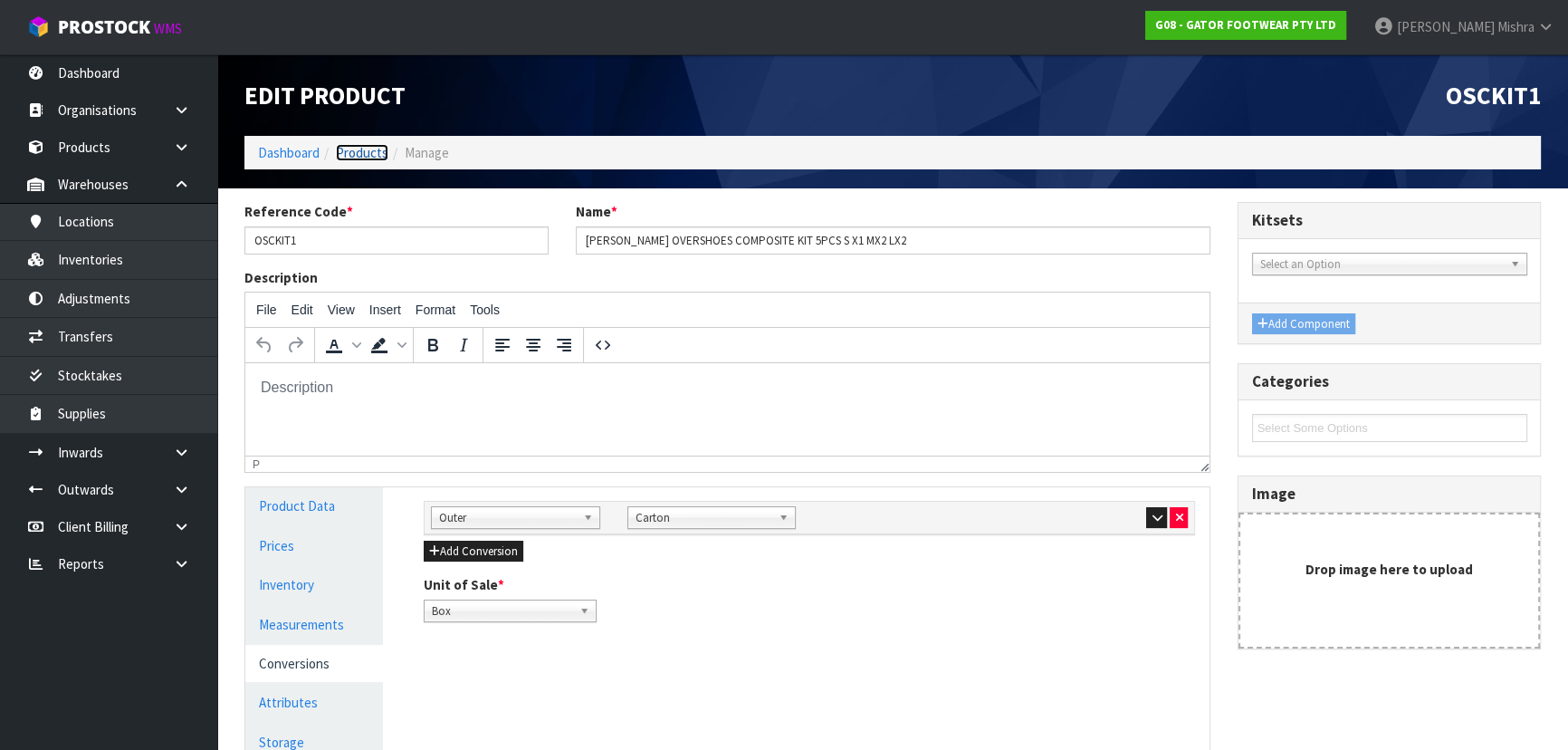
click at [373, 154] on link "Products" at bounding box center [362, 153] width 52 height 17
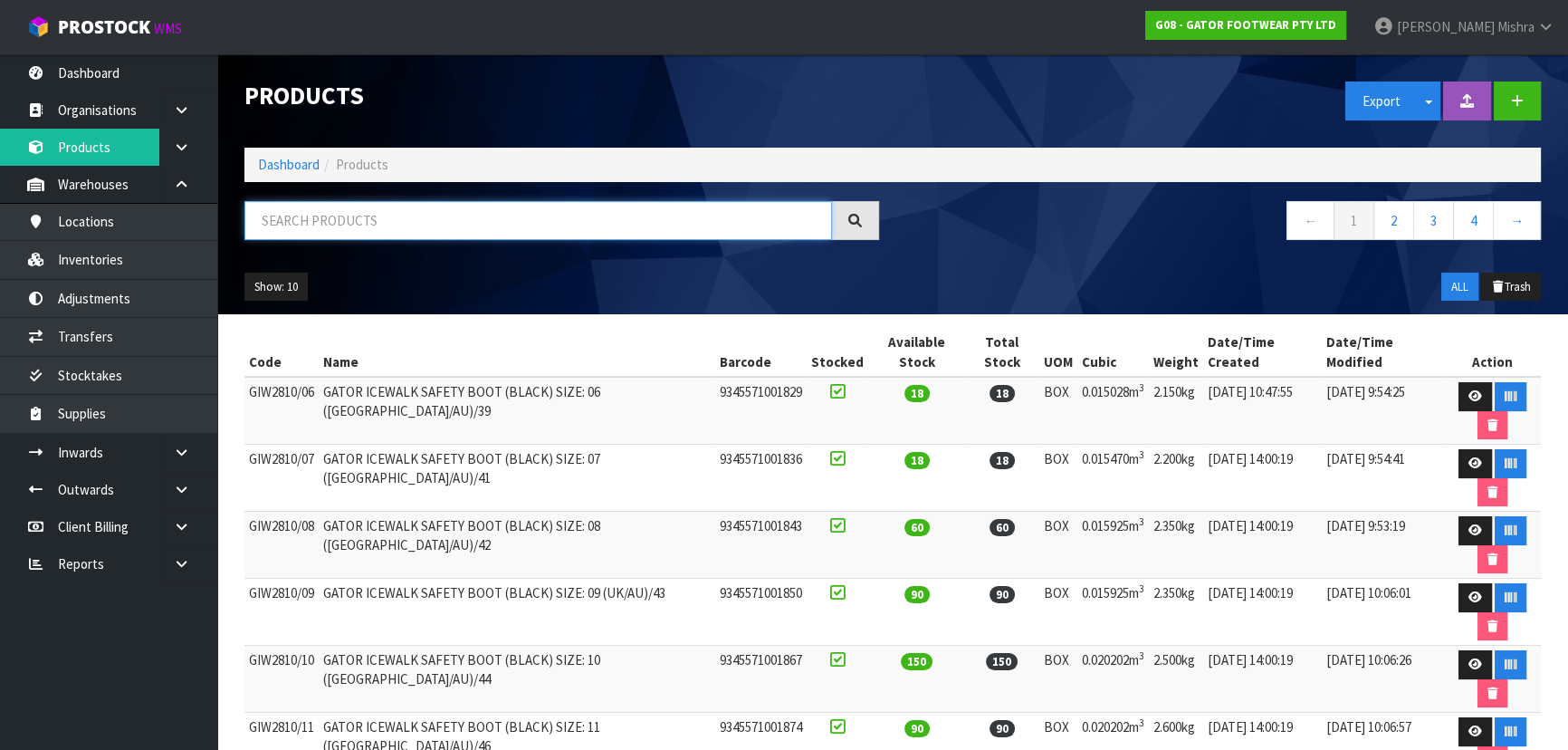
click at [437, 228] on input "text" at bounding box center [538, 221] width 587 height 39
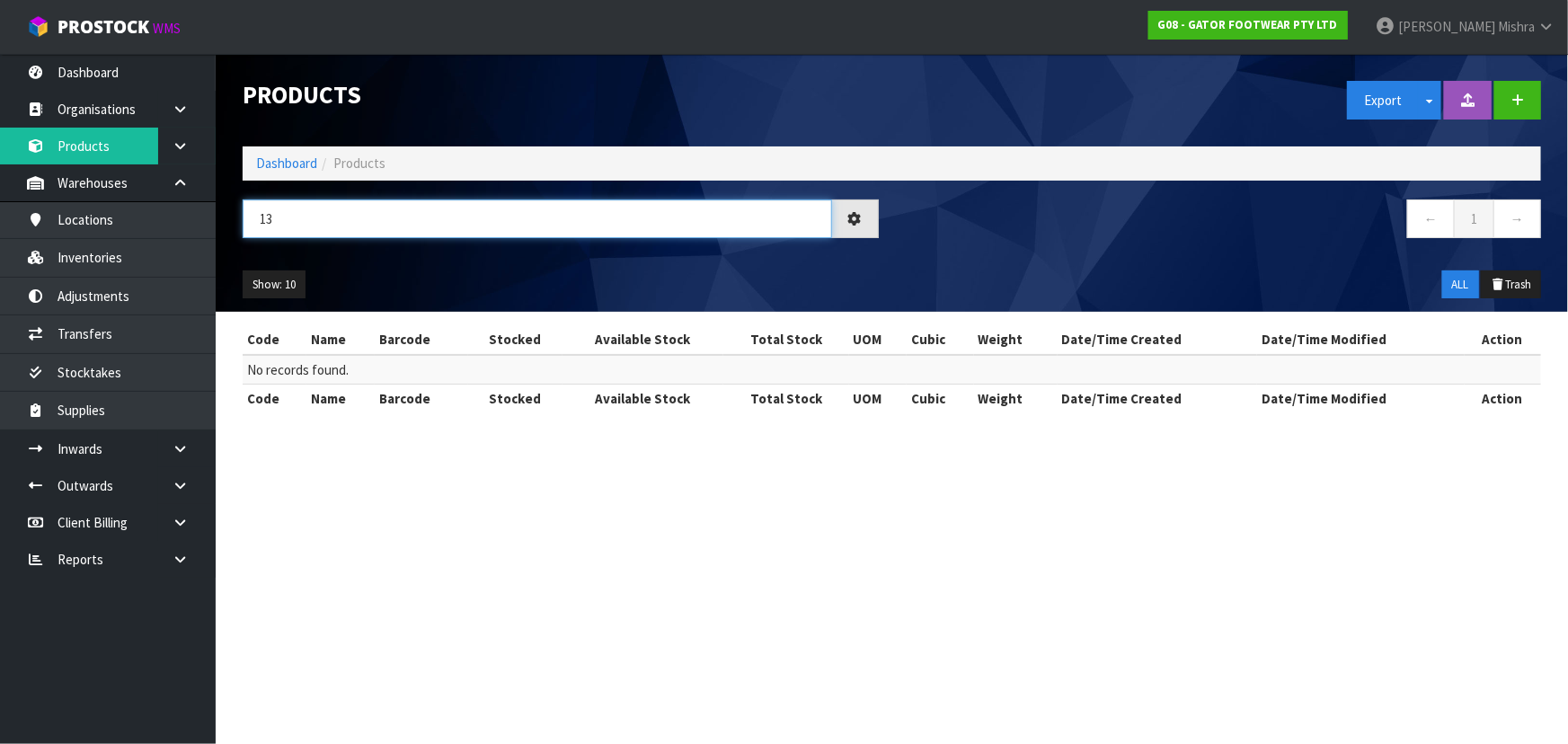
type input "1"
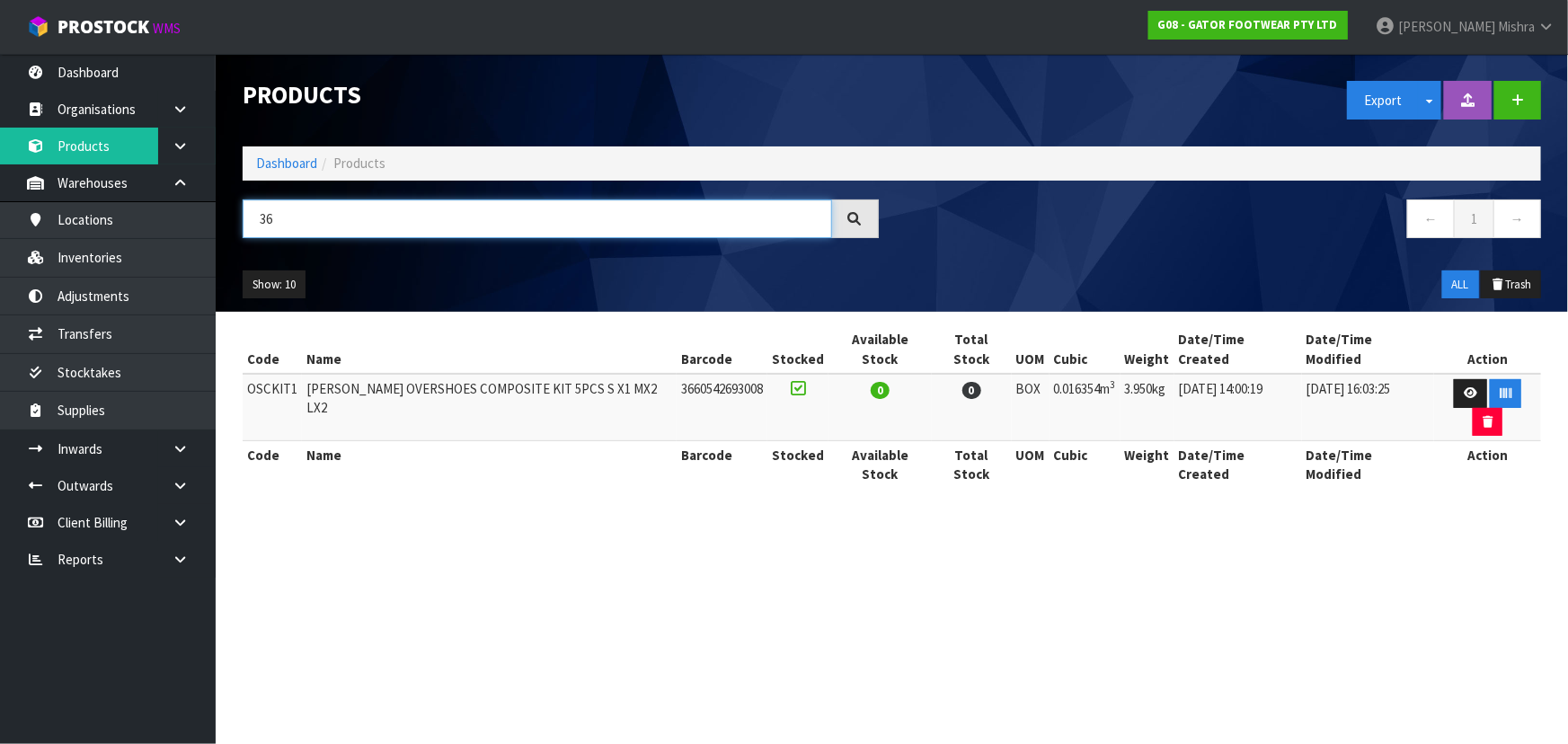
type input "3"
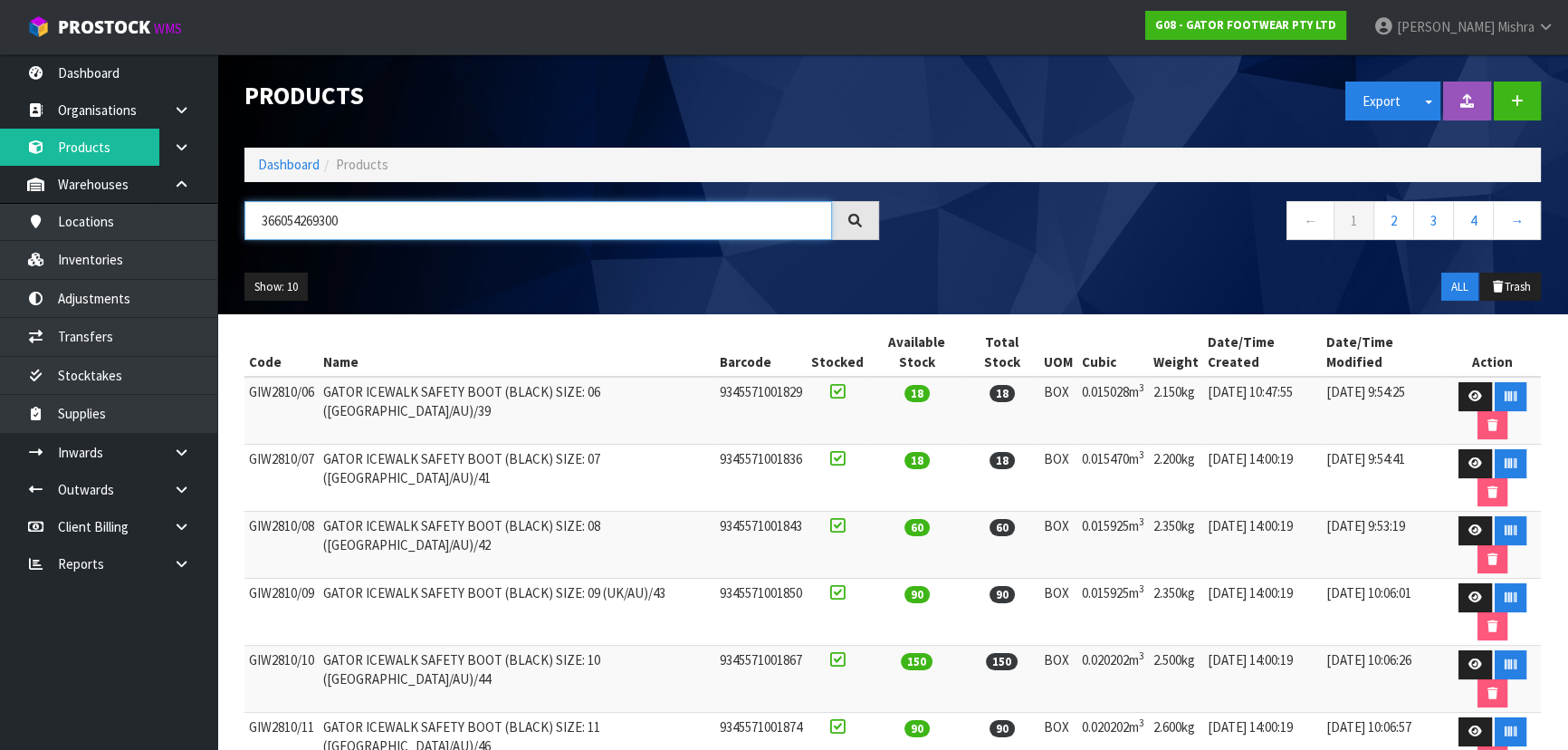
type input "3660542693008"
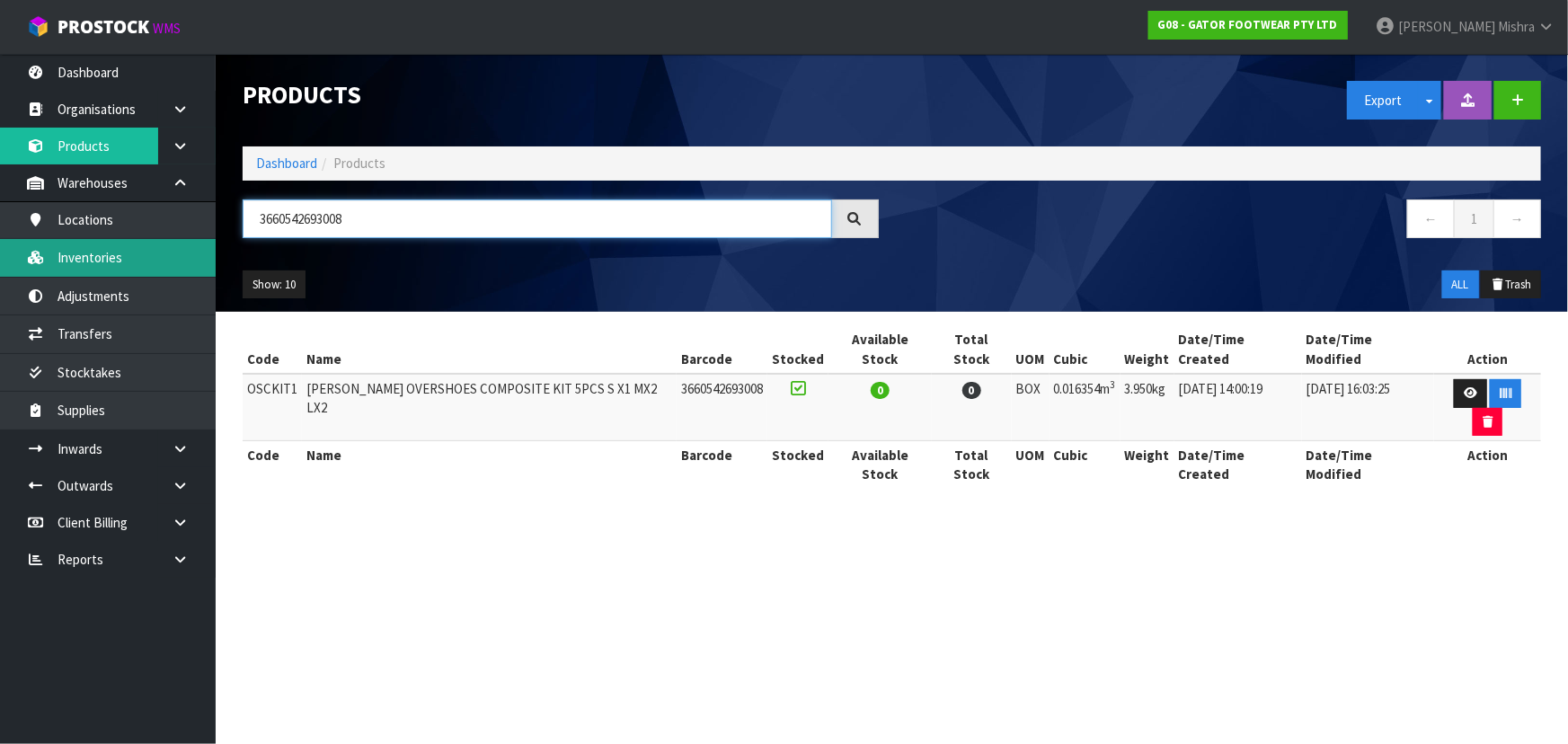
drag, startPoint x: 429, startPoint y: 210, endPoint x: 106, endPoint y: 252, distance: 325.7
click at [106, 252] on body "Toggle navigation ProStock WMS G08 - GATOR FOOTWEAR PTY LTD Lalisha Mishra Logo…" at bounding box center [784, 372] width 1568 height 744
type input "3"
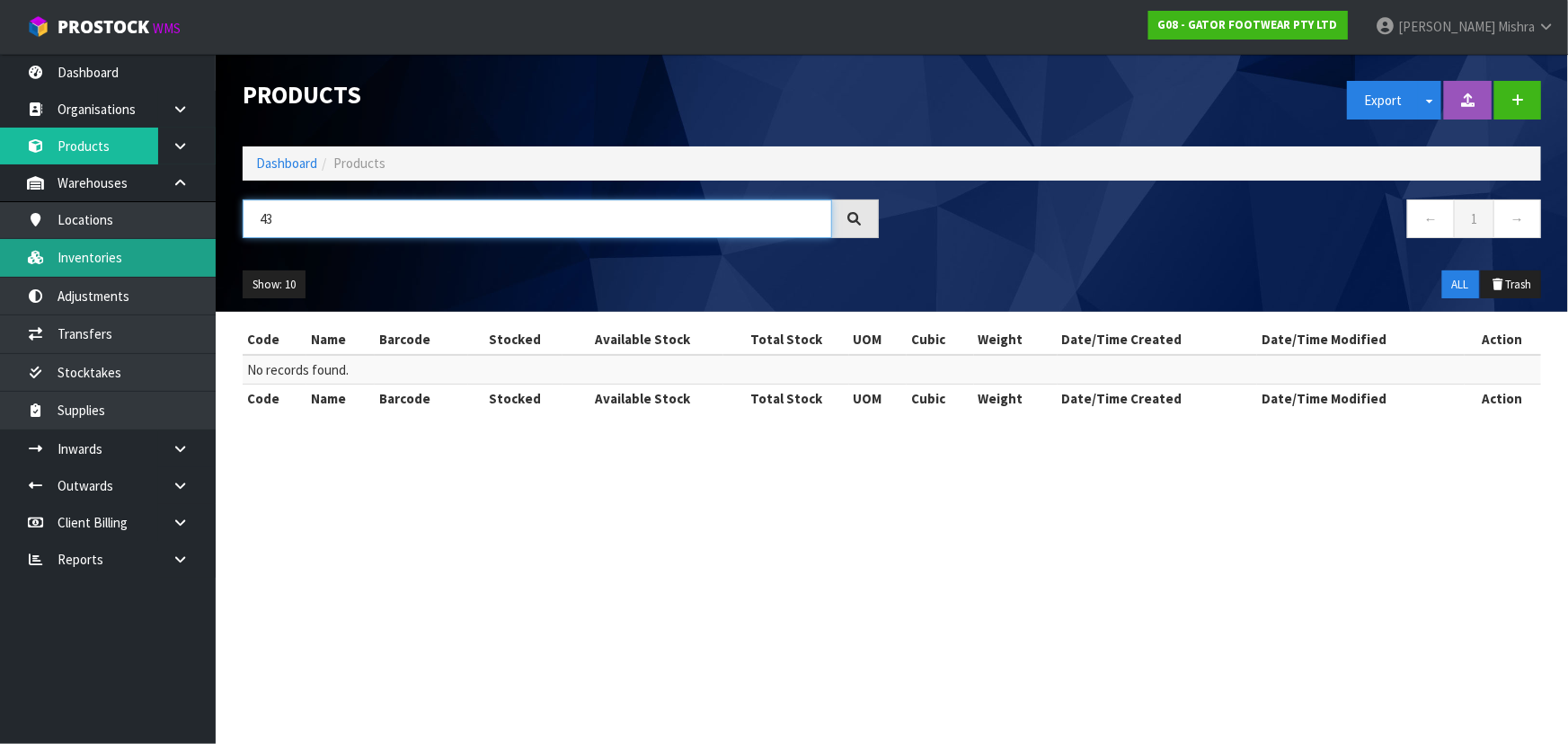
type input "4"
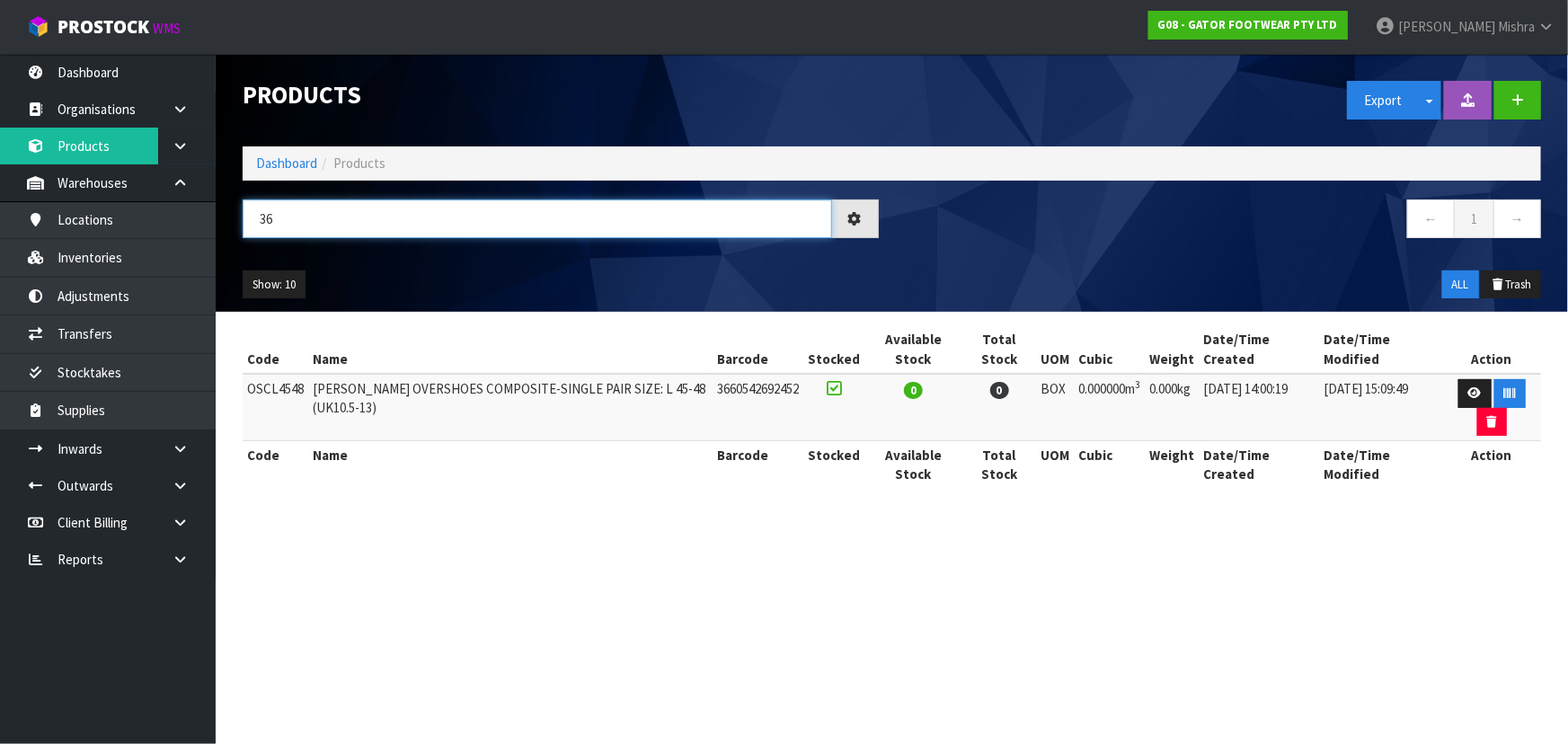
type input "3"
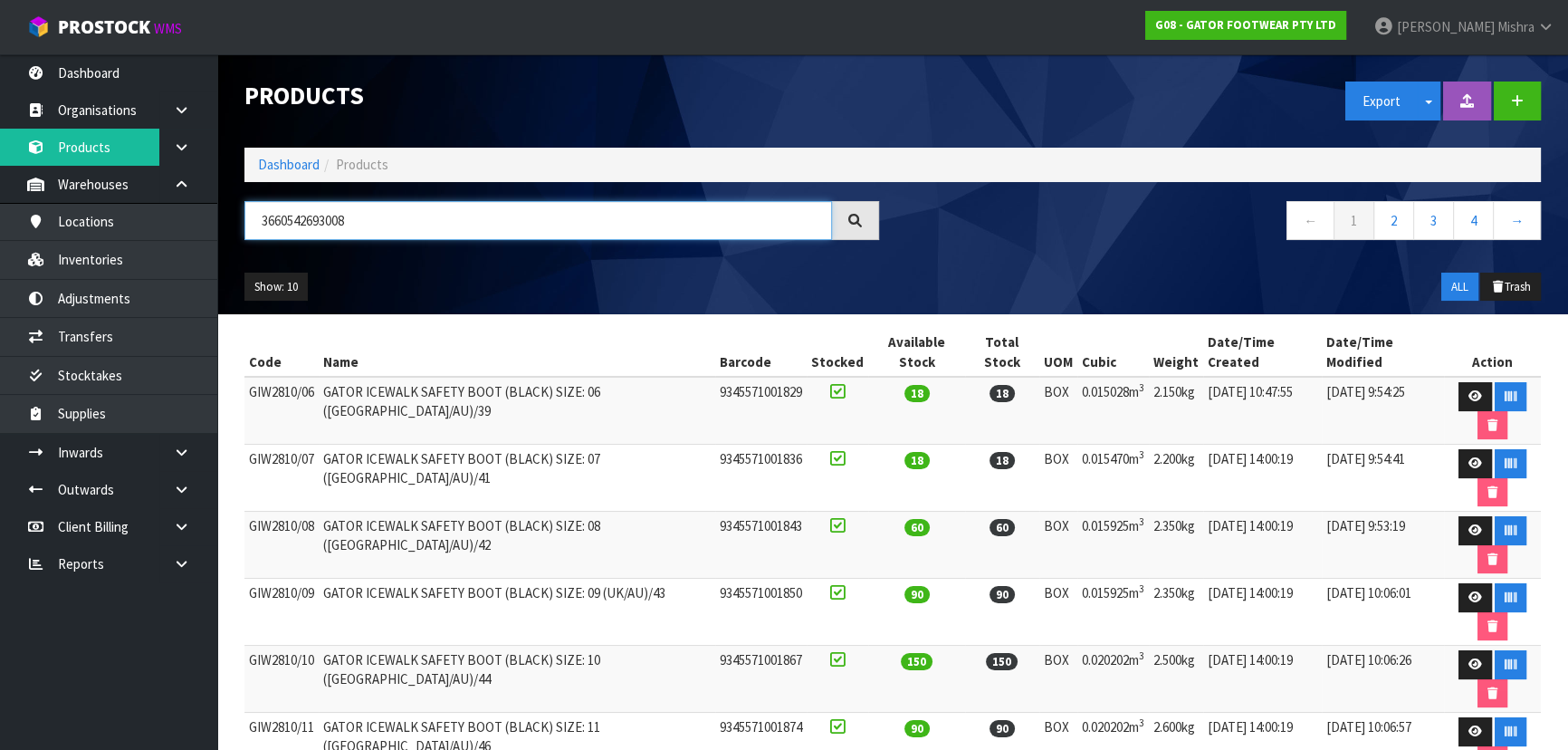
type input "3660542693008"
